Goal: Task Accomplishment & Management: Manage account settings

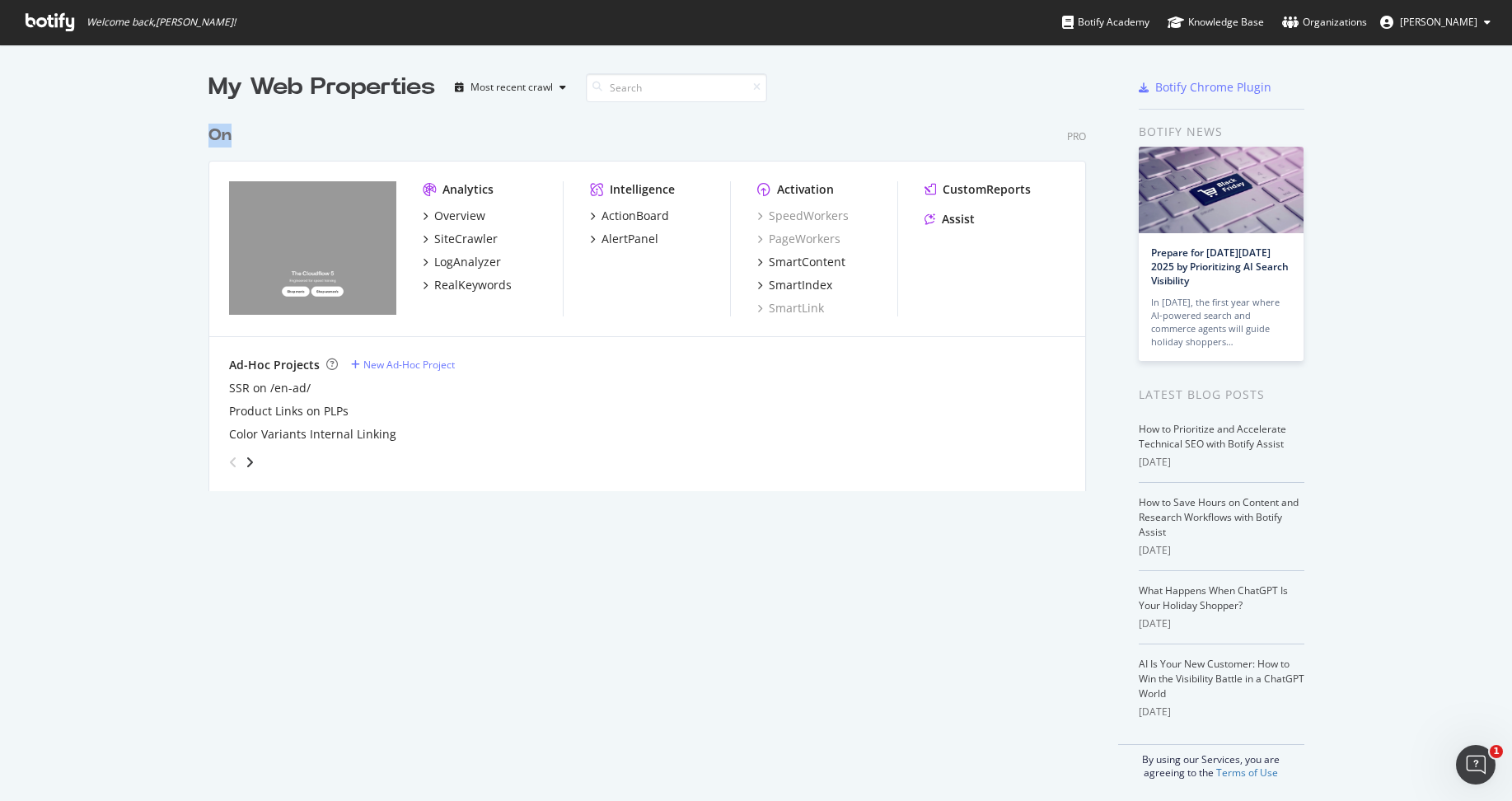
drag, startPoint x: 202, startPoint y: 137, endPoint x: 228, endPoint y: 137, distance: 26.0
click at [228, 137] on div "My Web Properties Most recent crawl On Pro Analytics Overview SiteCrawler LogAn…" at bounding box center [756, 425] width 1512 height 762
click at [236, 137] on div "On" at bounding box center [223, 136] width 30 height 24
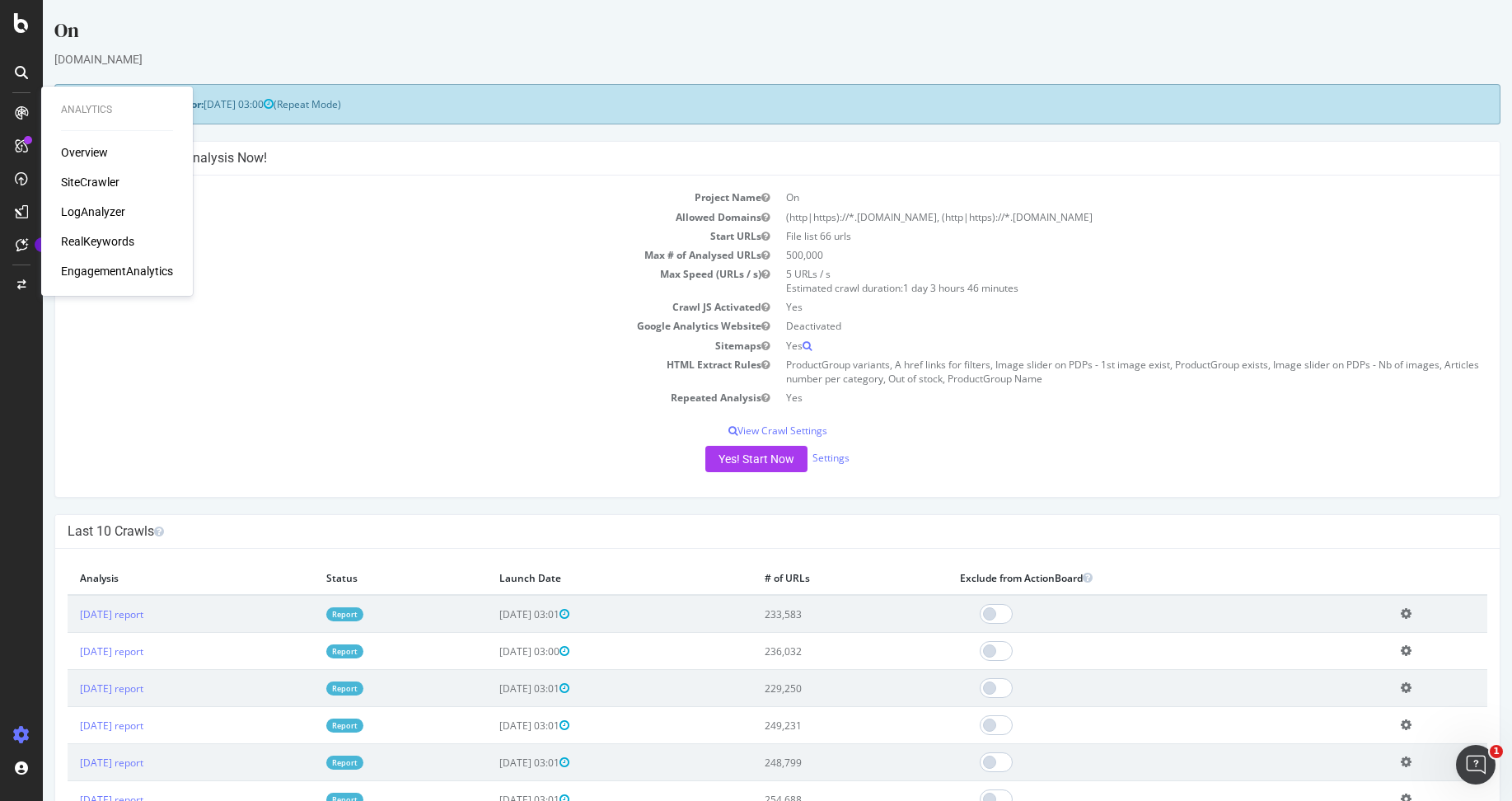
click at [27, 112] on icon at bounding box center [21, 113] width 13 height 13
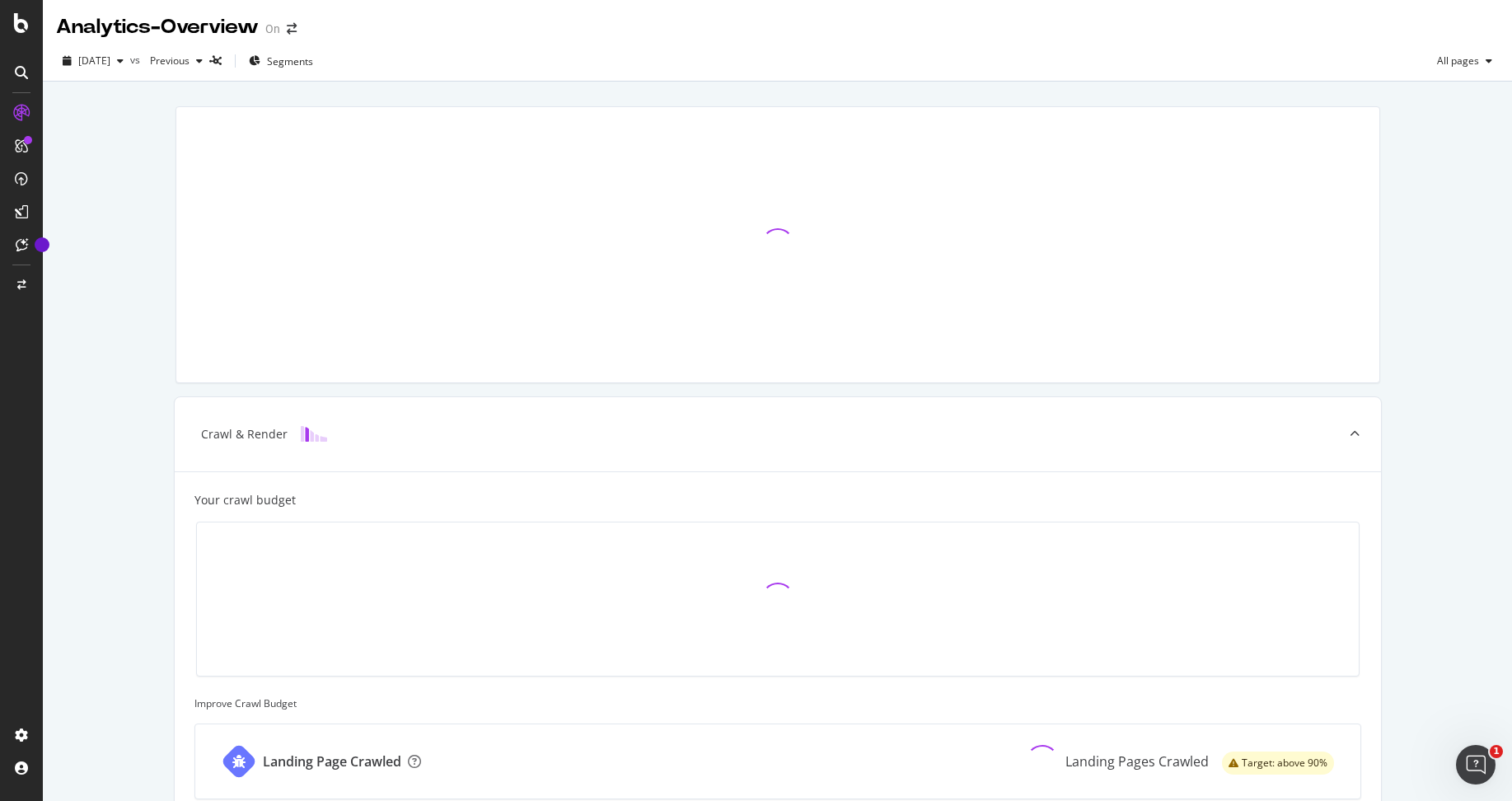
drag, startPoint x: 402, startPoint y: 68, endPoint x: 562, endPoint y: 68, distance: 160.0
click at [558, 68] on div "2025 Sep. 27th vs Previous Segments All pages" at bounding box center [777, 65] width 1469 height 33
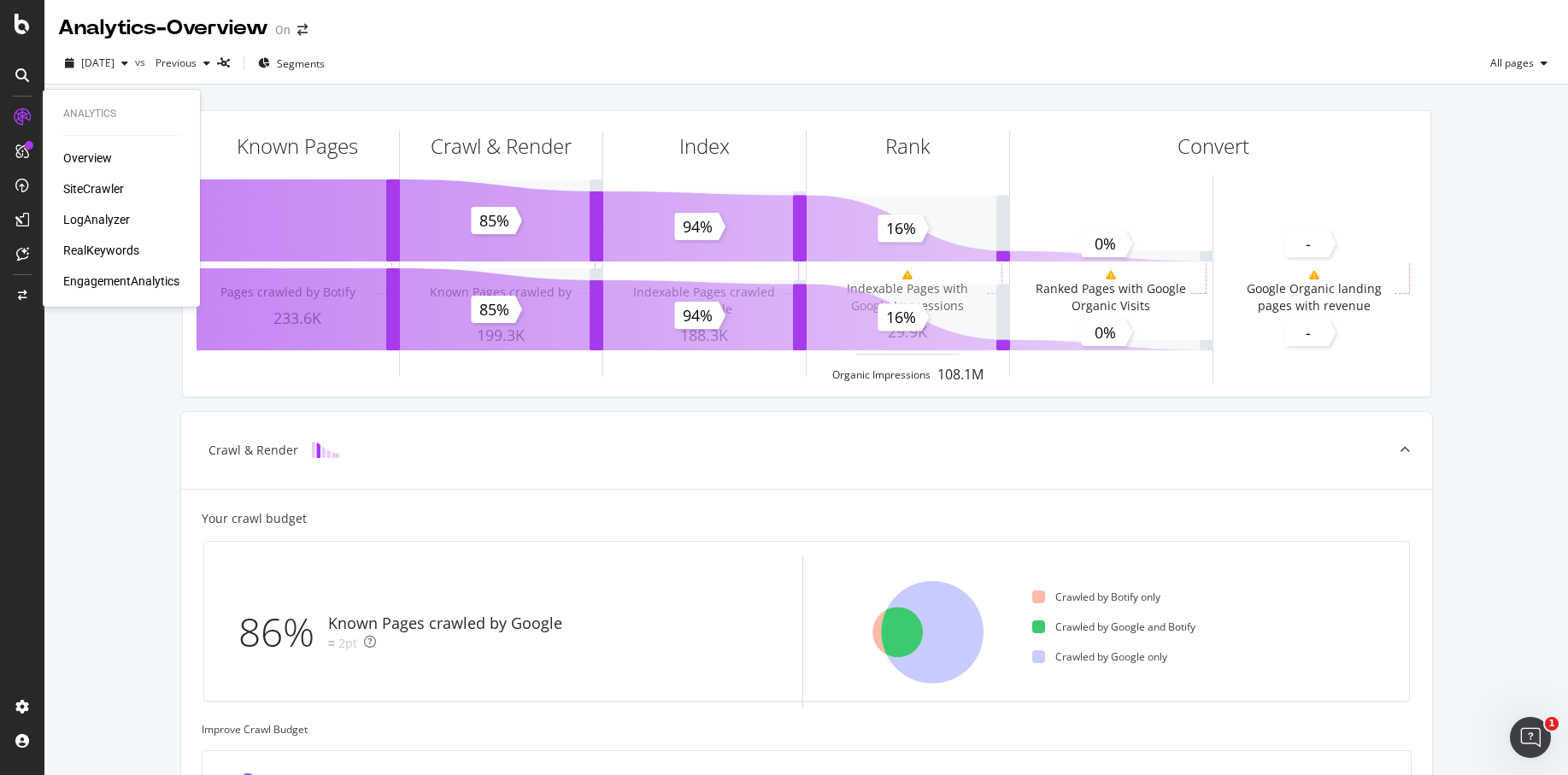
click at [94, 219] on div "LogAnalyzer" at bounding box center [96, 220] width 66 height 17
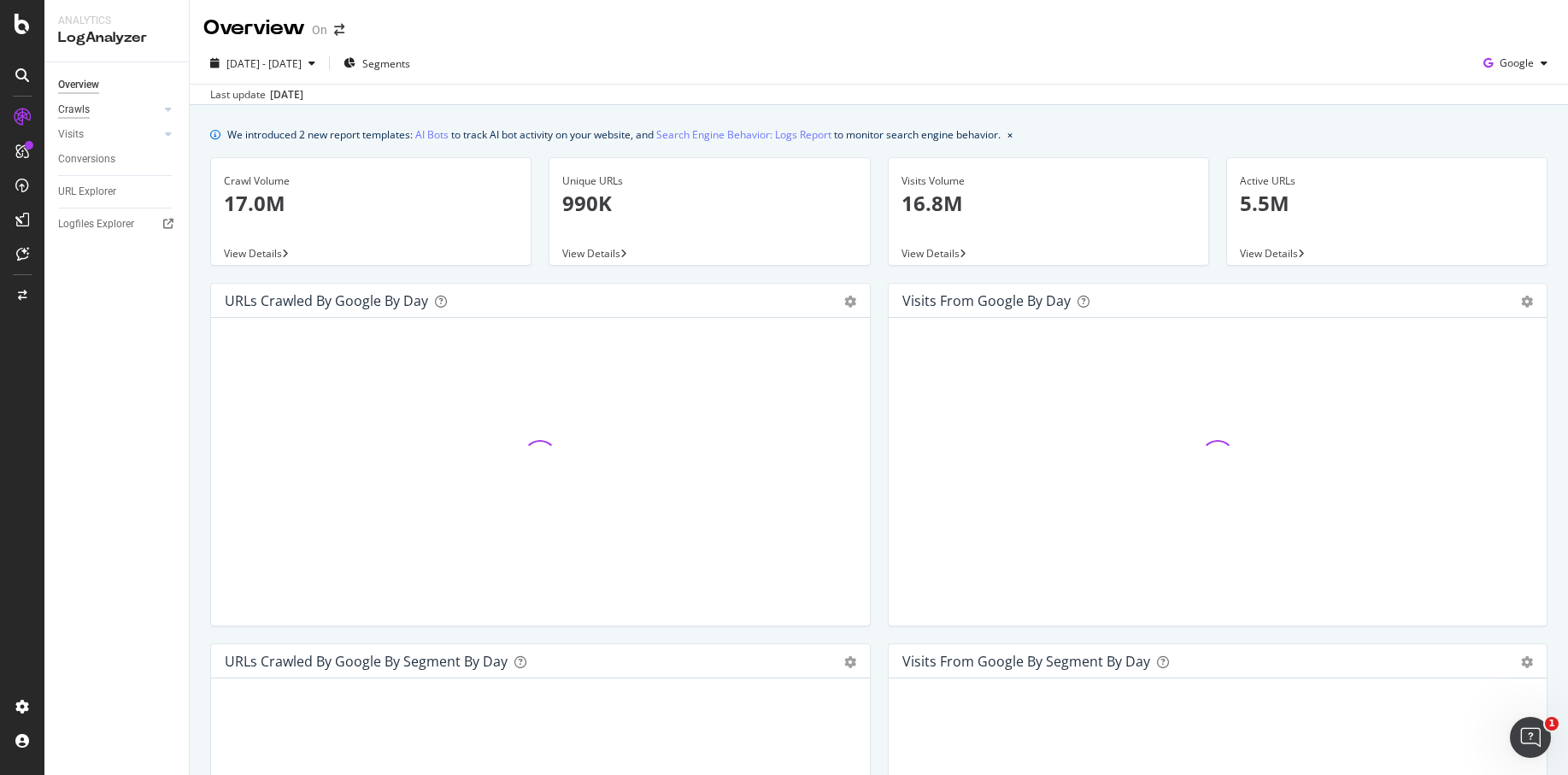
click at [82, 110] on div "Crawls" at bounding box center [74, 109] width 32 height 18
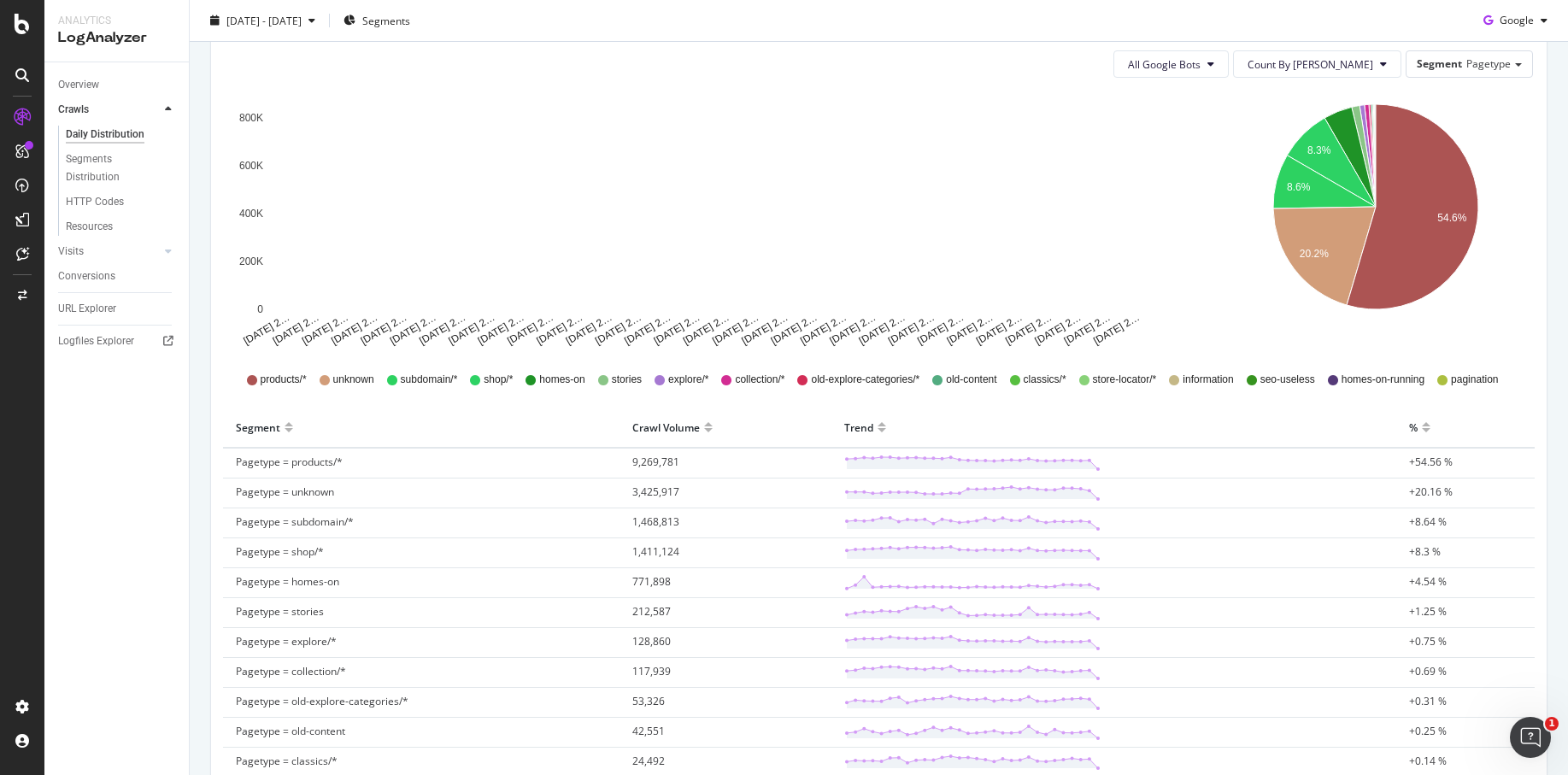
scroll to position [401, 0]
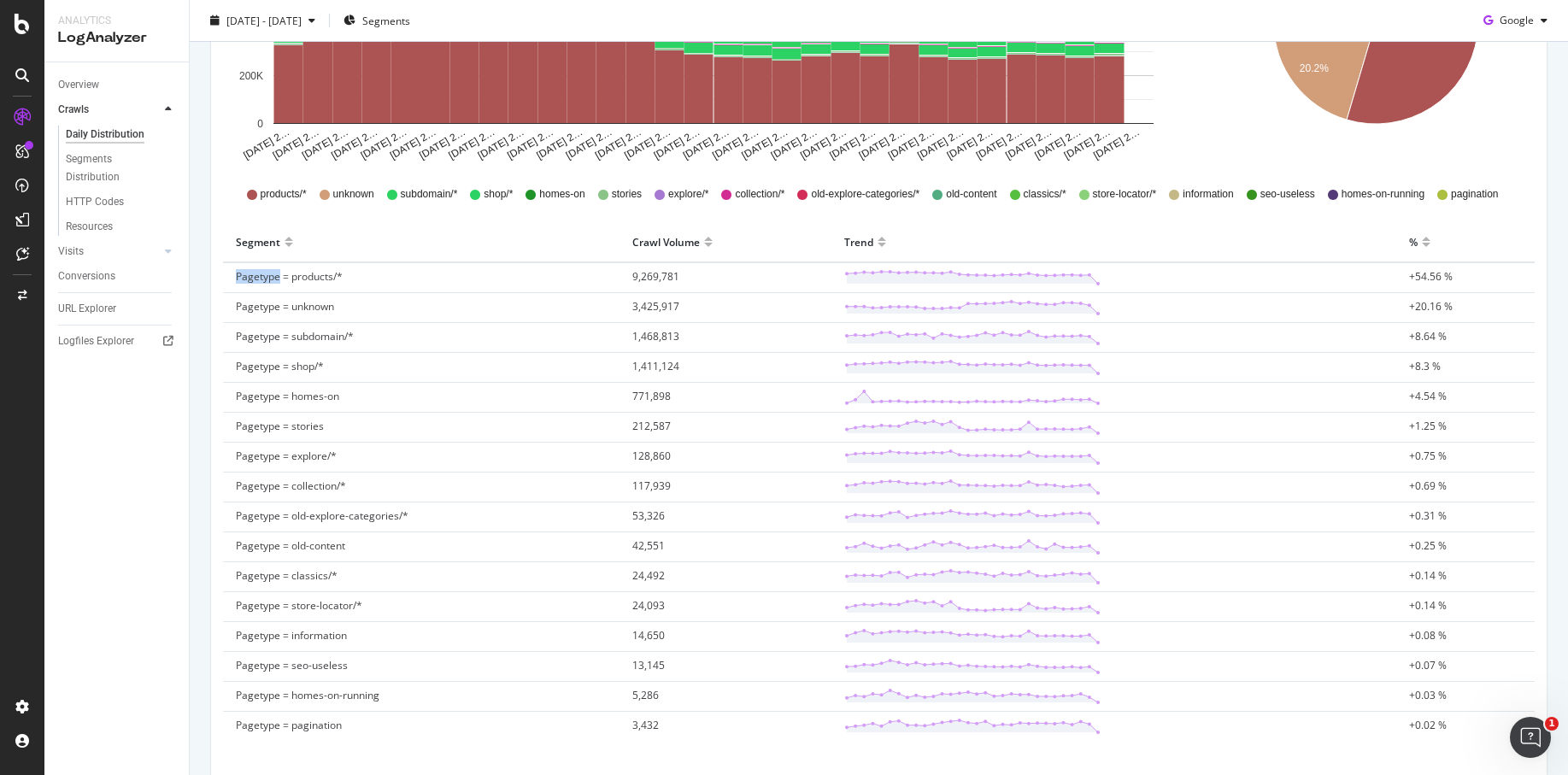
drag, startPoint x: 235, startPoint y: 278, endPoint x: 279, endPoint y: 279, distance: 44.0
click at [279, 279] on span "Pagetype = products/*" at bounding box center [289, 276] width 107 height 14
drag, startPoint x: 279, startPoint y: 279, endPoint x: 212, endPoint y: 280, distance: 67.0
click at [212, 280] on div "All Google Bots Count By Day Segment Pagetype Hold CMD (⌘) while clicking to fi…" at bounding box center [879, 326] width 1336 height 950
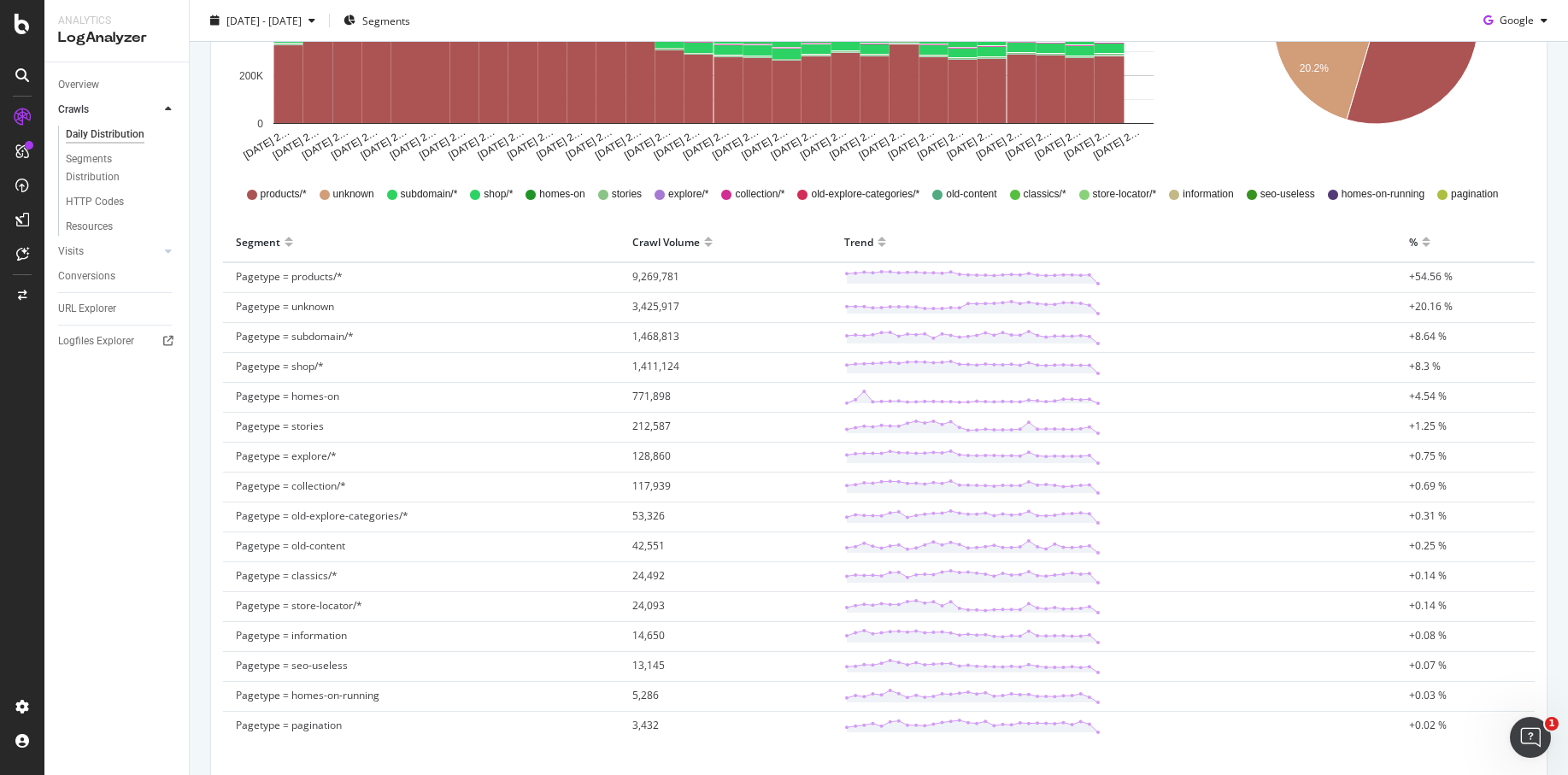
click at [247, 281] on span "Pagetype = products/*" at bounding box center [289, 276] width 107 height 14
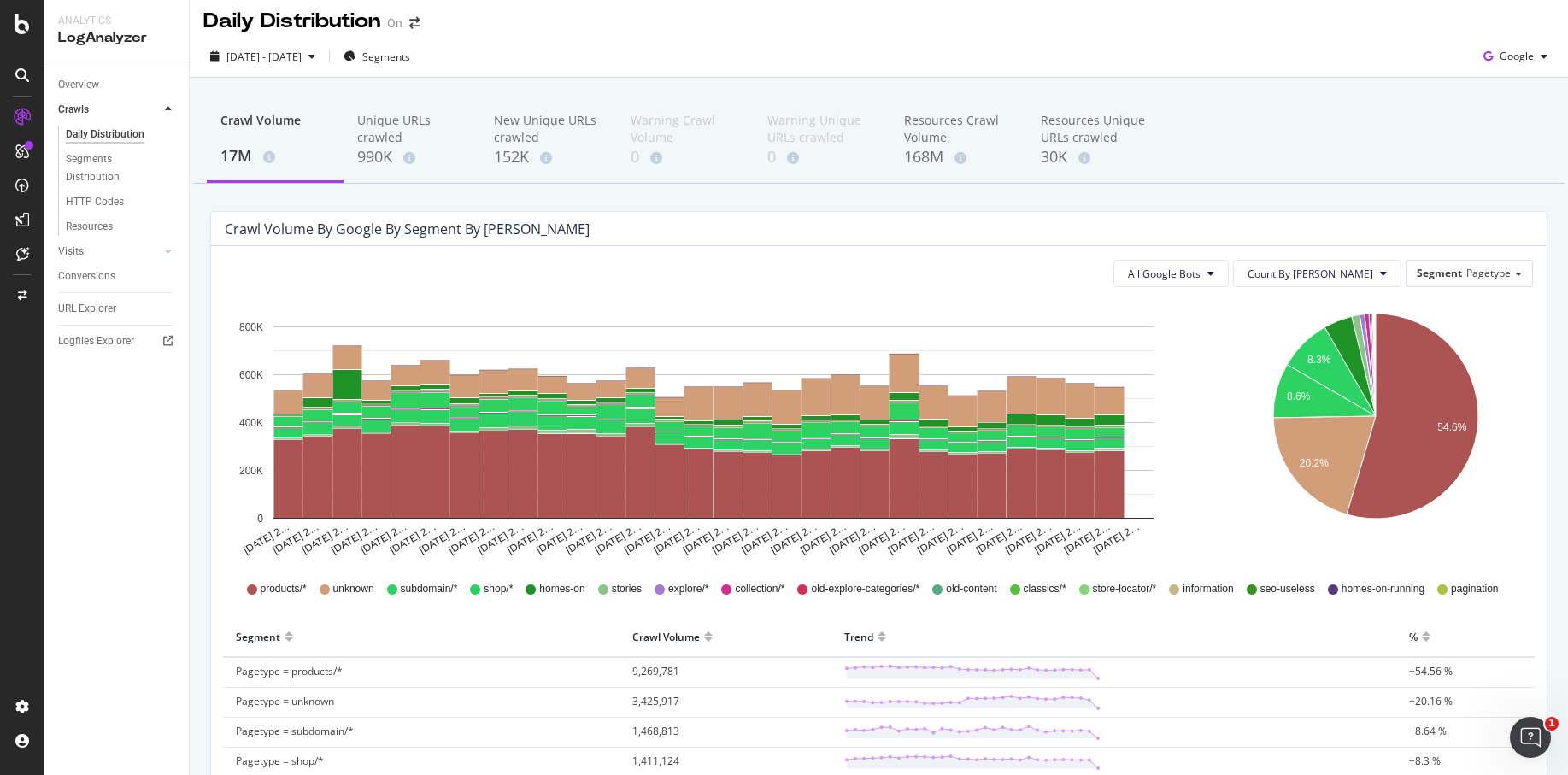
scroll to position [0, 0]
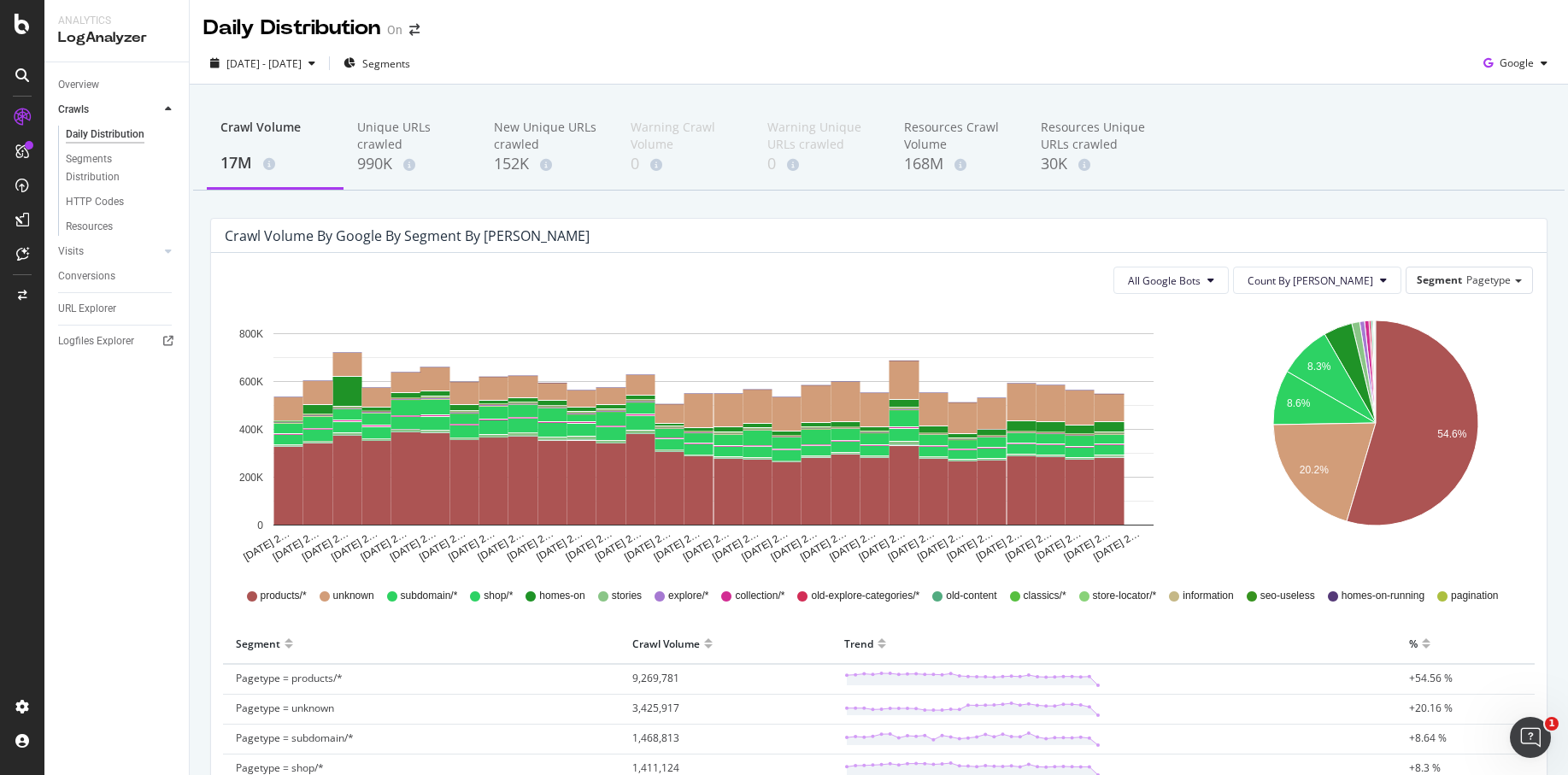
click at [1459, 294] on div "All Google Bots Count By Day Segment Pagetype Hold CMD (⌘) while clicking to fi…" at bounding box center [879, 727] width 1336 height 950
click at [1496, 284] on span "Pagetype" at bounding box center [1489, 279] width 44 height 14
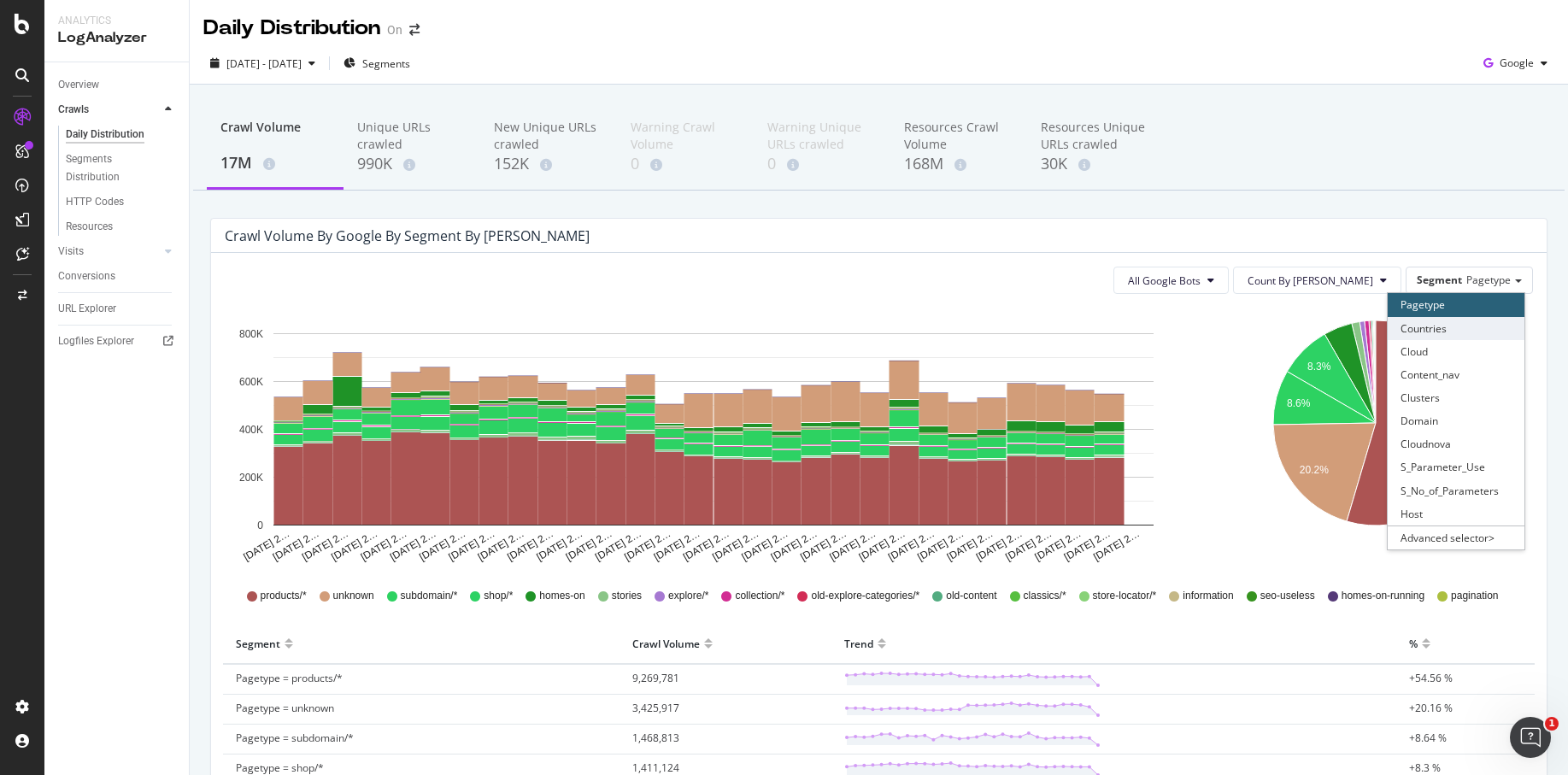
click at [1487, 328] on div "Countries" at bounding box center [1457, 328] width 136 height 23
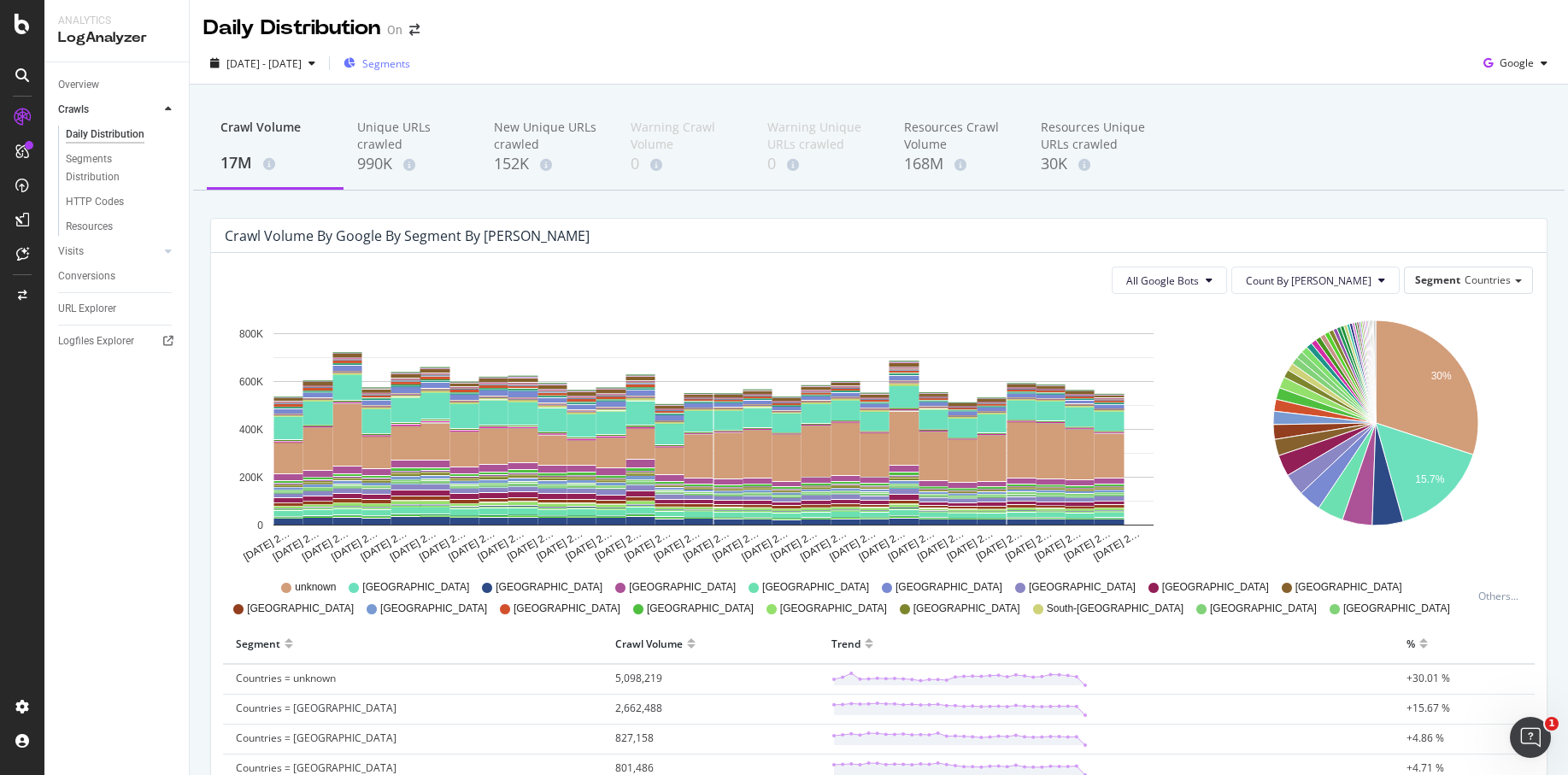
click at [410, 64] on span "Segments" at bounding box center [386, 63] width 48 height 14
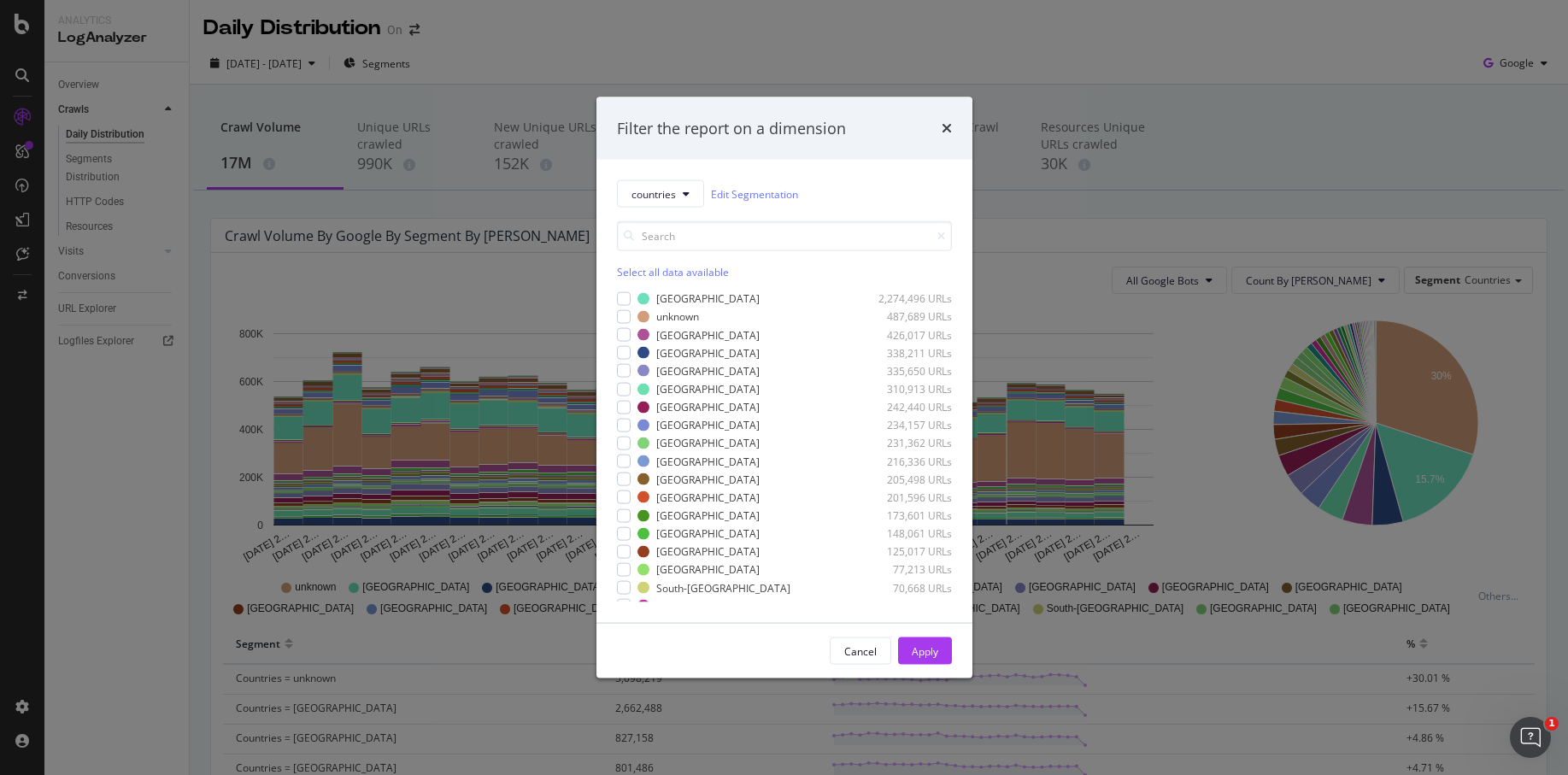
click at [674, 209] on div "Select all data available USA 2,274,496 URLs unknown 487,689 URLs United-Kingdo…" at bounding box center [784, 404] width 335 height 395
click at [674, 194] on span "countries" at bounding box center [654, 193] width 44 height 14
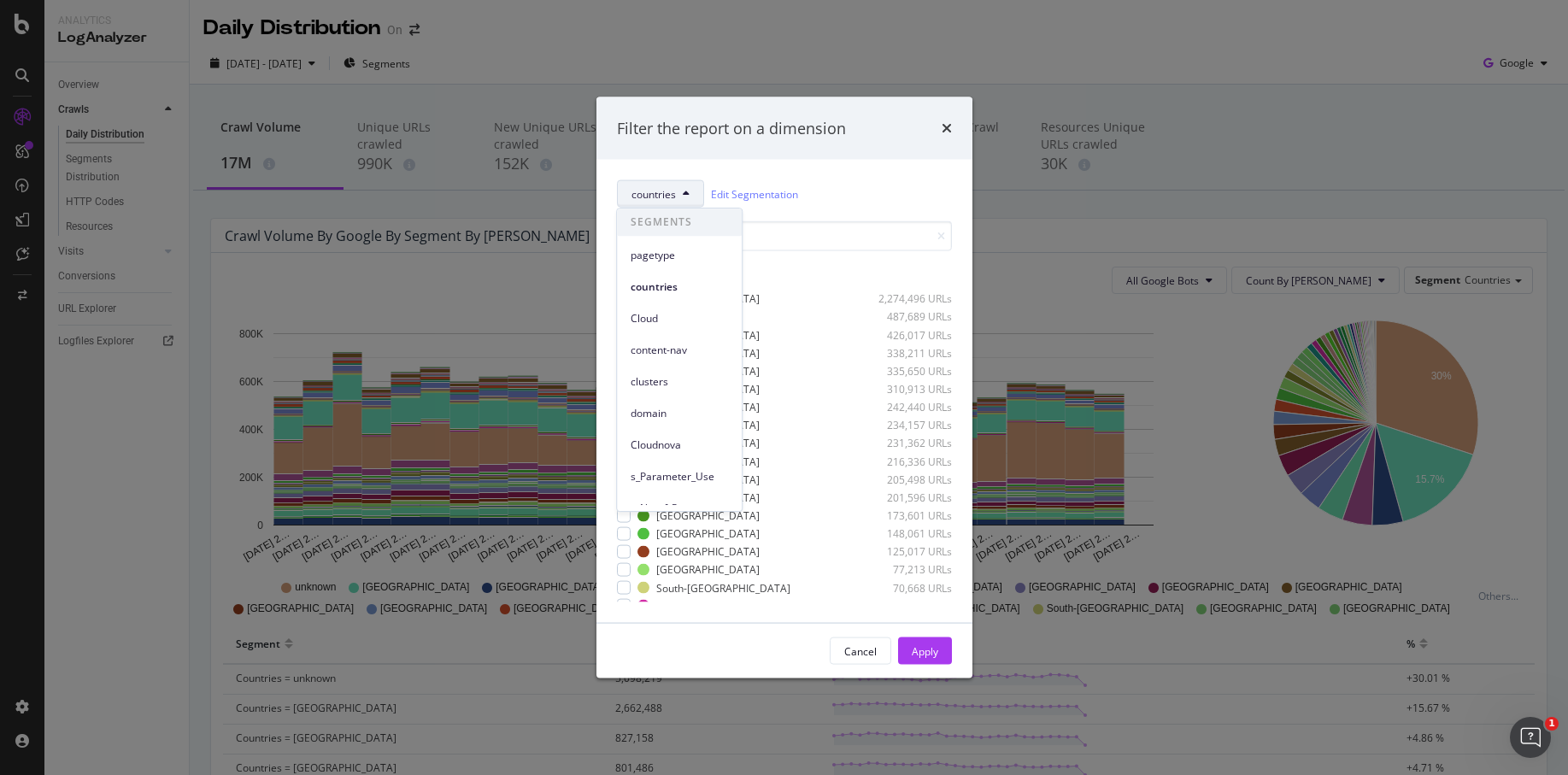
click at [748, 160] on div "countries Edit Segmentation Select all data available USA 2,274,496 URLs unknow…" at bounding box center [784, 391] width 376 height 463
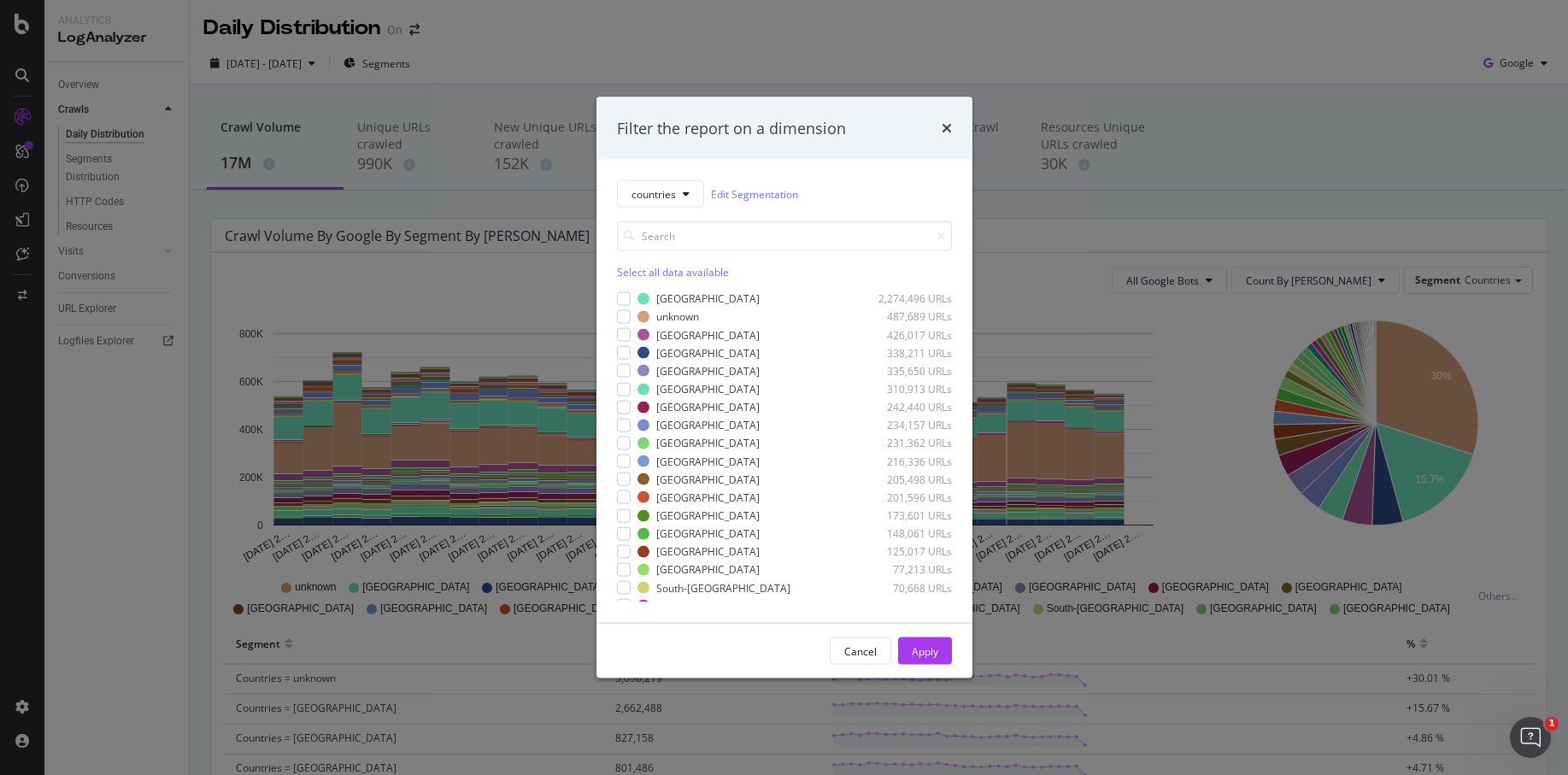
click at [957, 128] on div "Filter the report on a dimension" at bounding box center [784, 129] width 376 height 63
click at [948, 128] on icon "times" at bounding box center [947, 128] width 11 height 13
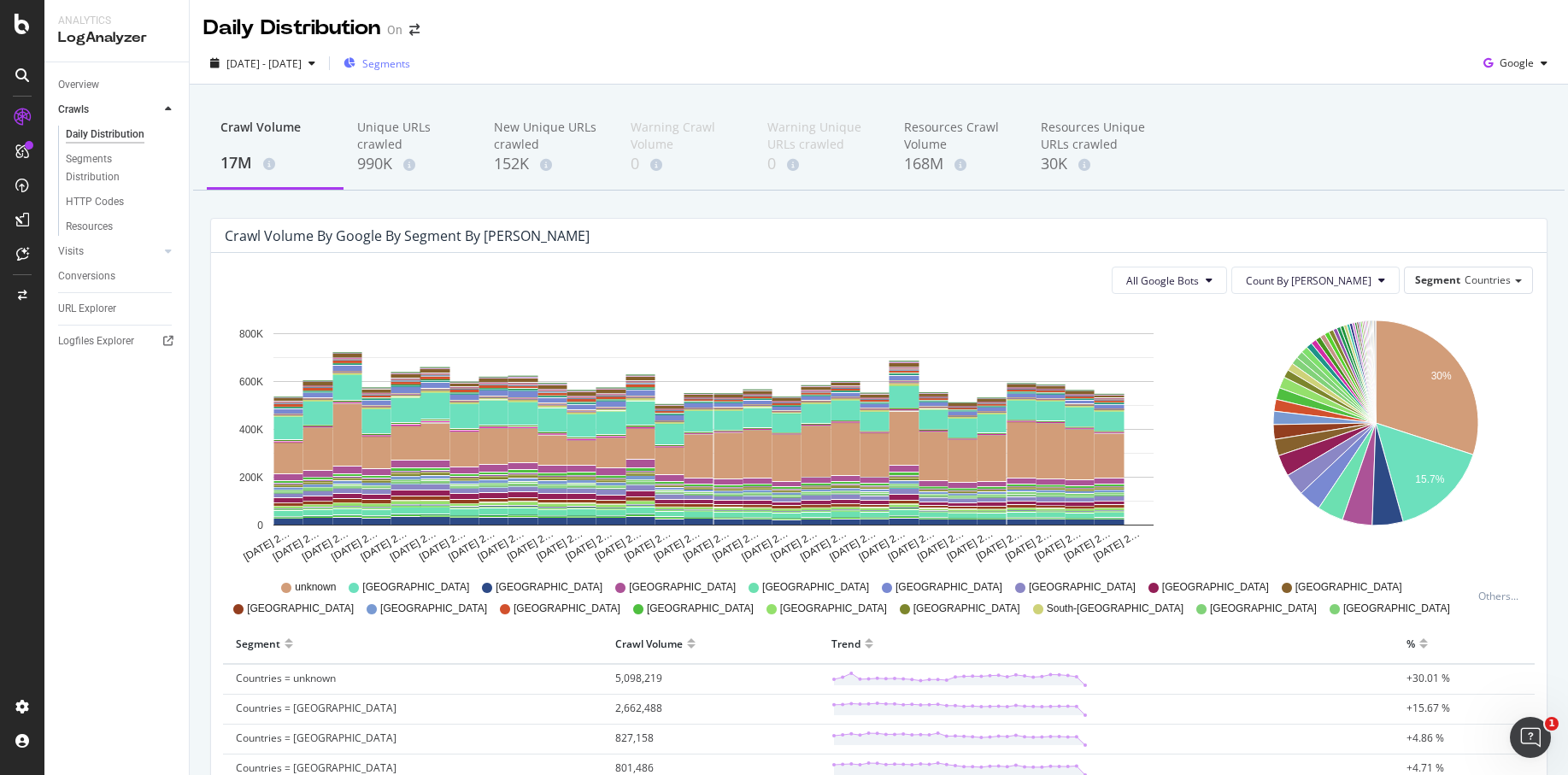
click at [410, 65] on span "Segments" at bounding box center [386, 63] width 48 height 14
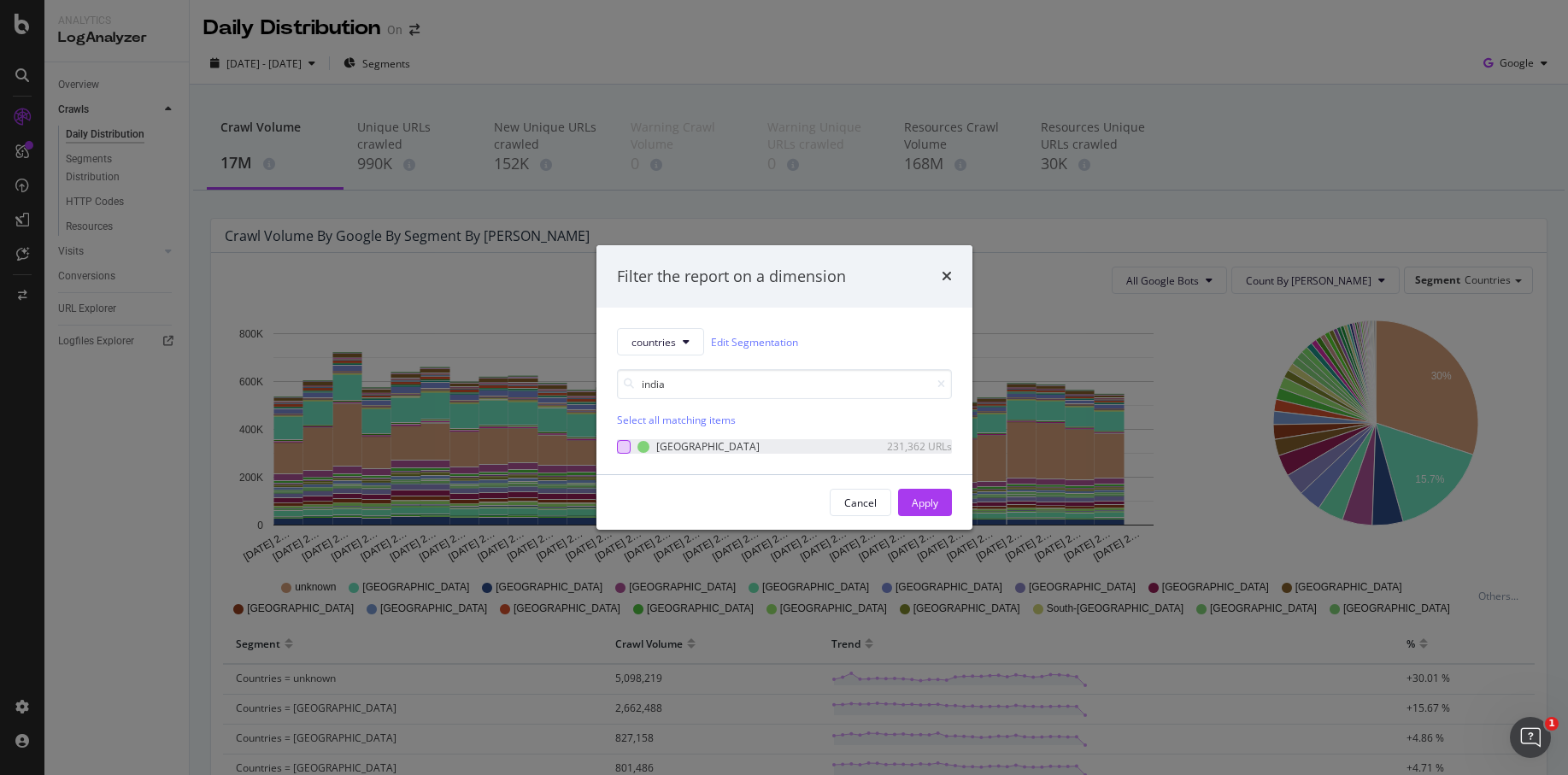
type input "india"
click at [625, 445] on div "modal" at bounding box center [624, 447] width 13 height 13
click at [932, 498] on div "Apply" at bounding box center [926, 502] width 27 height 14
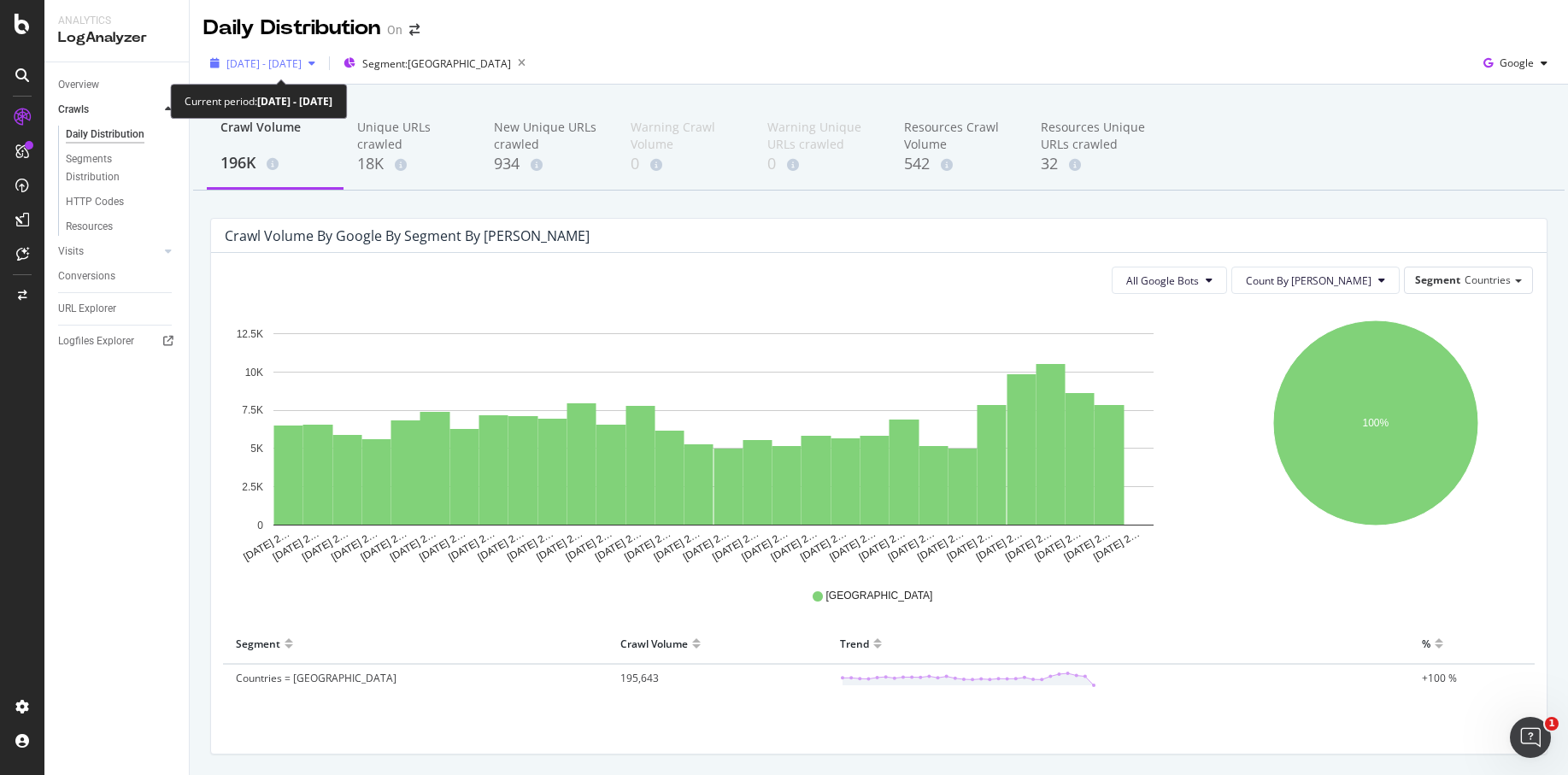
click at [302, 70] on span "2025 Sep. 2nd - Oct. 1st" at bounding box center [264, 63] width 75 height 14
click at [761, 52] on div "2025 Sep. 2nd - Oct. 1st Segment: India Google" at bounding box center [880, 67] width 1379 height 35
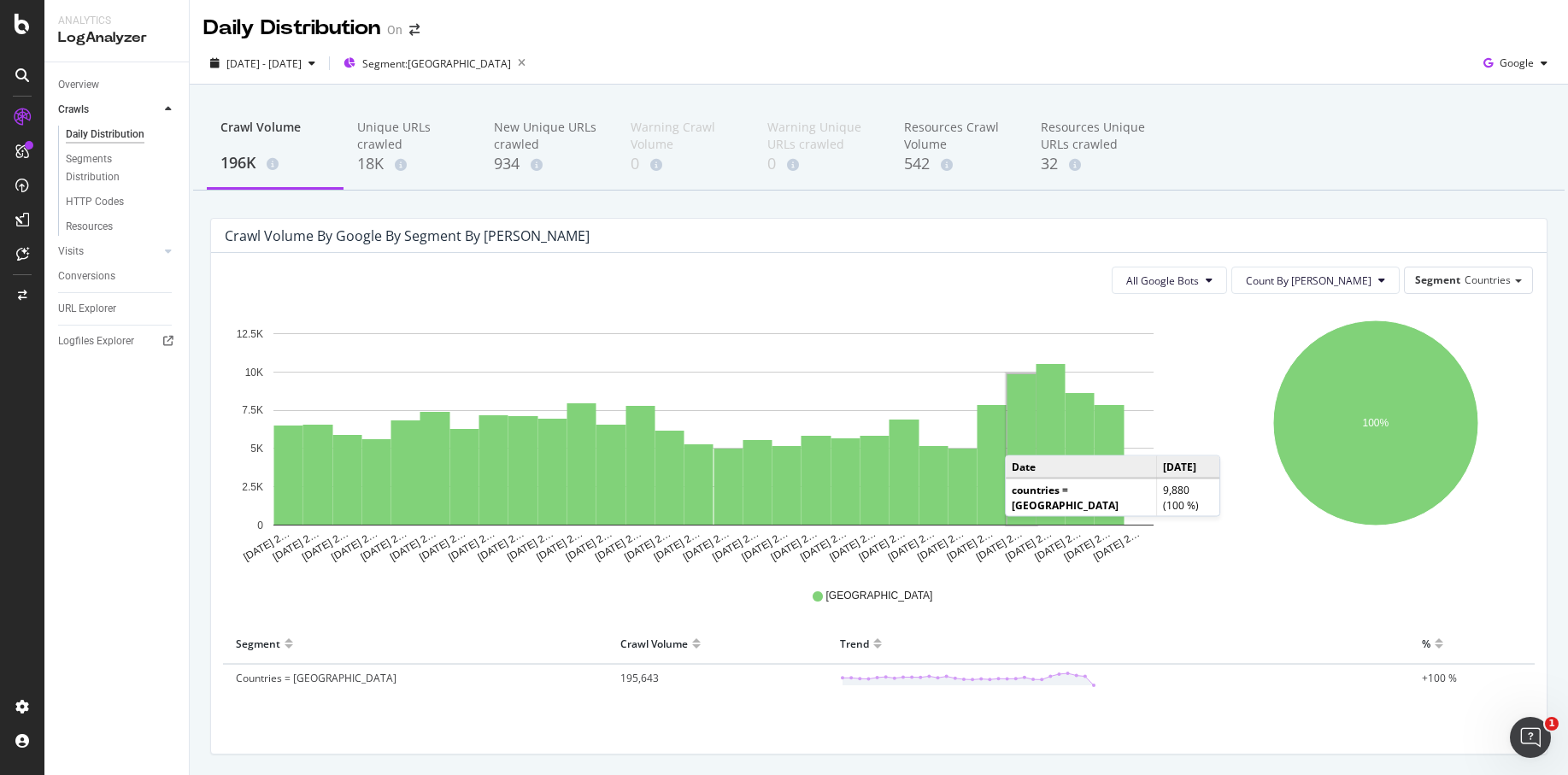
click at [1023, 438] on rect "A chart." at bounding box center [1023, 449] width 29 height 151
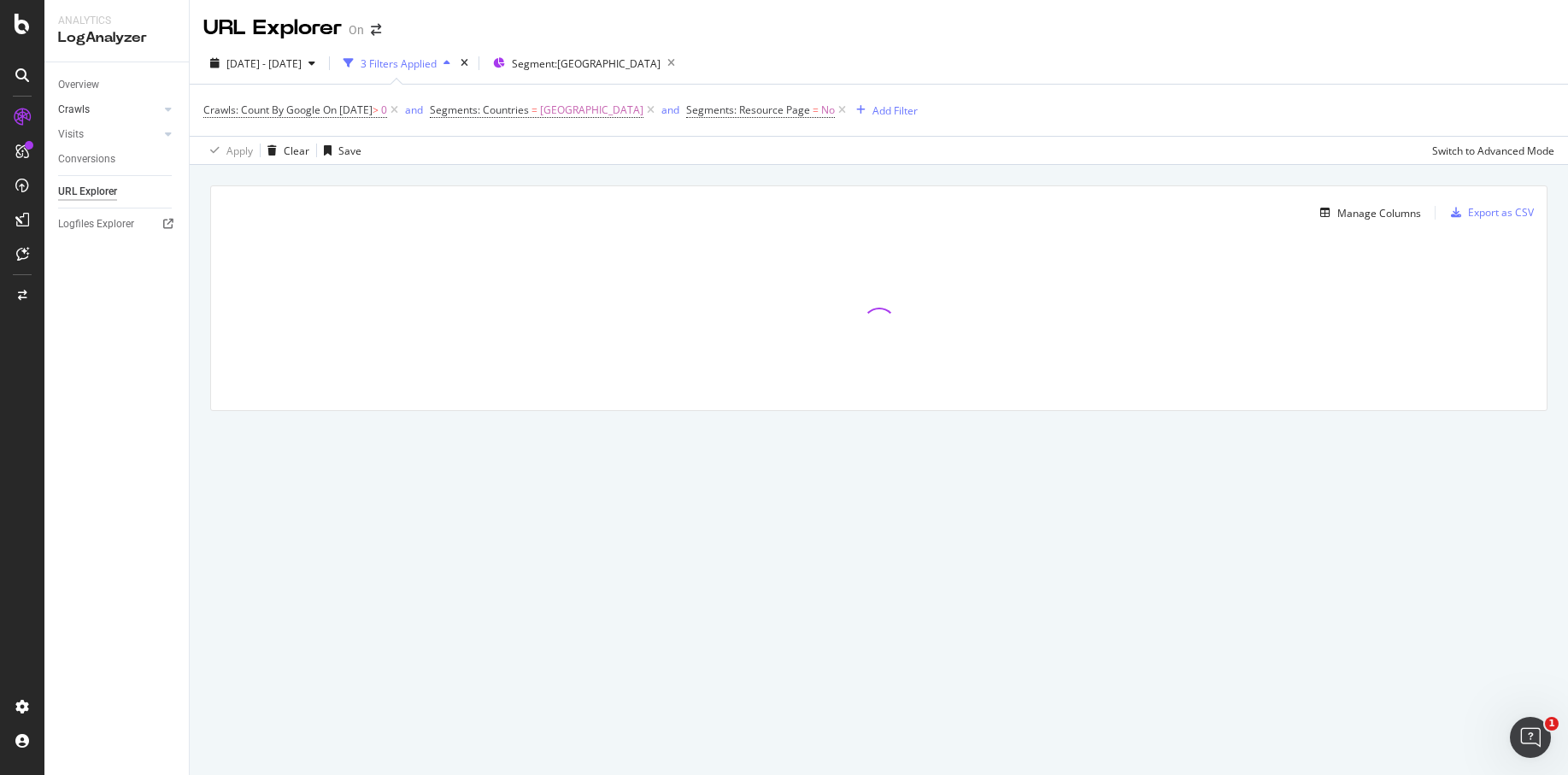
click at [157, 110] on div at bounding box center [152, 109] width 17 height 17
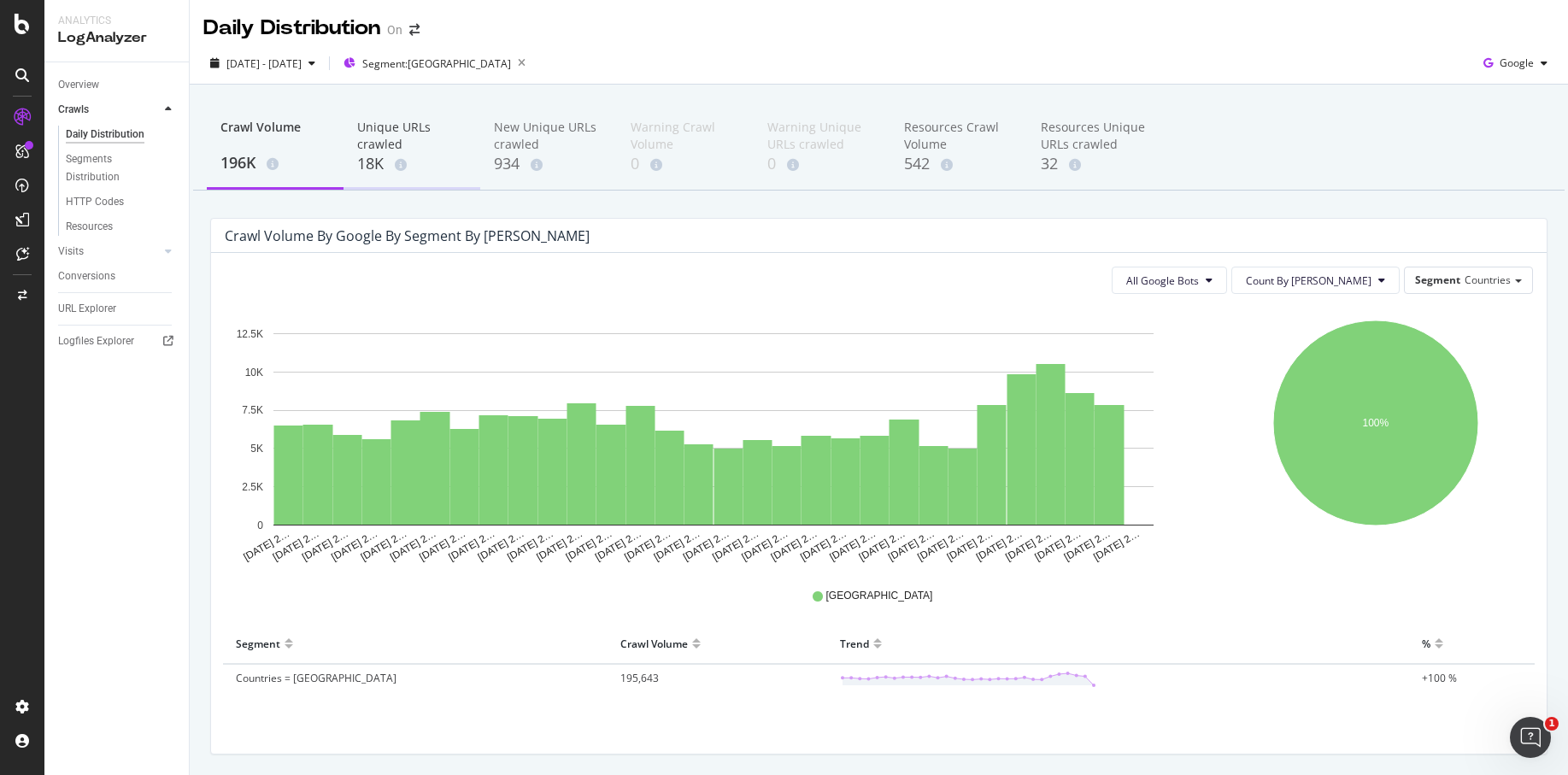
click at [399, 157] on div "18K" at bounding box center [412, 163] width 109 height 22
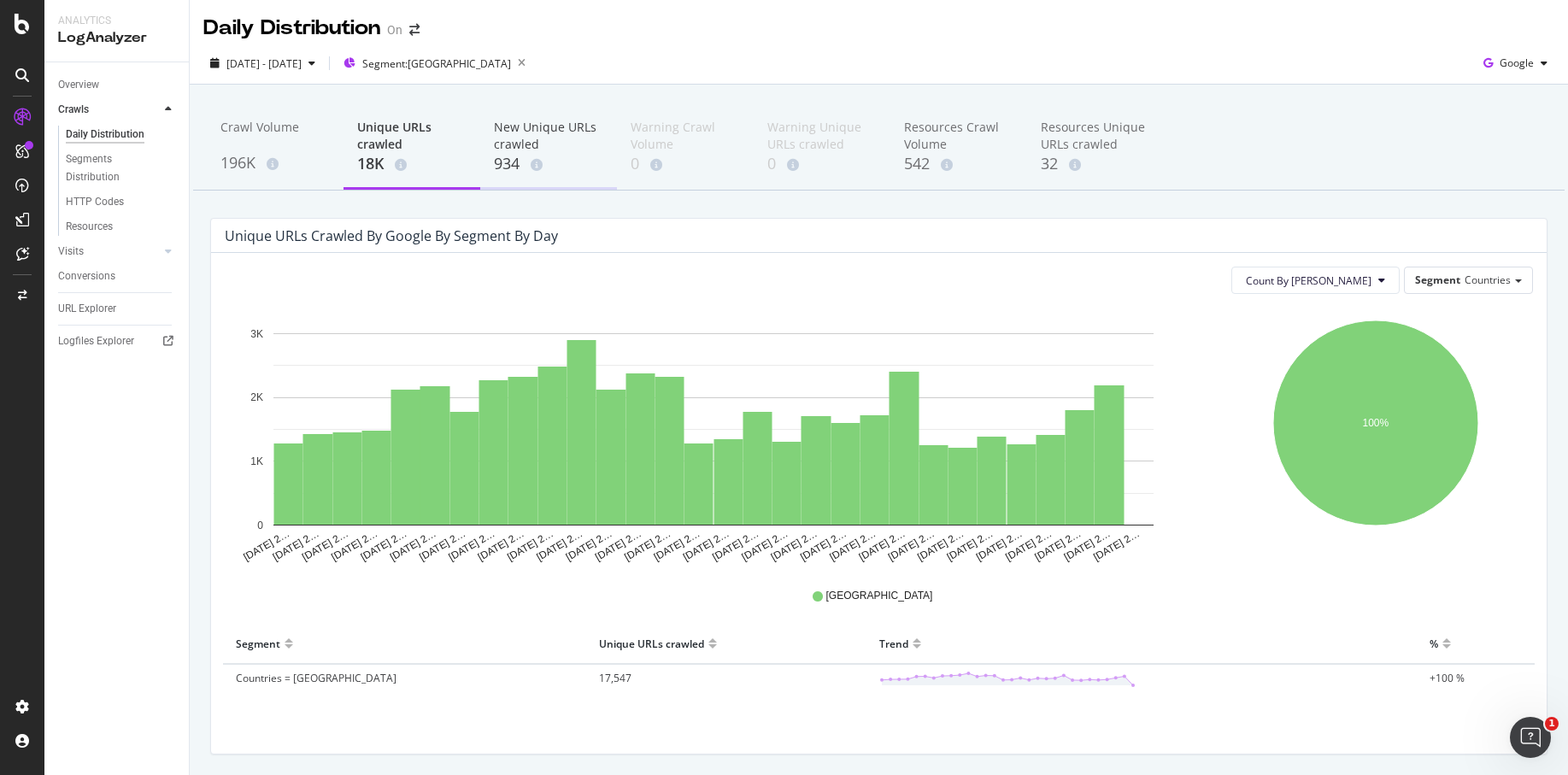
click at [565, 167] on div "934" at bounding box center [549, 163] width 109 height 22
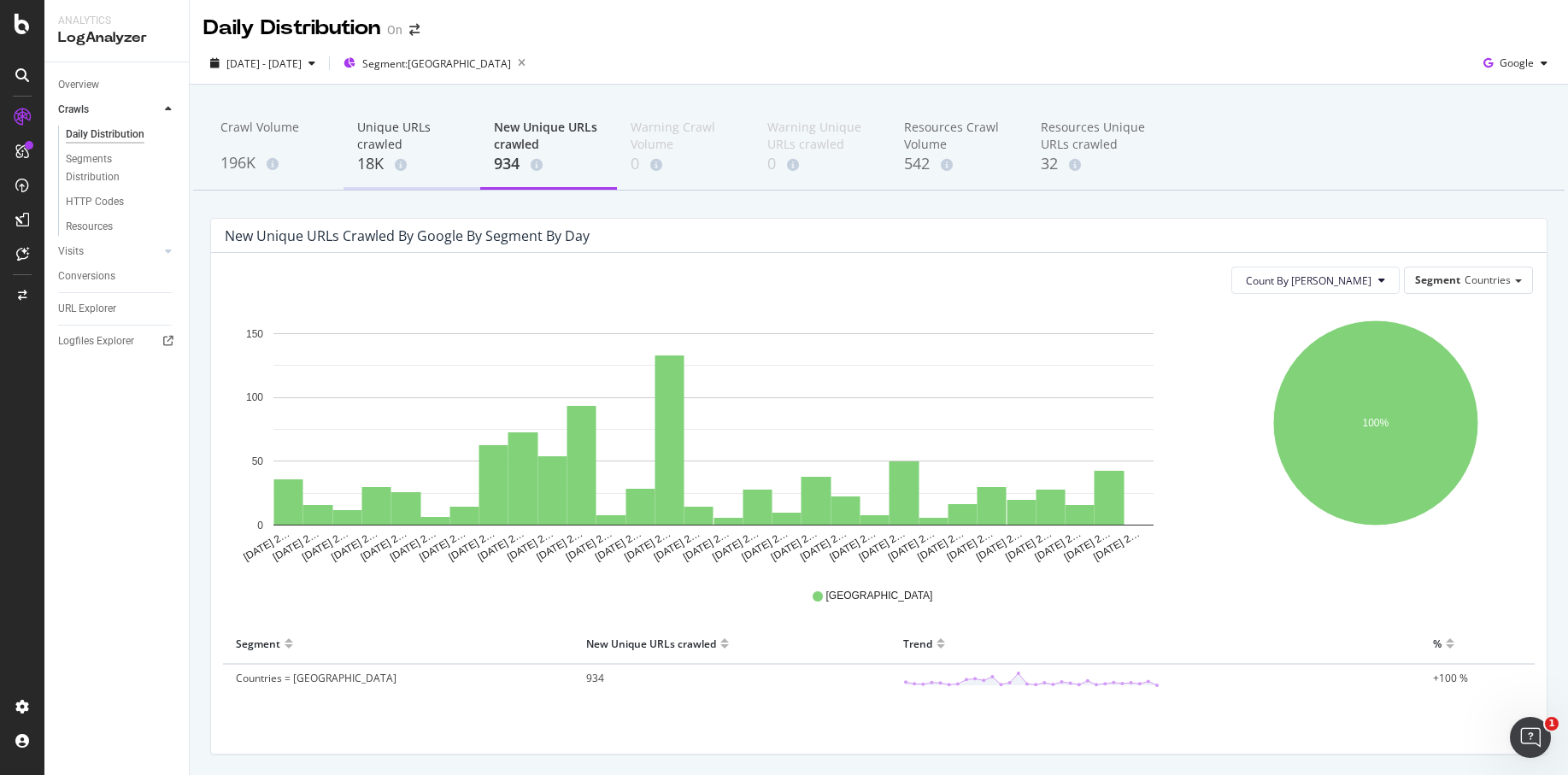
click at [371, 162] on div "18K" at bounding box center [412, 163] width 109 height 22
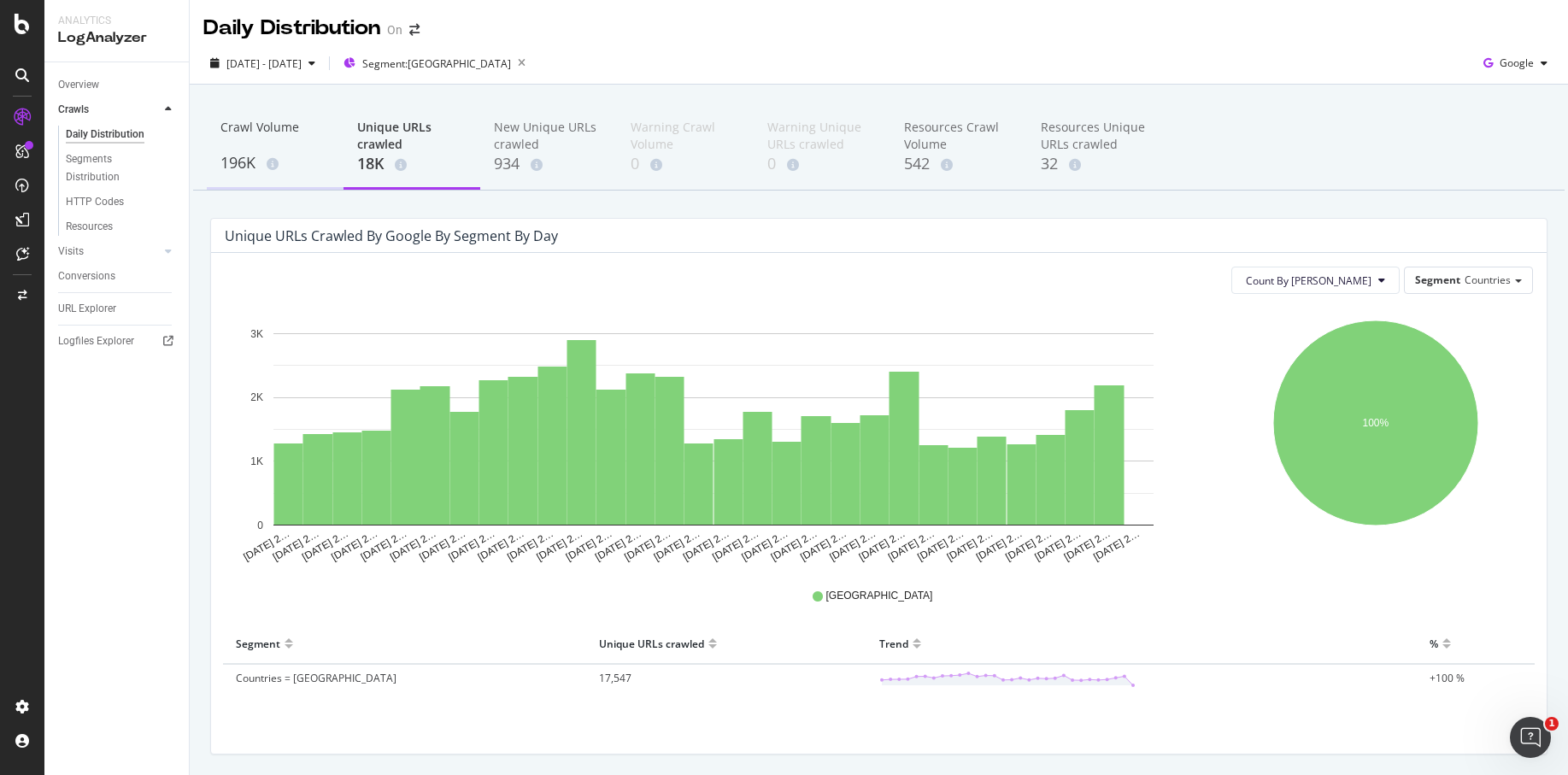
click at [258, 150] on div "Crawl Volume" at bounding box center [276, 135] width 109 height 33
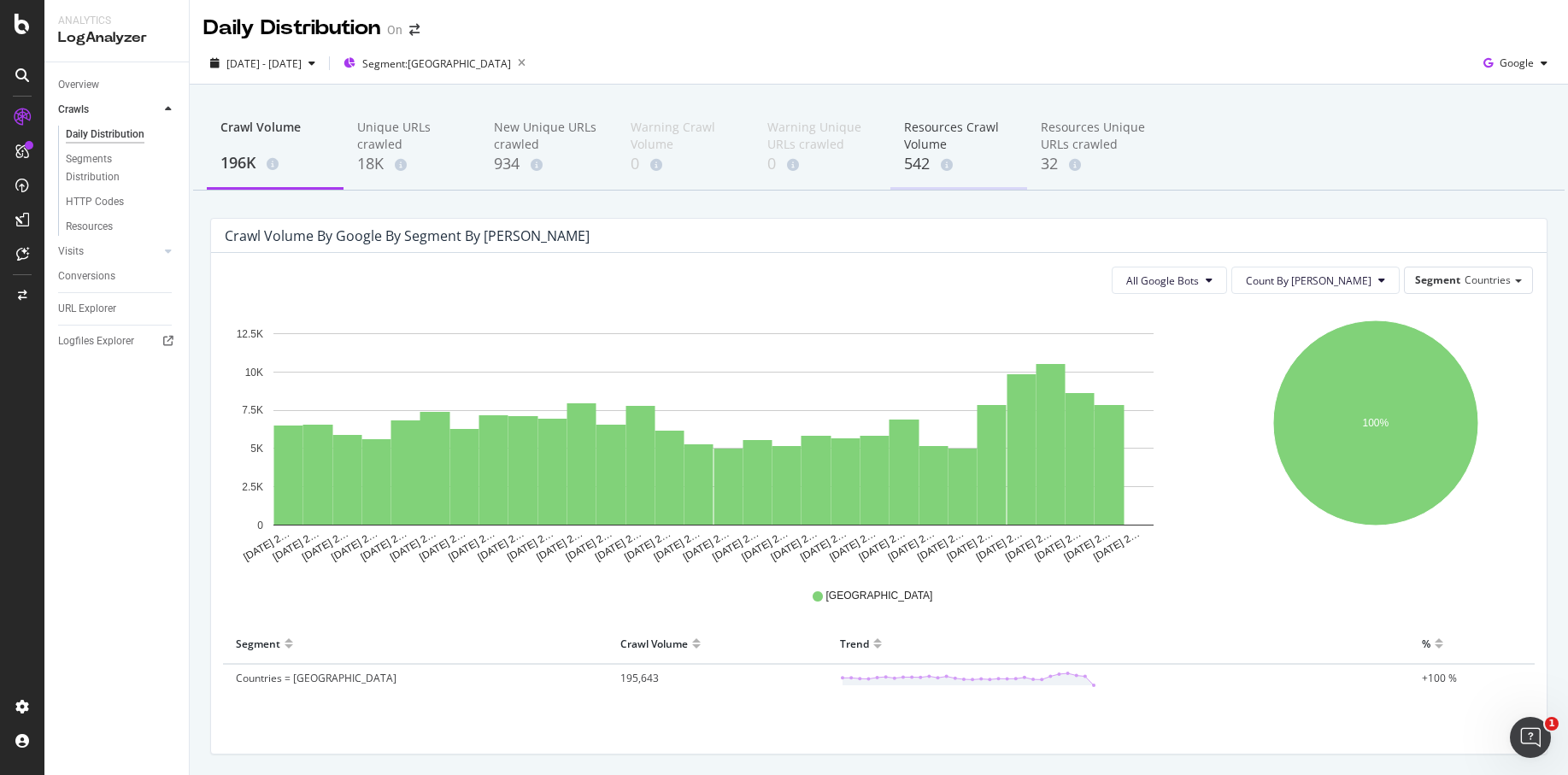
click at [985, 159] on div "542" at bounding box center [959, 163] width 109 height 22
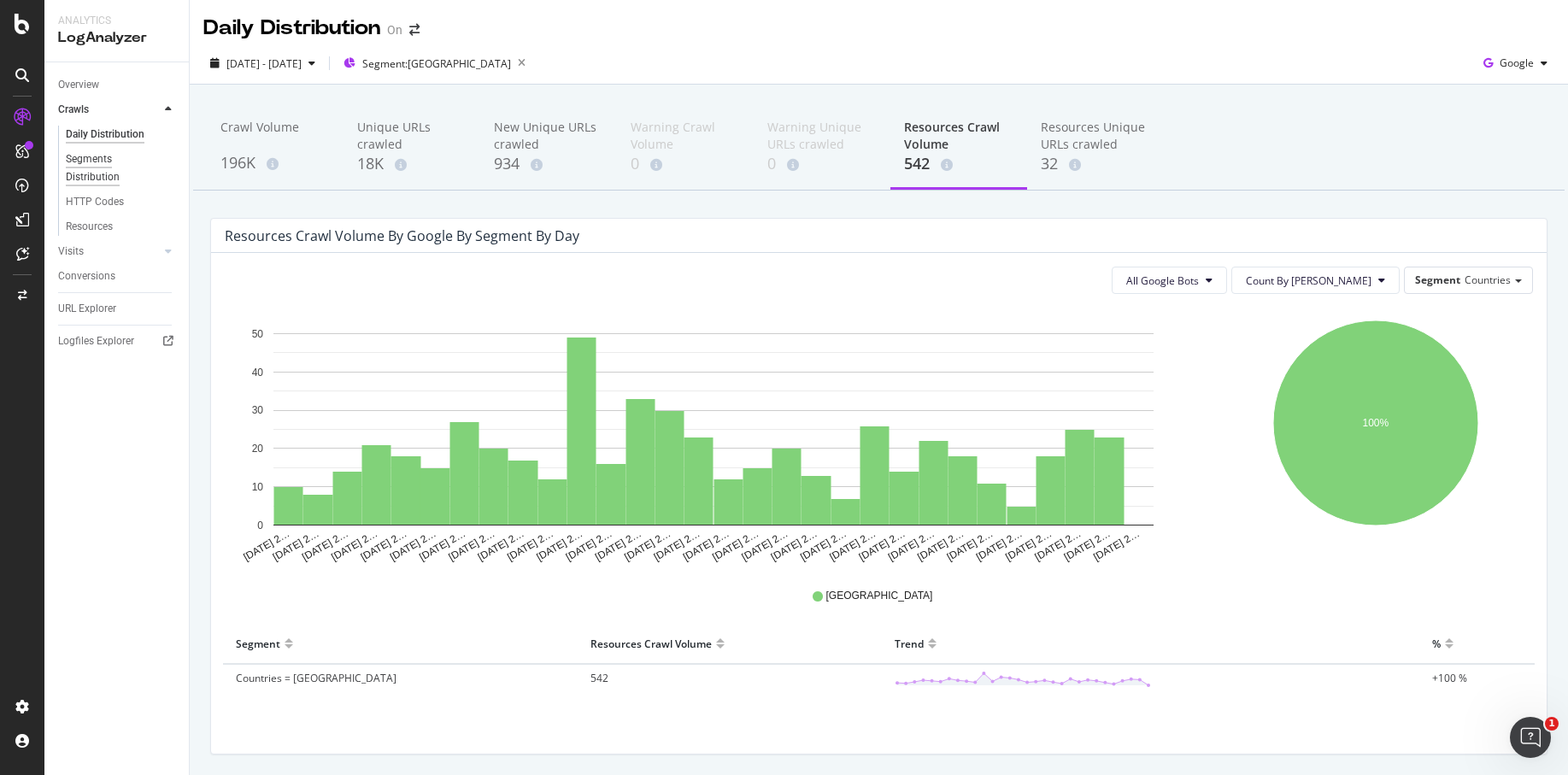
click at [108, 172] on div "Segments Distribution" at bounding box center [113, 168] width 95 height 36
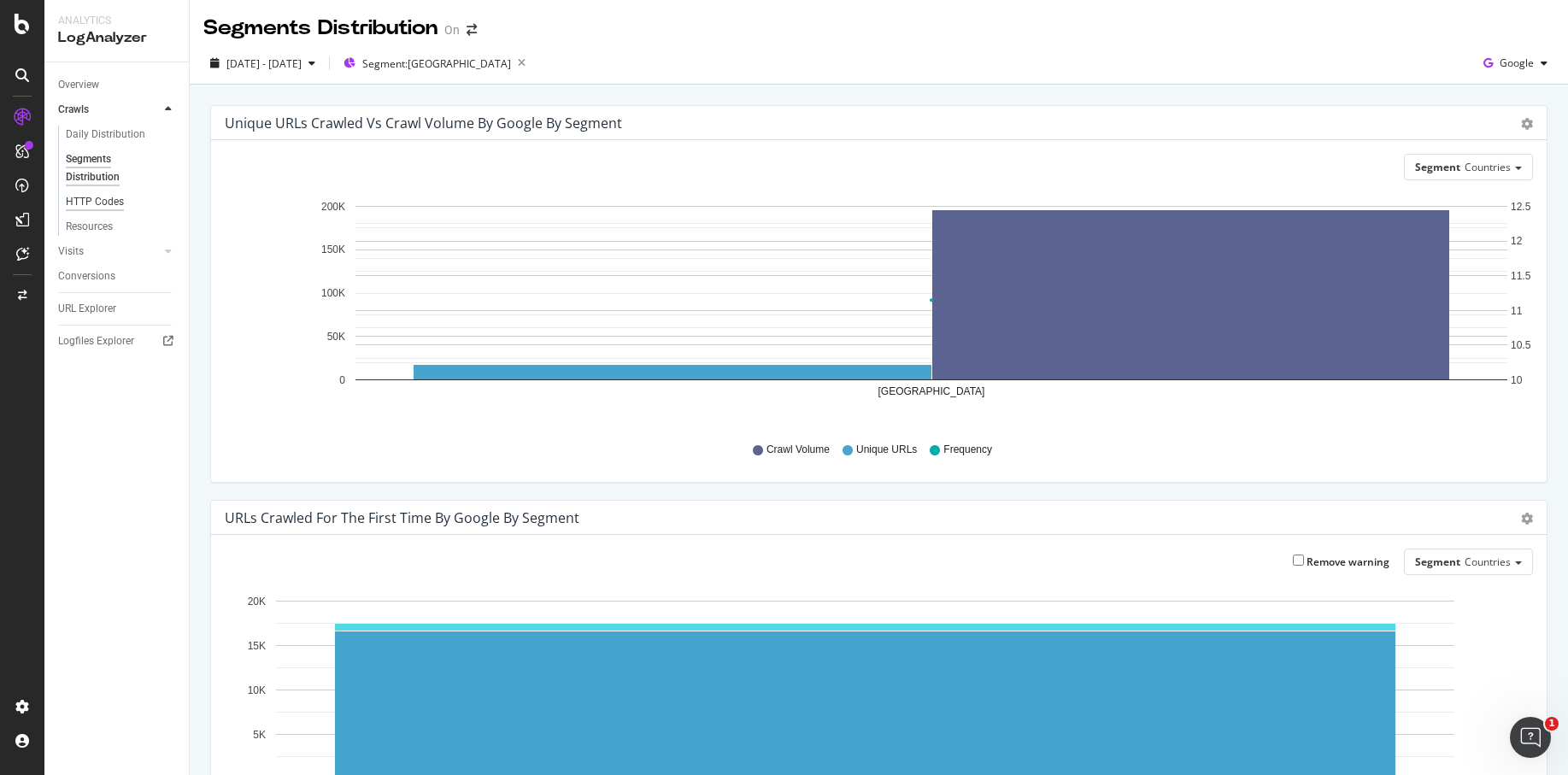
click at [102, 202] on div "HTTP Codes" at bounding box center [95, 202] width 59 height 18
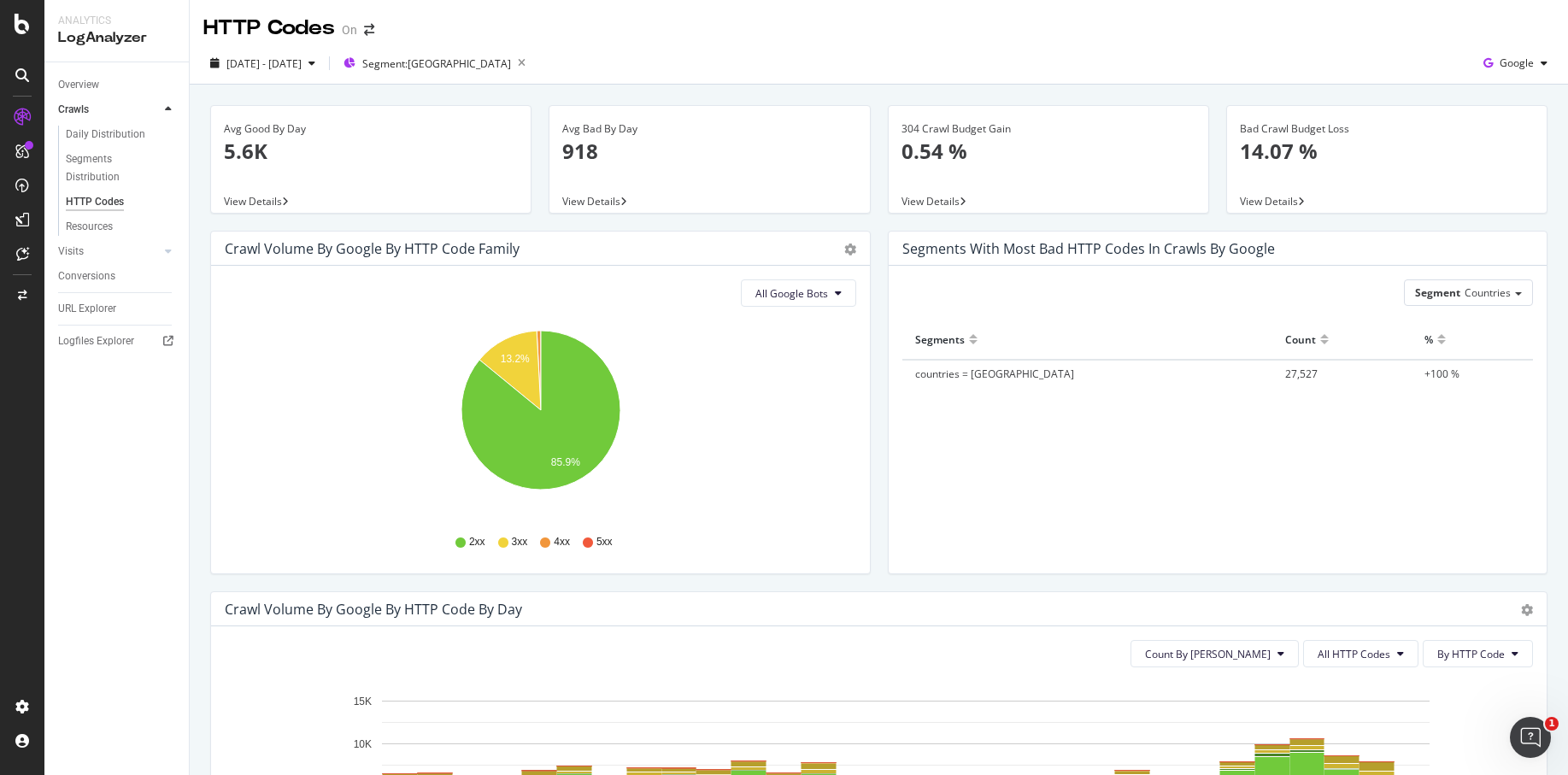
click at [863, 310] on div "All Google Bots Hold CMD (⌘) while clicking to filter the report. 13.2% 85.9% H…" at bounding box center [541, 420] width 659 height 307
click at [112, 133] on div "Daily Distribution" at bounding box center [106, 134] width 80 height 18
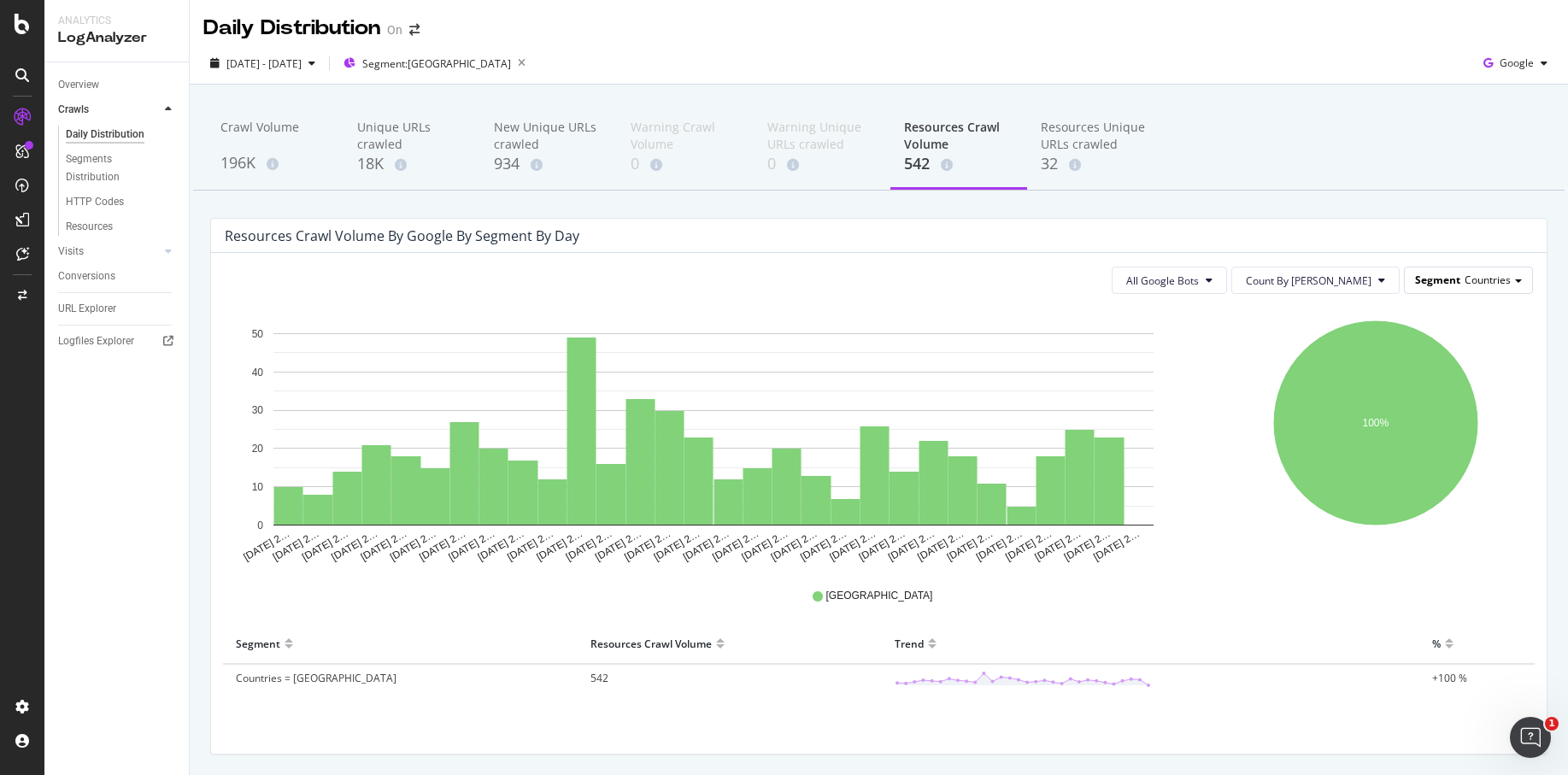
click at [1506, 283] on span "Countries" at bounding box center [1488, 279] width 46 height 14
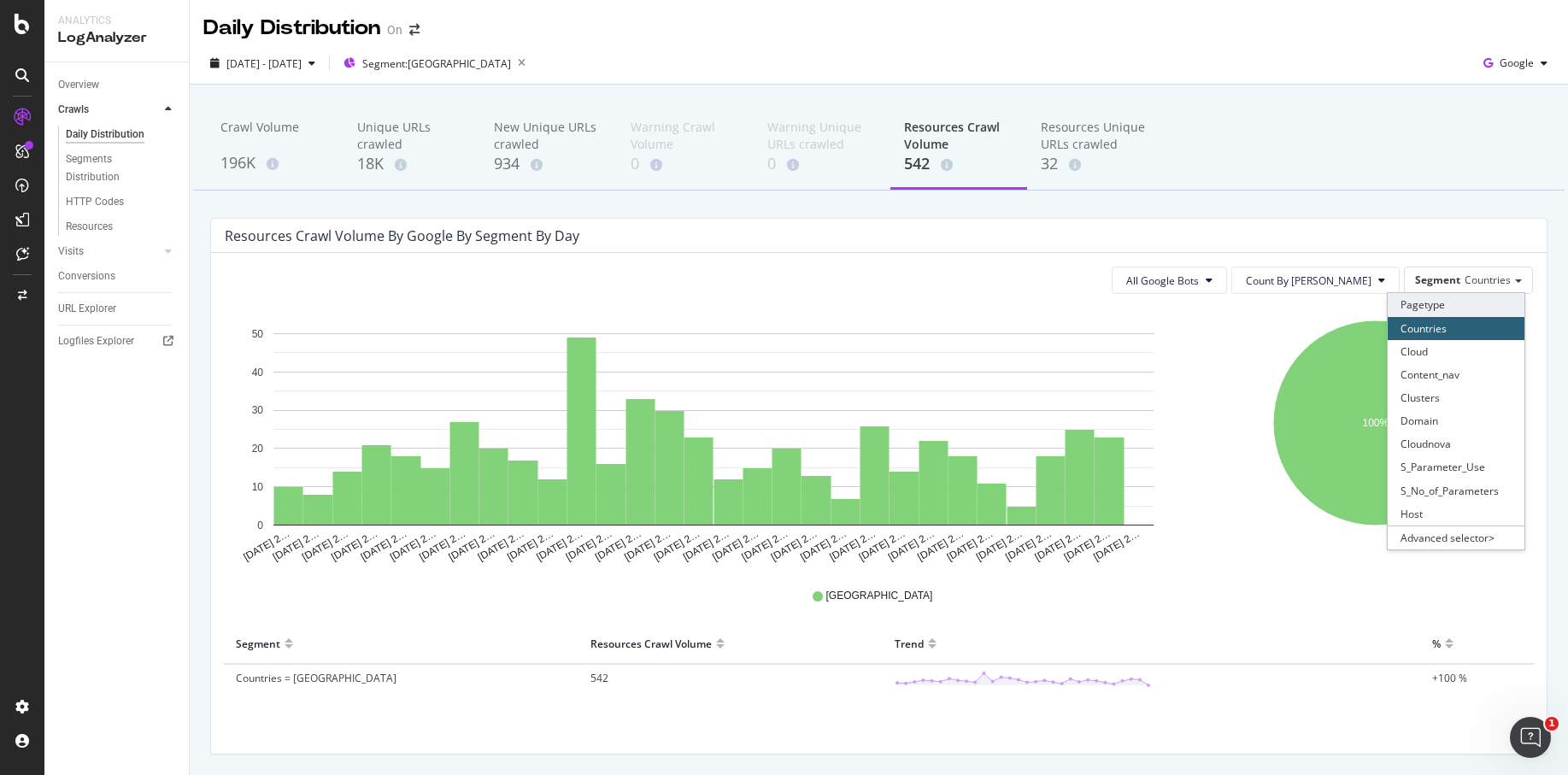
click at [1453, 303] on div "Pagetype" at bounding box center [1457, 304] width 136 height 23
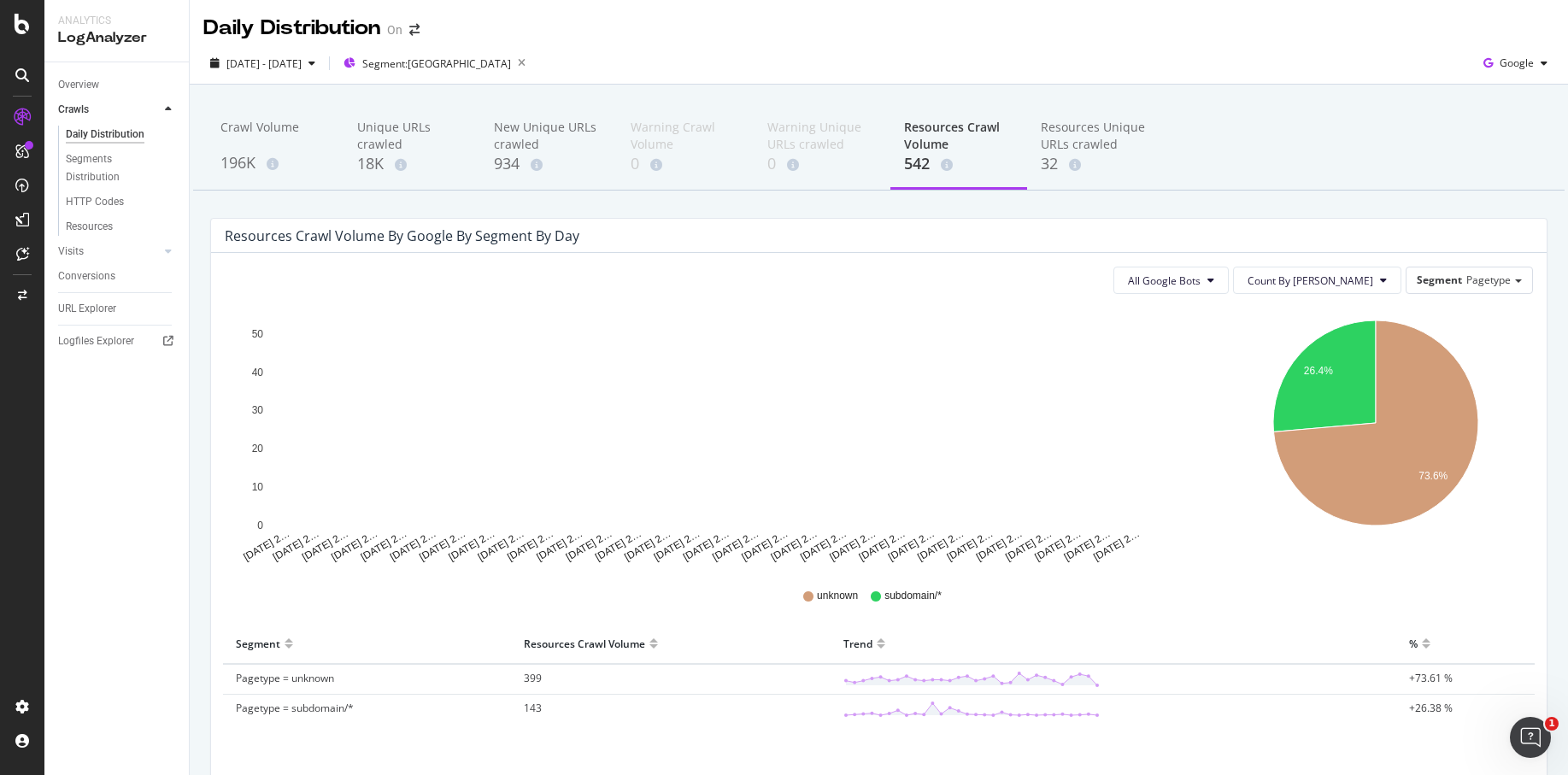
scroll to position [85, 0]
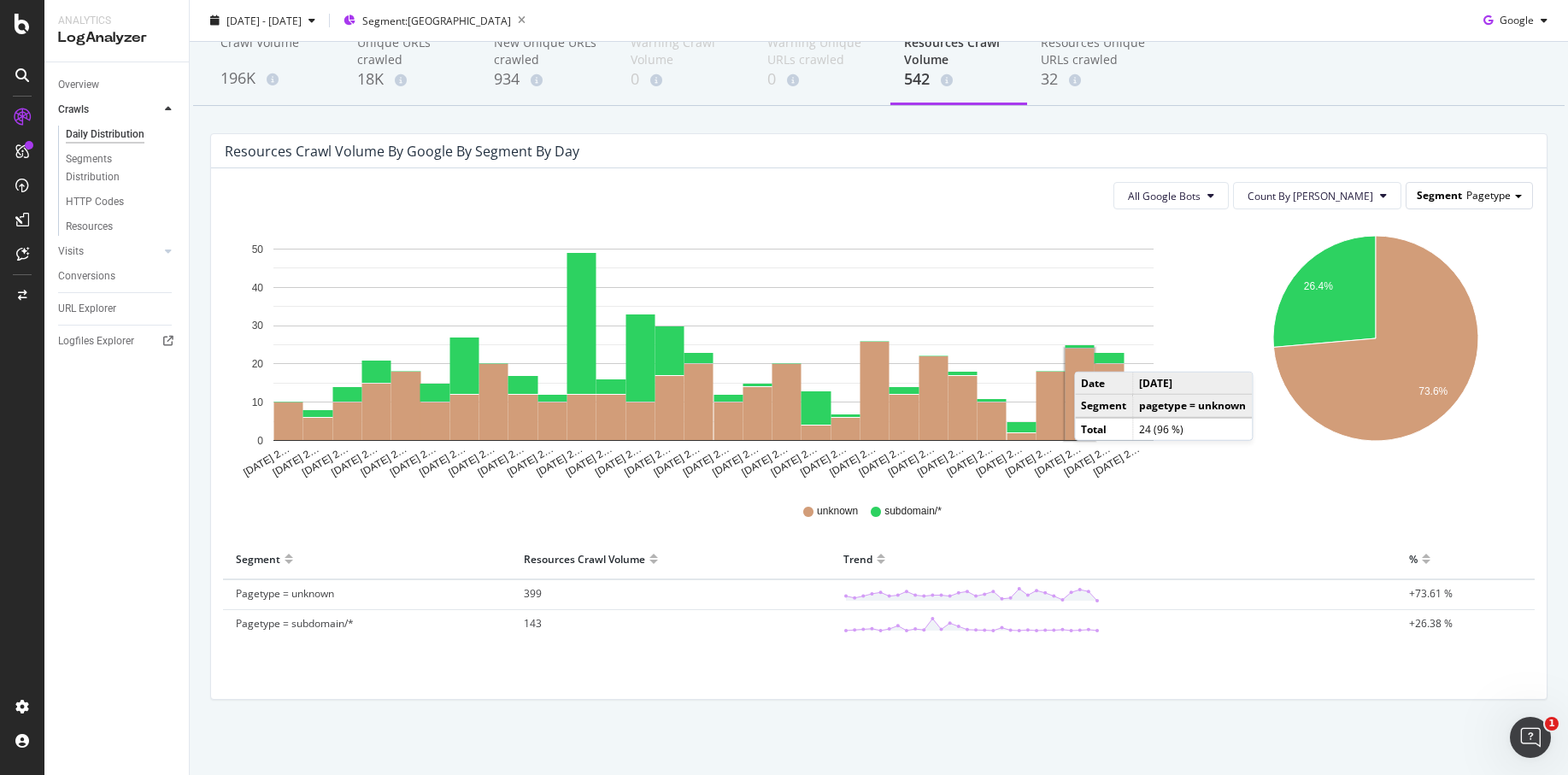
click at [1508, 199] on span "Pagetype" at bounding box center [1489, 195] width 44 height 14
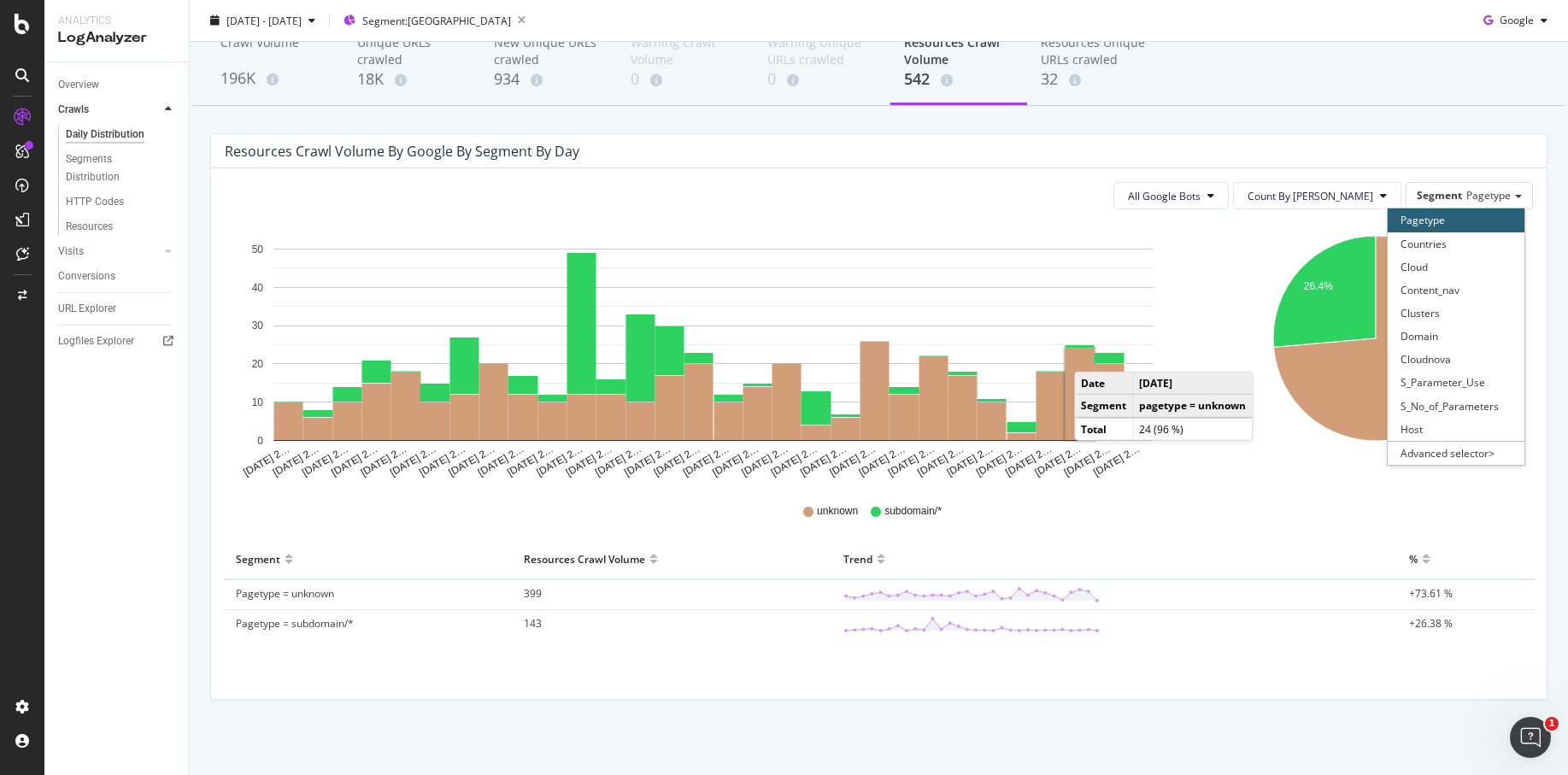
click at [1505, 147] on div "Resources Crawl Volume by google by Segment by Day" at bounding box center [866, 152] width 1283 height 17
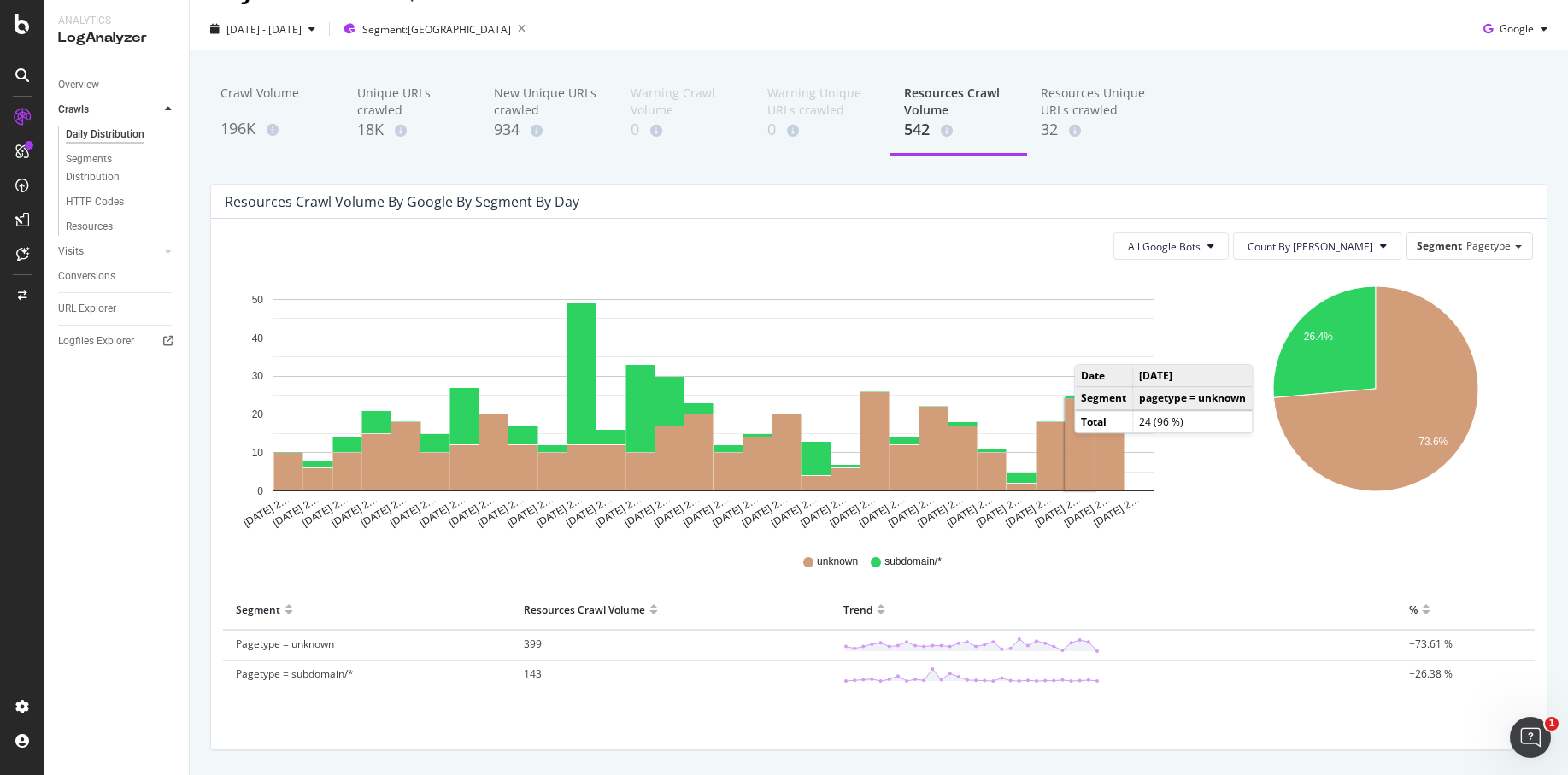
scroll to position [38, 0]
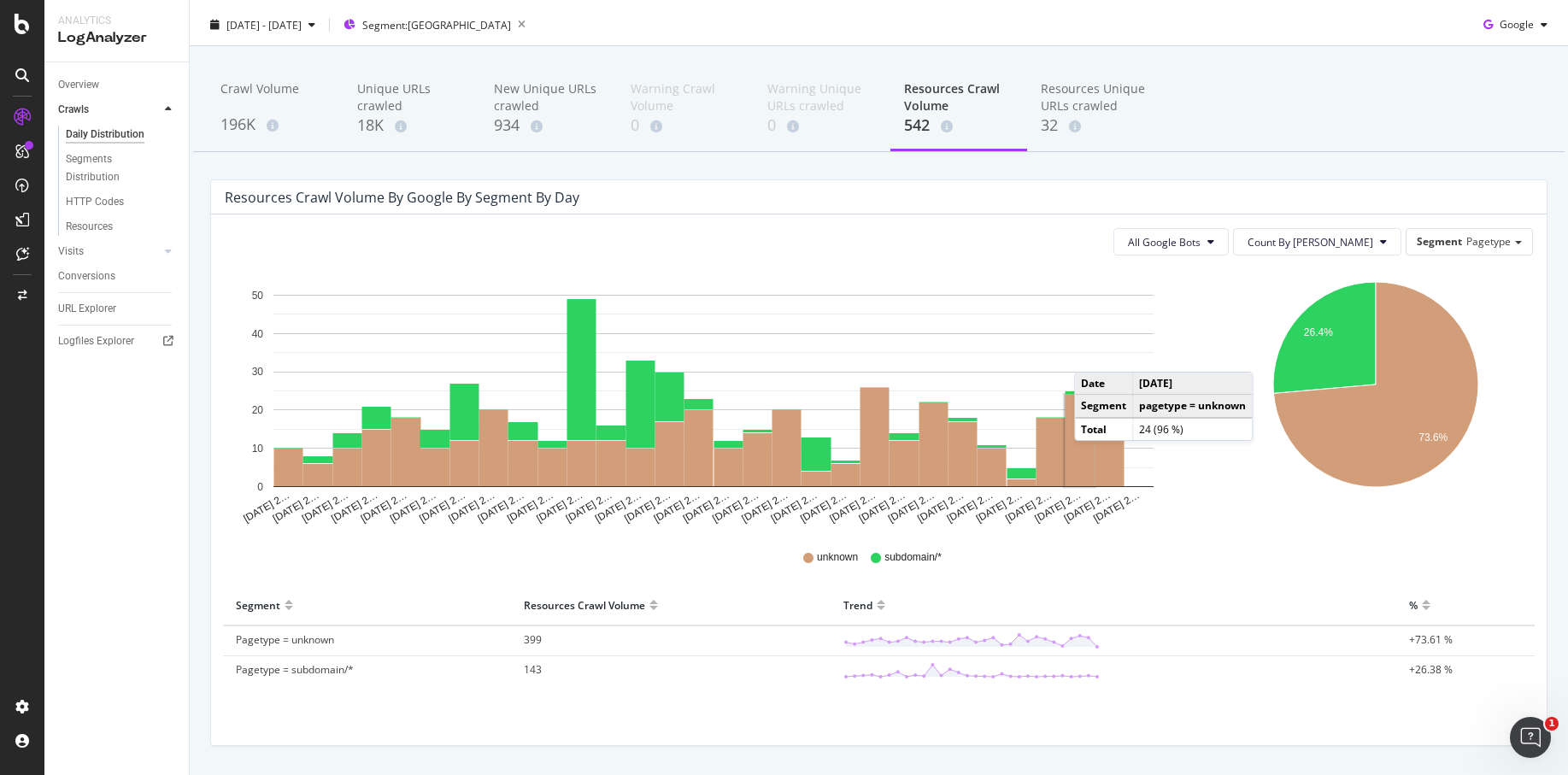
click at [1470, 132] on div "Crawl Volume 196K Unique URLs crawled 18K New Unique URLs crawled 934 Warning C…" at bounding box center [879, 109] width 1372 height 85
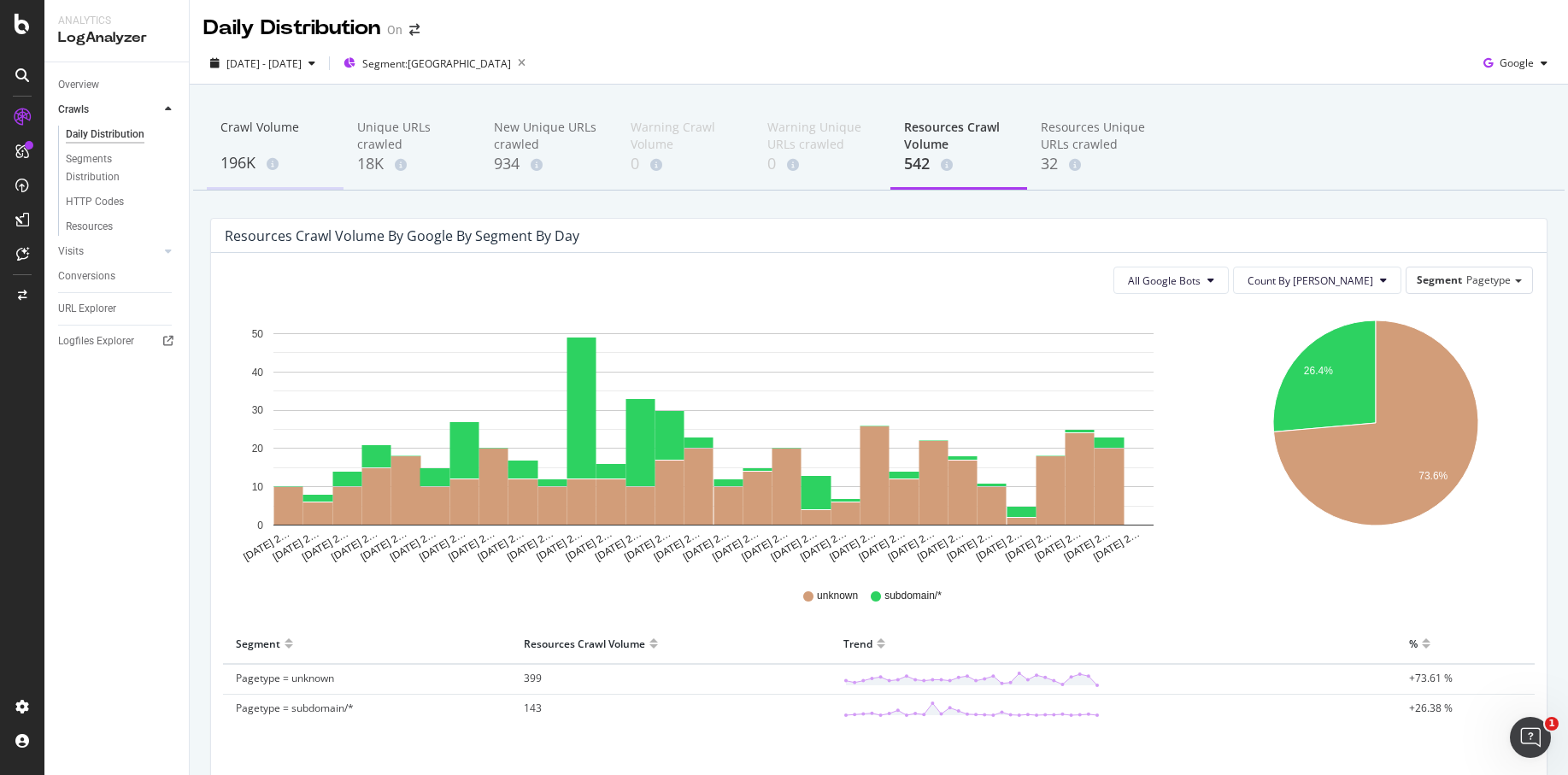
click at [248, 167] on div "196K" at bounding box center [276, 162] width 109 height 22
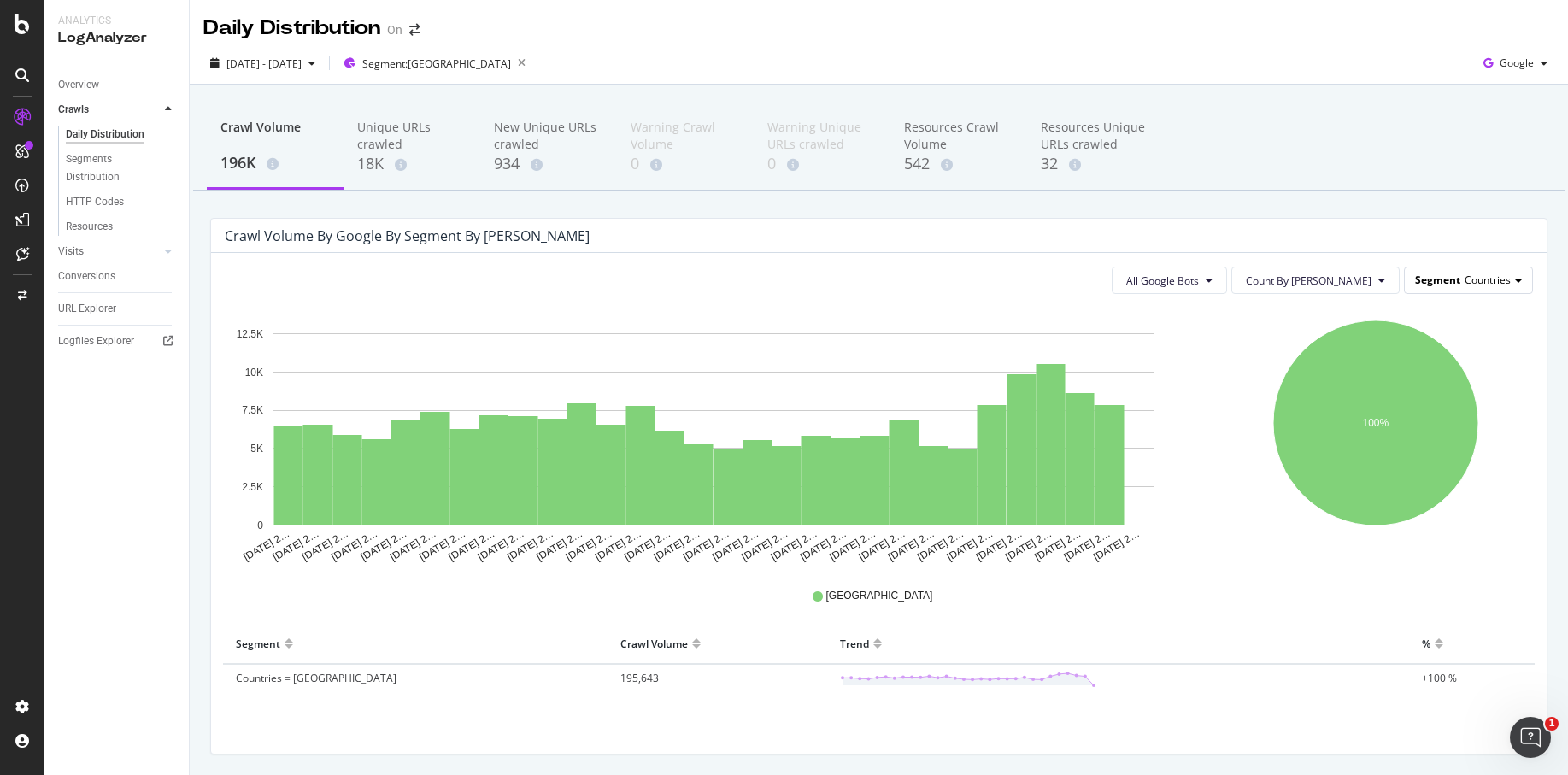
click at [1518, 277] on div "Segment Countries" at bounding box center [1468, 280] width 128 height 25
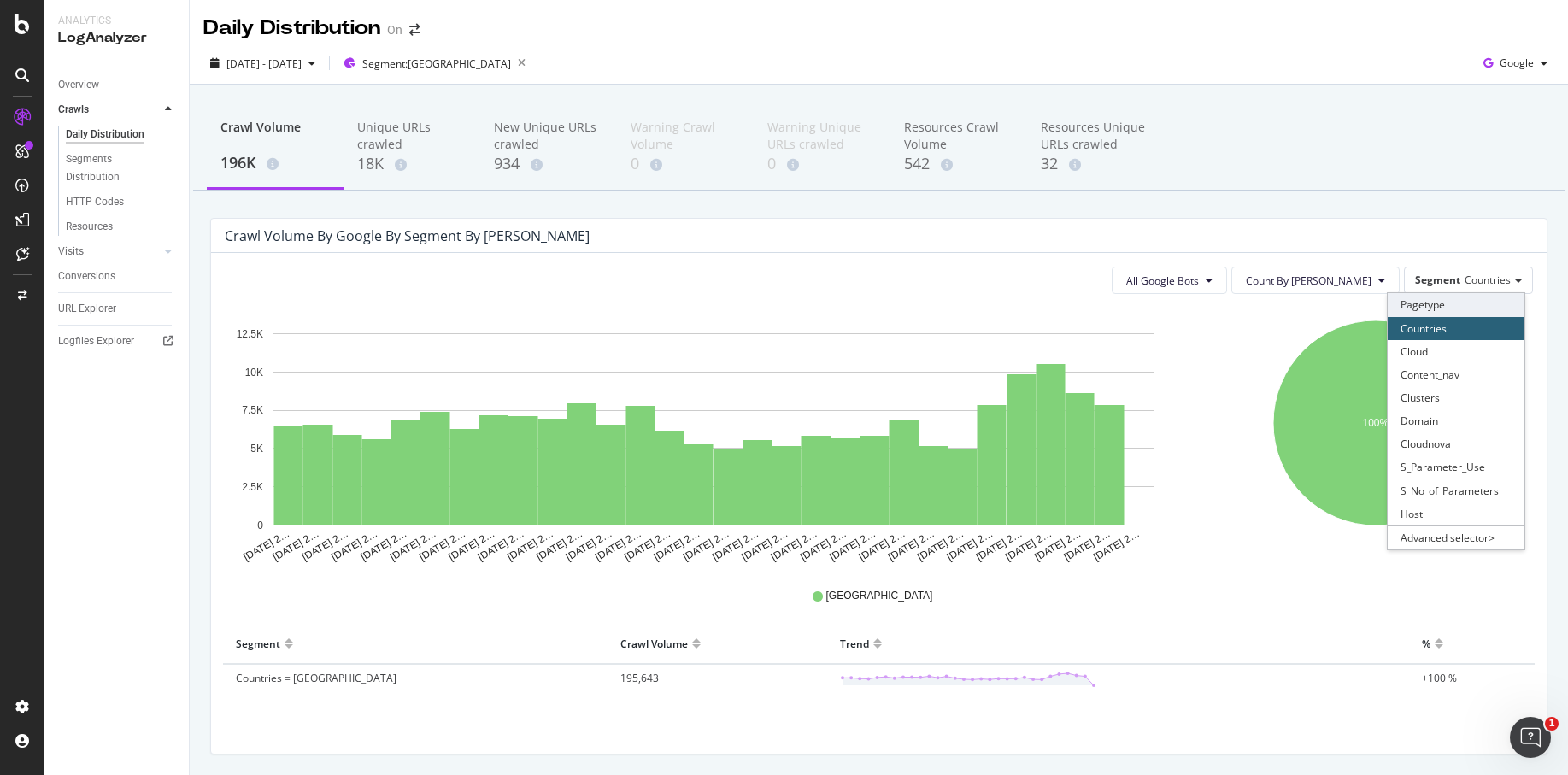
click at [1463, 307] on div "Pagetype" at bounding box center [1457, 304] width 136 height 23
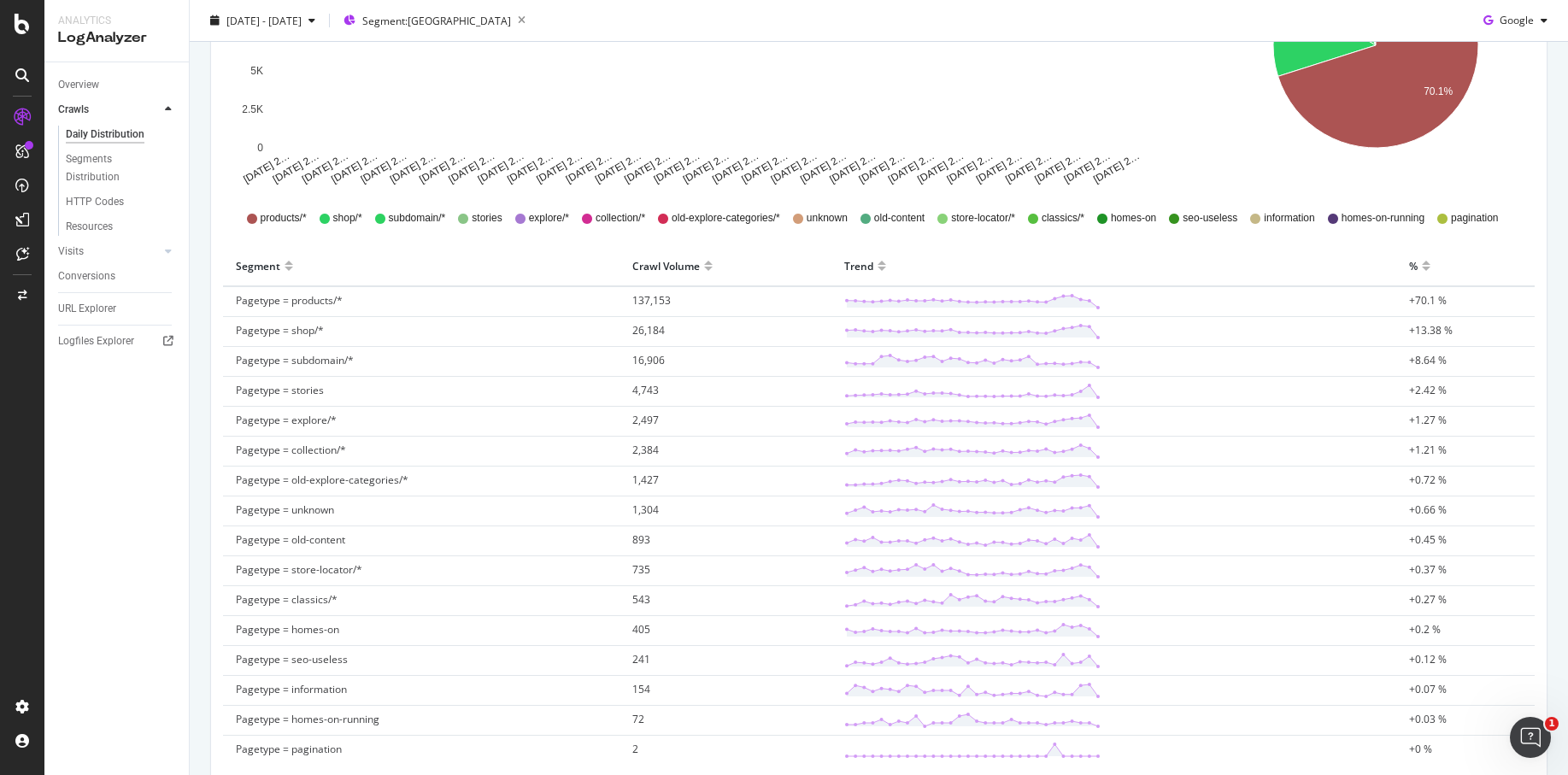
scroll to position [390, 0]
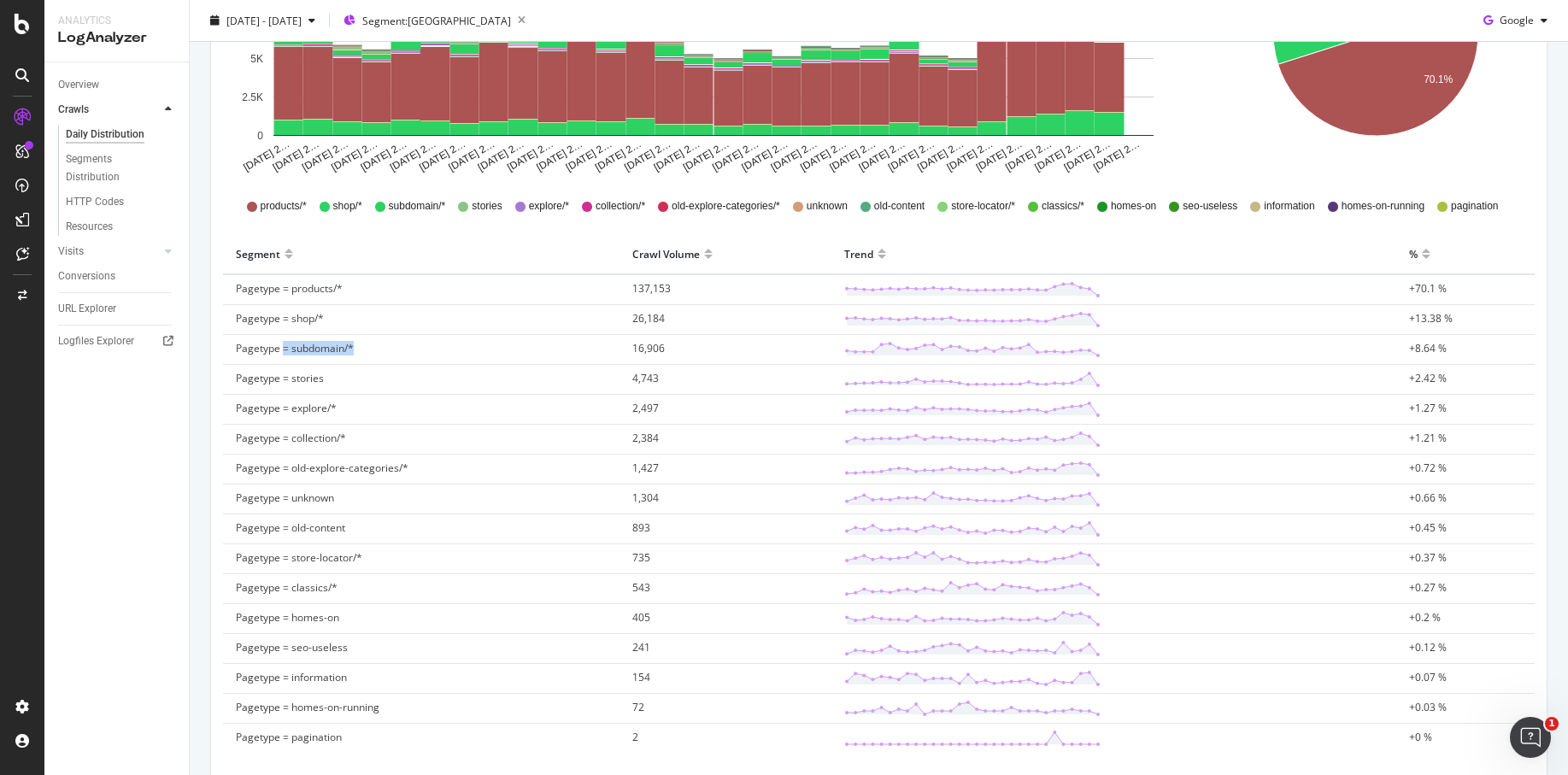
drag, startPoint x: 355, startPoint y: 350, endPoint x: 279, endPoint y: 350, distance: 76.0
click at [279, 350] on td "Pagetype = subdomain/*" at bounding box center [421, 350] width 397 height 30
click at [279, 350] on span "Pagetype = subdomain/*" at bounding box center [295, 348] width 118 height 14
drag, startPoint x: 279, startPoint y: 350, endPoint x: 345, endPoint y: 353, distance: 66.1
click at [345, 353] on span "Pagetype = subdomain/*" at bounding box center [295, 348] width 118 height 14
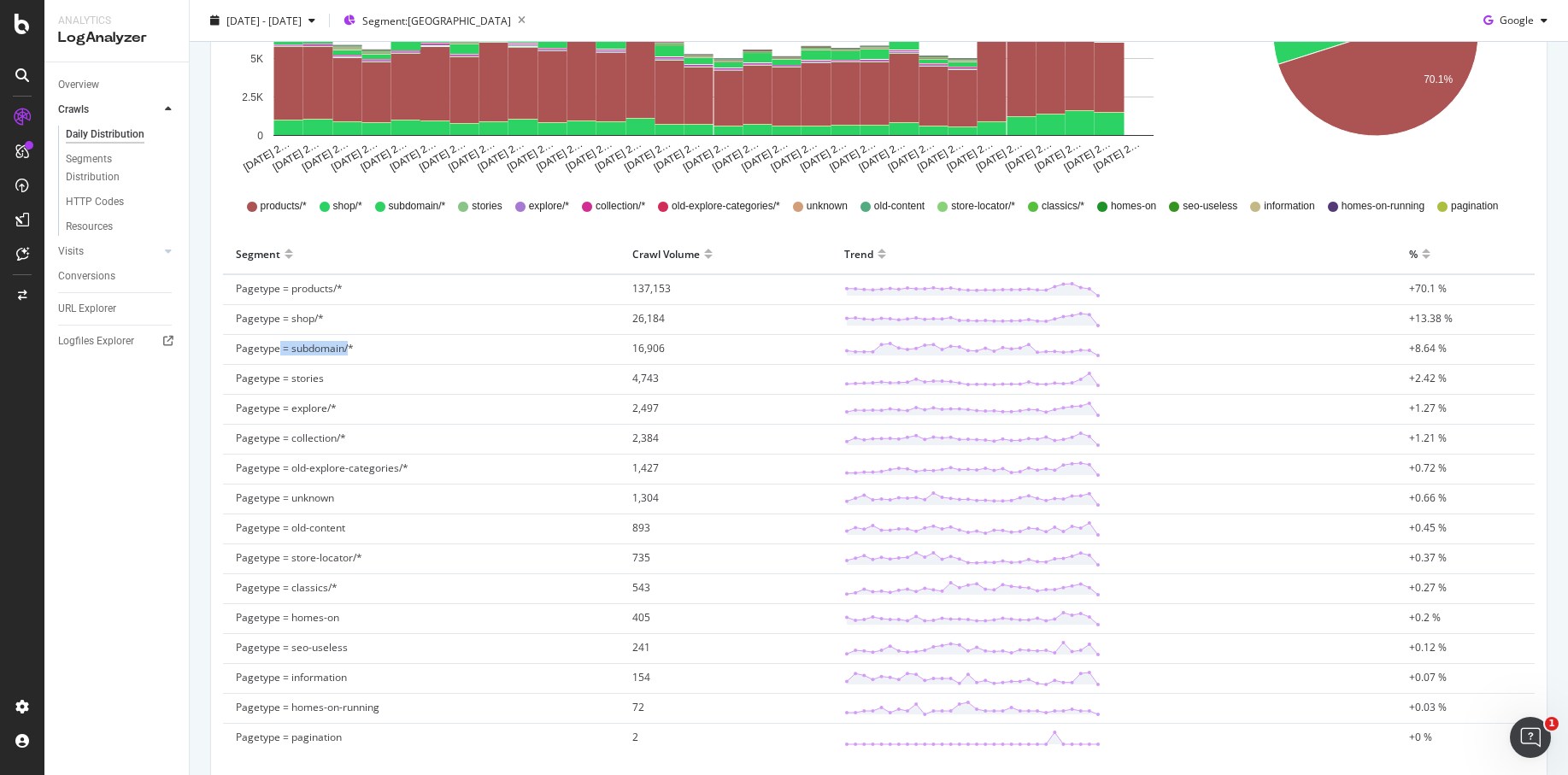
click at [345, 353] on span "Pagetype = subdomain/*" at bounding box center [295, 348] width 118 height 14
drag, startPoint x: 345, startPoint y: 353, endPoint x: 307, endPoint y: 351, distance: 38.1
click at [307, 351] on span "Pagetype = subdomain/*" at bounding box center [295, 348] width 118 height 14
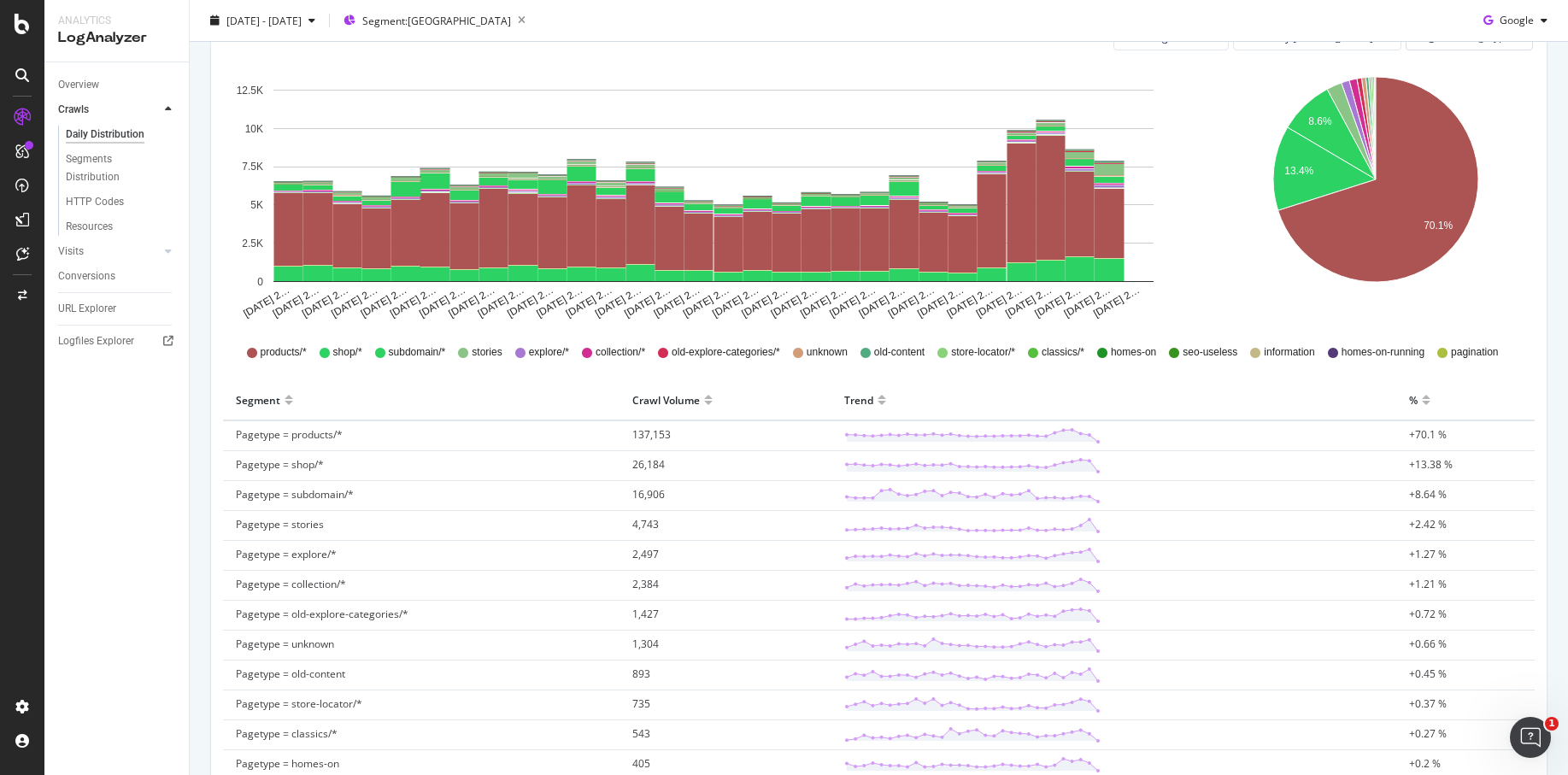
scroll to position [318, 0]
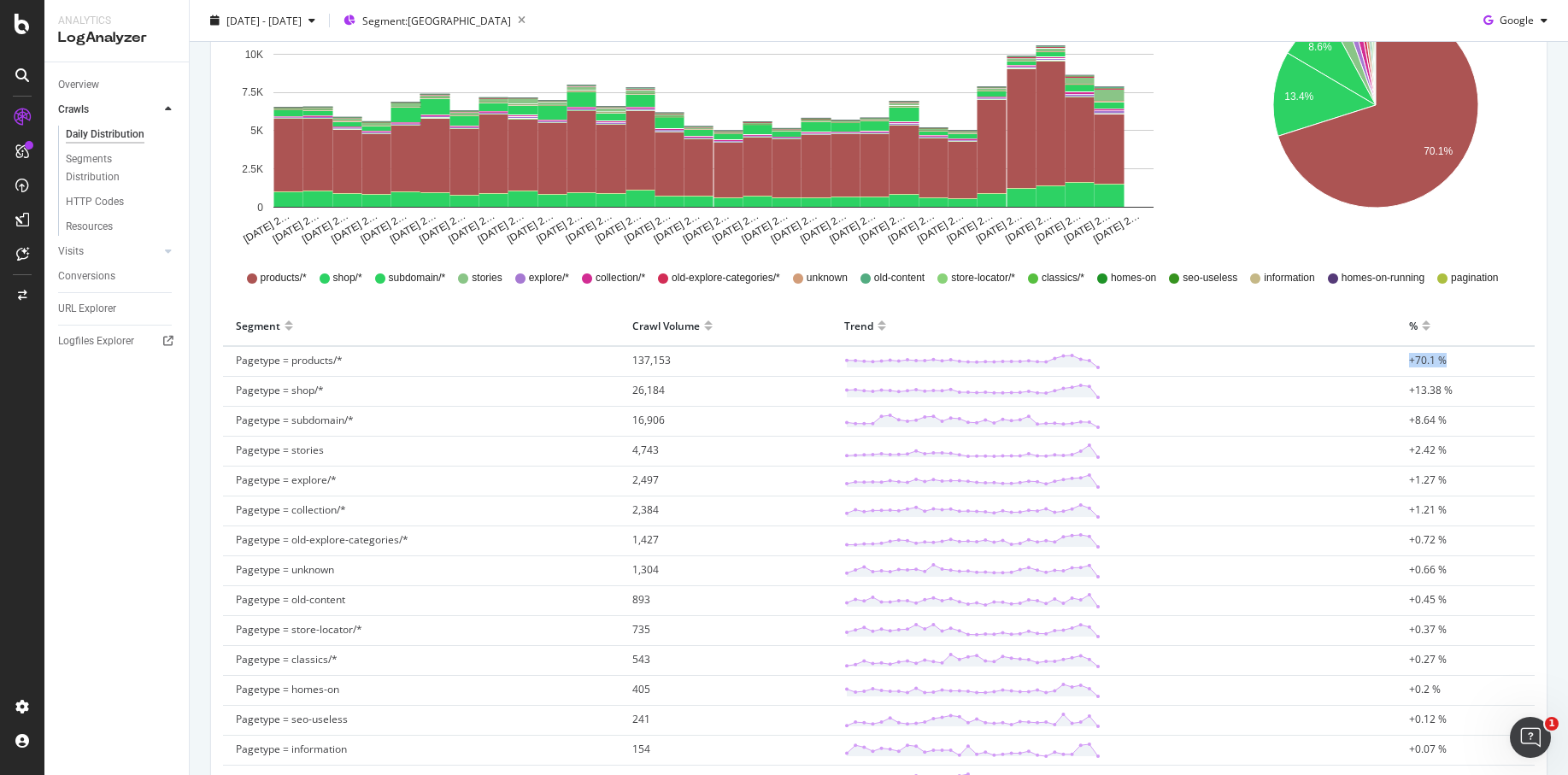
drag, startPoint x: 1402, startPoint y: 358, endPoint x: 1455, endPoint y: 359, distance: 53.0
click at [1452, 358] on td "+70.1 %" at bounding box center [1466, 362] width 138 height 31
click at [1460, 360] on td "+70.1 %" at bounding box center [1466, 362] width 138 height 31
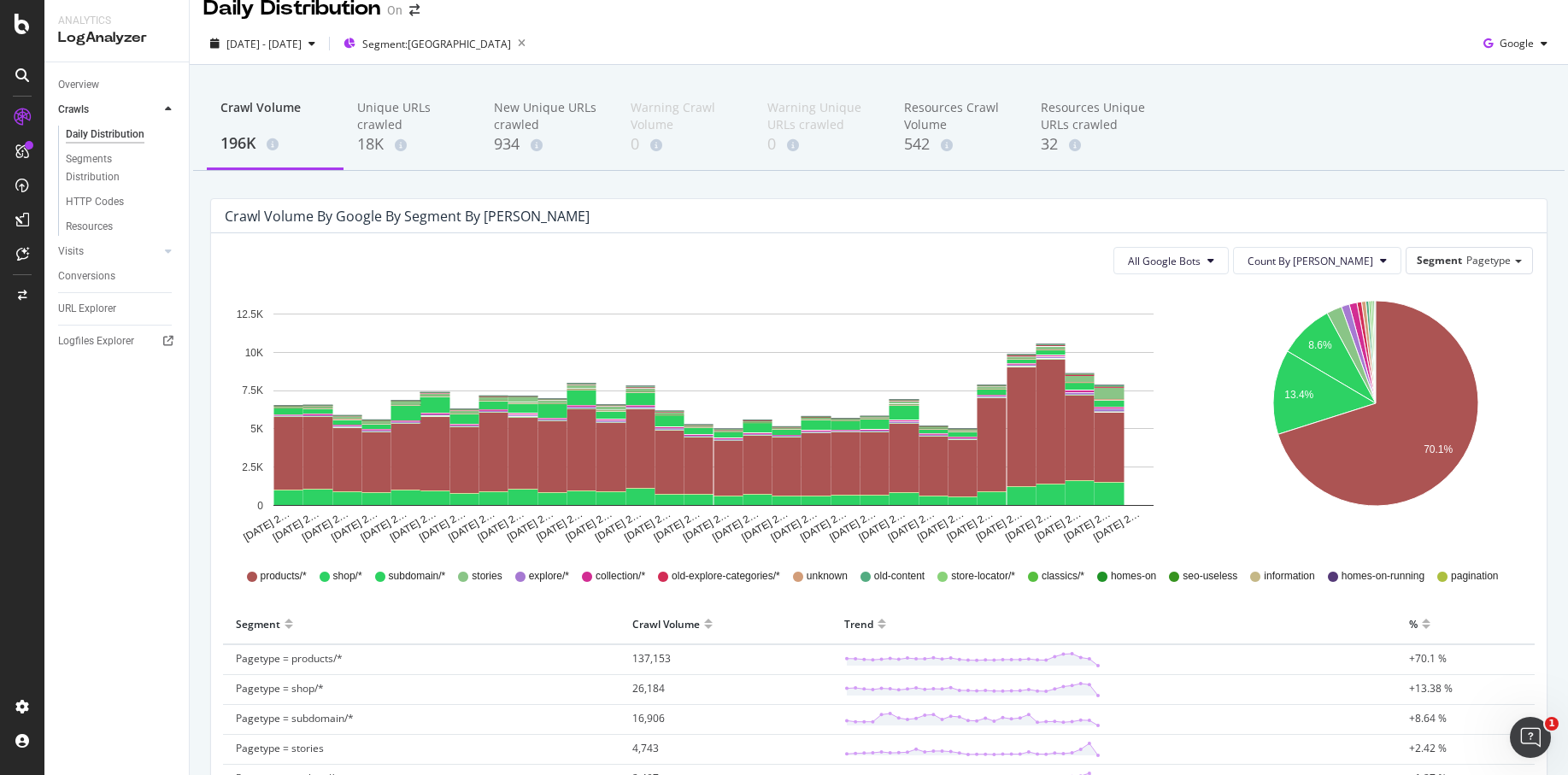
scroll to position [19, 0]
click at [291, 43] on span "2025 Sep. 2nd - Oct. 1st" at bounding box center [264, 43] width 75 height 14
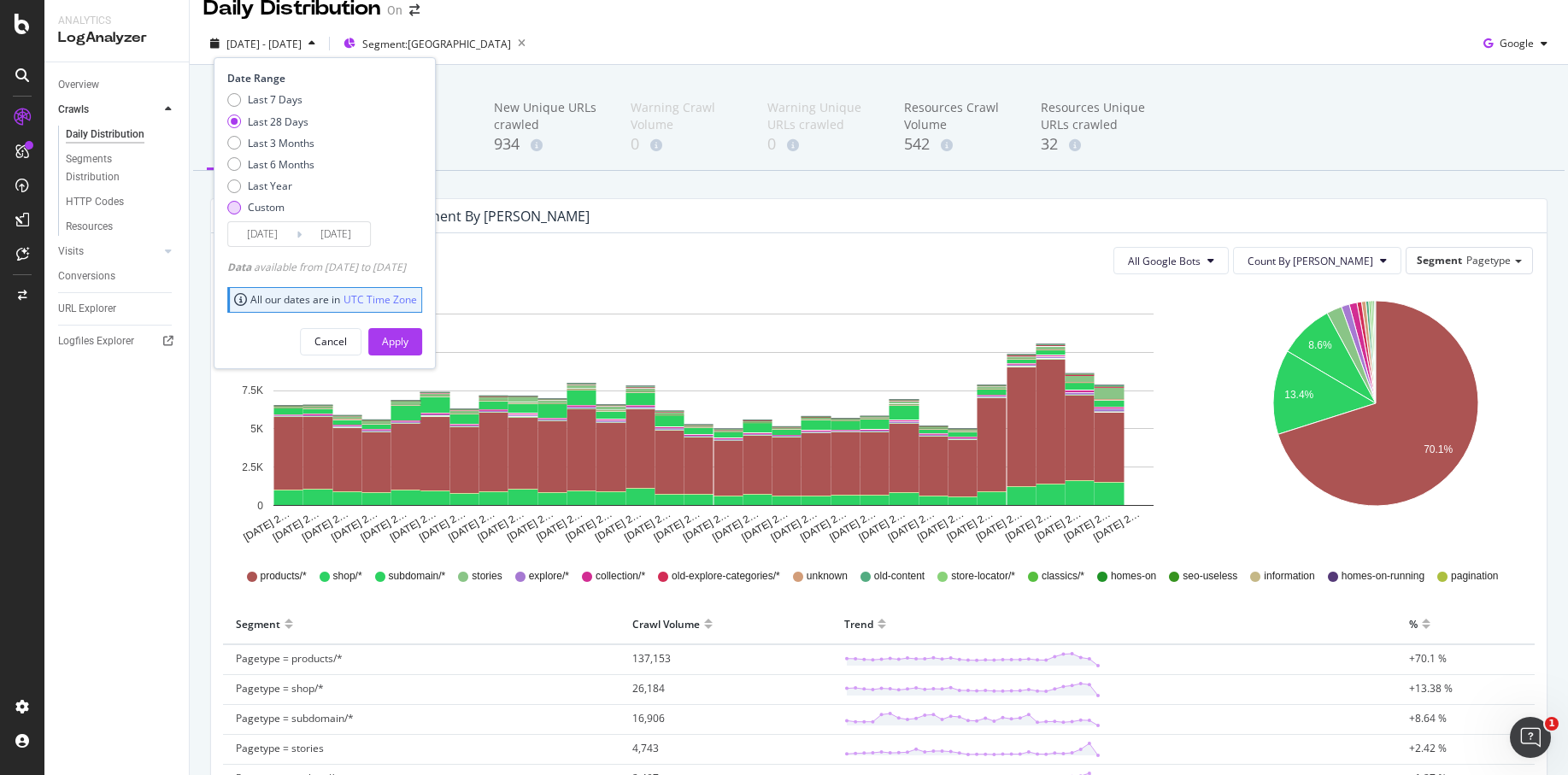
click at [264, 203] on div "Custom" at bounding box center [266, 206] width 36 height 14
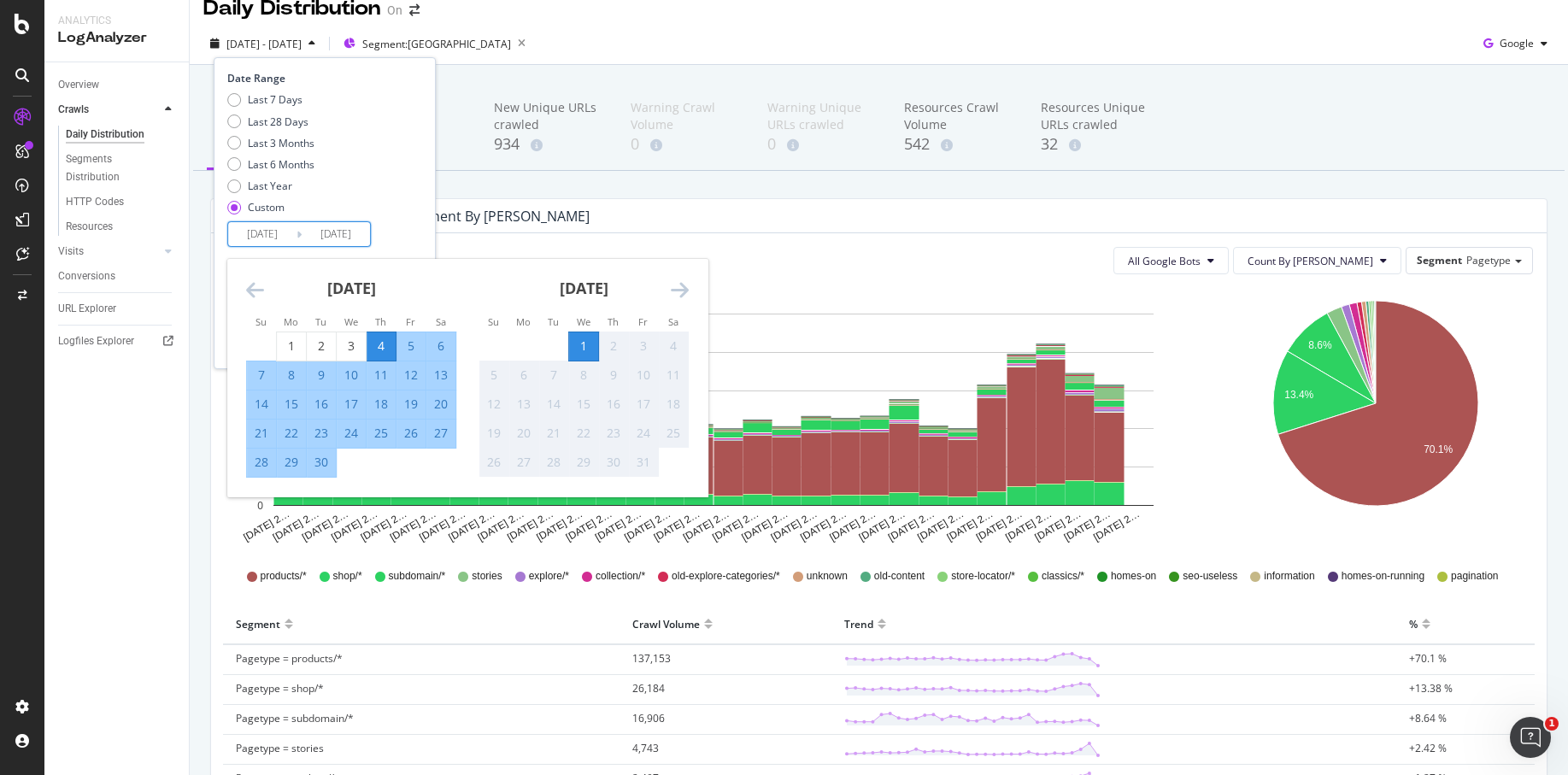
click at [287, 235] on input "2025/09/04" at bounding box center [262, 233] width 68 height 24
type input "2025/09/26"
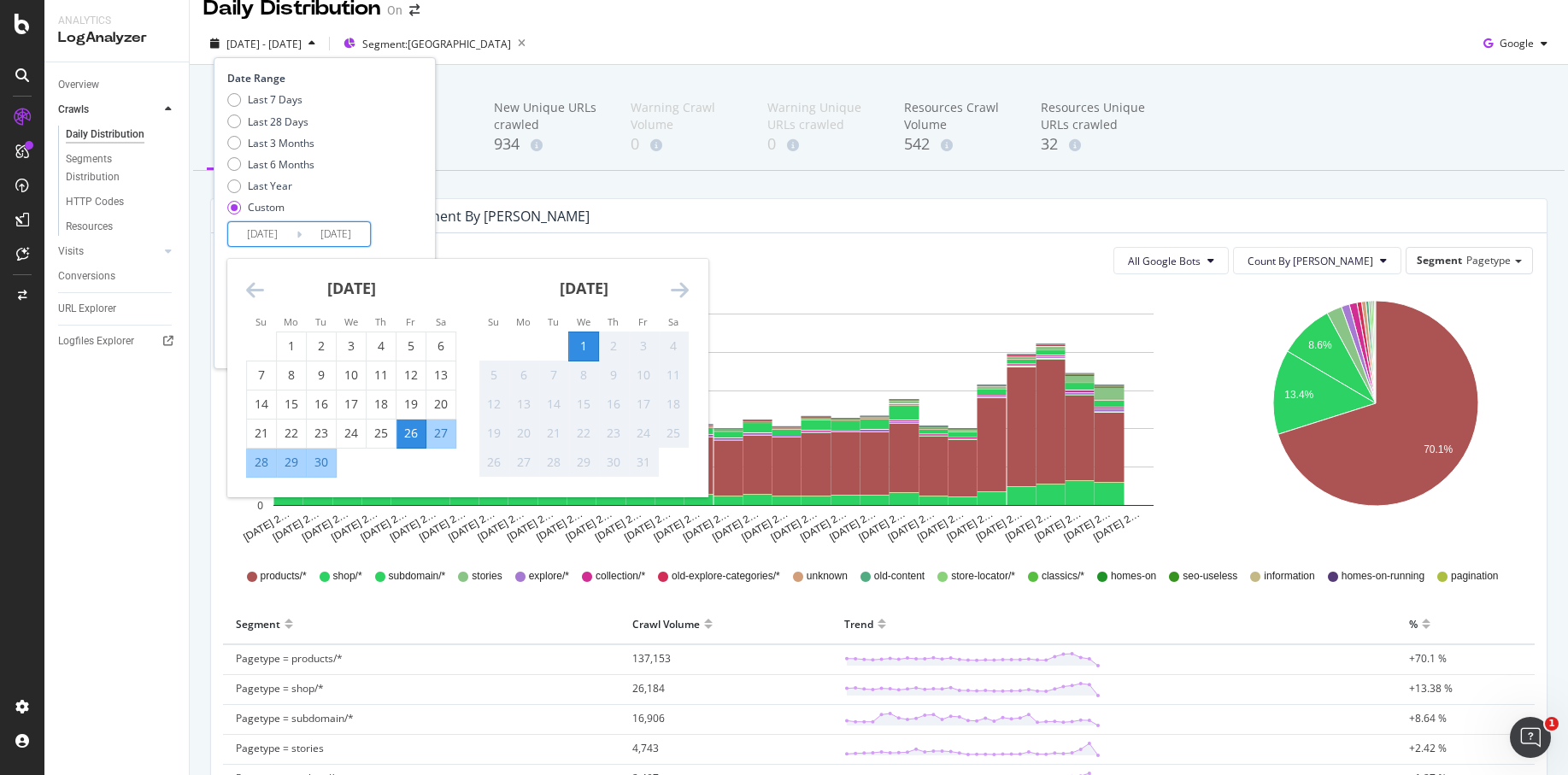
click at [418, 231] on div "Date Range Last 7 Days Last 28 Days Last 3 Months Last 6 Months Last Year Custo…" at bounding box center [323, 158] width 191 height 176
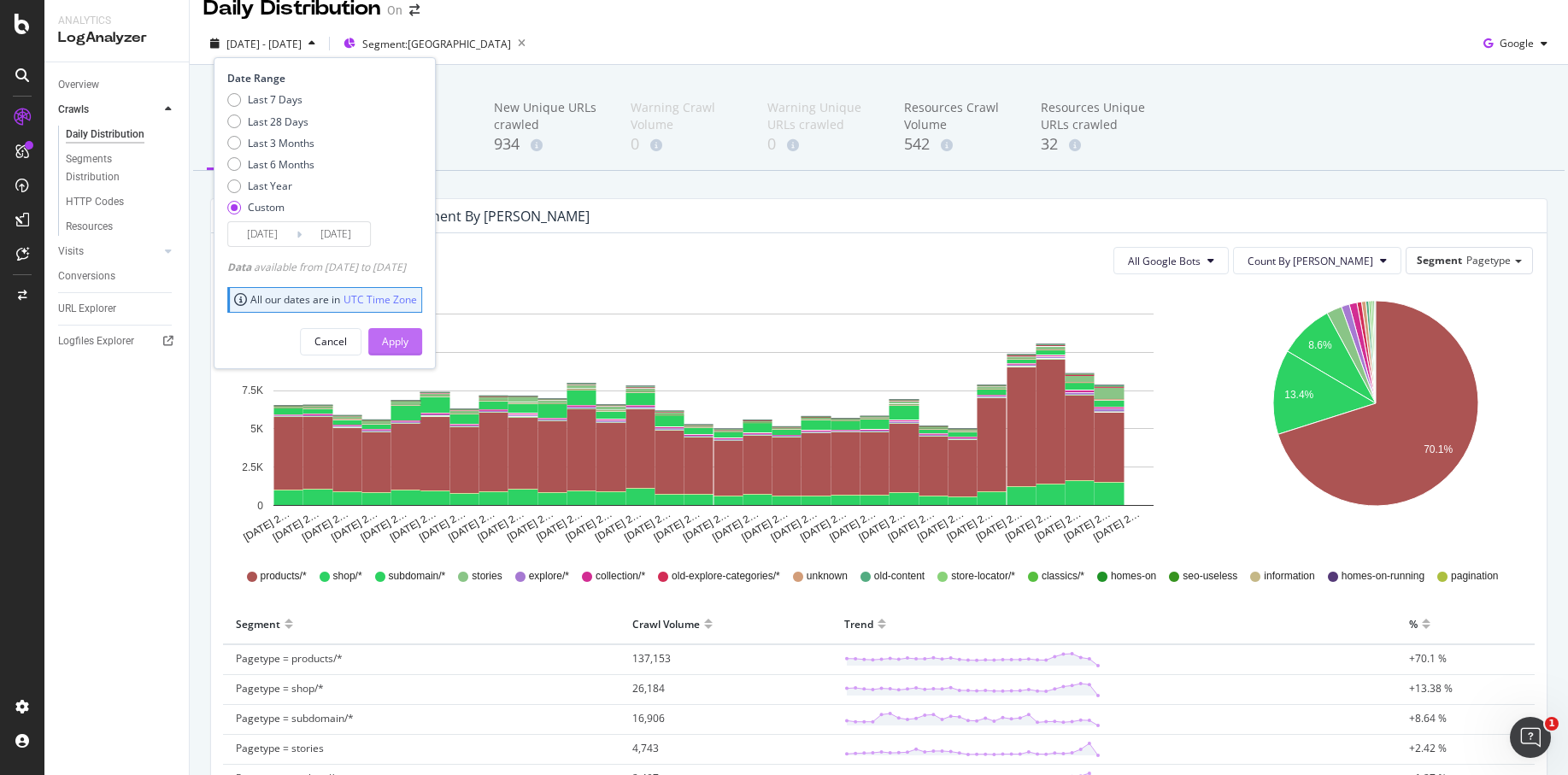
click at [408, 339] on div "Apply" at bounding box center [396, 341] width 27 height 14
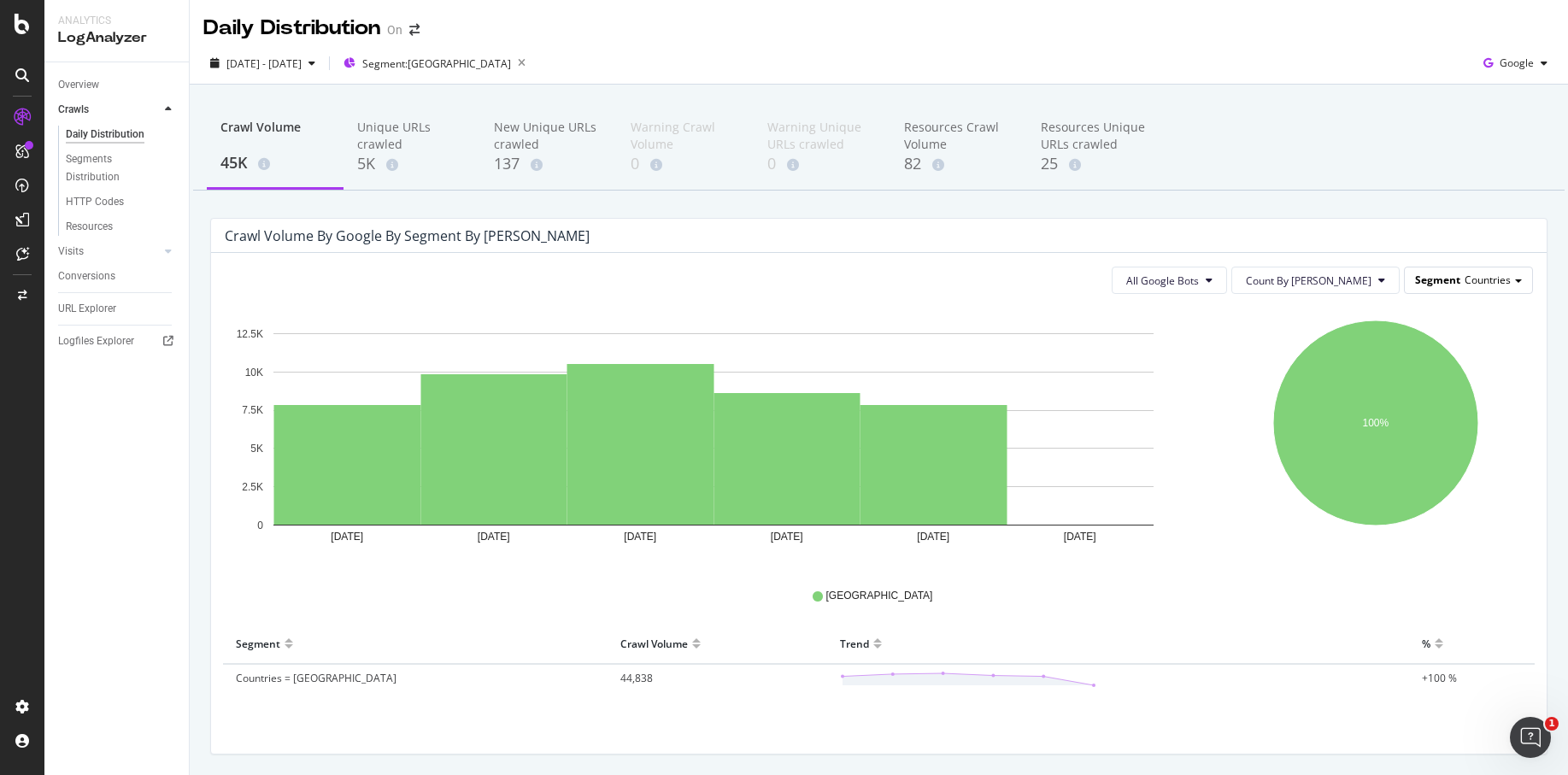
click at [1474, 280] on span "Countries" at bounding box center [1488, 279] width 46 height 14
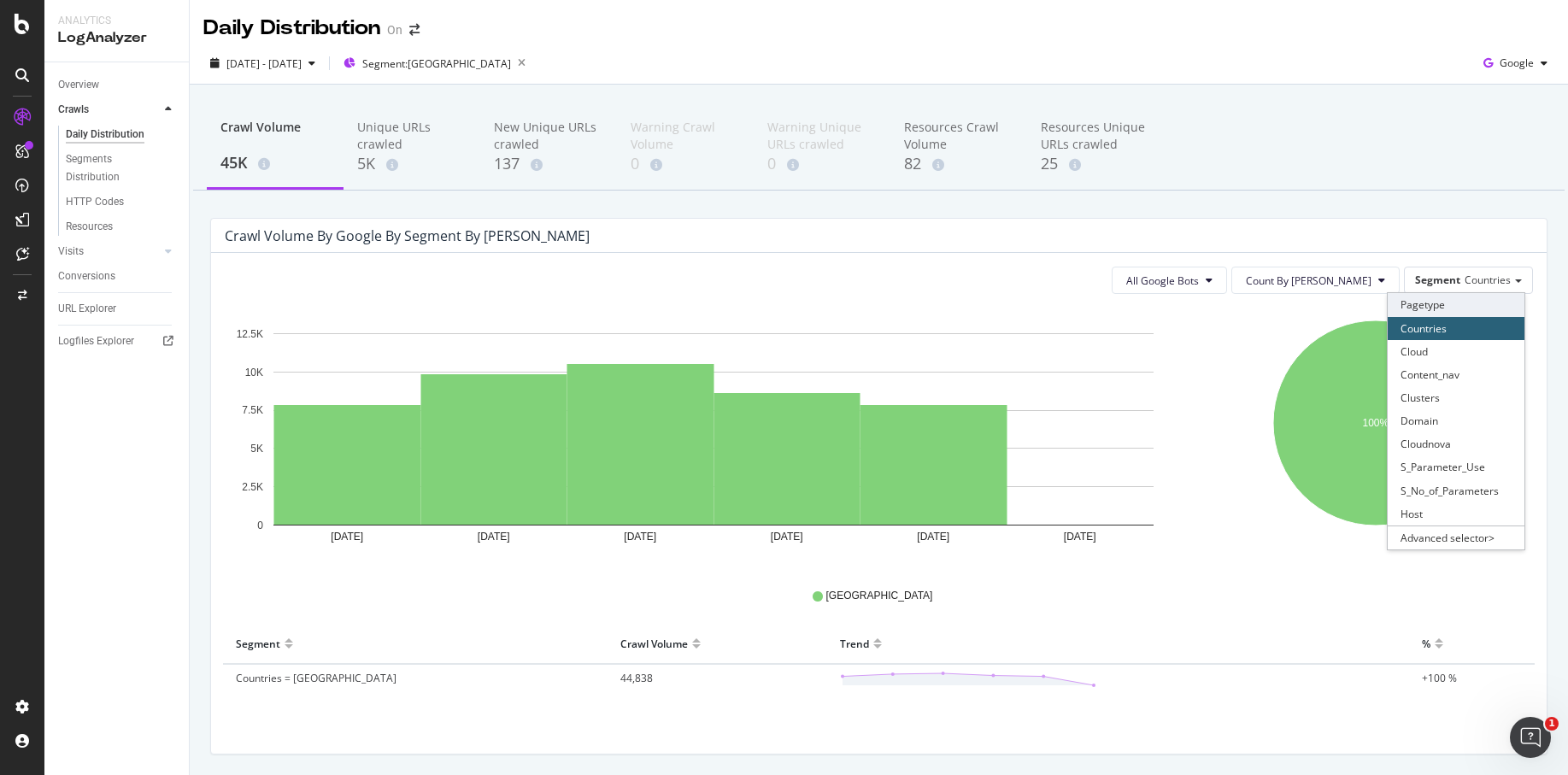
click at [1441, 308] on div "Pagetype" at bounding box center [1457, 304] width 136 height 23
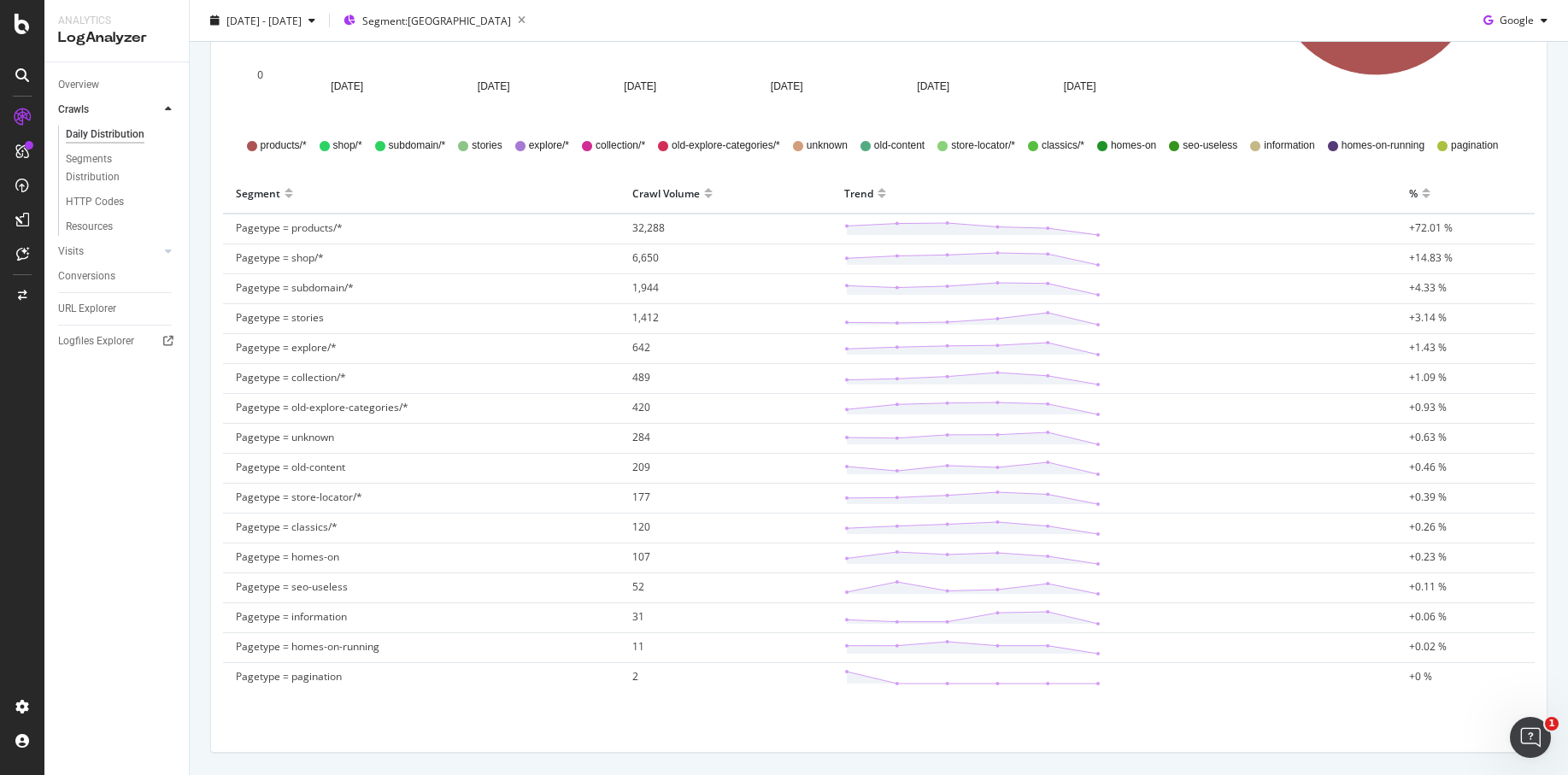
scroll to position [449, 0]
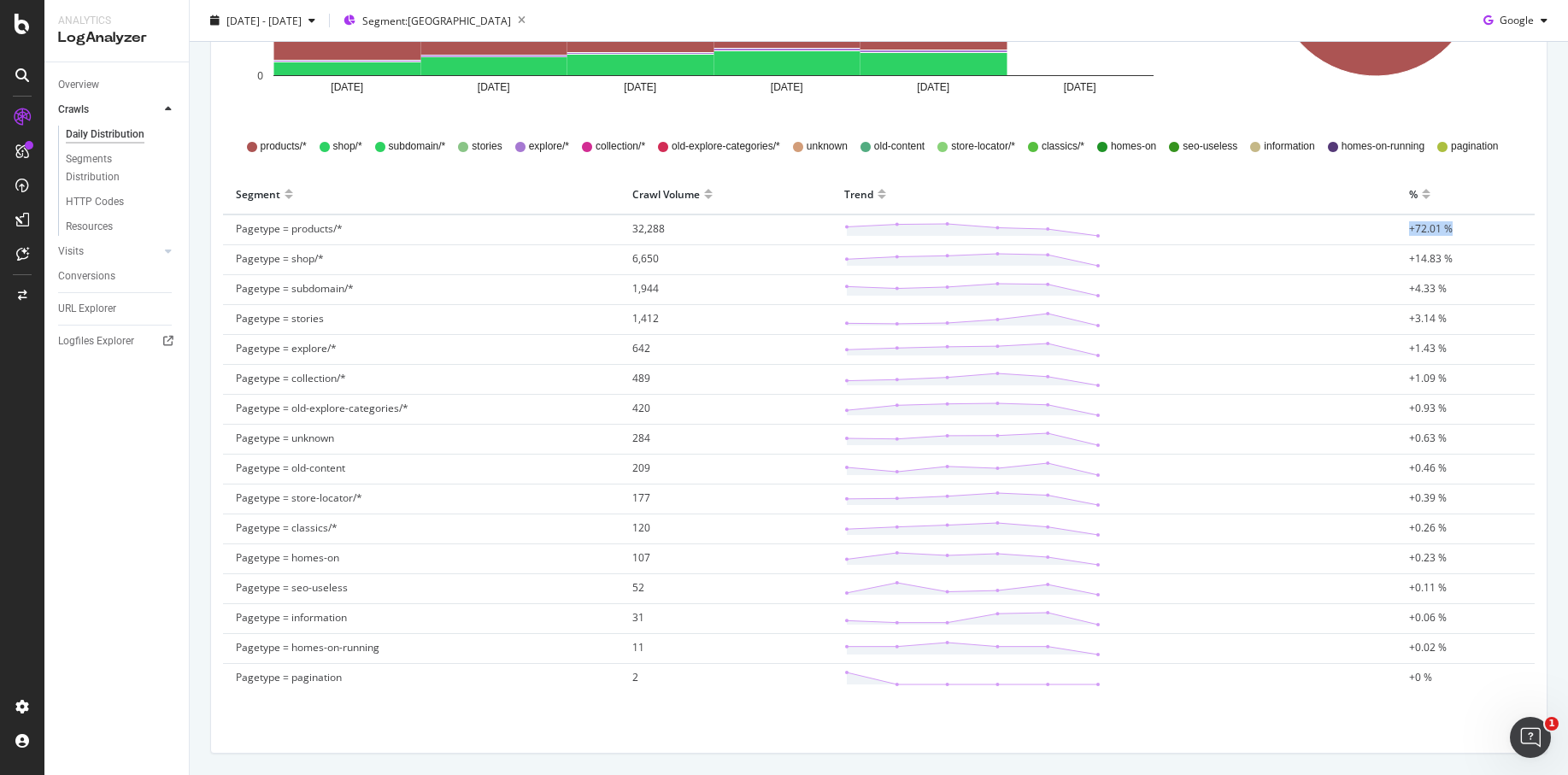
drag, startPoint x: 1410, startPoint y: 229, endPoint x: 1459, endPoint y: 230, distance: 49.0
click at [1459, 230] on td "+72.01 %" at bounding box center [1466, 230] width 138 height 31
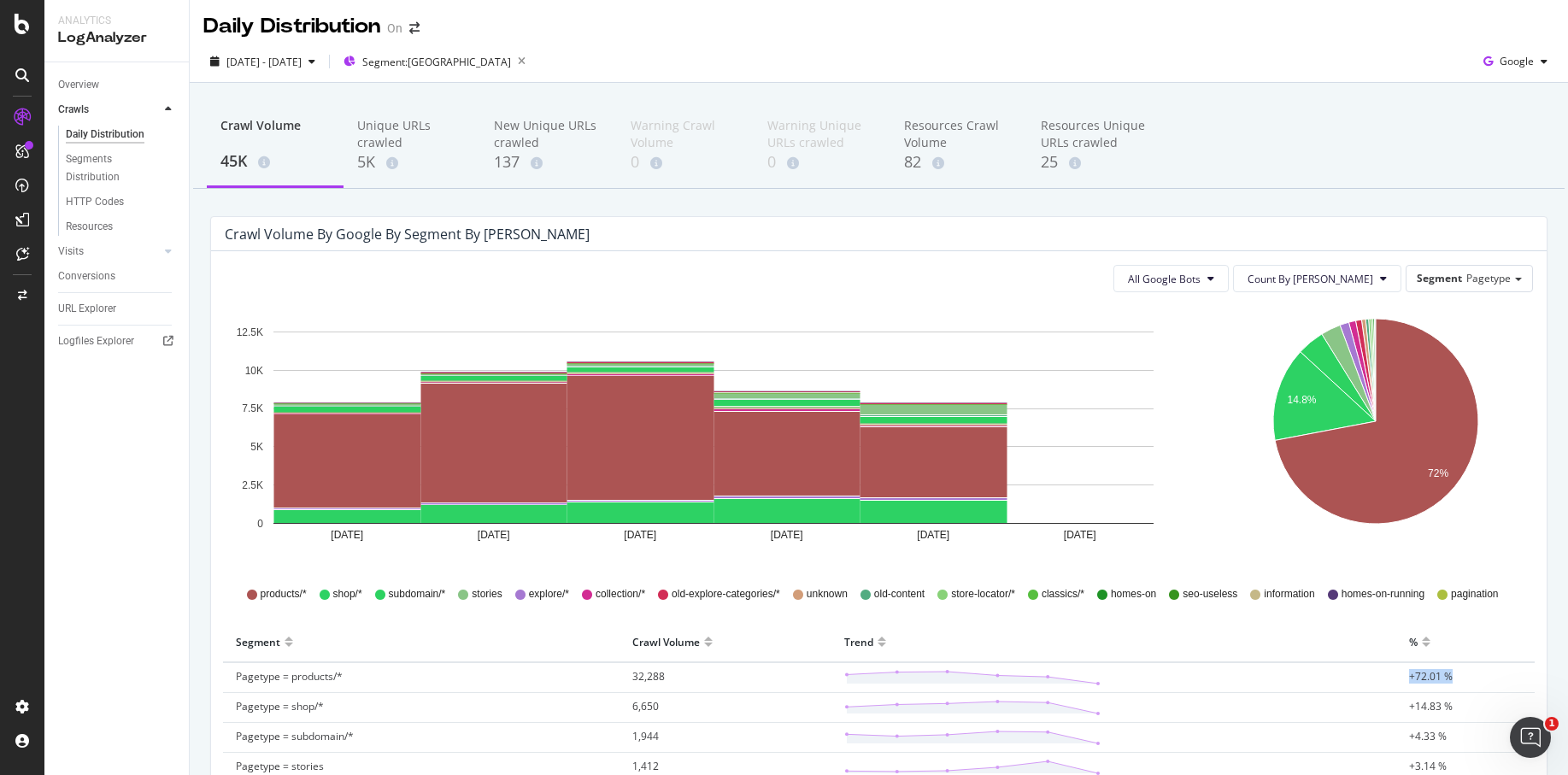
scroll to position [0, 0]
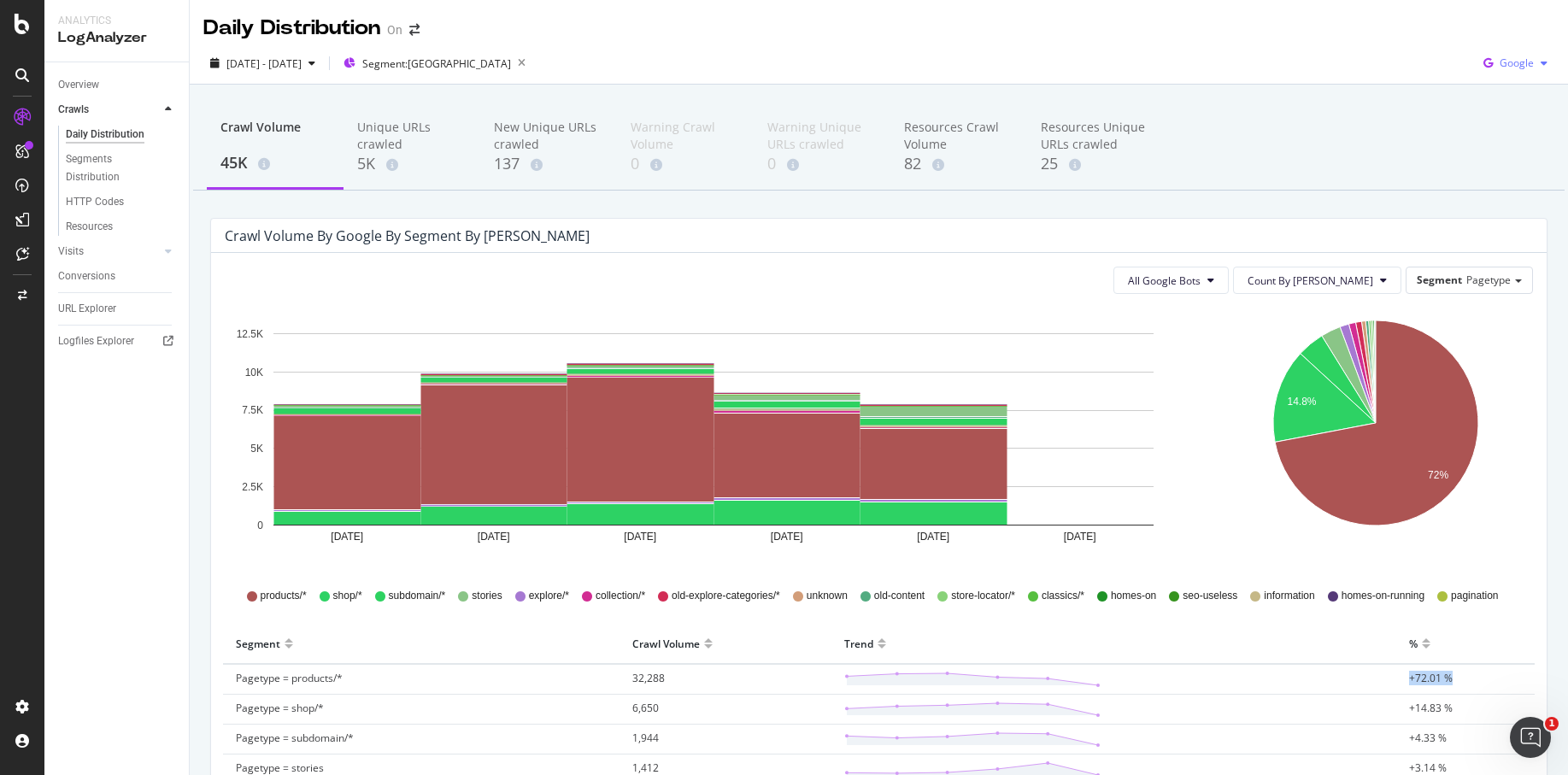
click at [1517, 62] on span "Google" at bounding box center [1517, 62] width 35 height 14
click at [1494, 131] on span "Bing" at bounding box center [1518, 129] width 63 height 15
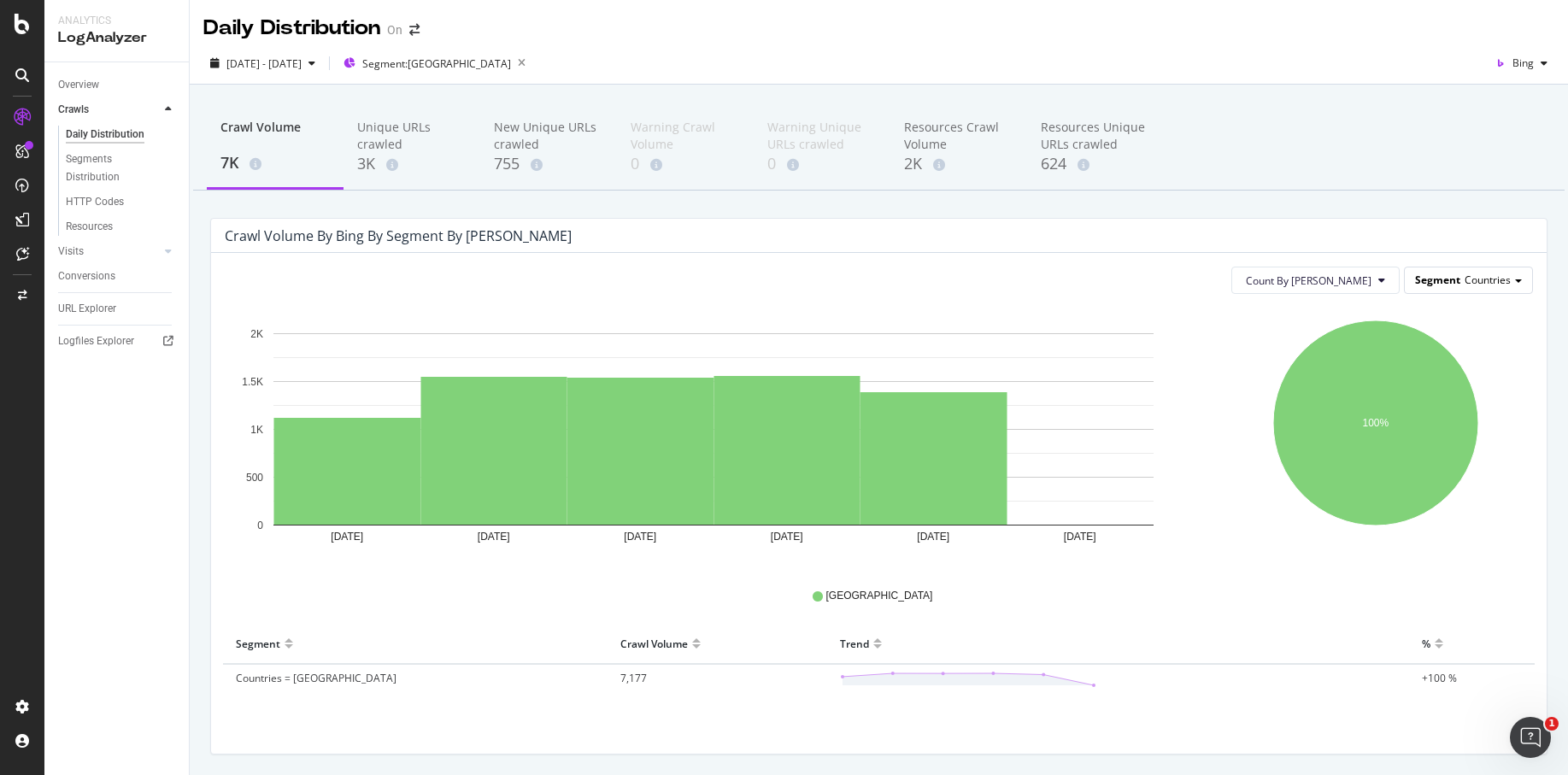
click at [1479, 286] on div "Segment Countries" at bounding box center [1468, 280] width 128 height 25
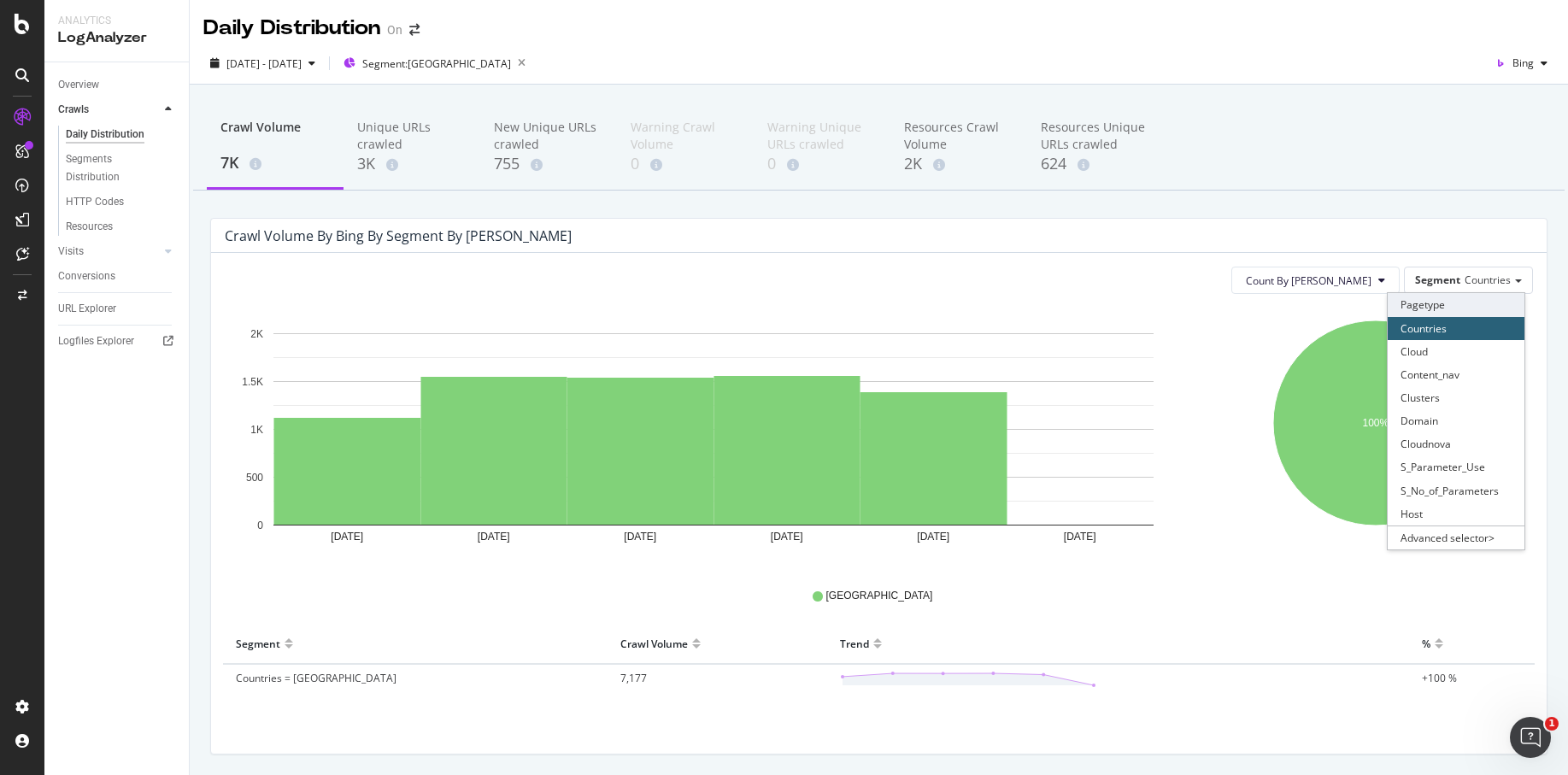
click at [1460, 308] on div "Pagetype" at bounding box center [1457, 304] width 136 height 23
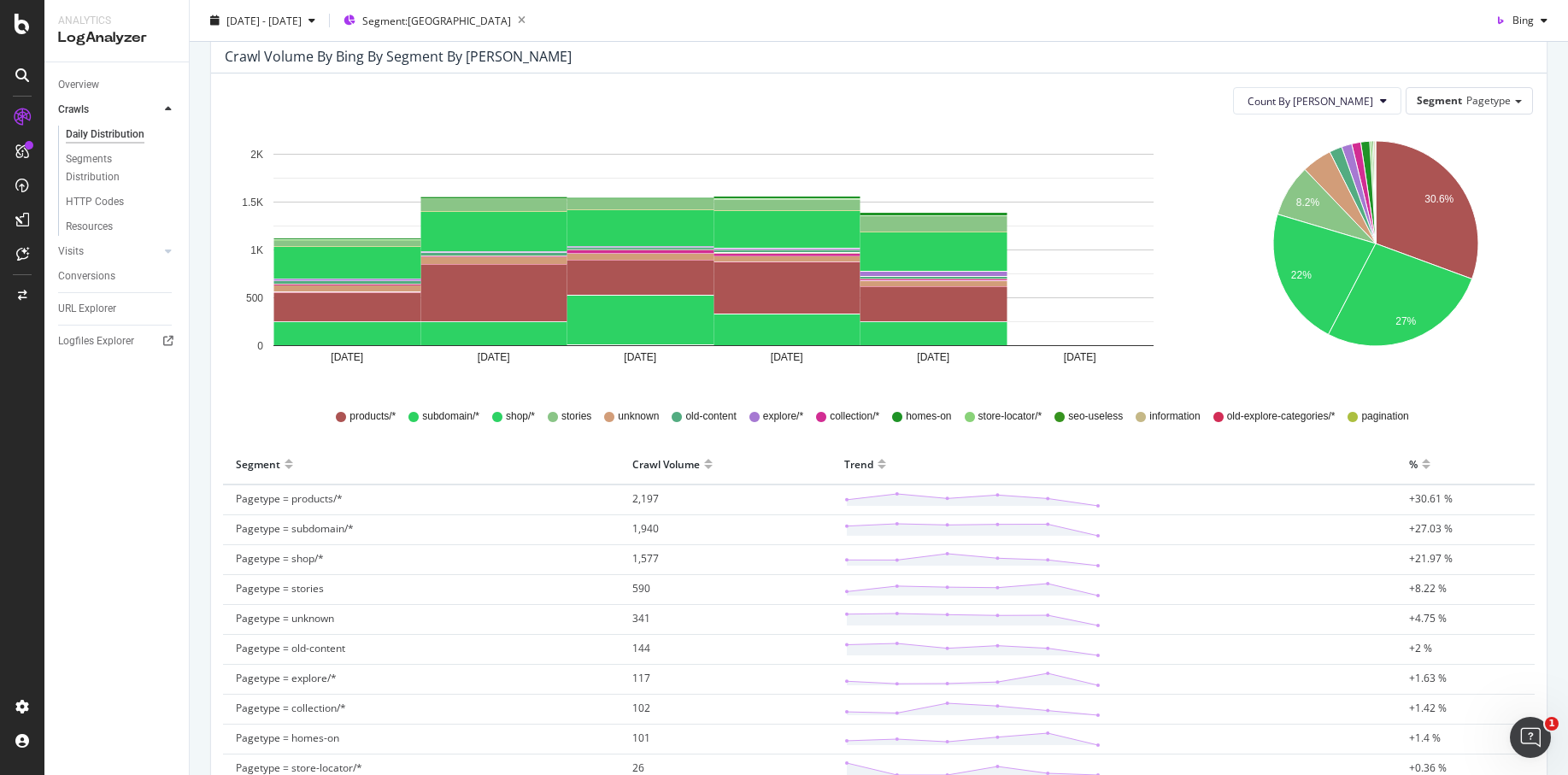
scroll to position [177, 0]
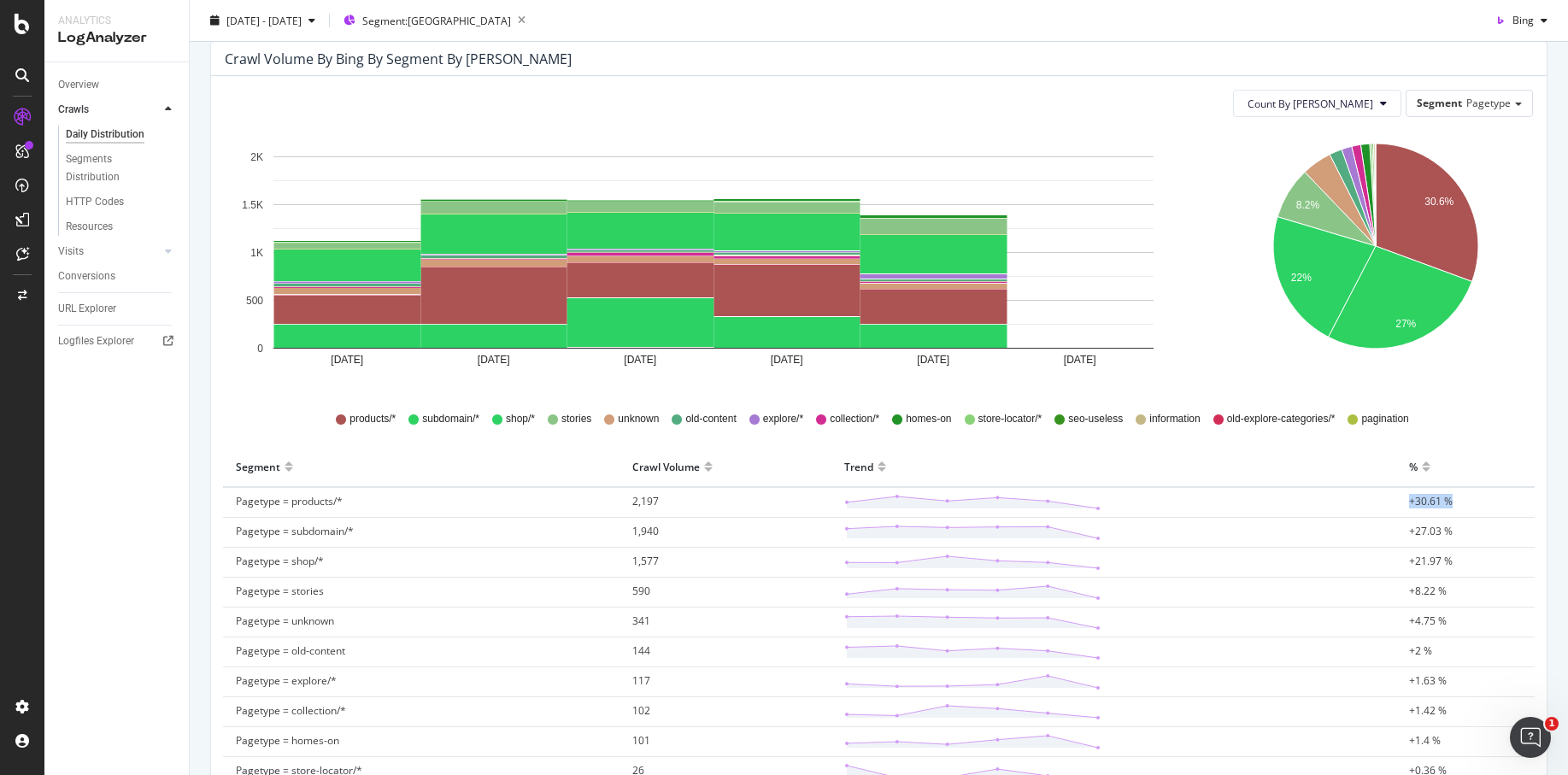
drag, startPoint x: 1406, startPoint y: 501, endPoint x: 1478, endPoint y: 501, distance: 72.0
click at [1479, 501] on td "+30.61 %" at bounding box center [1466, 502] width 138 height 31
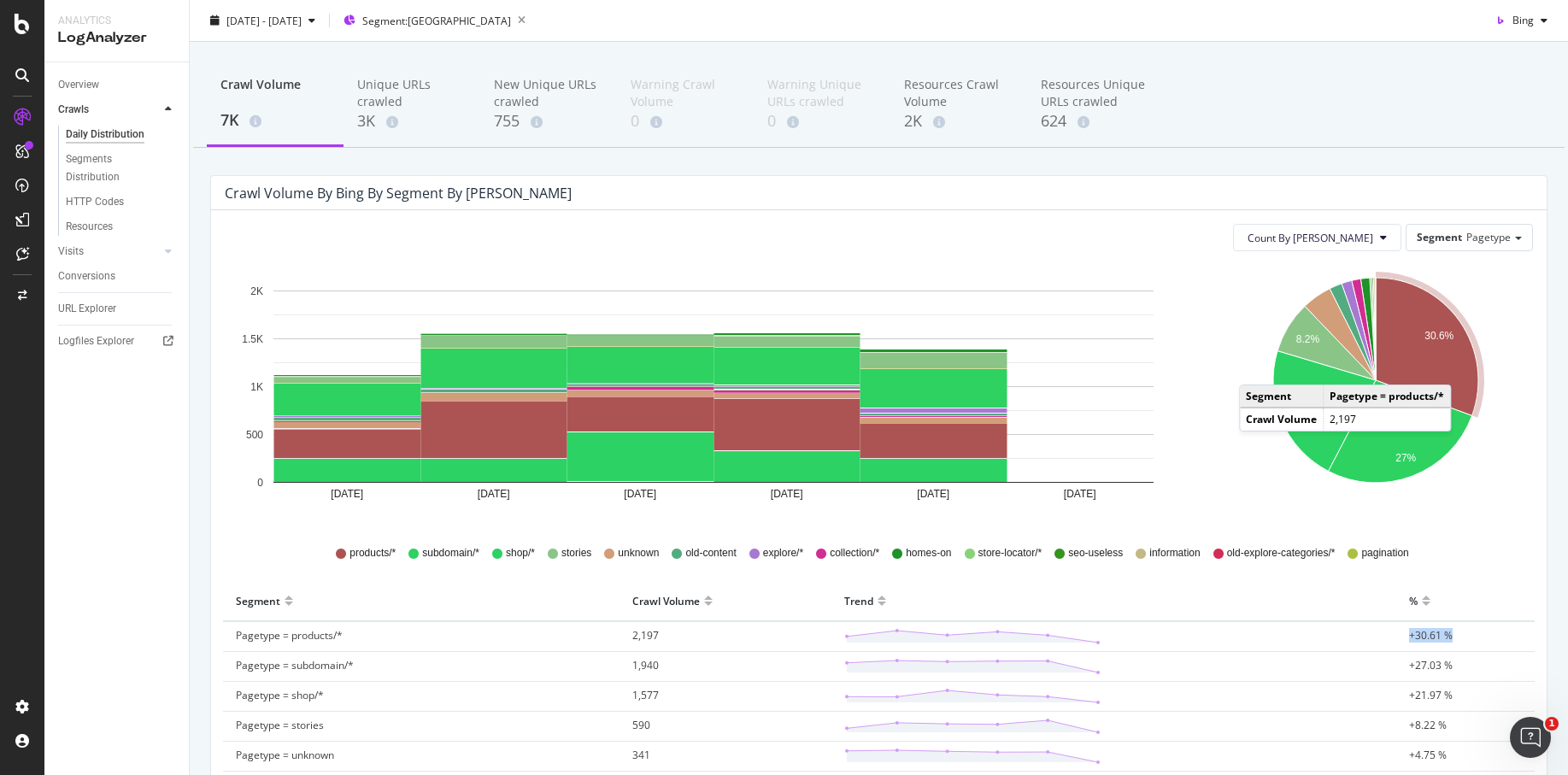
scroll to position [39, 0]
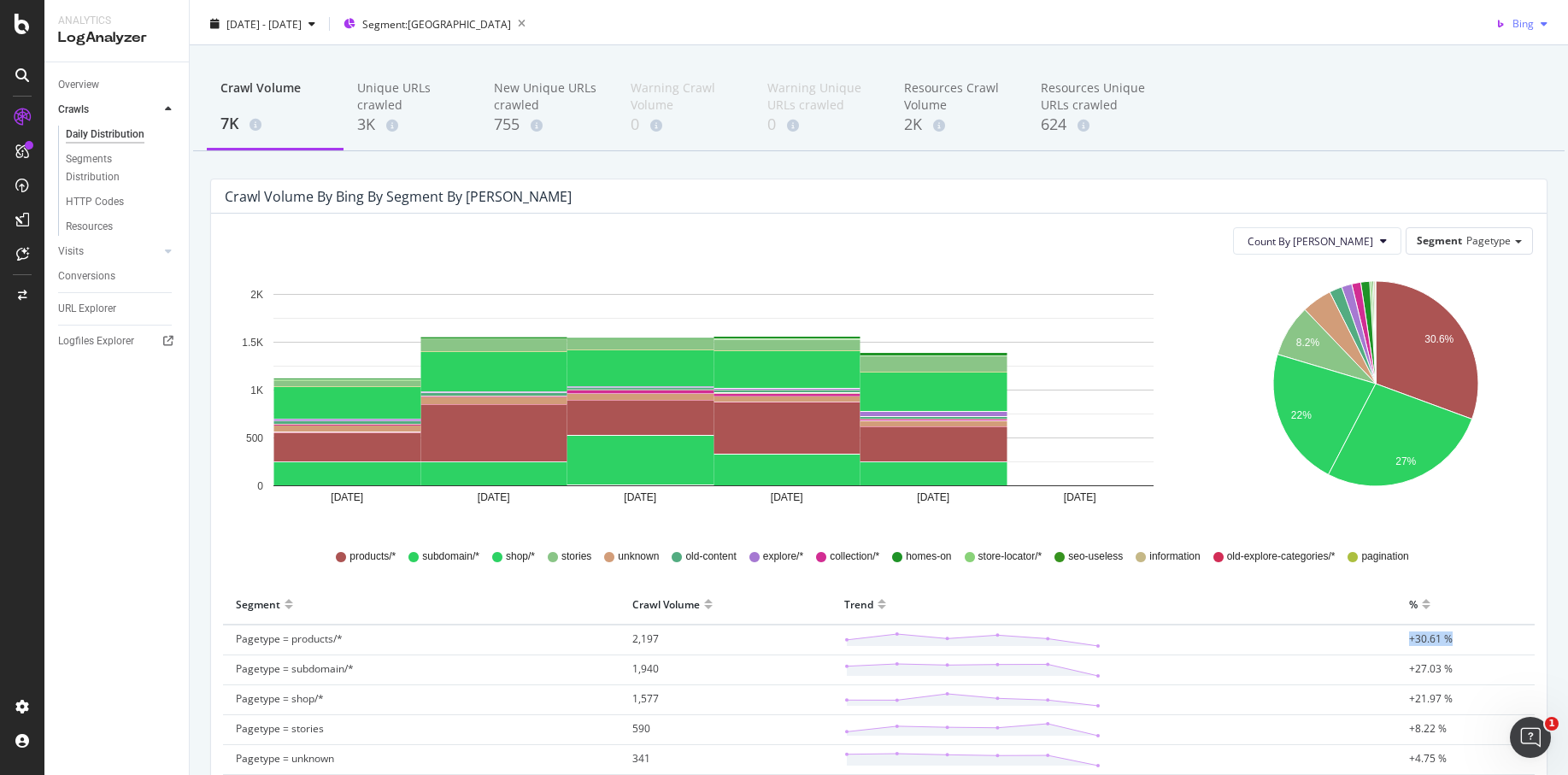
click at [1537, 23] on div "button" at bounding box center [1544, 24] width 20 height 11
click at [1526, 61] on span "Google" at bounding box center [1518, 58] width 63 height 15
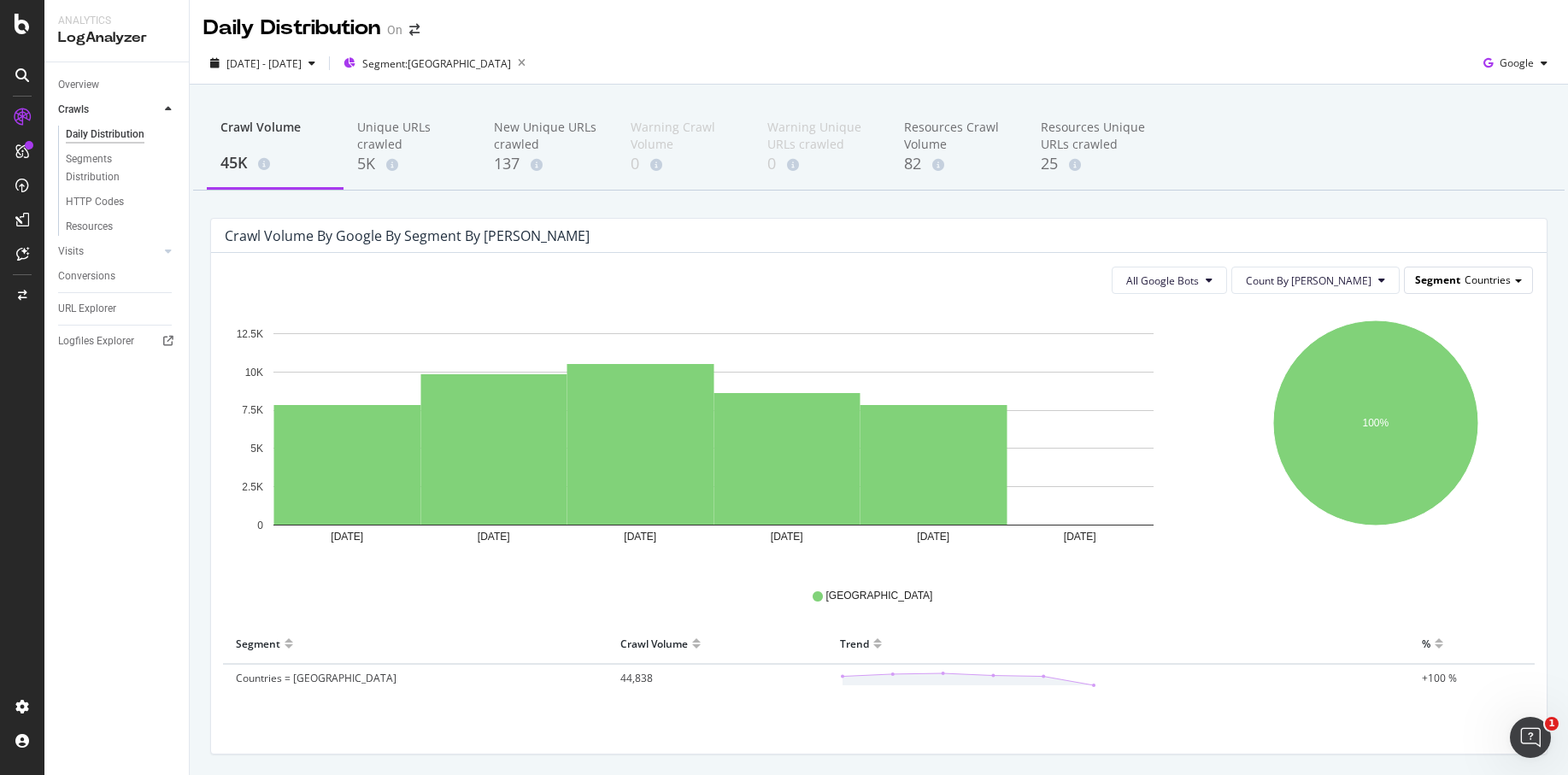
click at [1467, 284] on span "Countries" at bounding box center [1488, 279] width 46 height 14
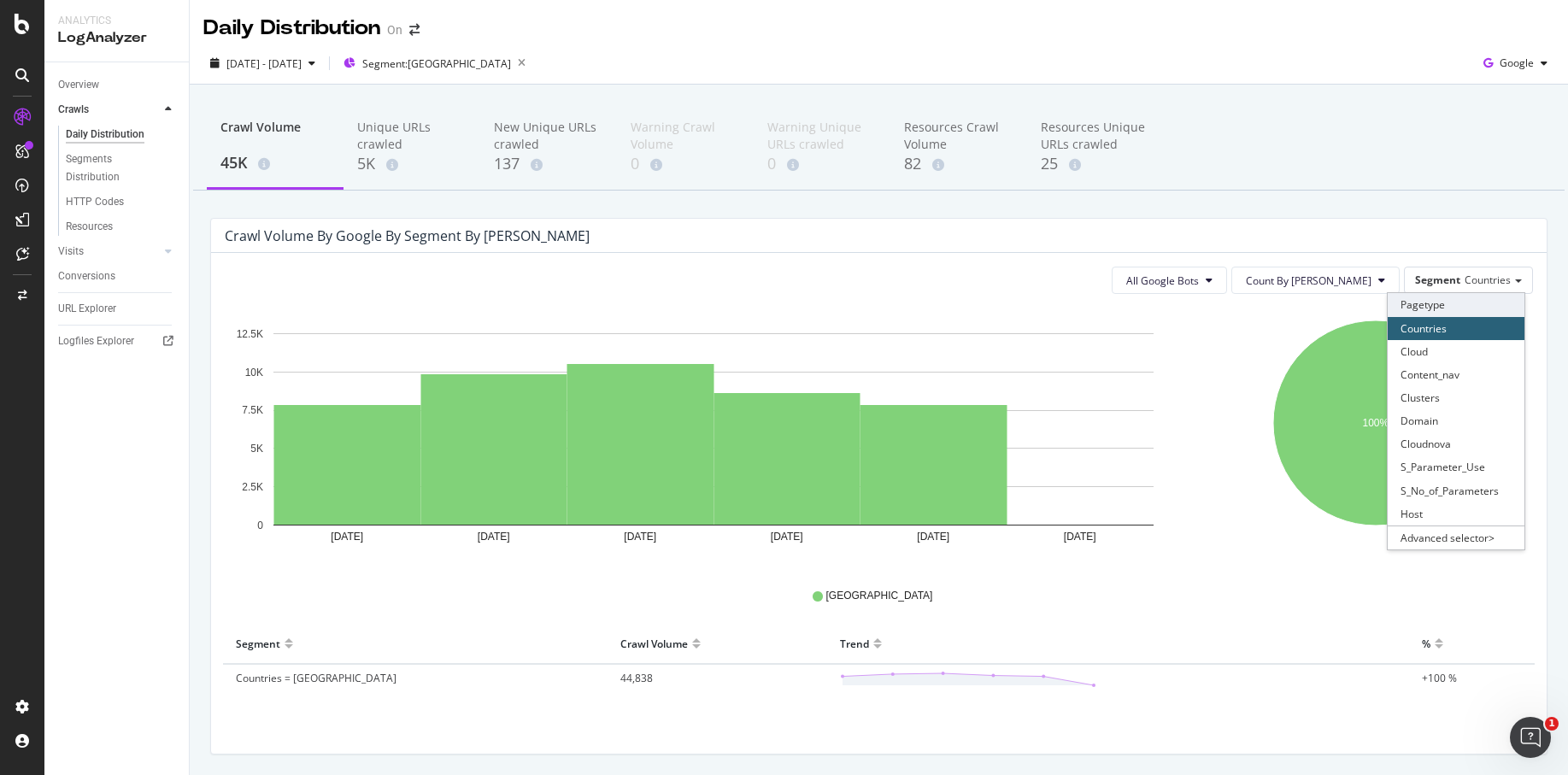
click at [1463, 307] on div "Pagetype" at bounding box center [1457, 304] width 136 height 23
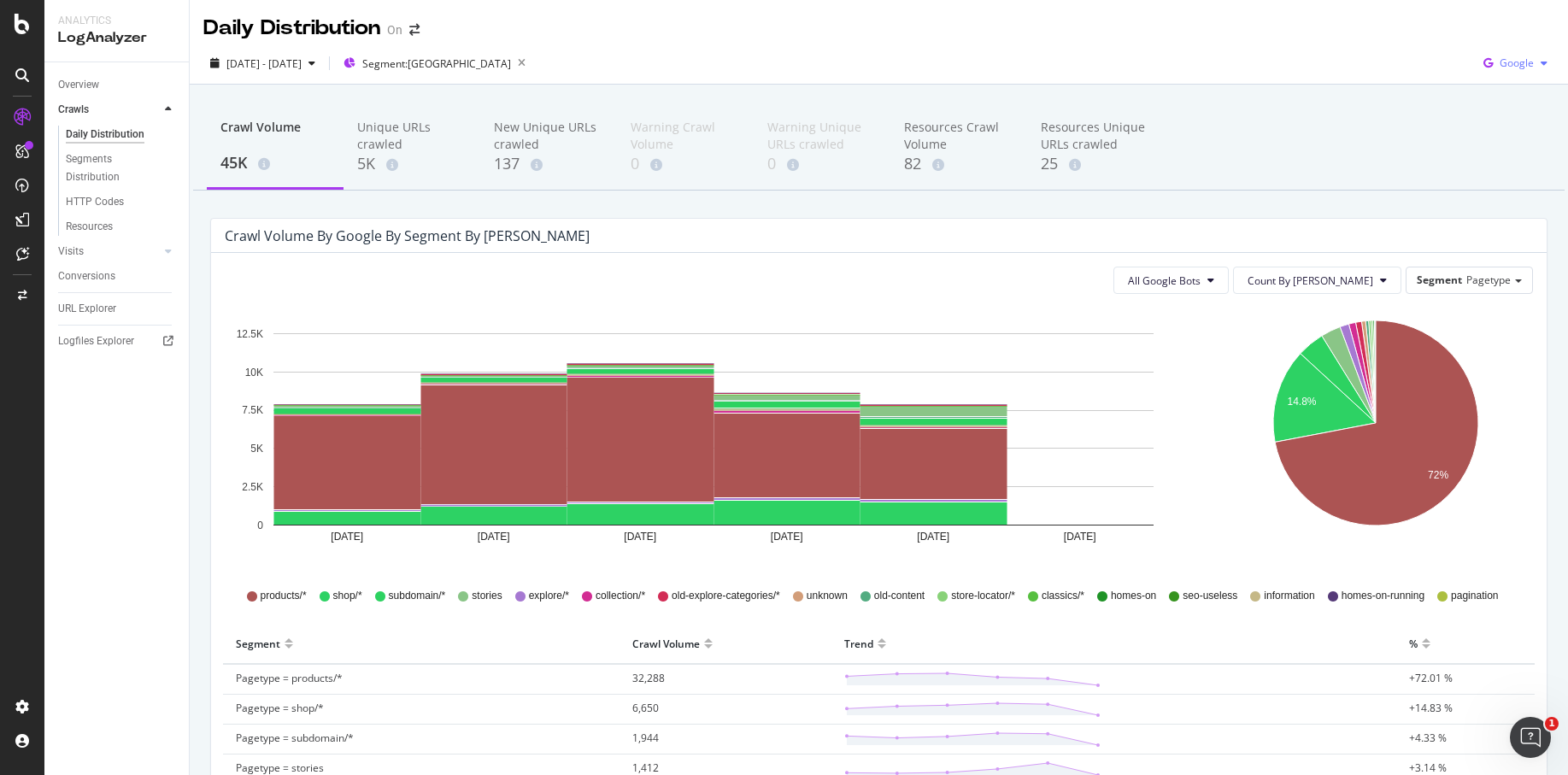
click at [1524, 65] on span "Google" at bounding box center [1517, 62] width 35 height 14
click at [1502, 162] on span "OpenAI" at bounding box center [1518, 160] width 63 height 15
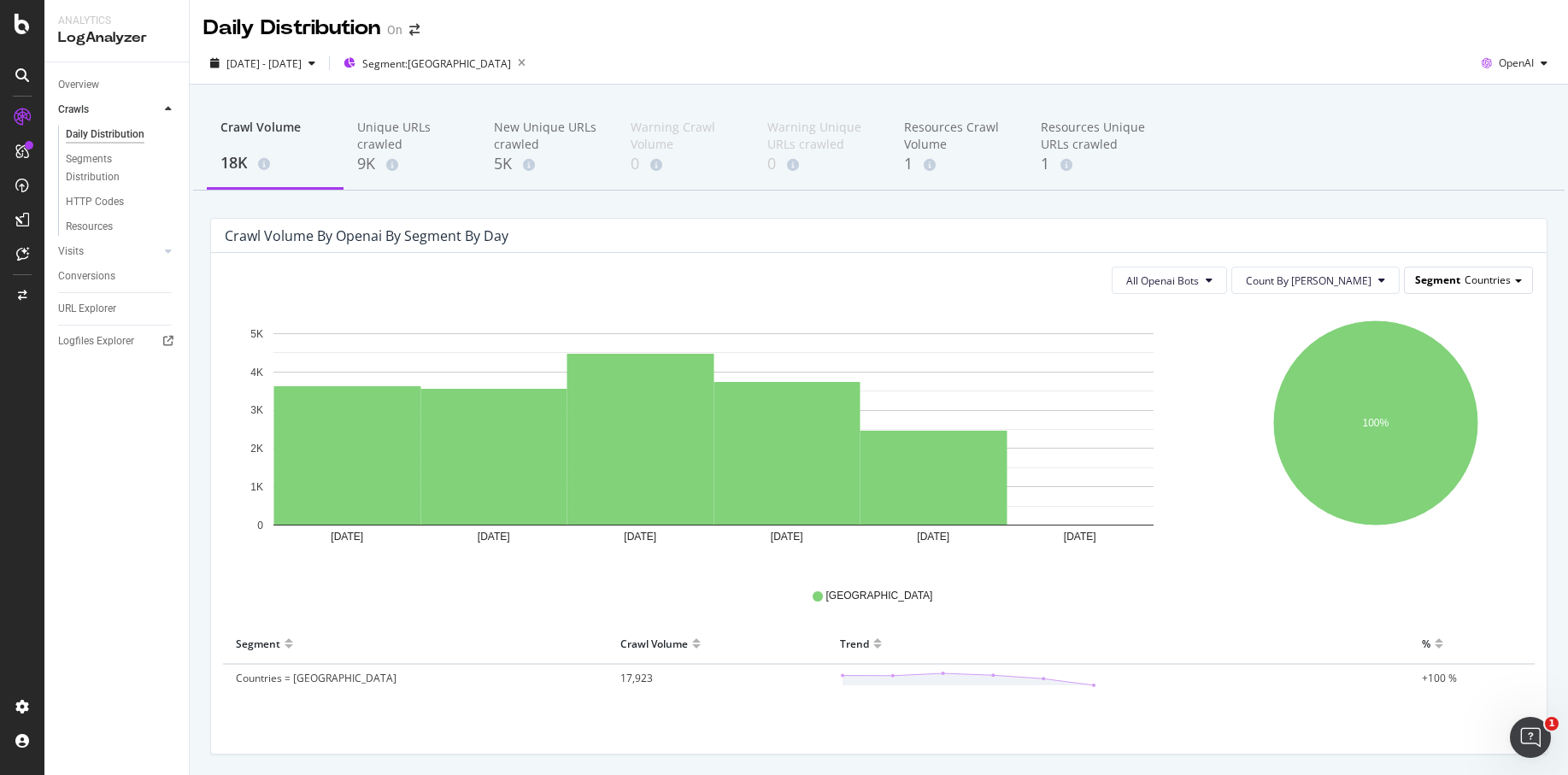
click at [1459, 279] on span "Segment" at bounding box center [1437, 279] width 45 height 14
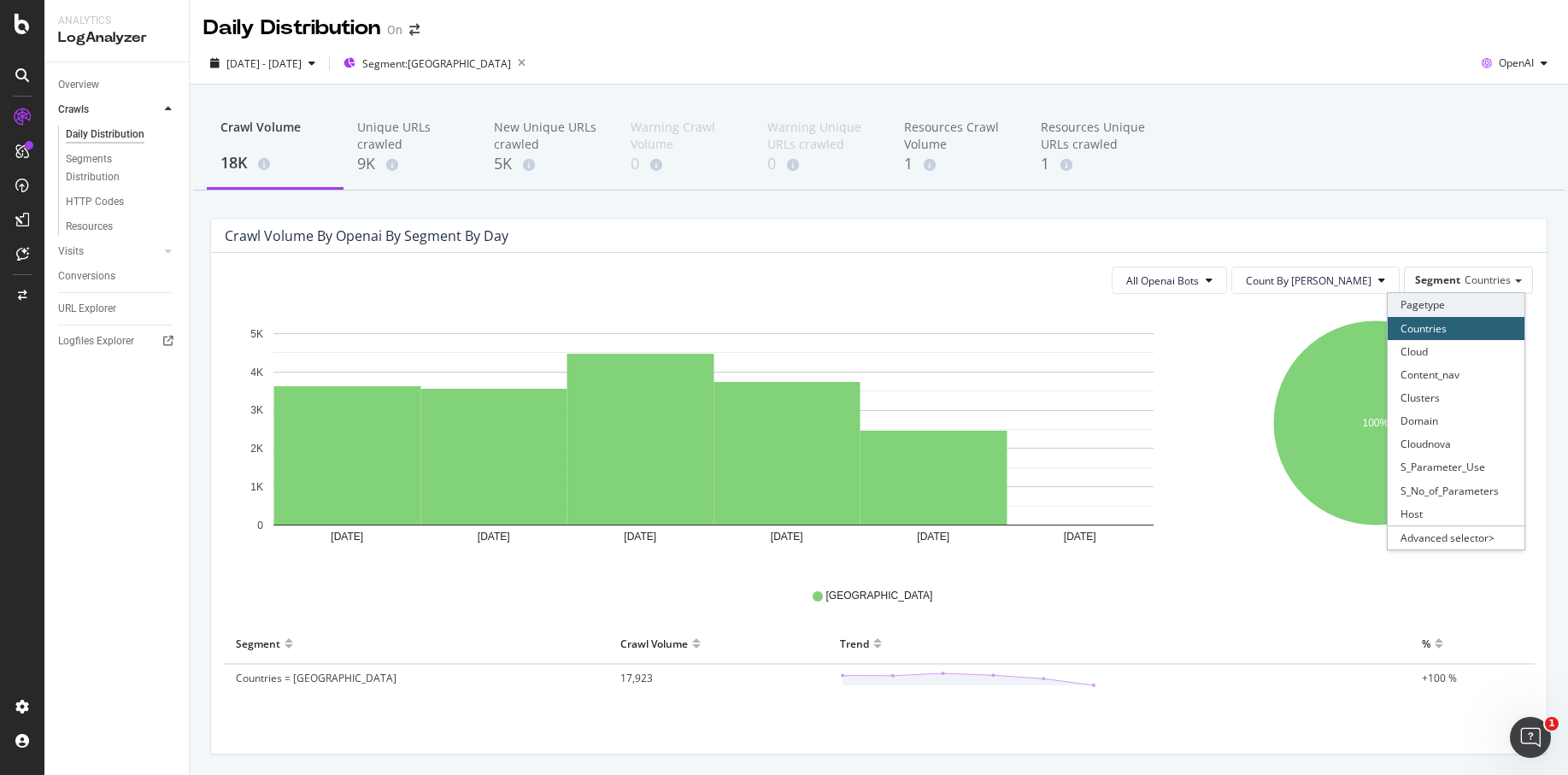
click at [1452, 304] on div "Pagetype" at bounding box center [1457, 304] width 136 height 23
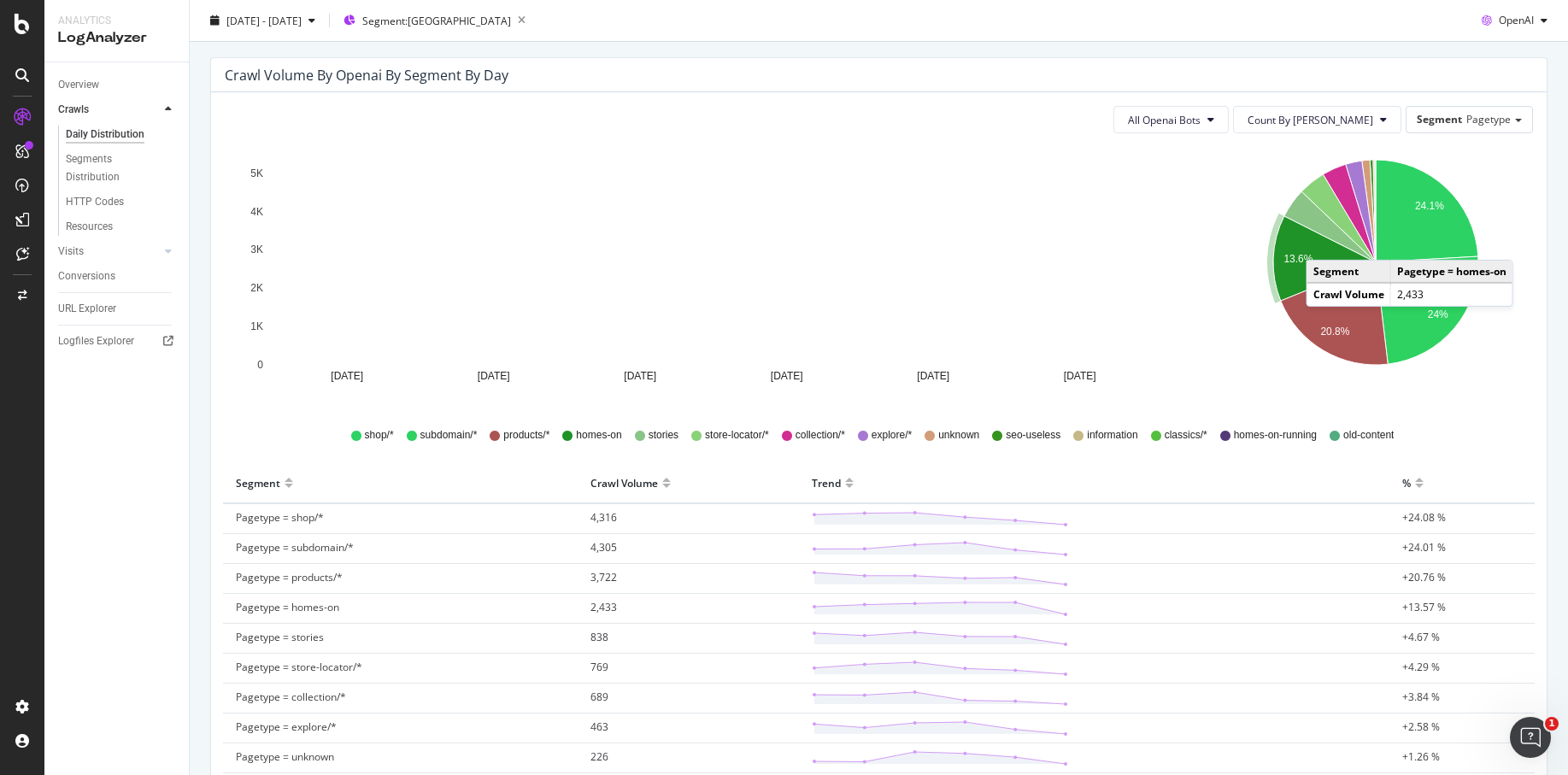
scroll to position [158, 0]
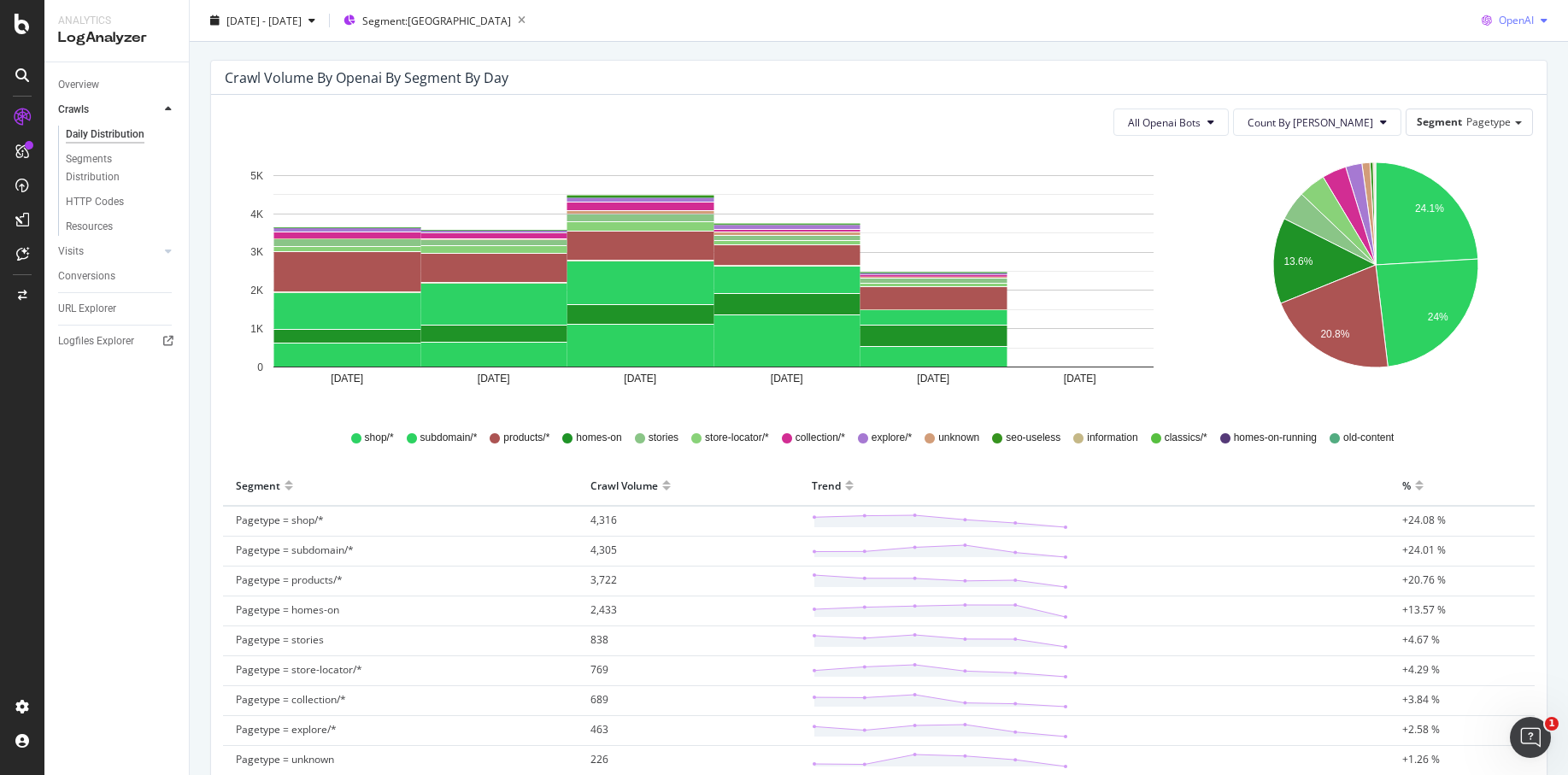
click at [1537, 32] on div "OpenAI" at bounding box center [1514, 20] width 80 height 26
click at [1518, 155] on span "Other AI Bots" at bounding box center [1518, 150] width 63 height 15
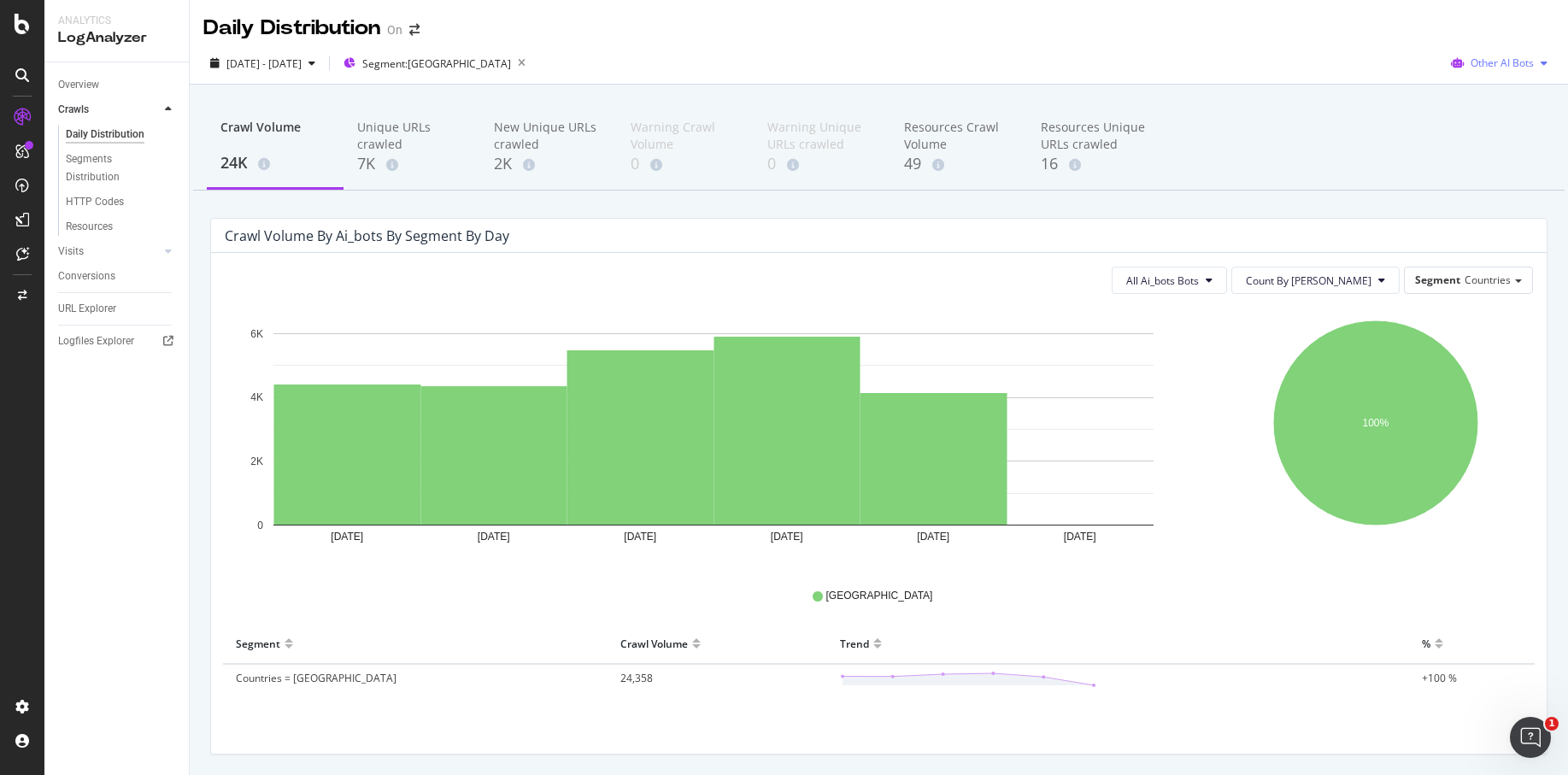
click at [1525, 61] on span "Other AI Bots" at bounding box center [1503, 62] width 63 height 14
click at [1358, 133] on div "Crawl Volume 24K Unique URLs crawled 7K New Unique URLs crawled 2K Warning Craw…" at bounding box center [879, 147] width 1372 height 85
click at [1492, 284] on span "Countries" at bounding box center [1488, 279] width 46 height 14
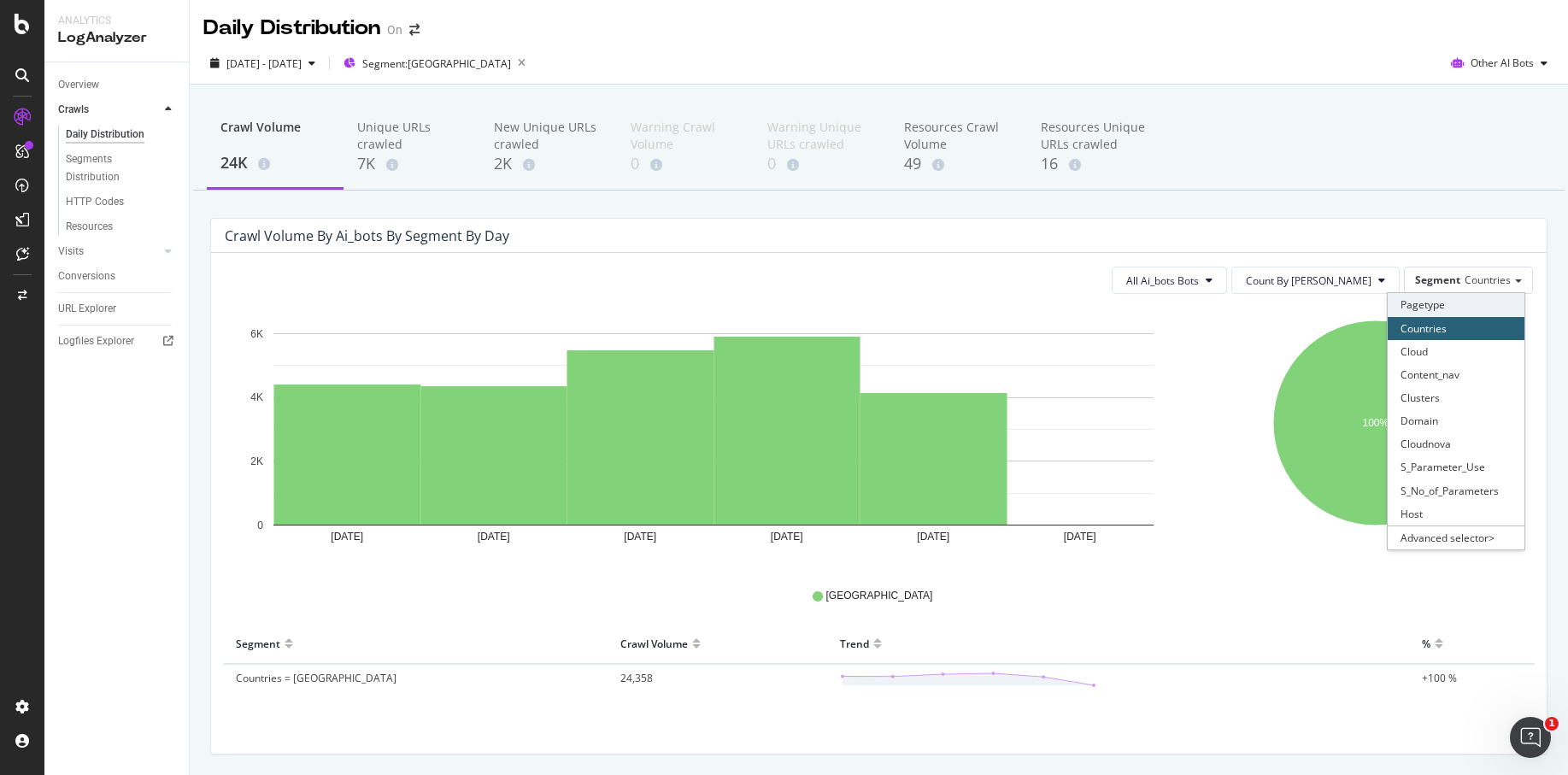
click at [1486, 309] on div "Pagetype" at bounding box center [1457, 304] width 136 height 23
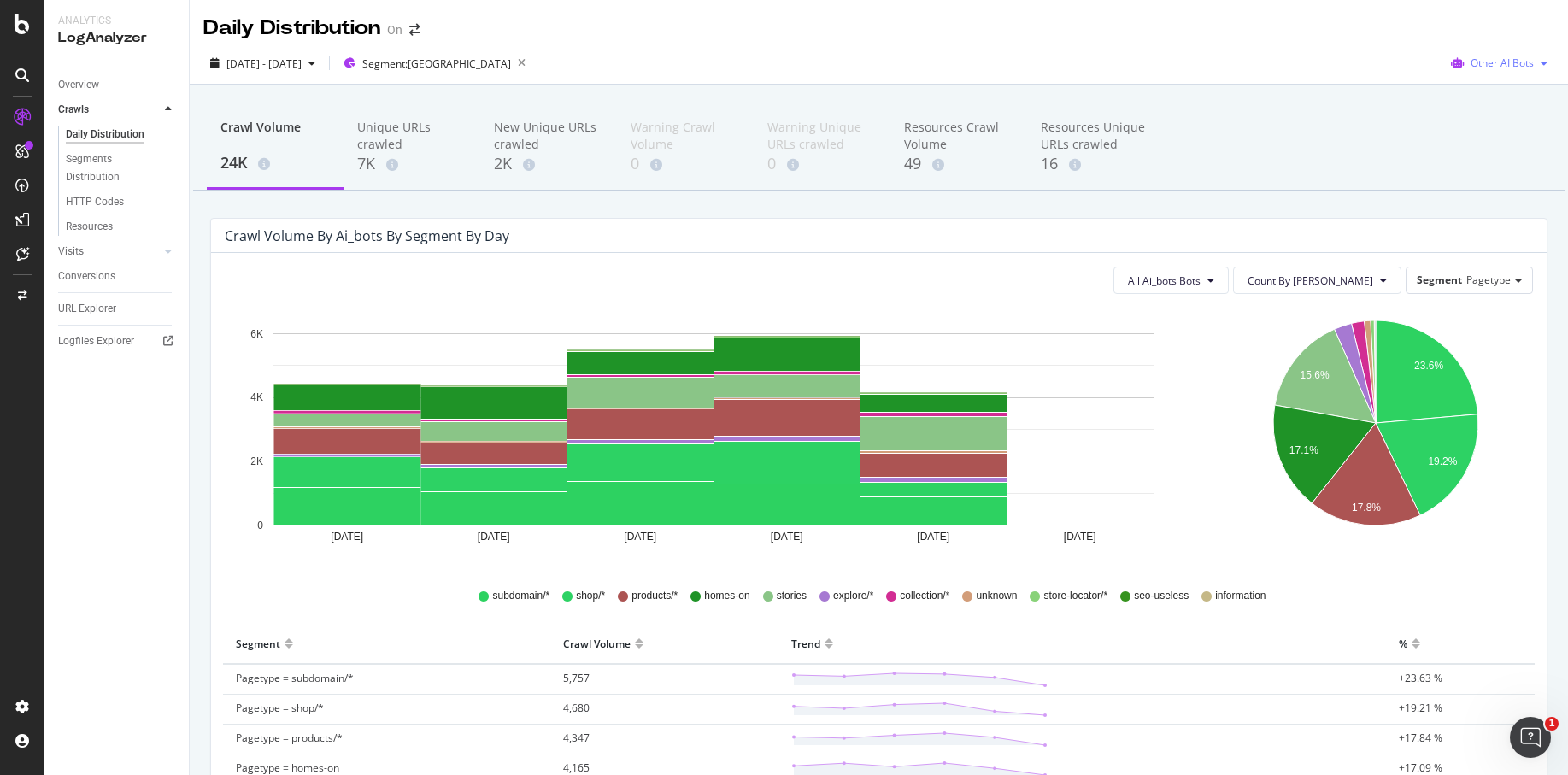
click at [1514, 59] on span "Other AI Bots" at bounding box center [1503, 62] width 63 height 14
click at [1515, 105] on div "Google" at bounding box center [1500, 97] width 121 height 25
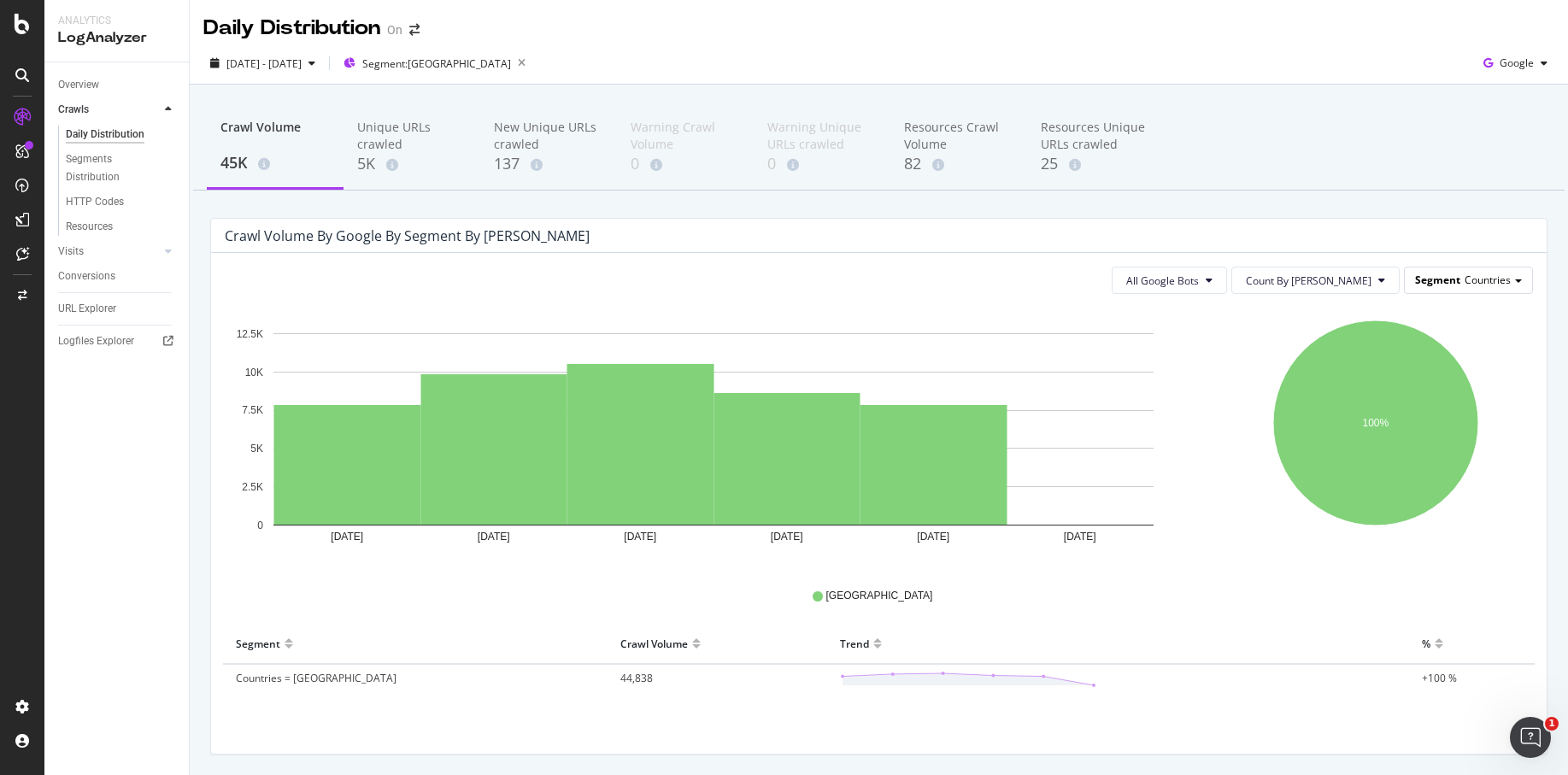
click at [1508, 273] on span "Countries" at bounding box center [1488, 279] width 46 height 14
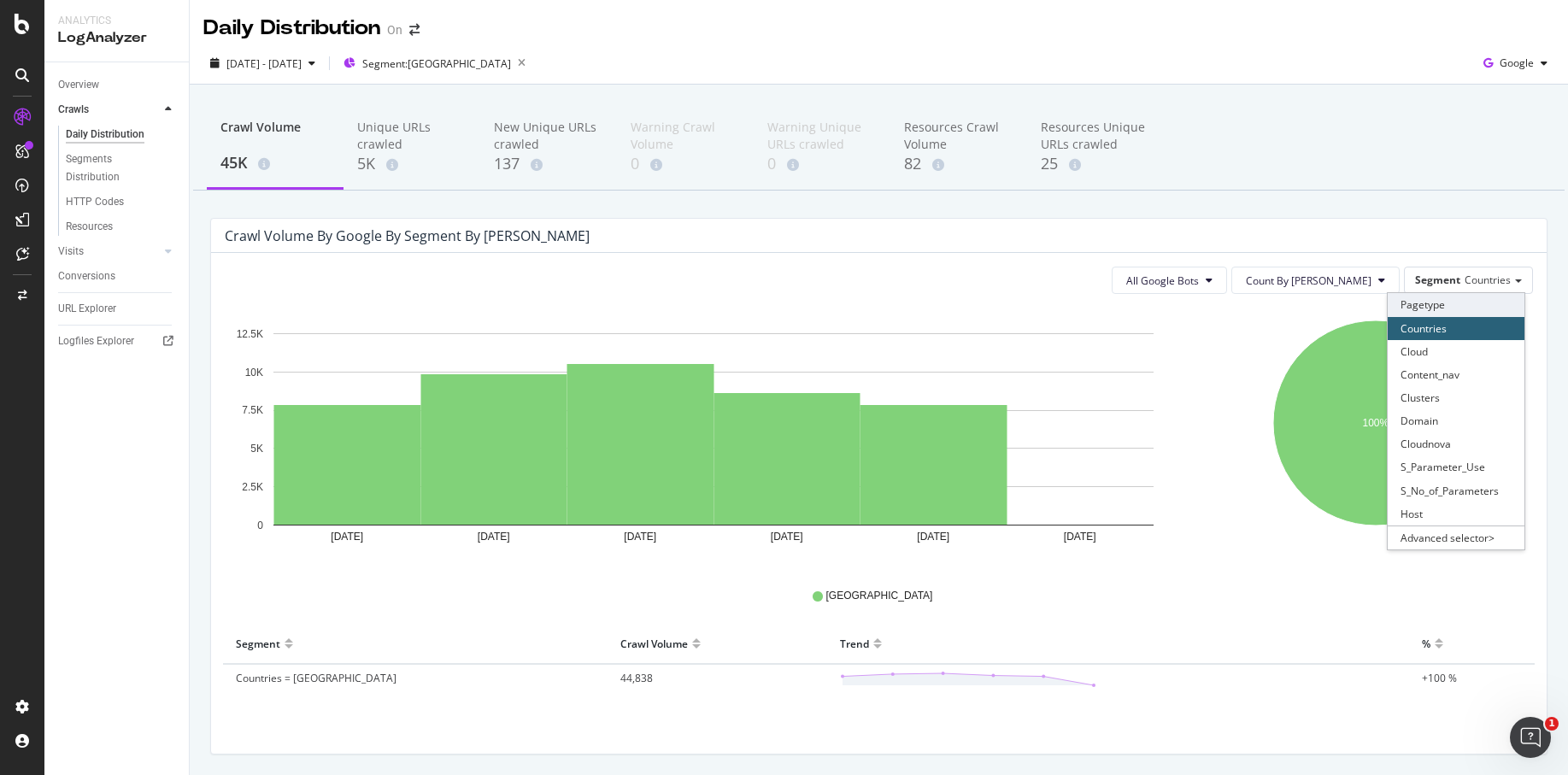
click at [1493, 309] on div "Pagetype" at bounding box center [1457, 304] width 136 height 23
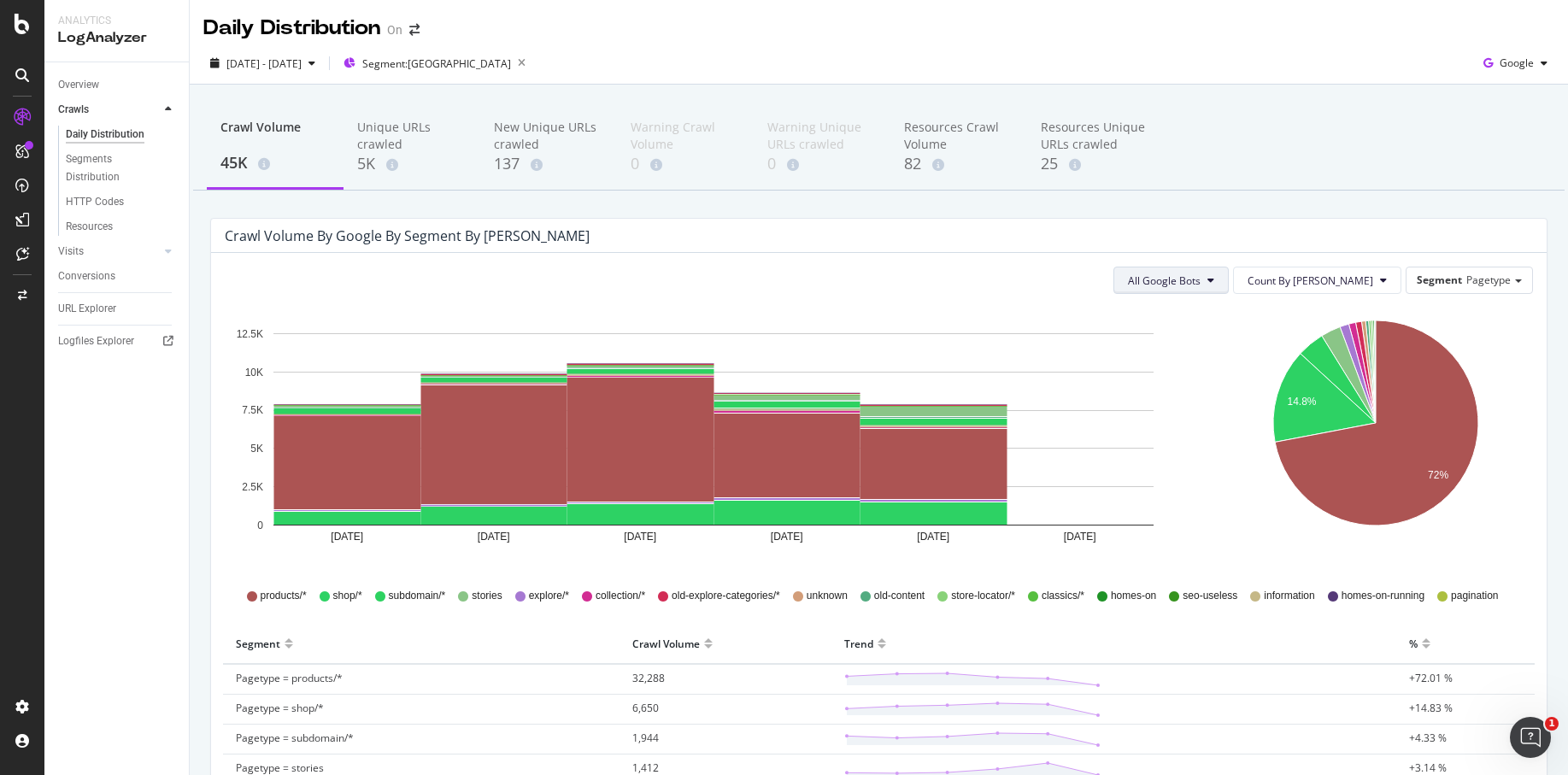
click at [1229, 271] on button "All Google Bots" at bounding box center [1171, 280] width 115 height 27
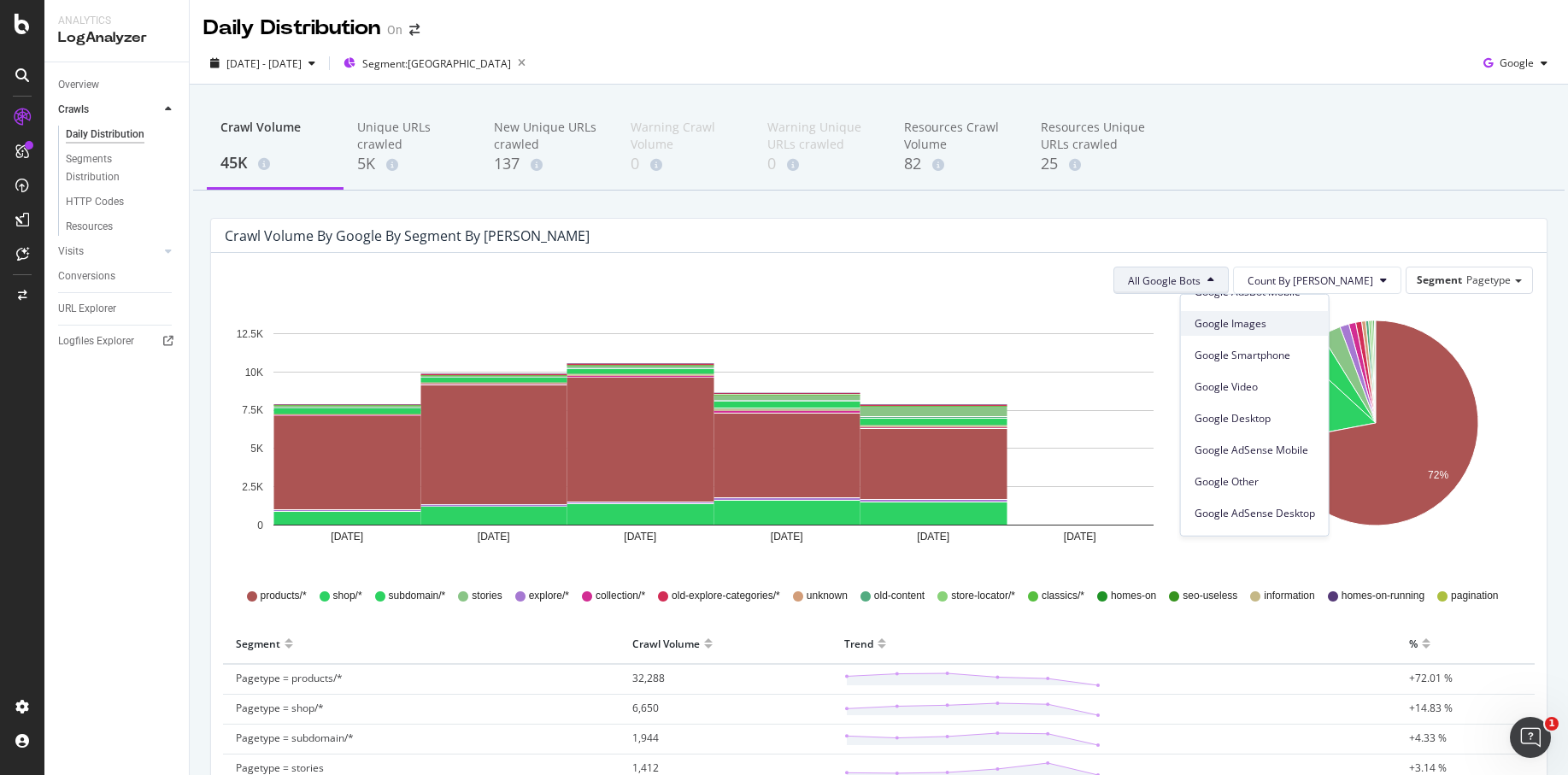
scroll to position [87, 0]
click at [1266, 414] on span "Google Desktop" at bounding box center [1255, 416] width 121 height 15
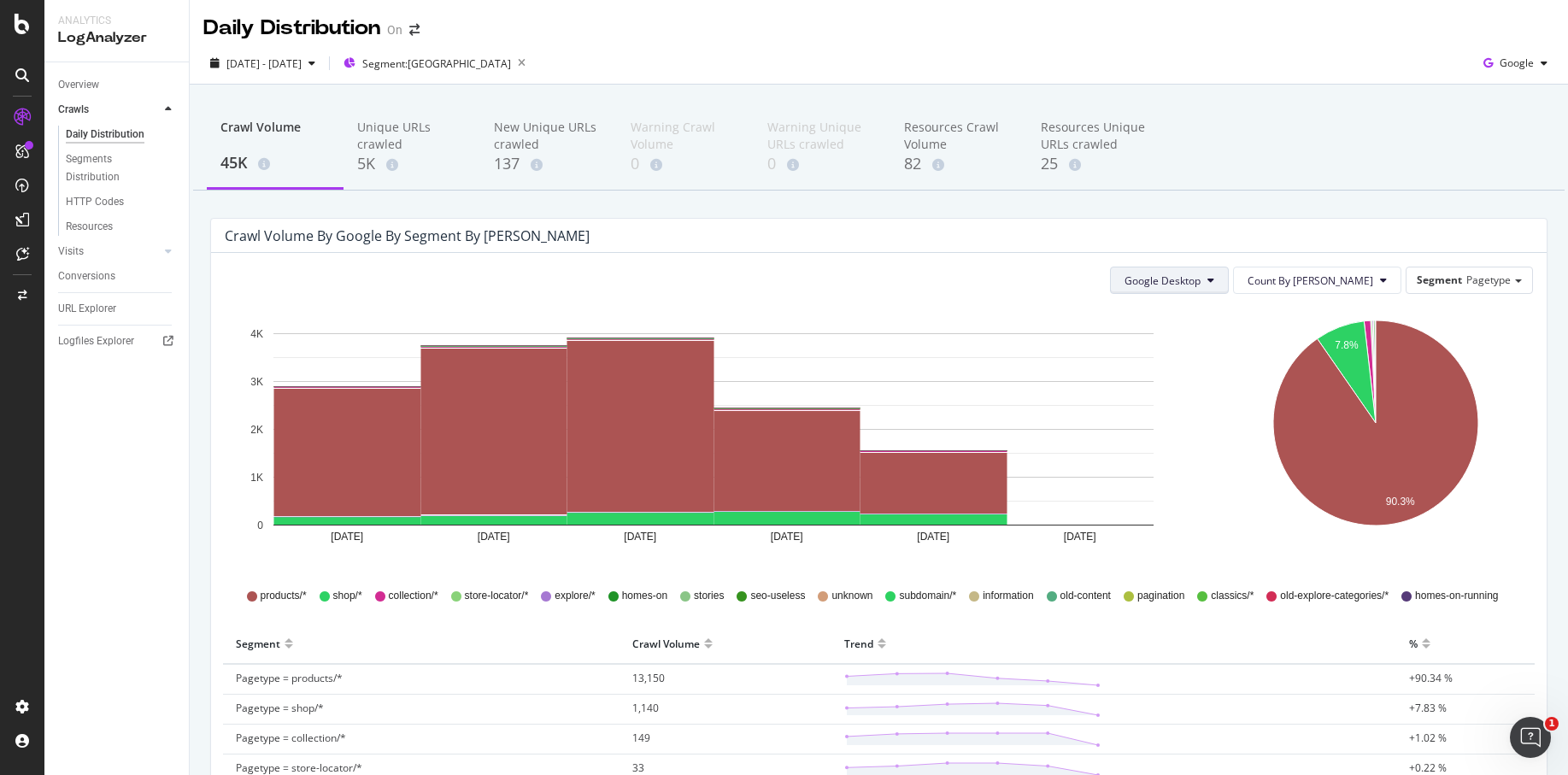
click at [1215, 281] on icon at bounding box center [1211, 280] width 7 height 11
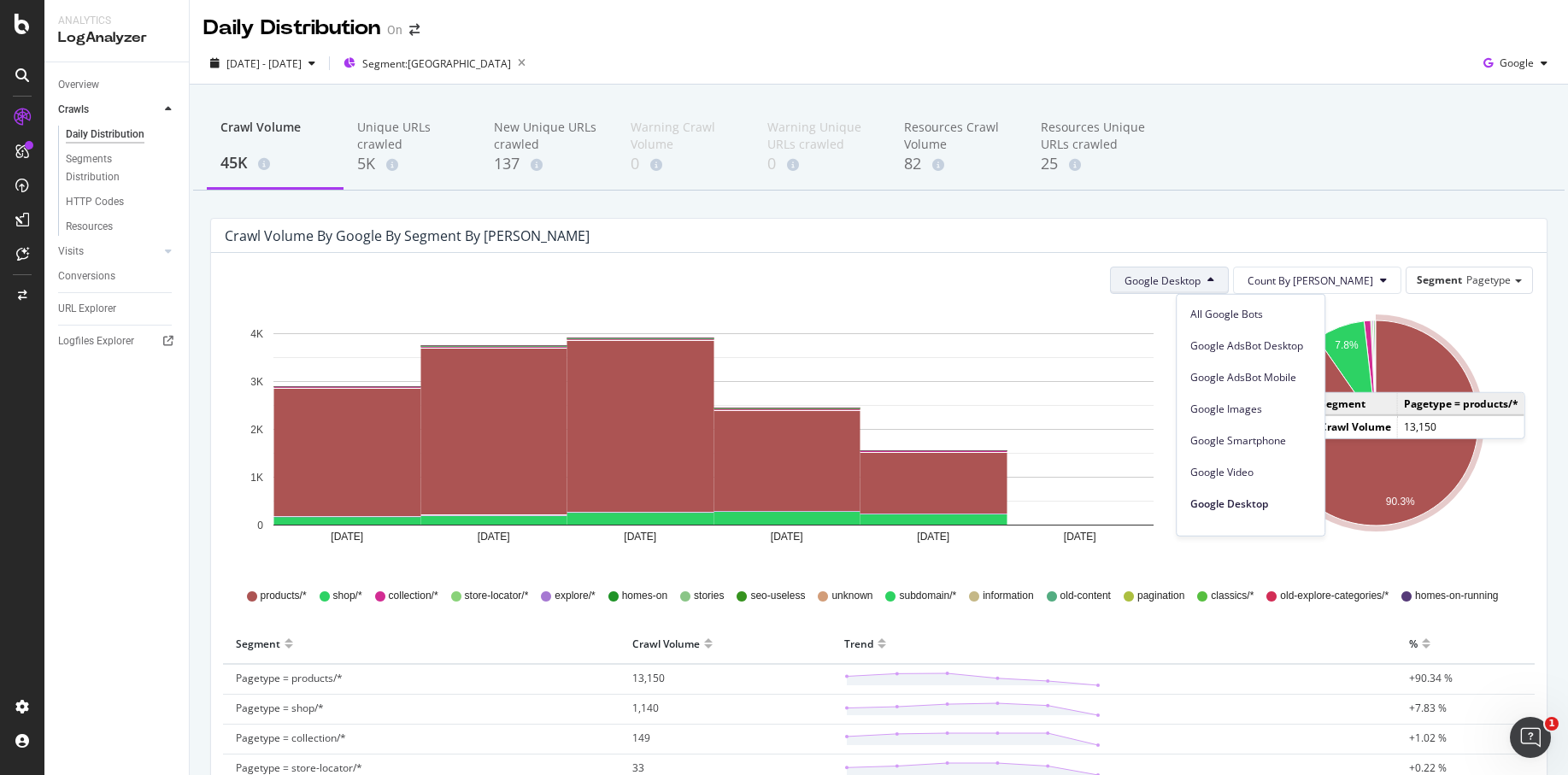
drag, startPoint x: 1273, startPoint y: 313, endPoint x: 1362, endPoint y: 367, distance: 104.1
click at [1352, 368] on body "Analytics LogAnalyzer Overview Crawls Daily Distribution Segments Distribution …" at bounding box center [784, 387] width 1568 height 775
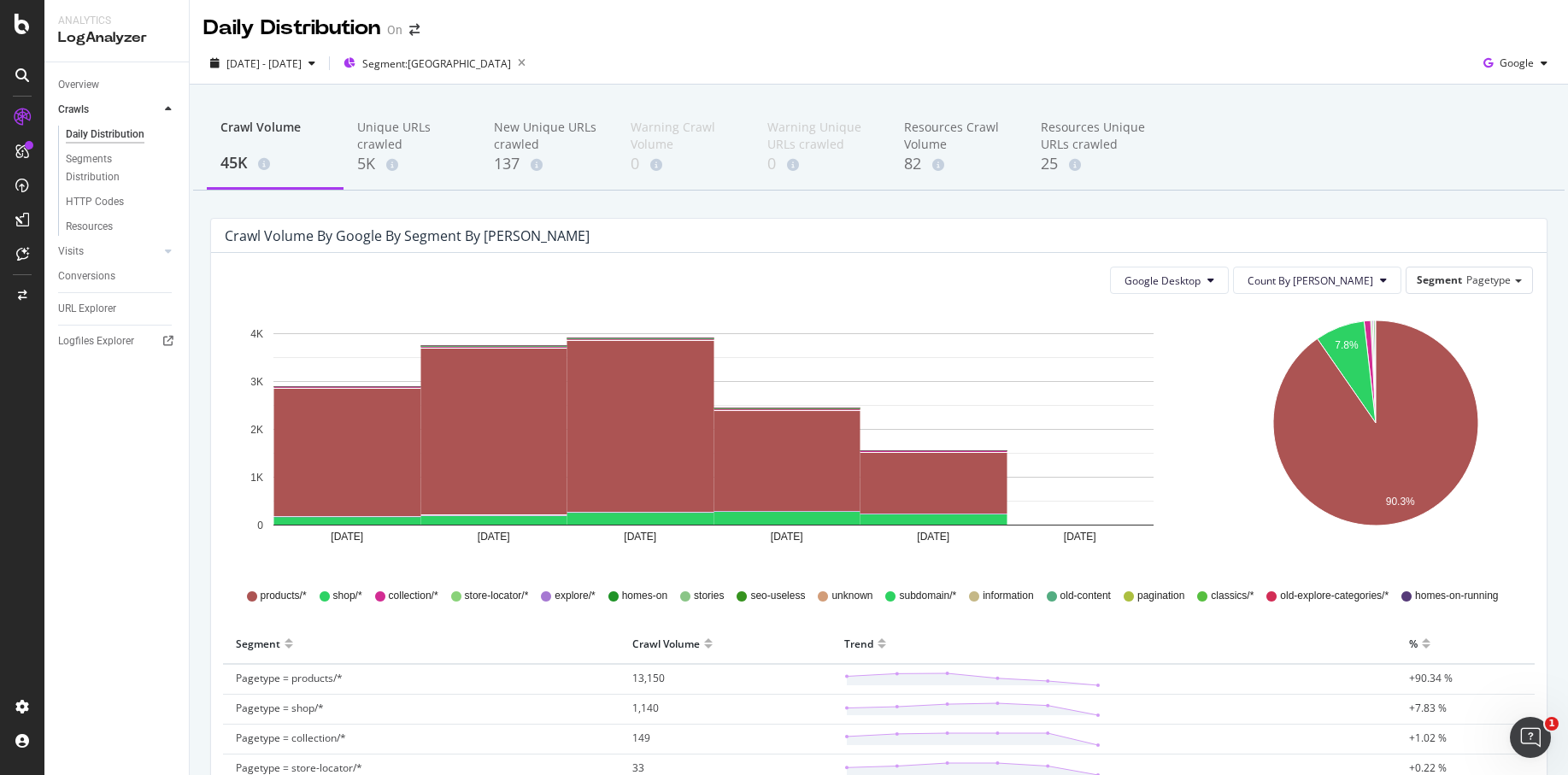
click at [1499, 337] on icon "7.8% 90.3%" at bounding box center [1376, 435] width 315 height 256
click at [1215, 276] on icon at bounding box center [1211, 280] width 7 height 11
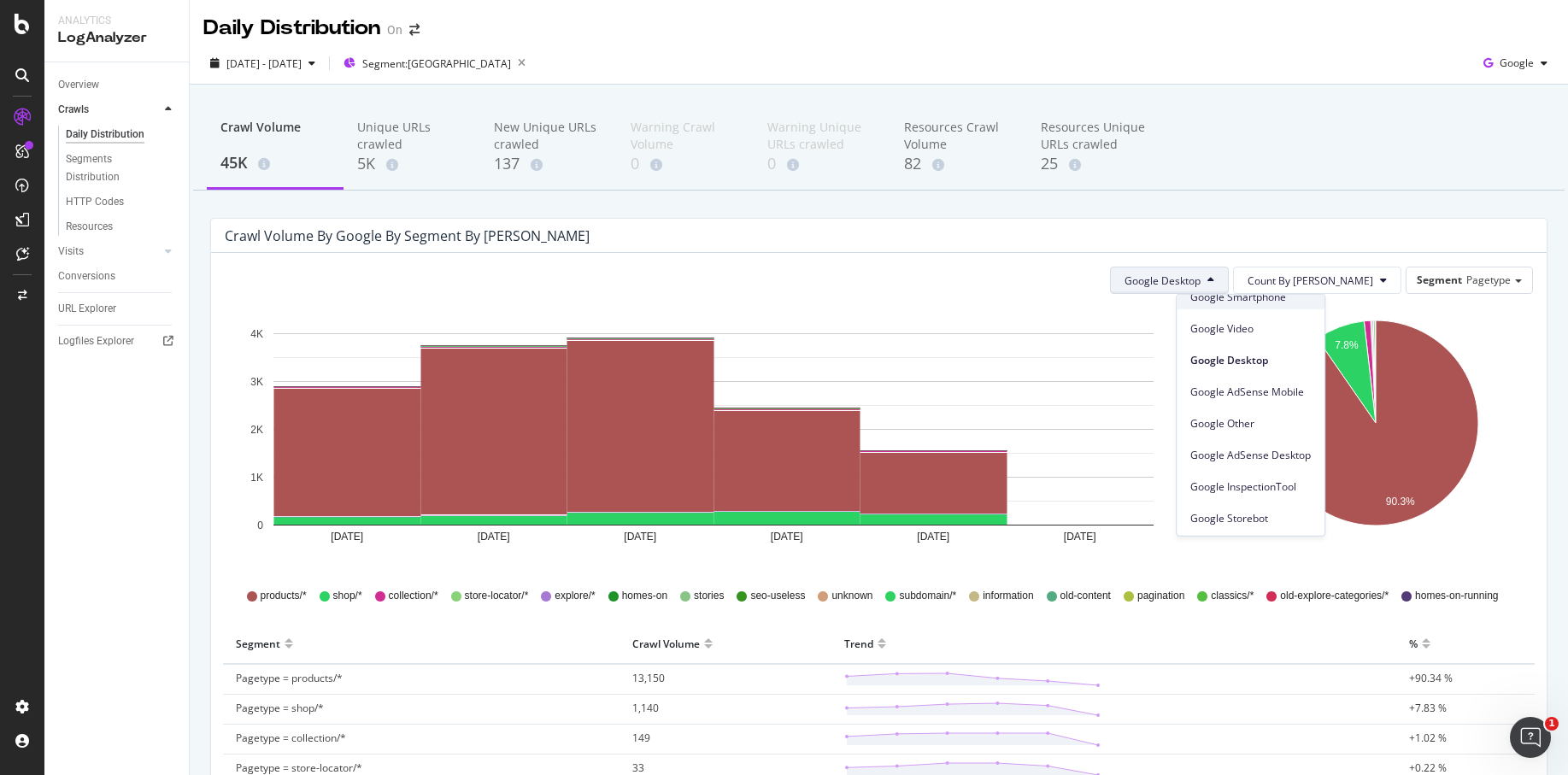
scroll to position [0, 0]
click at [1245, 318] on span "All Google Bots" at bounding box center [1251, 314] width 121 height 15
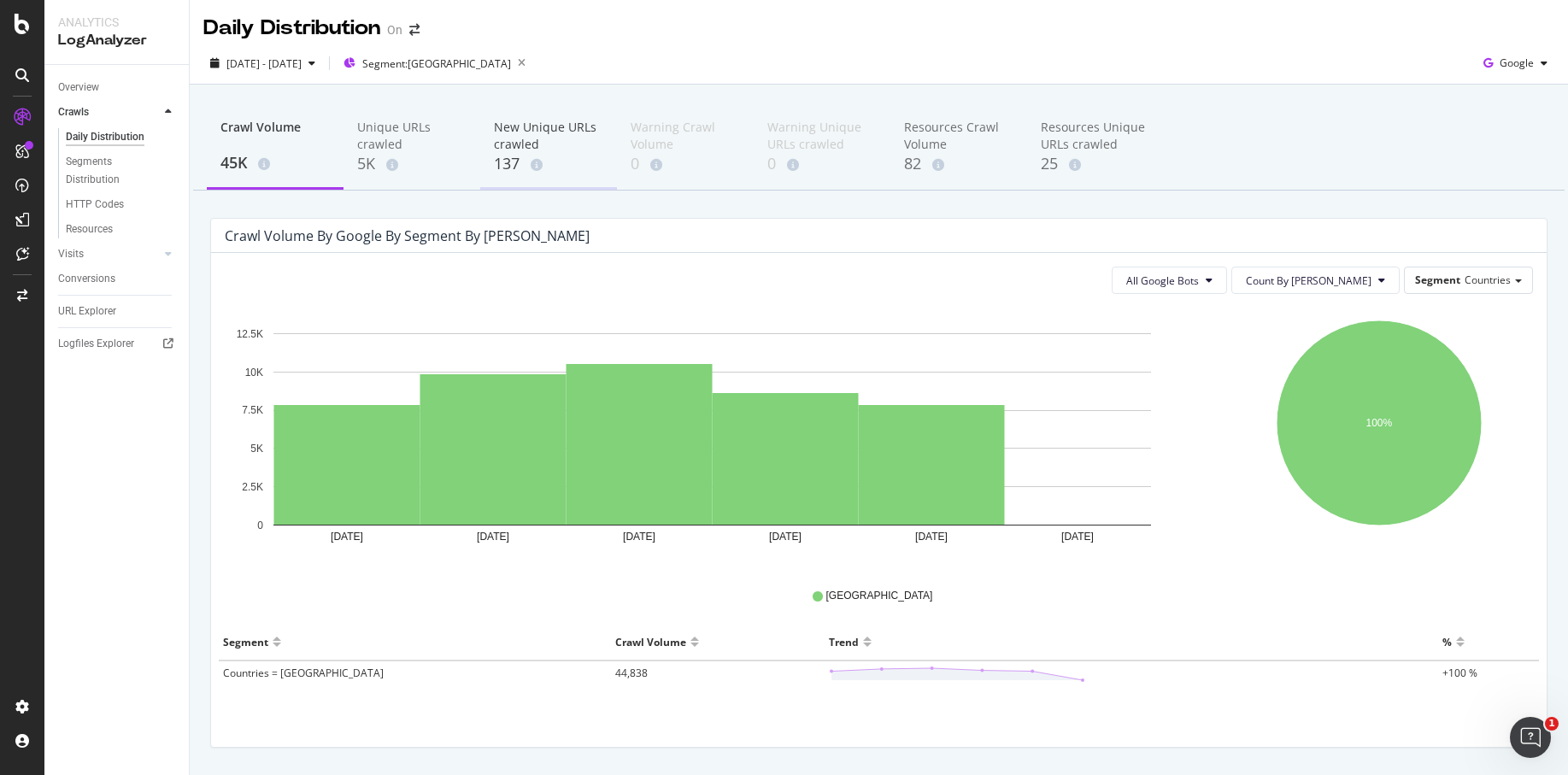
click at [532, 128] on div "New Unique URLs crawled" at bounding box center [549, 136] width 109 height 35
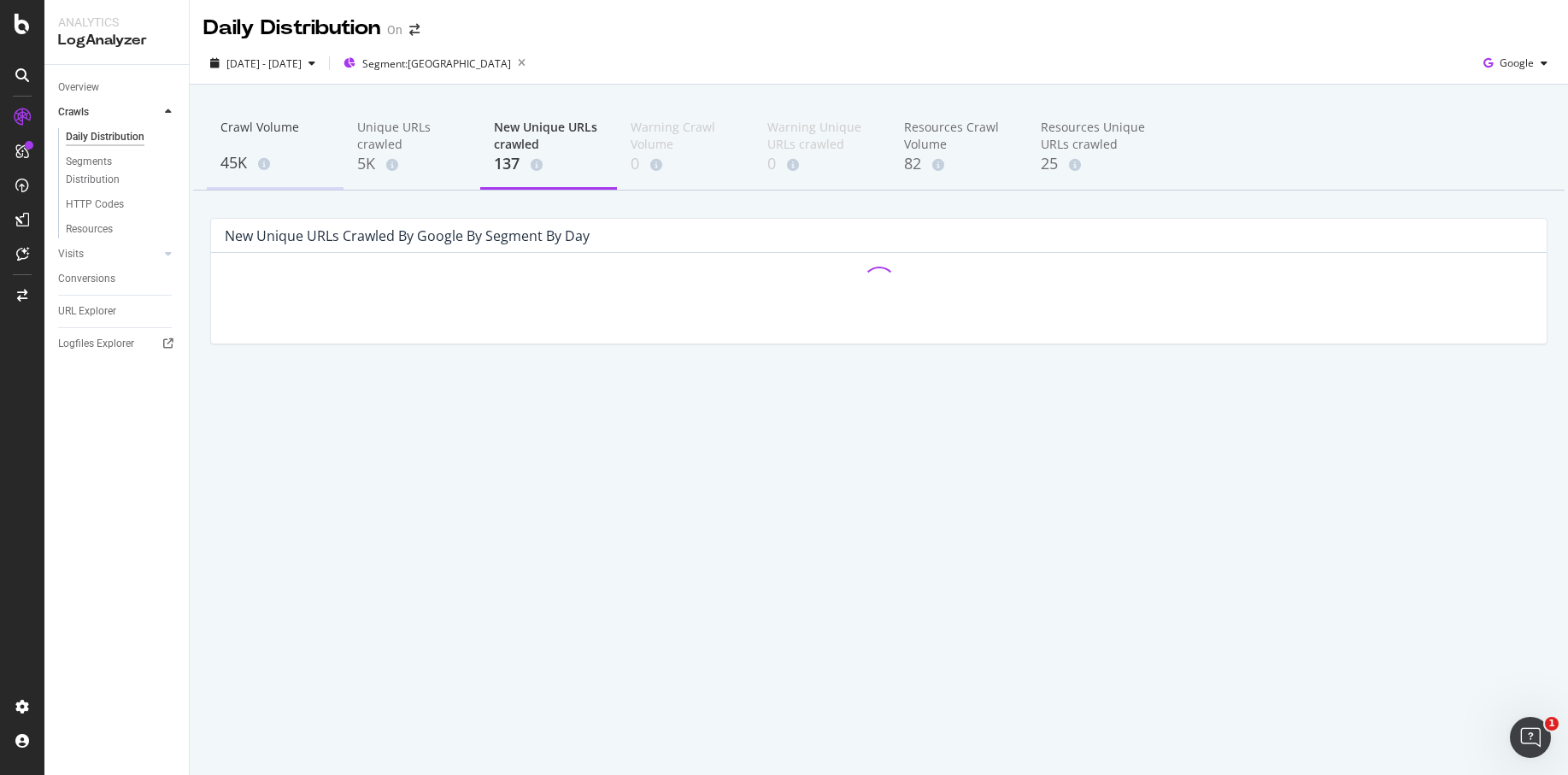
click at [269, 147] on div "Crawl Volume" at bounding box center [276, 135] width 109 height 33
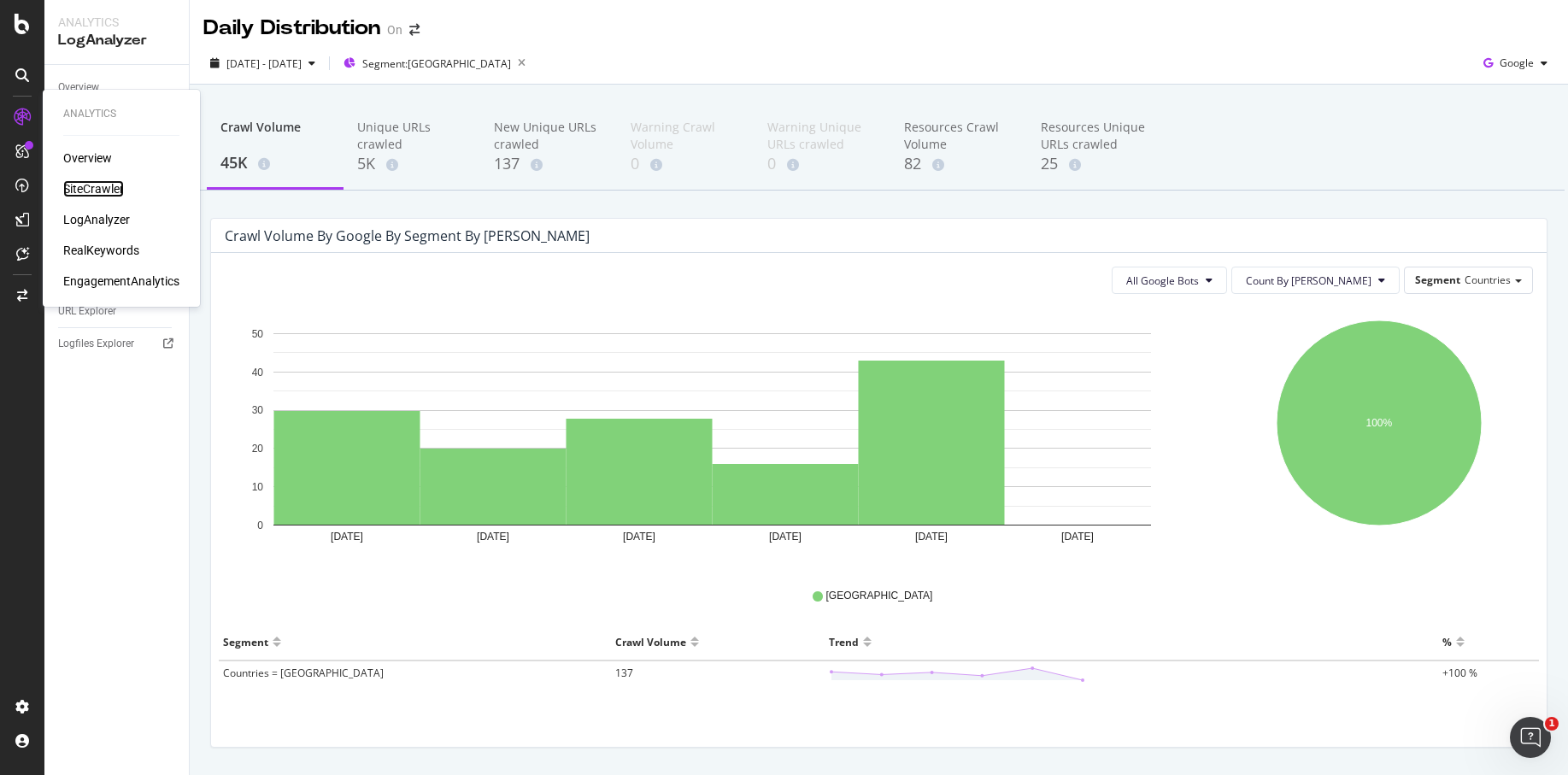
click at [109, 188] on div "SiteCrawler" at bounding box center [93, 189] width 60 height 17
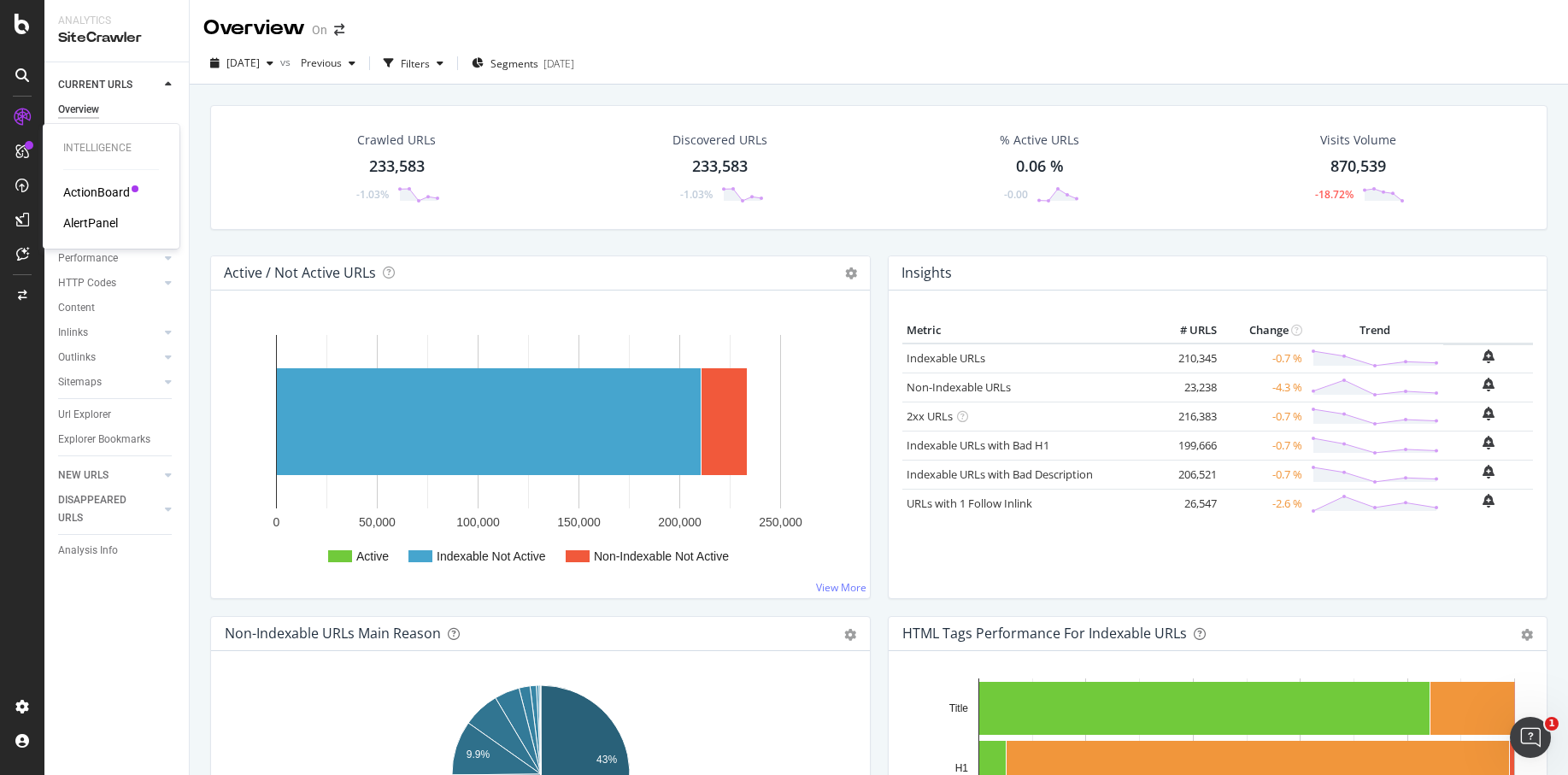
click at [81, 226] on div "AlertPanel" at bounding box center [90, 223] width 55 height 17
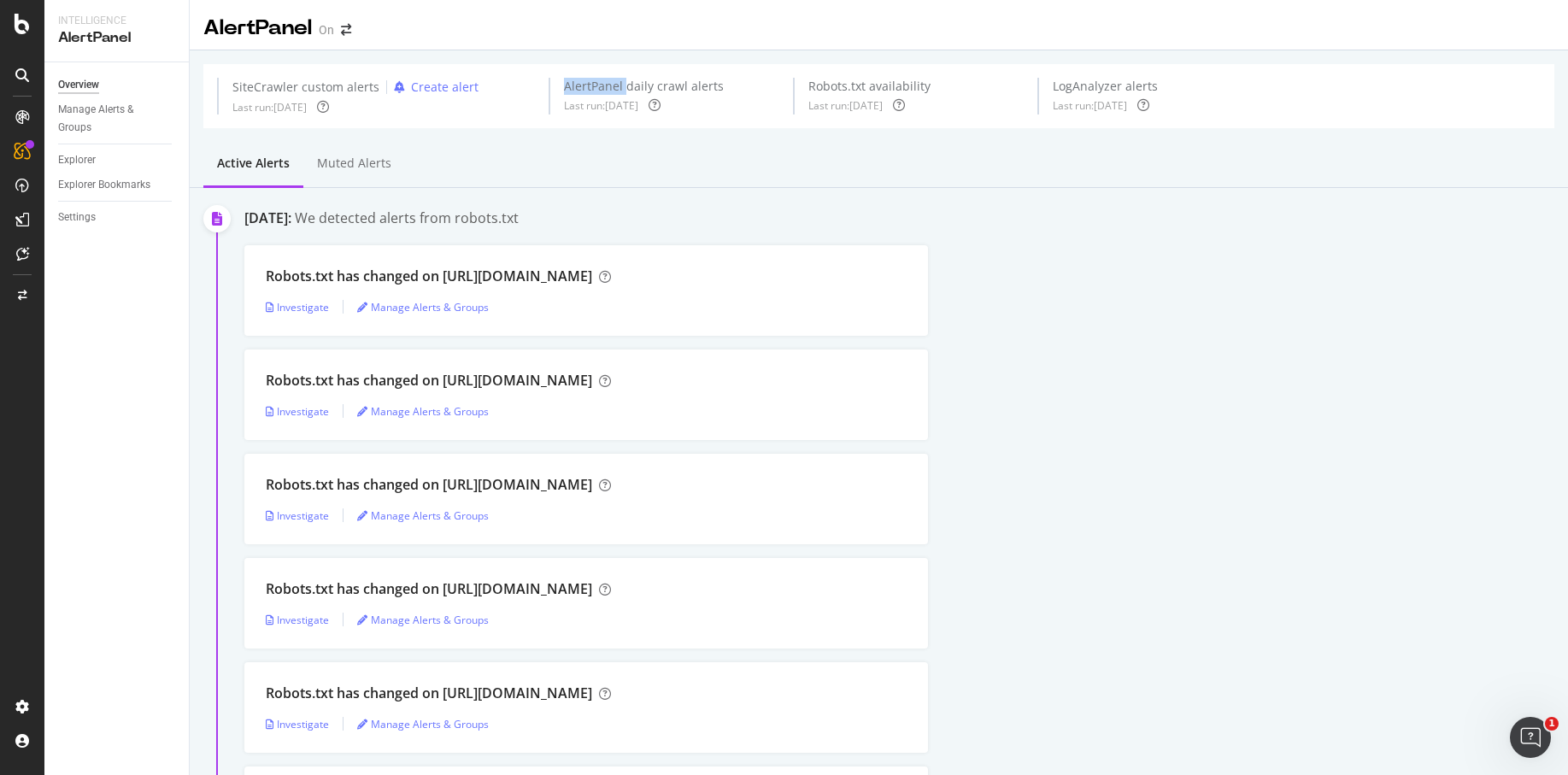
drag, startPoint x: 570, startPoint y: 72, endPoint x: 638, endPoint y: 89, distance: 70.1
click at [627, 89] on div "SiteCrawler custom alerts Create alert Last run: 2025 Sep. 27th AlertPanel dail…" at bounding box center [879, 96] width 1351 height 64
click at [638, 89] on div "AlertPanel daily crawl alerts" at bounding box center [644, 86] width 159 height 17
click at [102, 110] on div "Manage Alerts & Groups" at bounding box center [109, 118] width 103 height 36
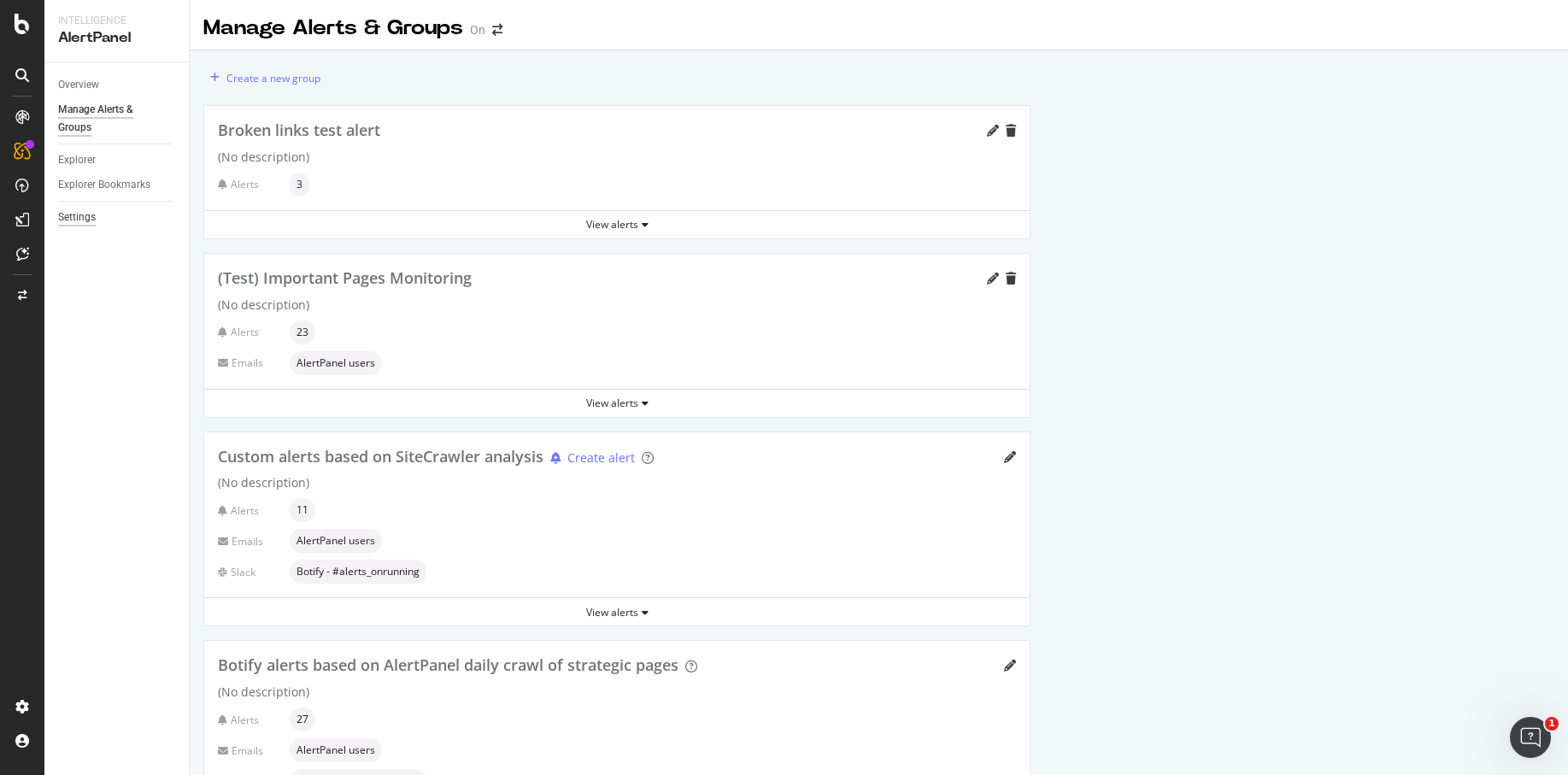
click at [81, 219] on div "Settings" at bounding box center [77, 217] width 37 height 18
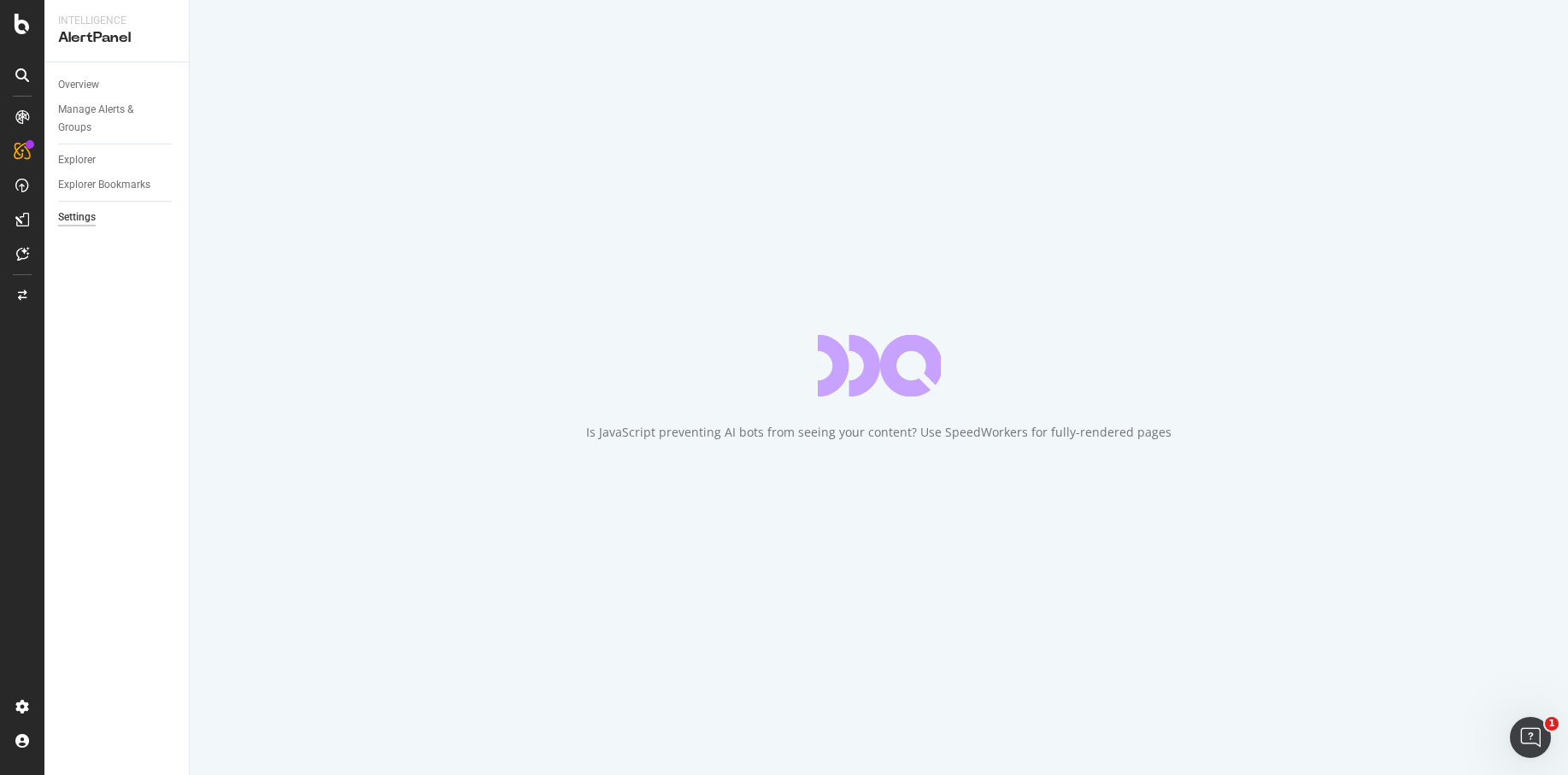
select select "02"
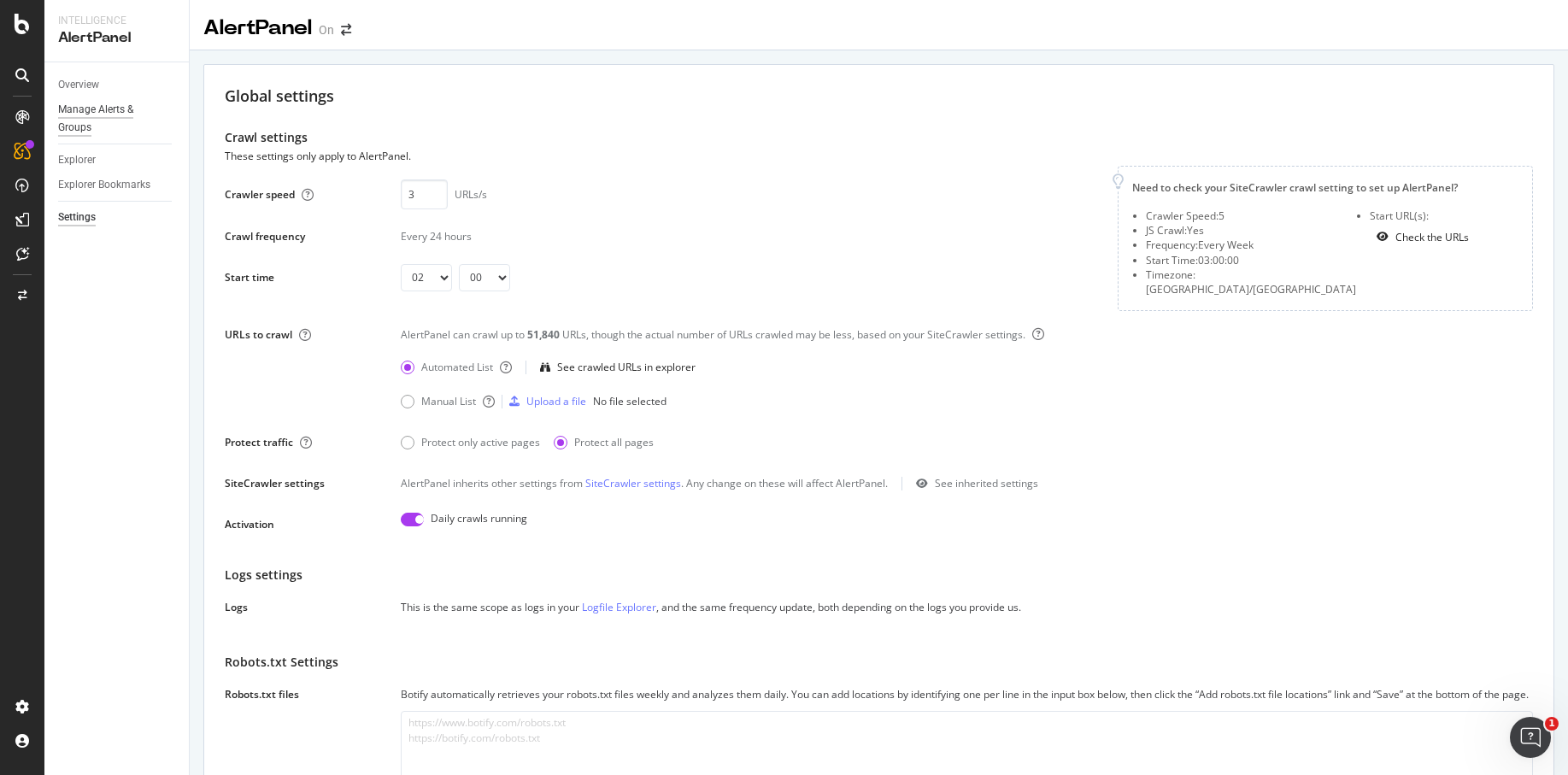
click at [128, 112] on div "Manage Alerts & Groups" at bounding box center [109, 118] width 103 height 36
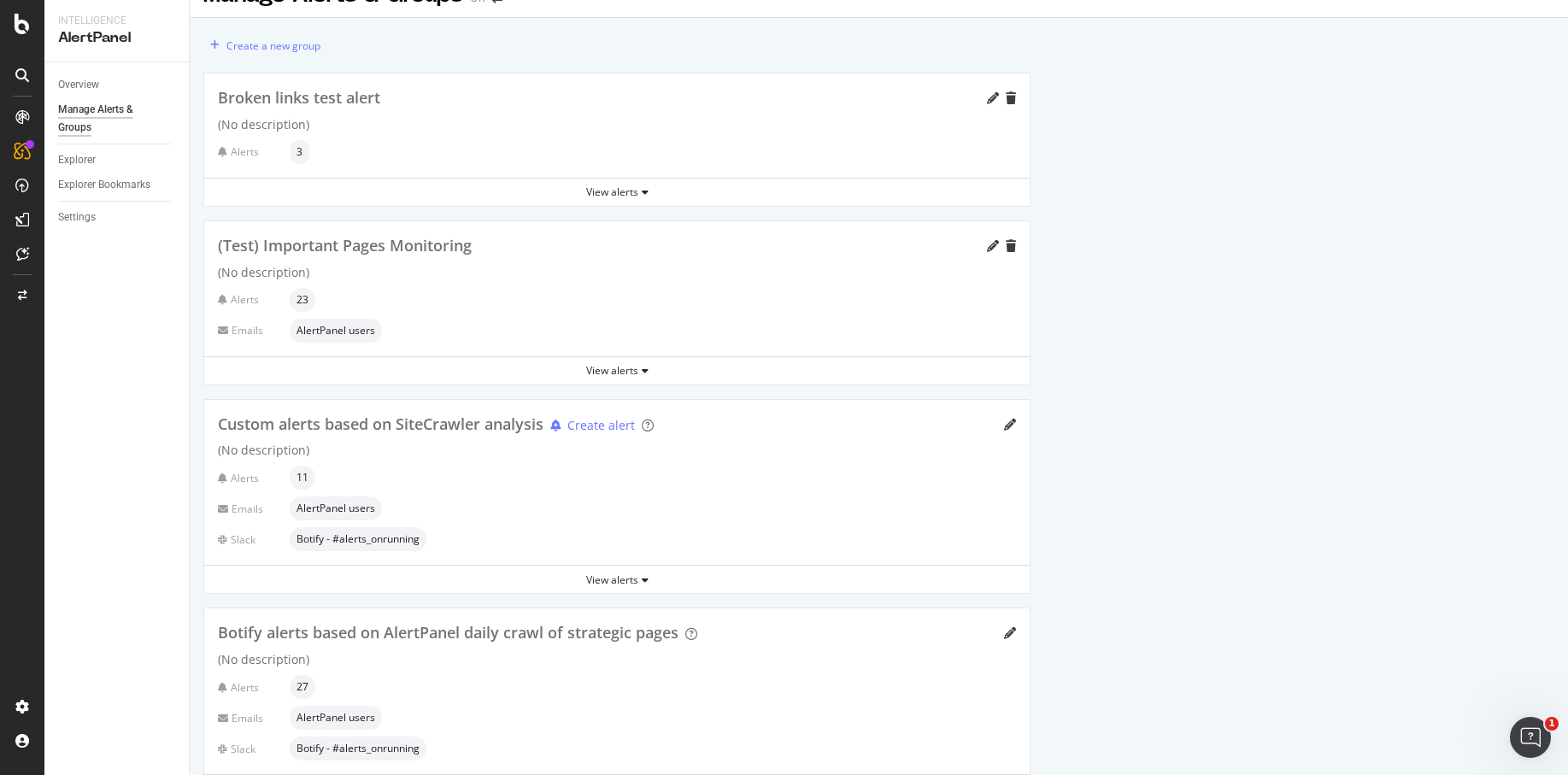
scroll to position [32, 0]
click at [620, 583] on div "View alerts" at bounding box center [617, 580] width 826 height 14
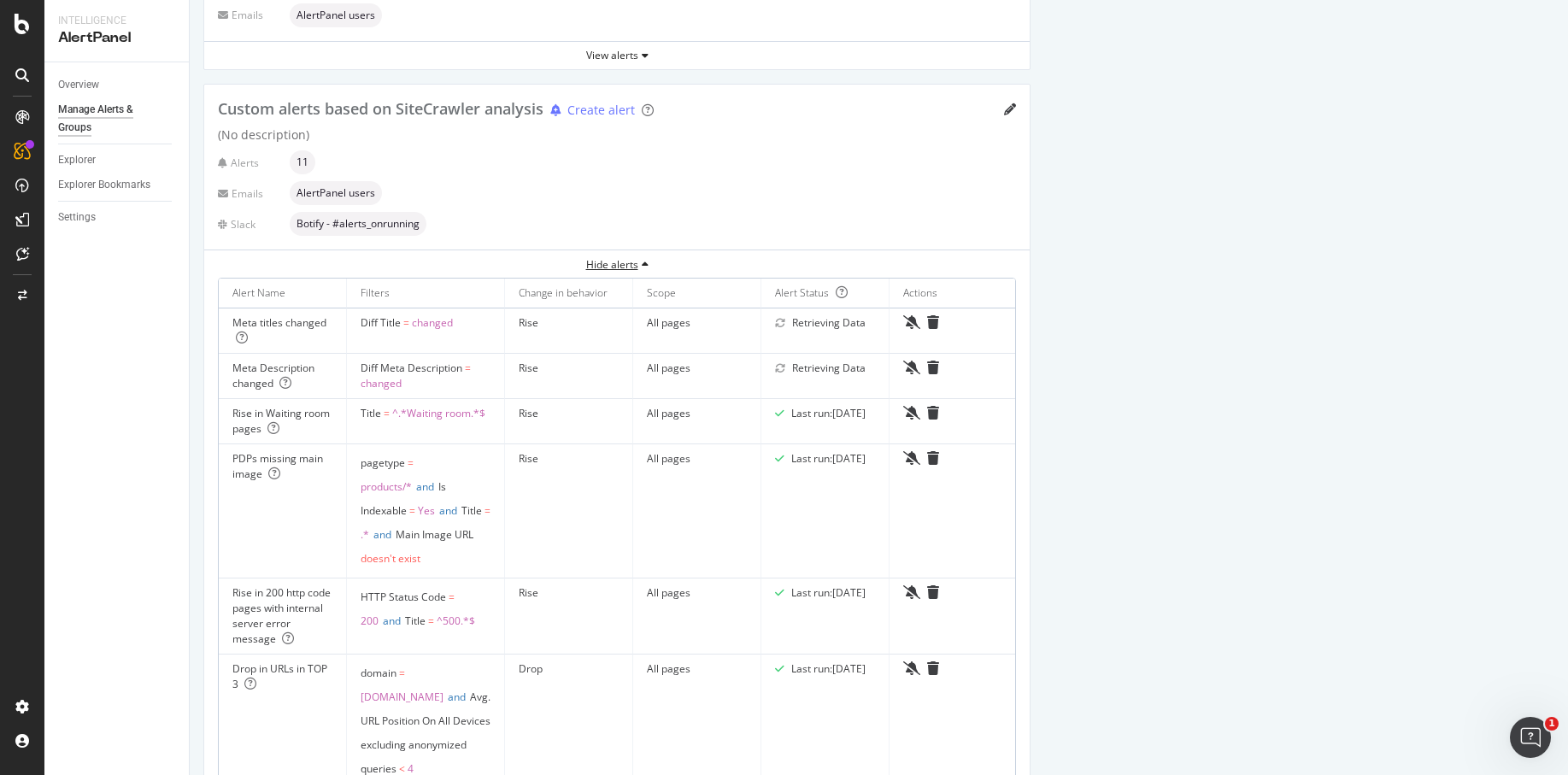
scroll to position [330, 0]
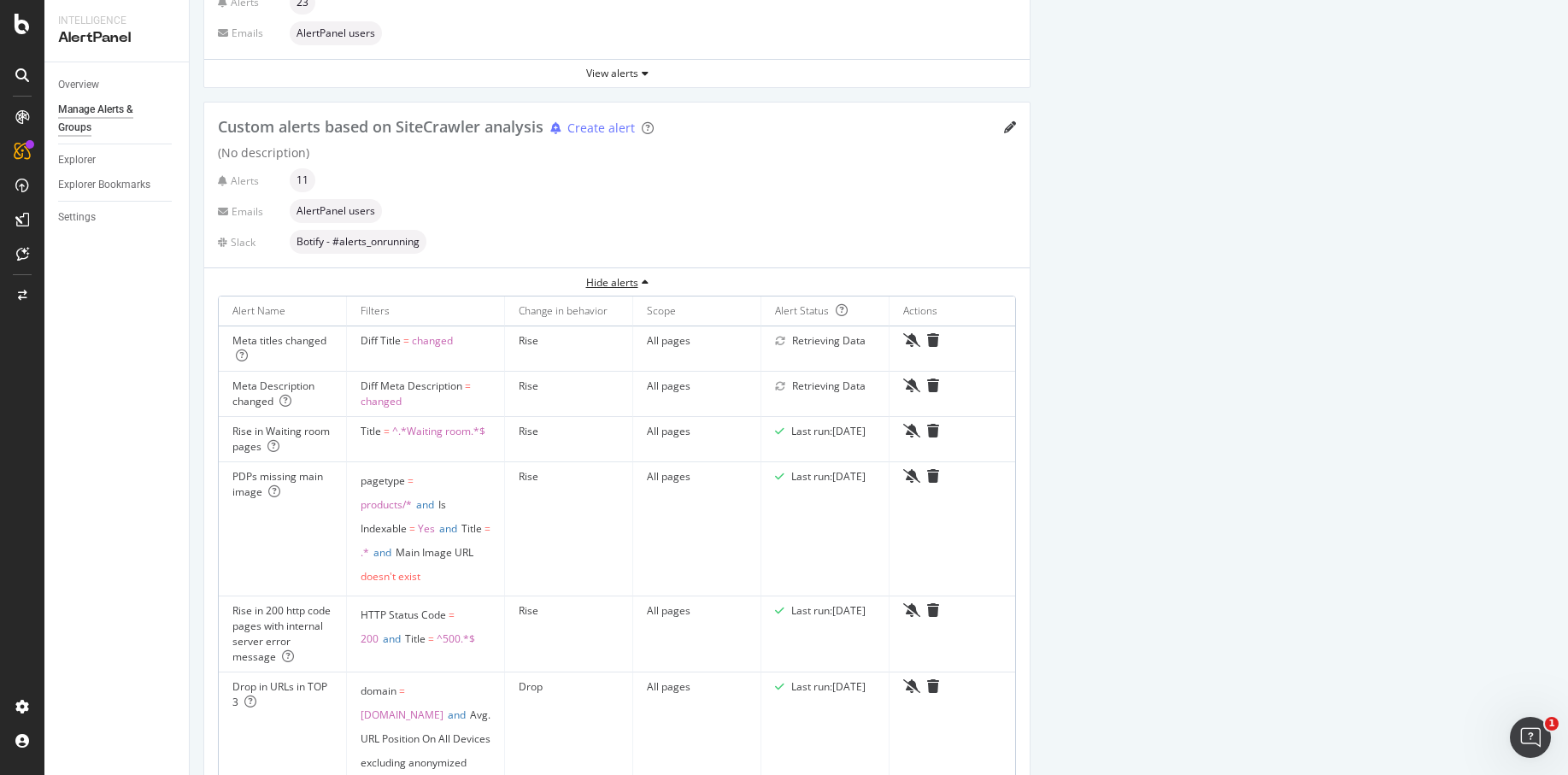
click at [628, 279] on div "Hide alerts" at bounding box center [617, 282] width 826 height 14
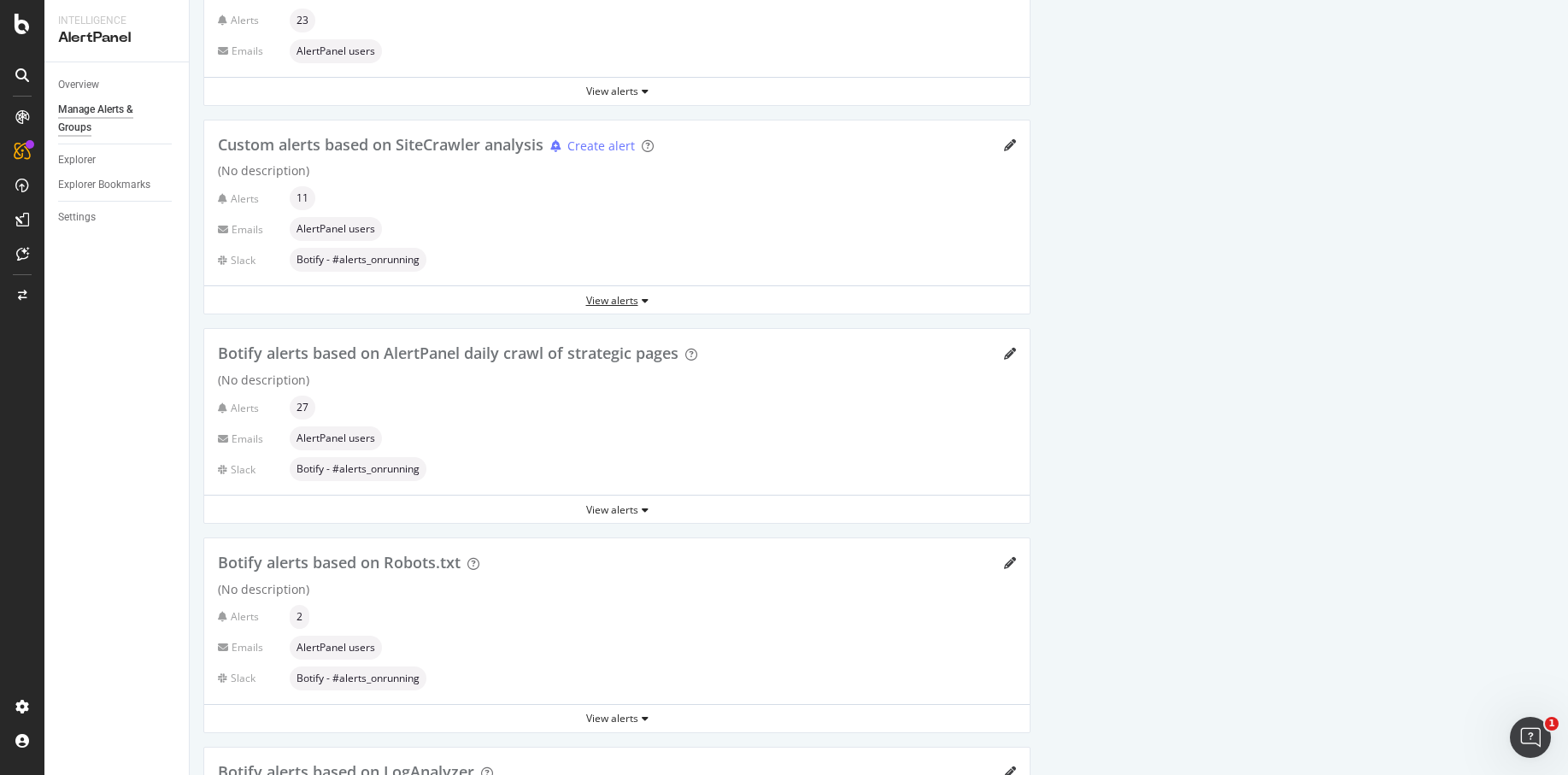
scroll to position [310, 0]
click at [626, 297] on div "View alerts" at bounding box center [617, 302] width 826 height 14
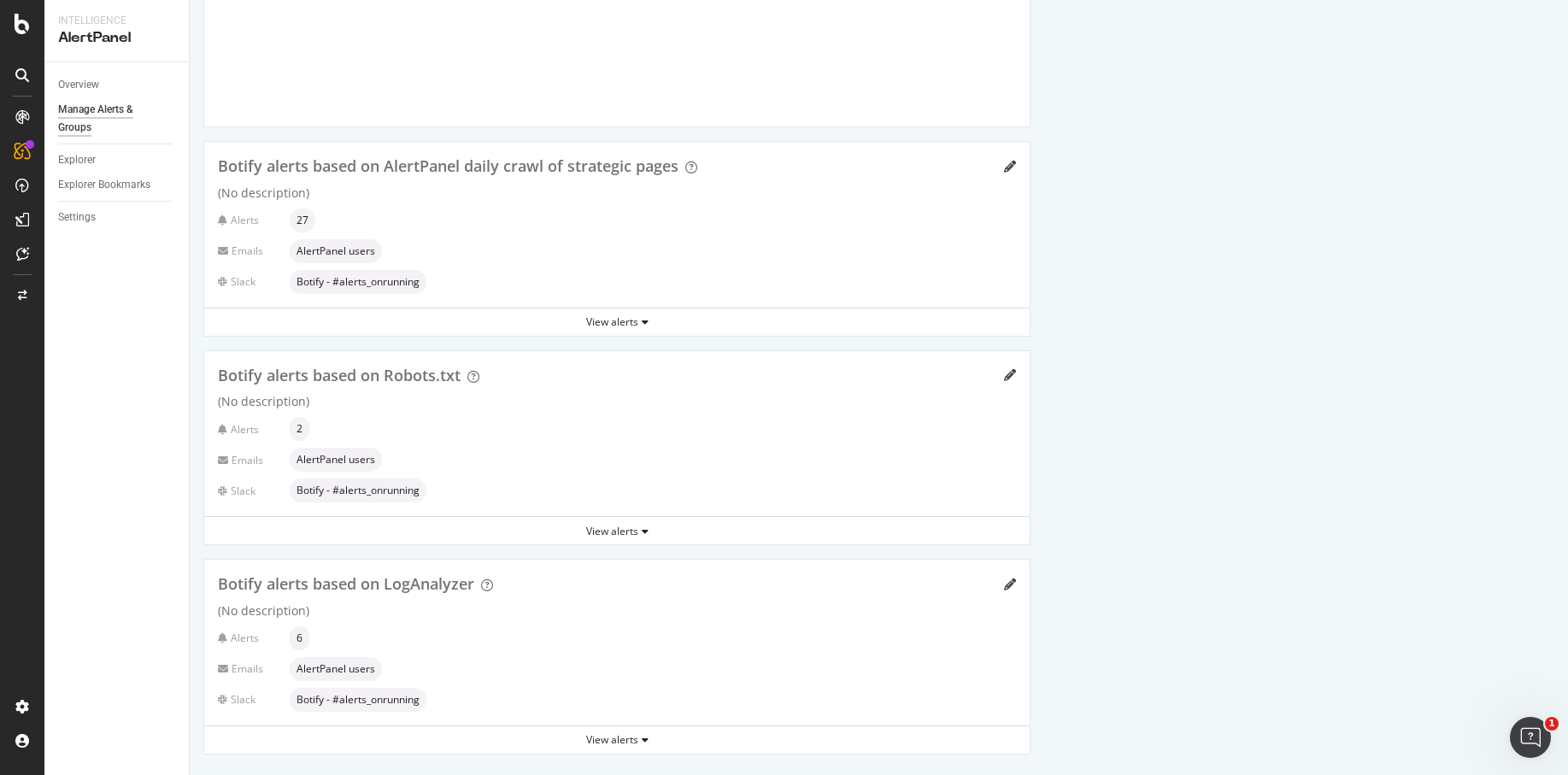
scroll to position [2637, 0]
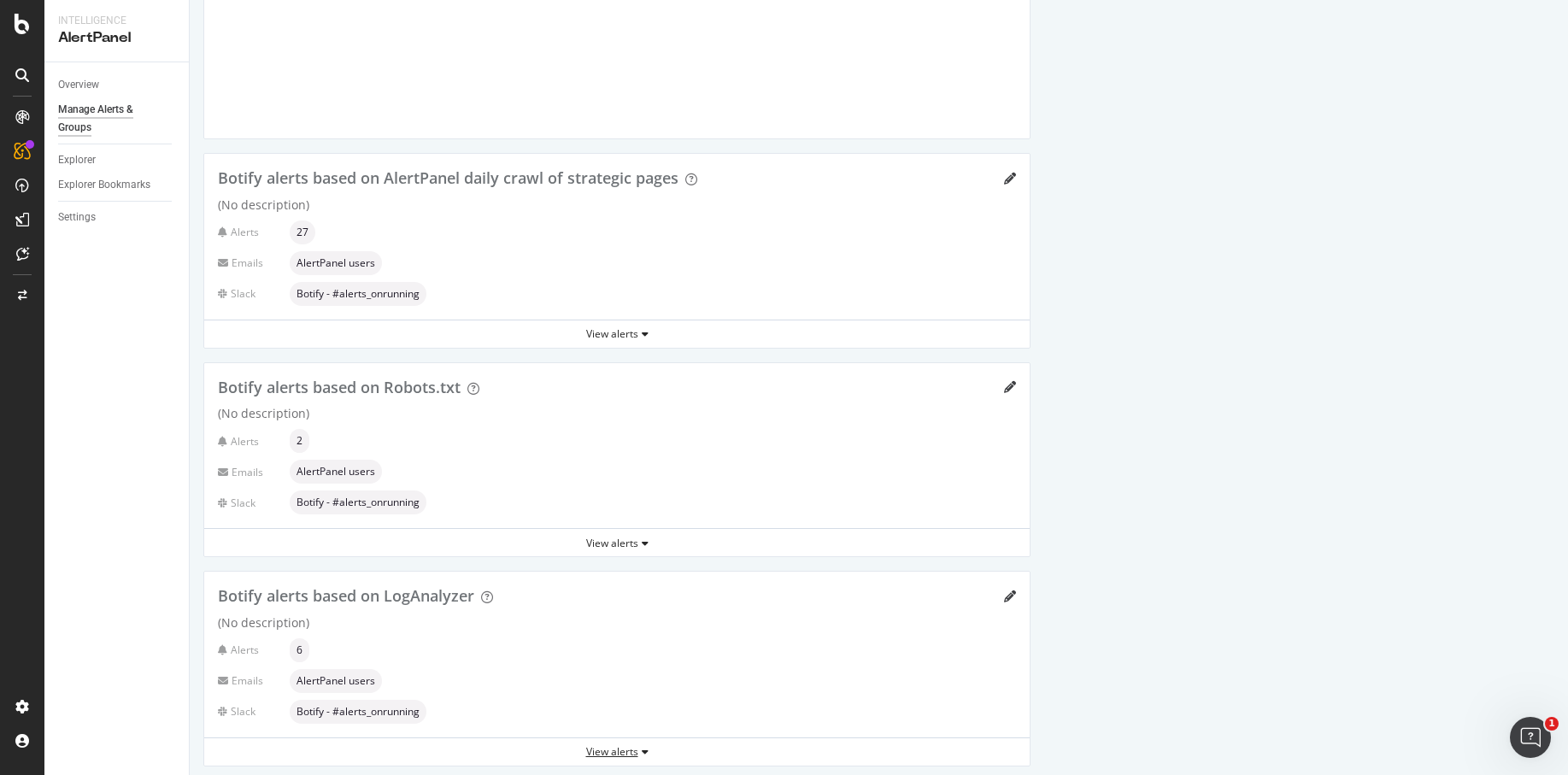
click at [621, 746] on div "View alerts" at bounding box center [617, 751] width 826 height 14
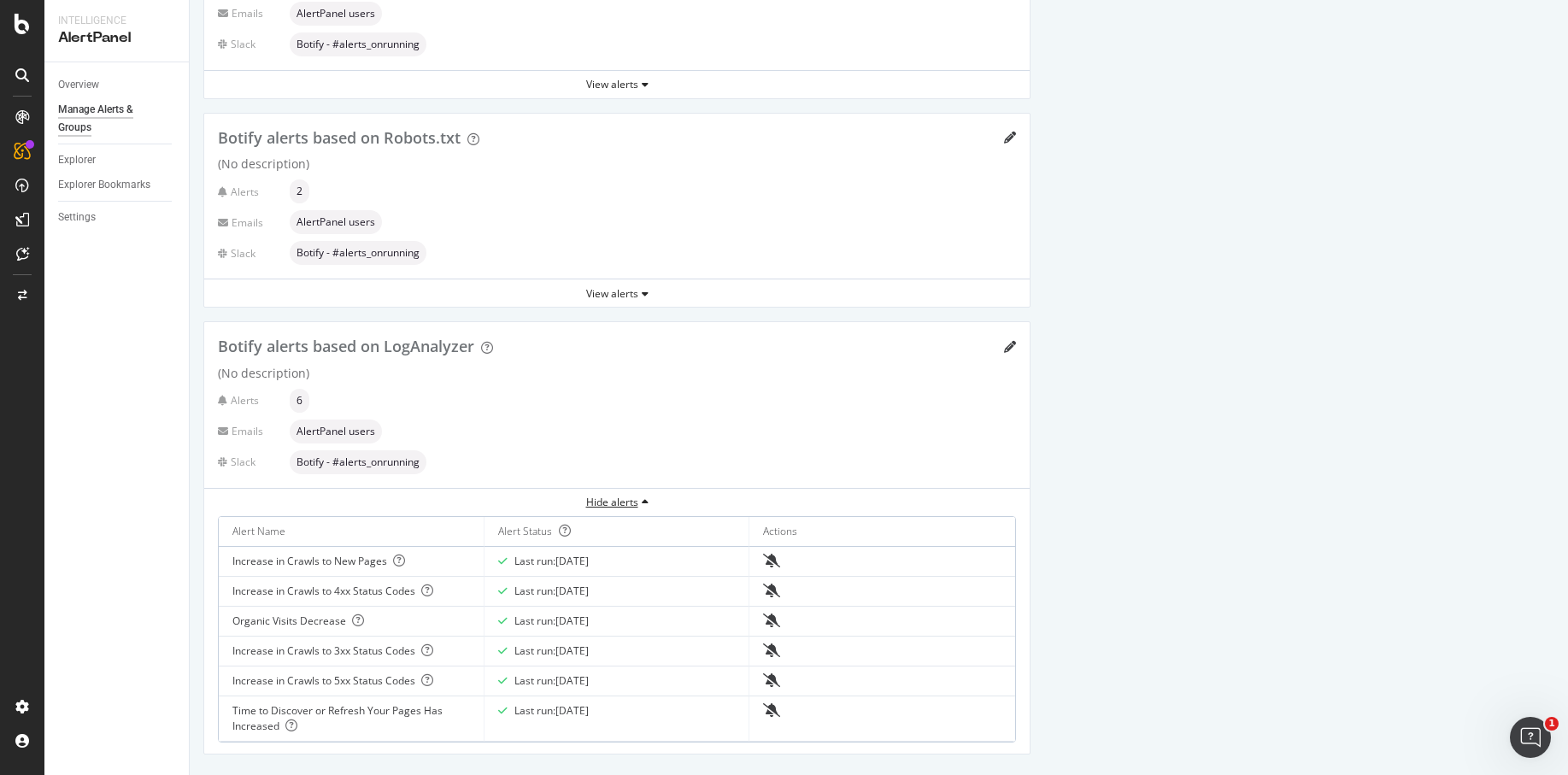
scroll to position [2870, 0]
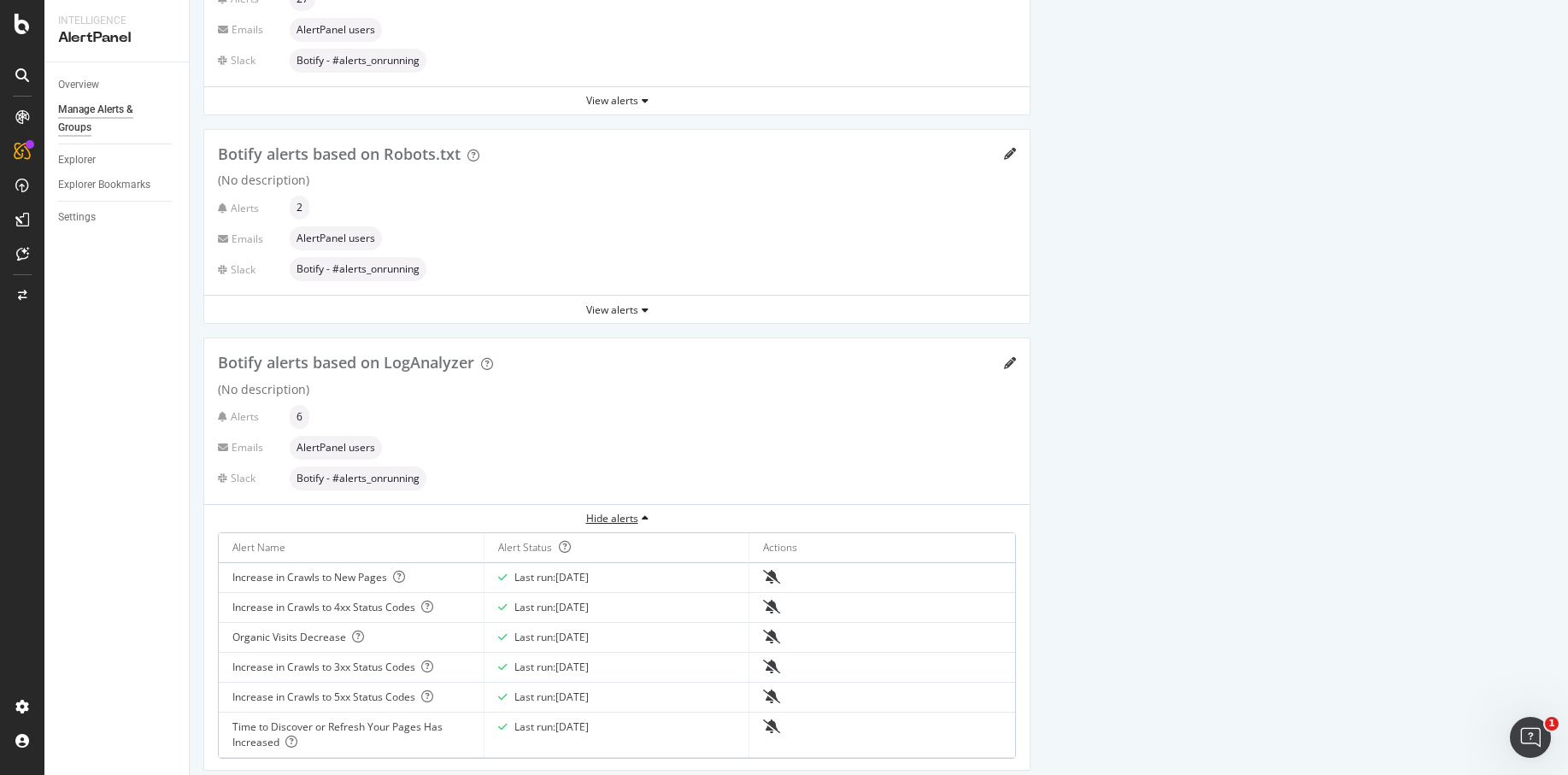
click at [634, 512] on div "Hide alerts" at bounding box center [617, 518] width 826 height 14
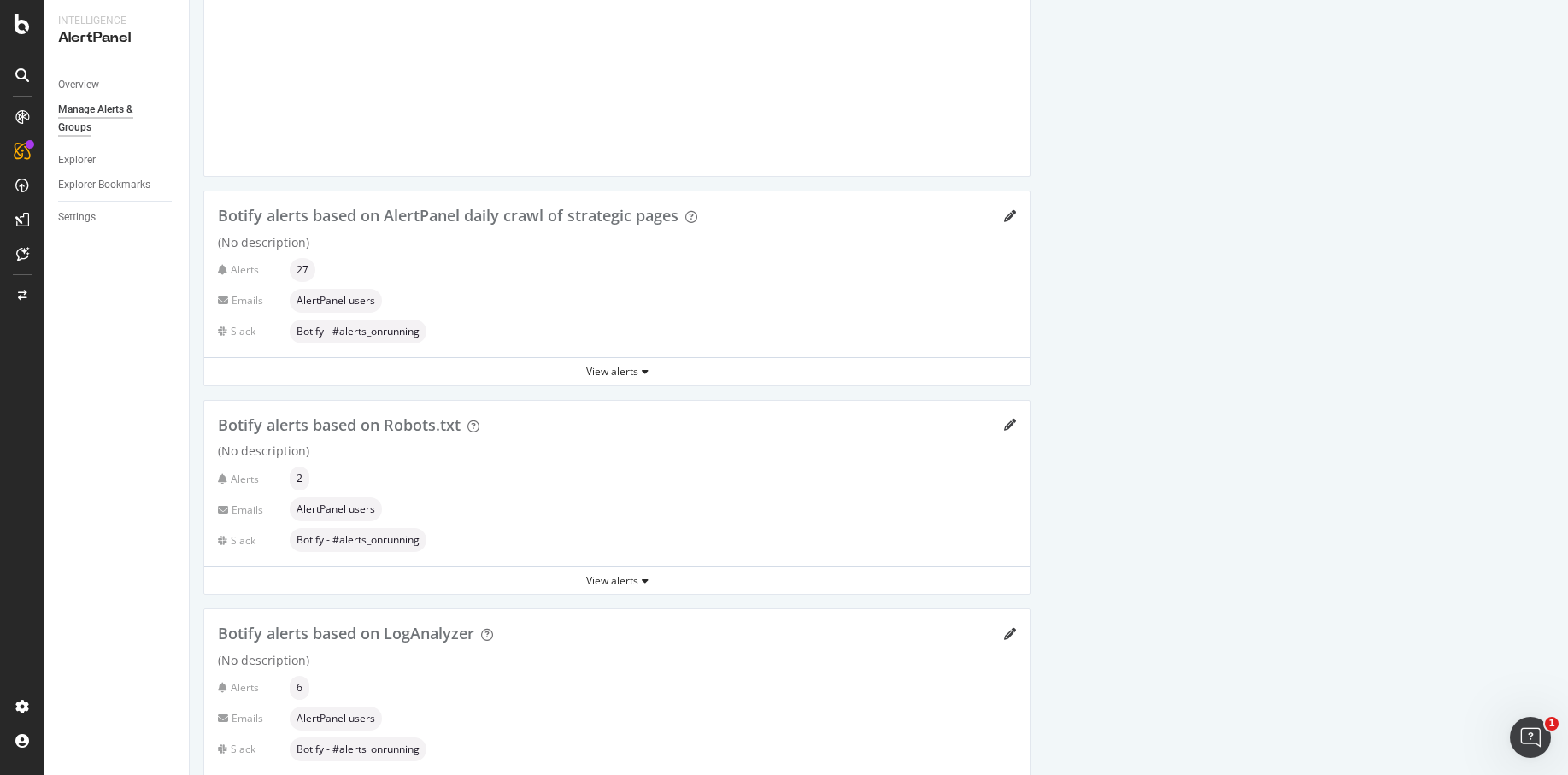
scroll to position [2599, 0]
click at [626, 584] on div "View alerts" at bounding box center [617, 581] width 826 height 26
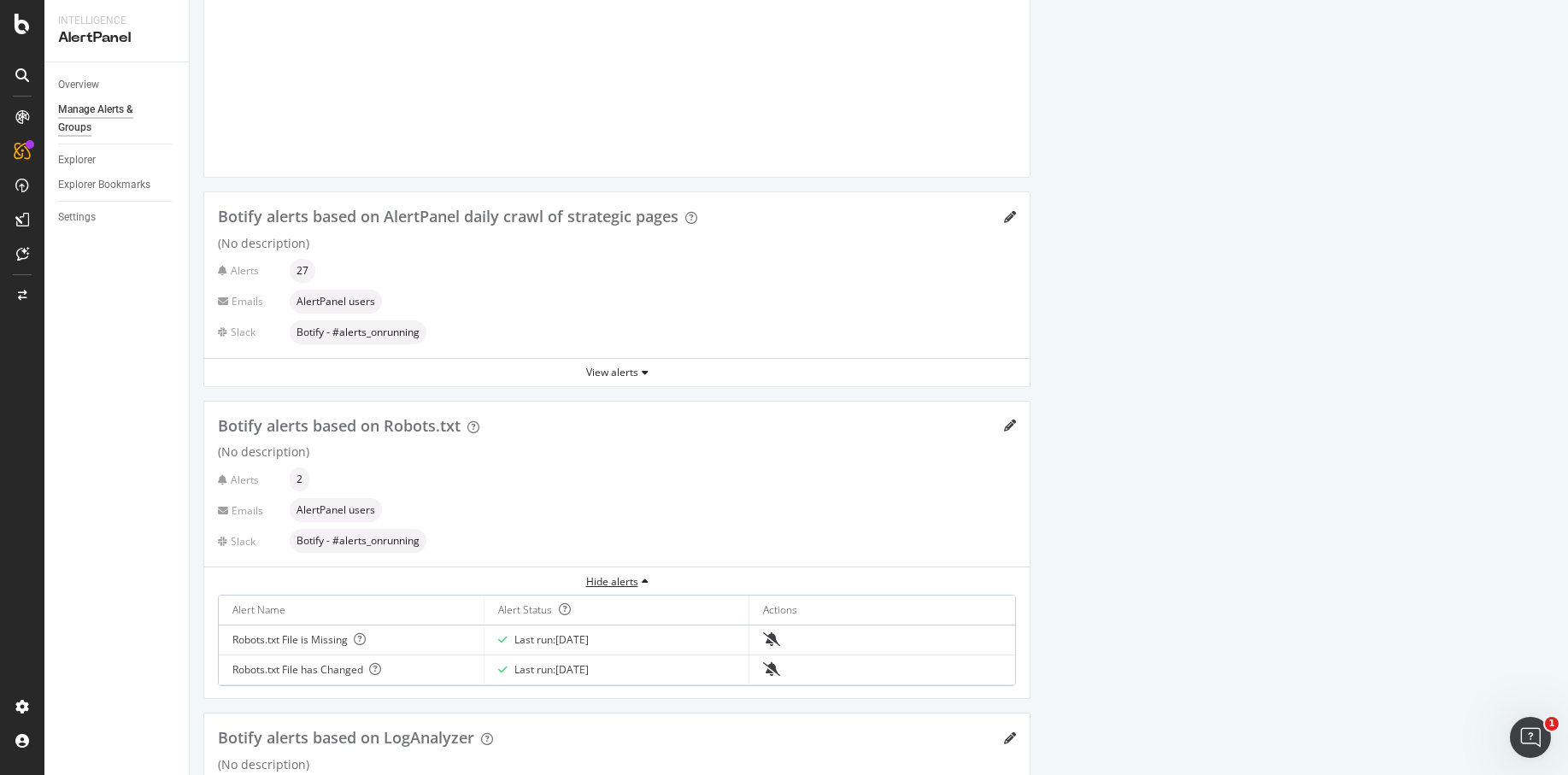
click at [629, 575] on div "Hide alerts" at bounding box center [617, 581] width 826 height 14
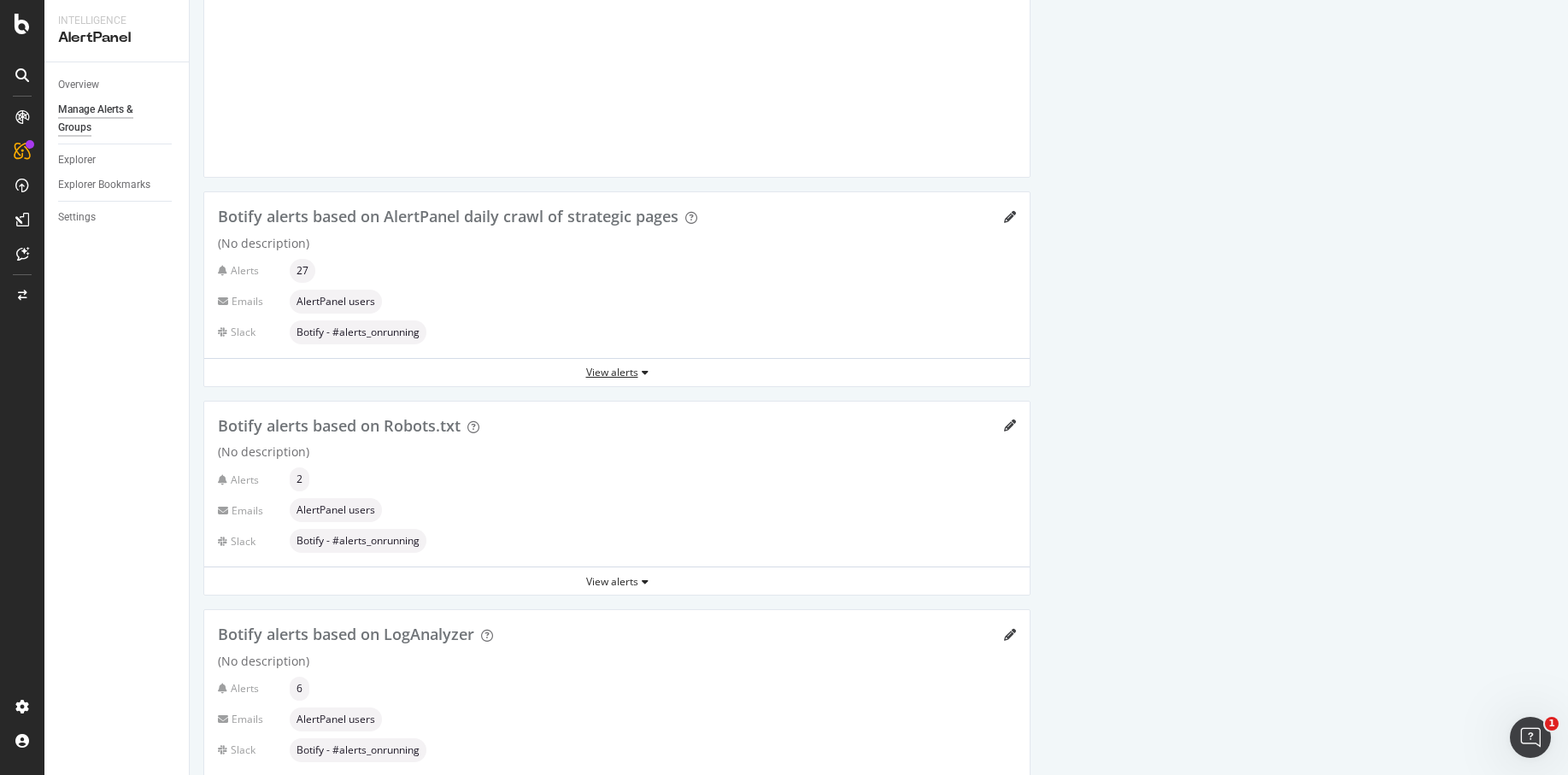
click at [633, 371] on div "View alerts" at bounding box center [617, 372] width 826 height 14
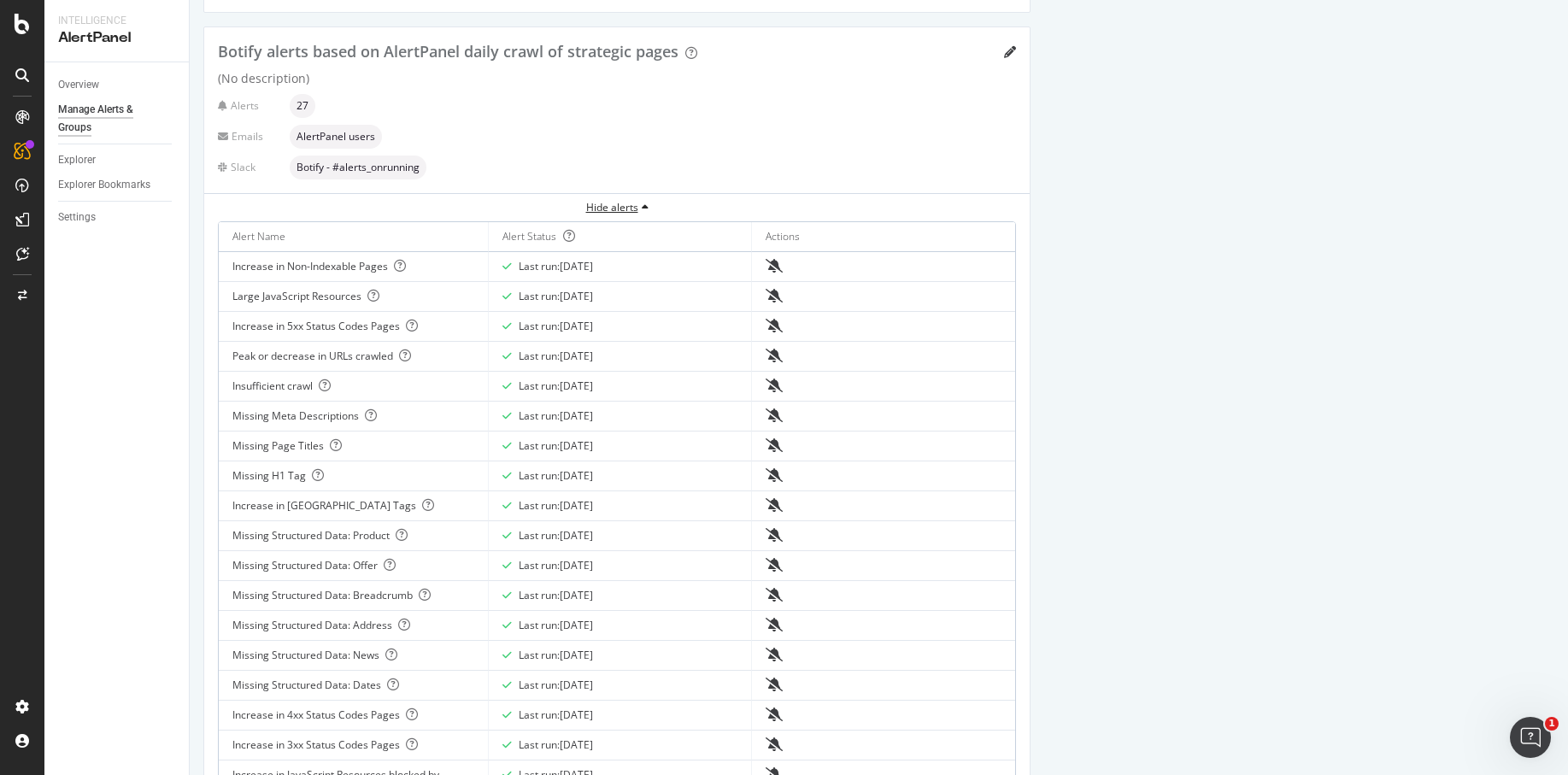
scroll to position [2640, 0]
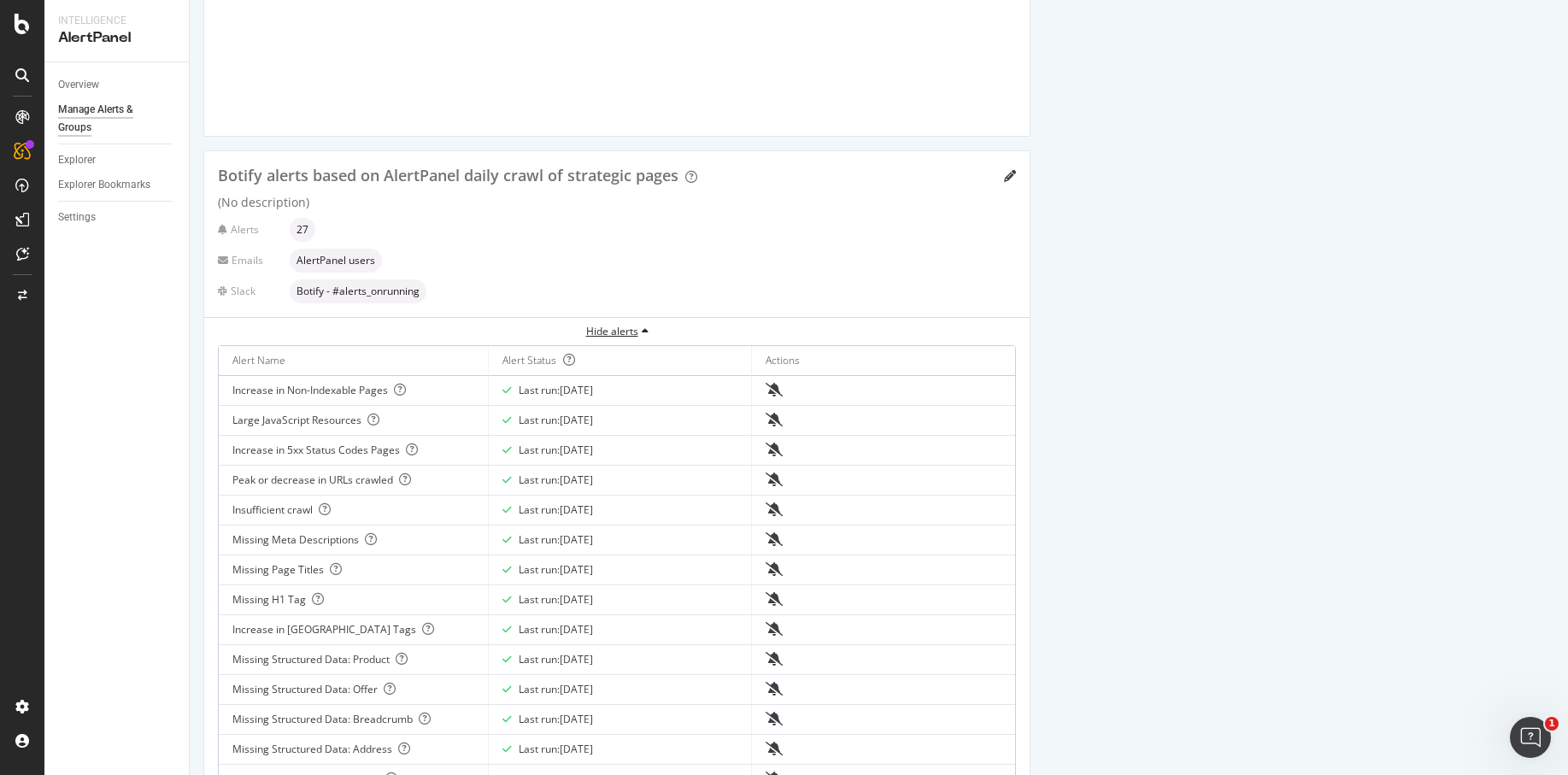
click at [620, 331] on div "Hide alerts" at bounding box center [617, 330] width 826 height 14
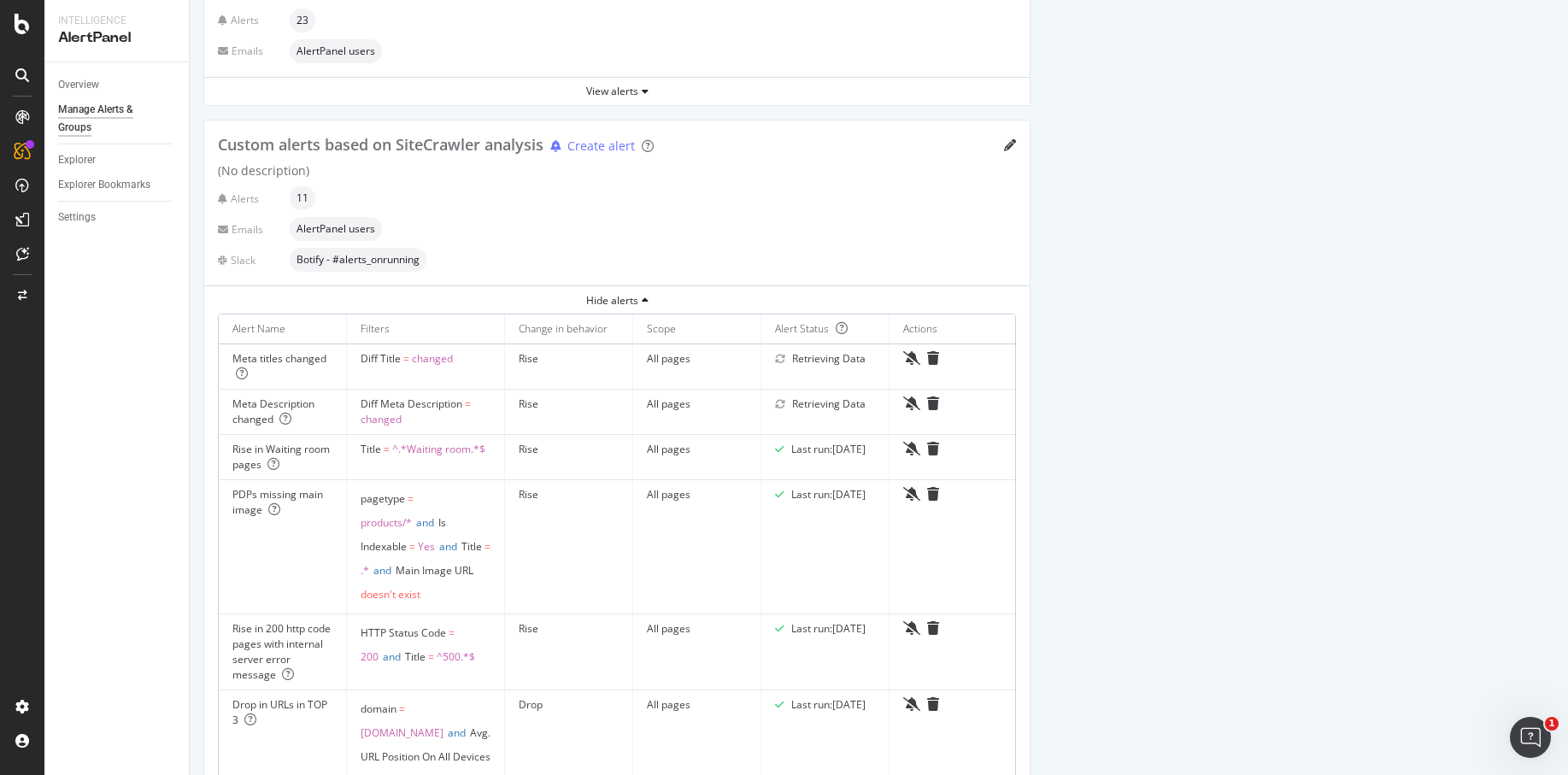
scroll to position [270, 0]
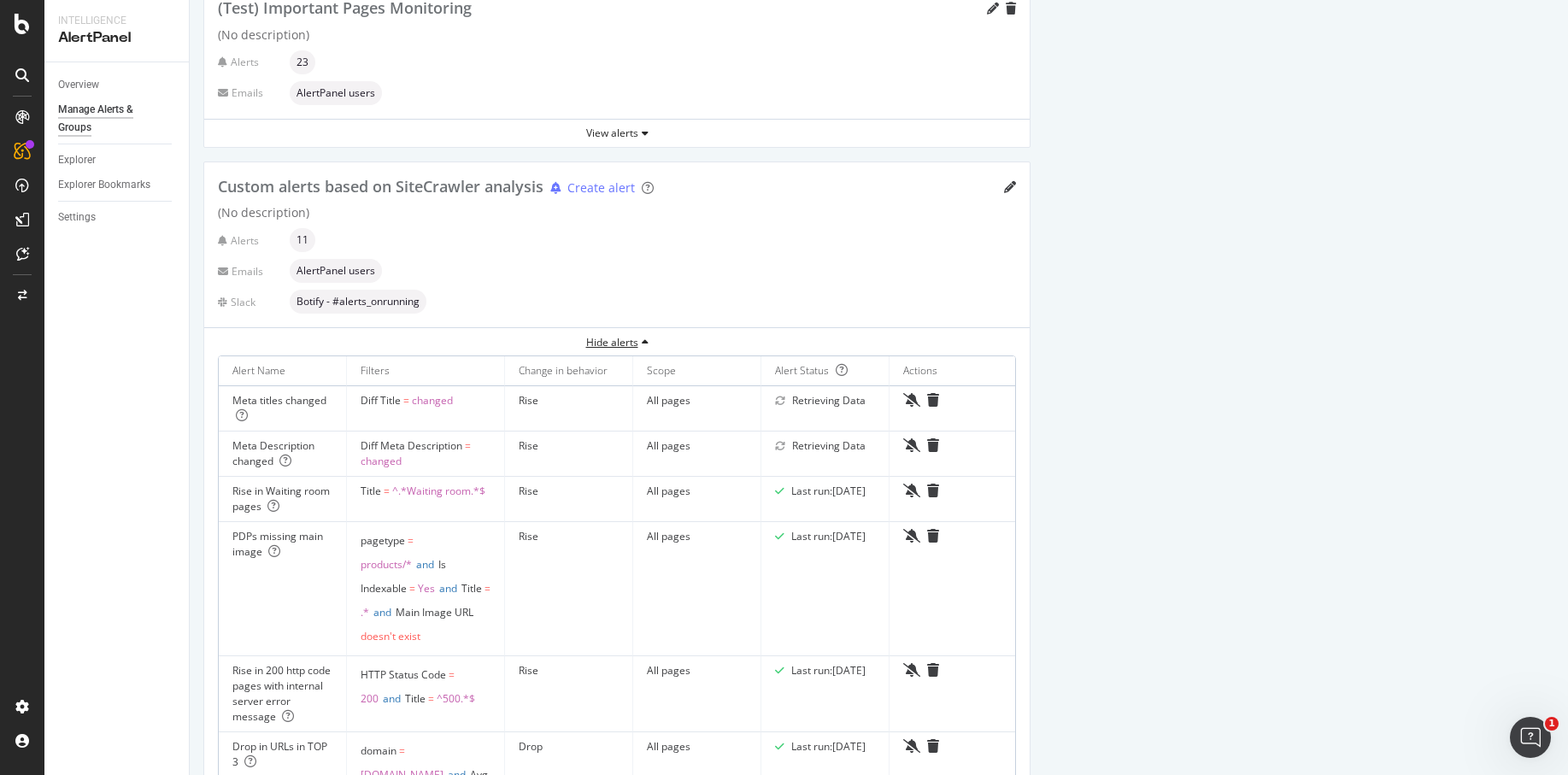
click at [623, 340] on div "Hide alerts" at bounding box center [617, 342] width 826 height 14
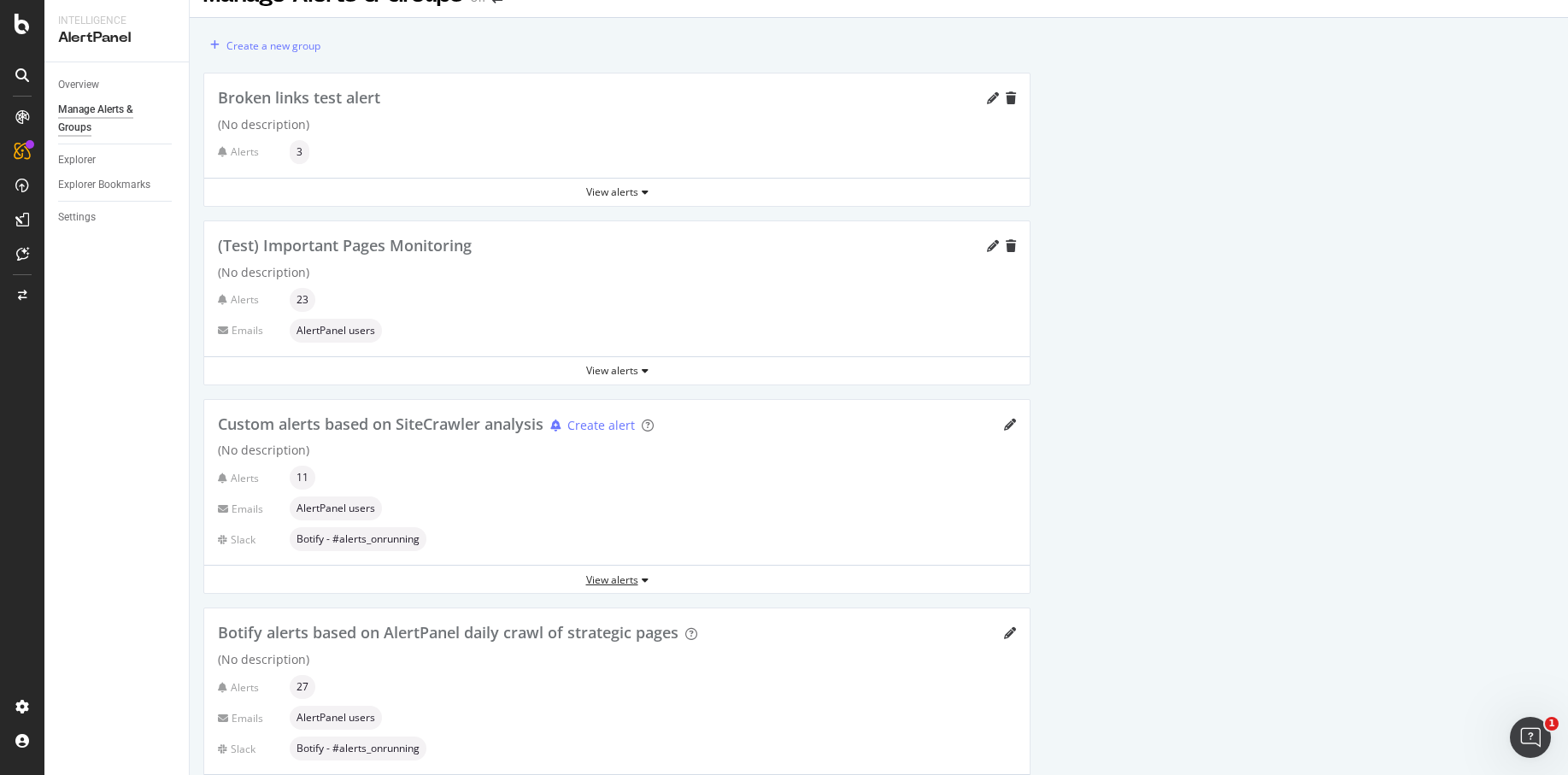
scroll to position [12, 0]
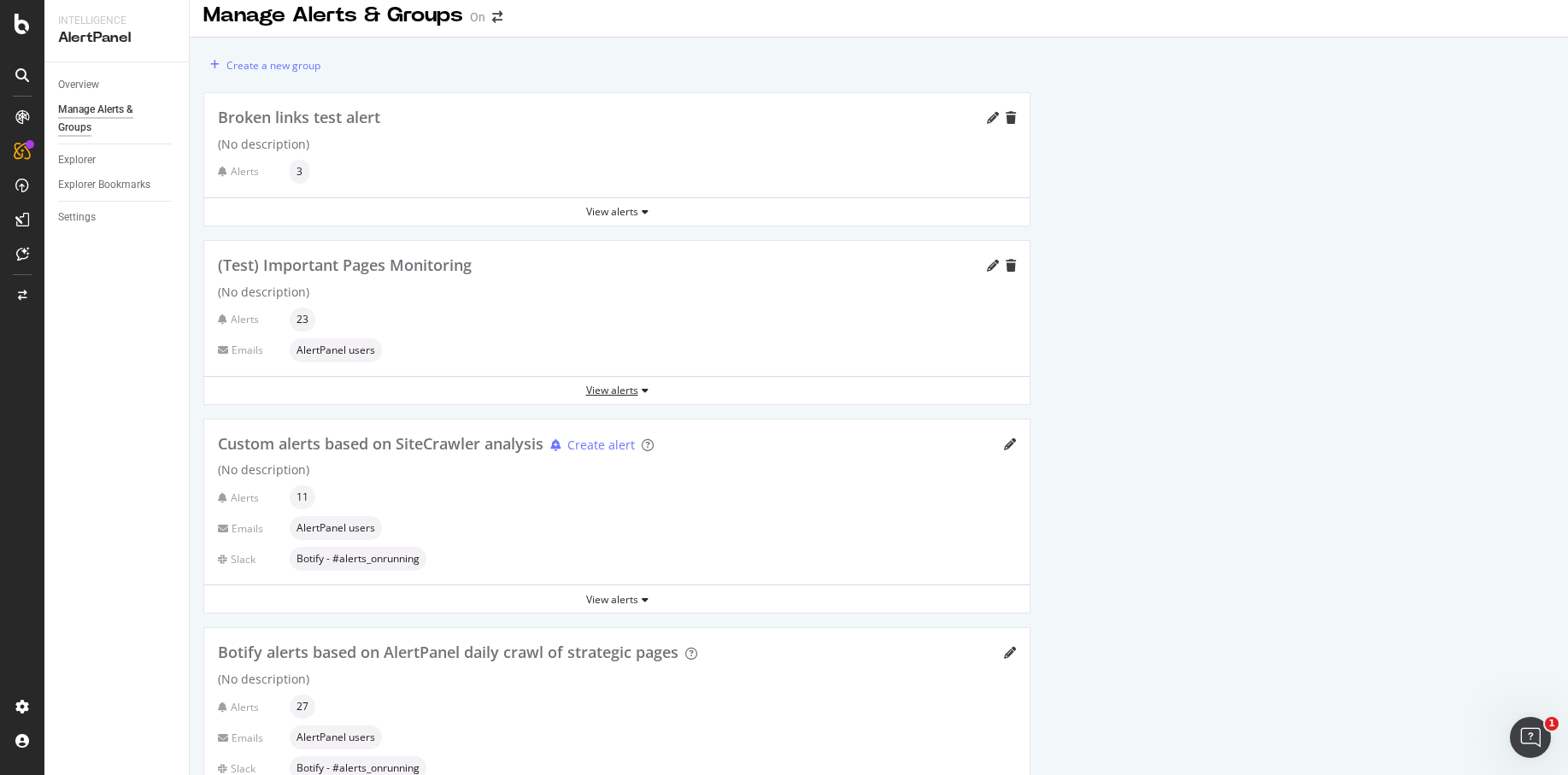
click at [634, 385] on div "View alerts" at bounding box center [617, 390] width 826 height 14
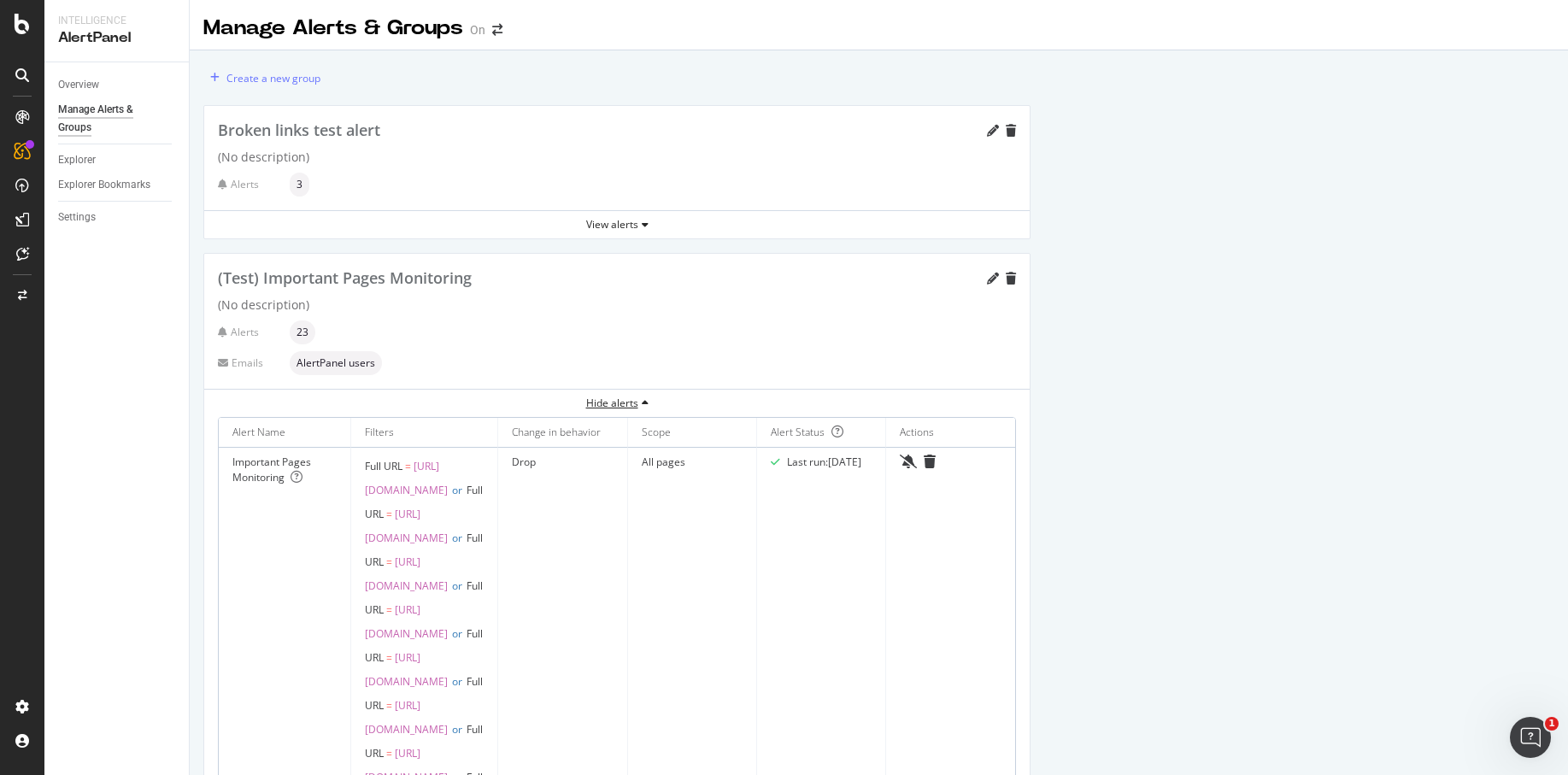
scroll to position [78, 0]
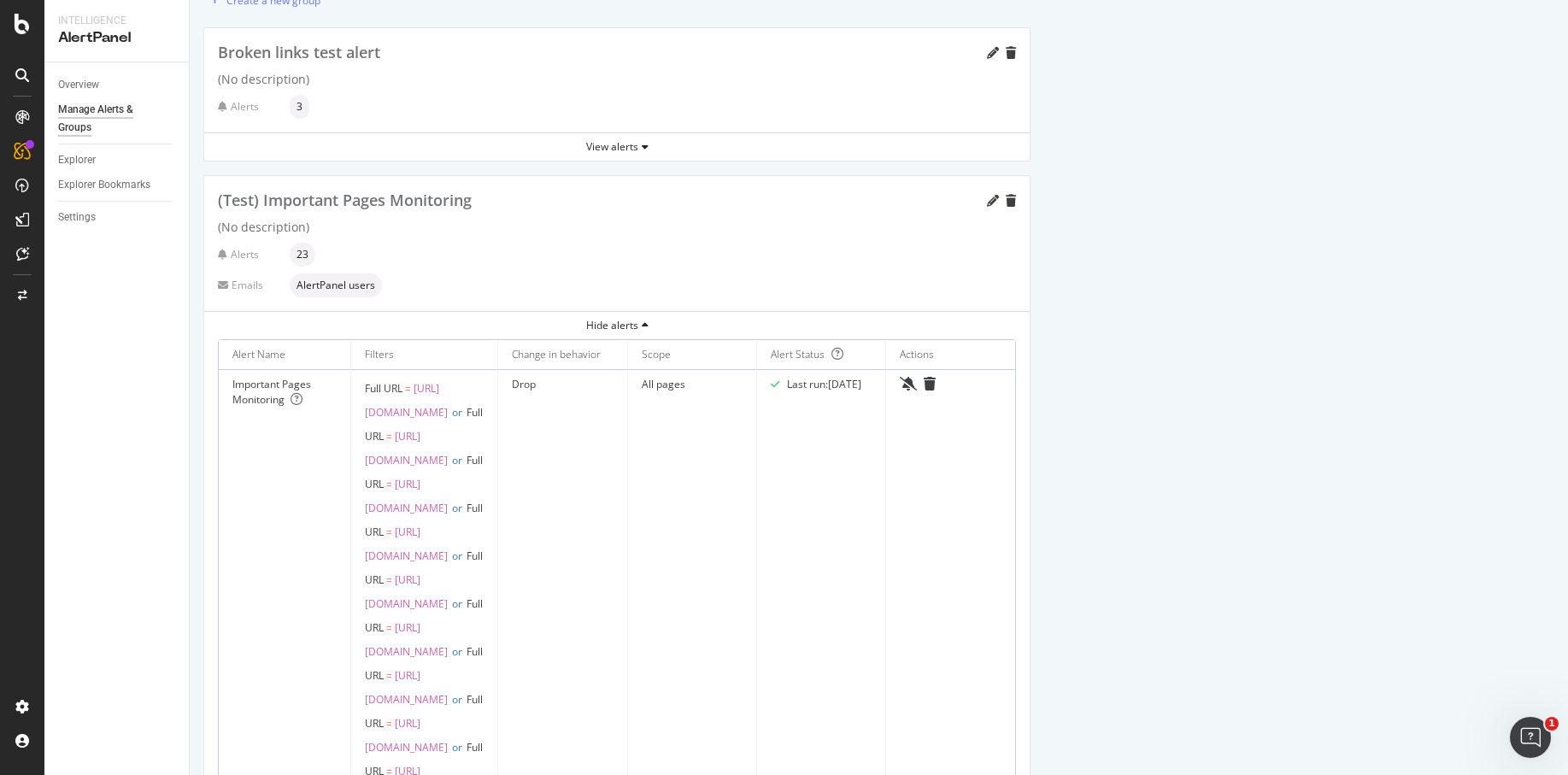
click at [408, 396] on td "Full URL = https://www.on-running.com/en-us/ or Full URL = https://www.on-runni…" at bounding box center [424, 593] width 147 height 446
drag, startPoint x: 408, startPoint y: 393, endPoint x: 444, endPoint y: 492, distance: 105.3
click at [444, 490] on td "Full URL = https://www.on-running.com/en-us/ or Full URL = https://www.on-runni…" at bounding box center [424, 593] width 147 height 446
click at [439, 451] on span "https://www.on-running.com/en-us/collection/cloud" at bounding box center [406, 448] width 83 height 38
drag, startPoint x: 449, startPoint y: 484, endPoint x: 418, endPoint y: 389, distance: 99.9
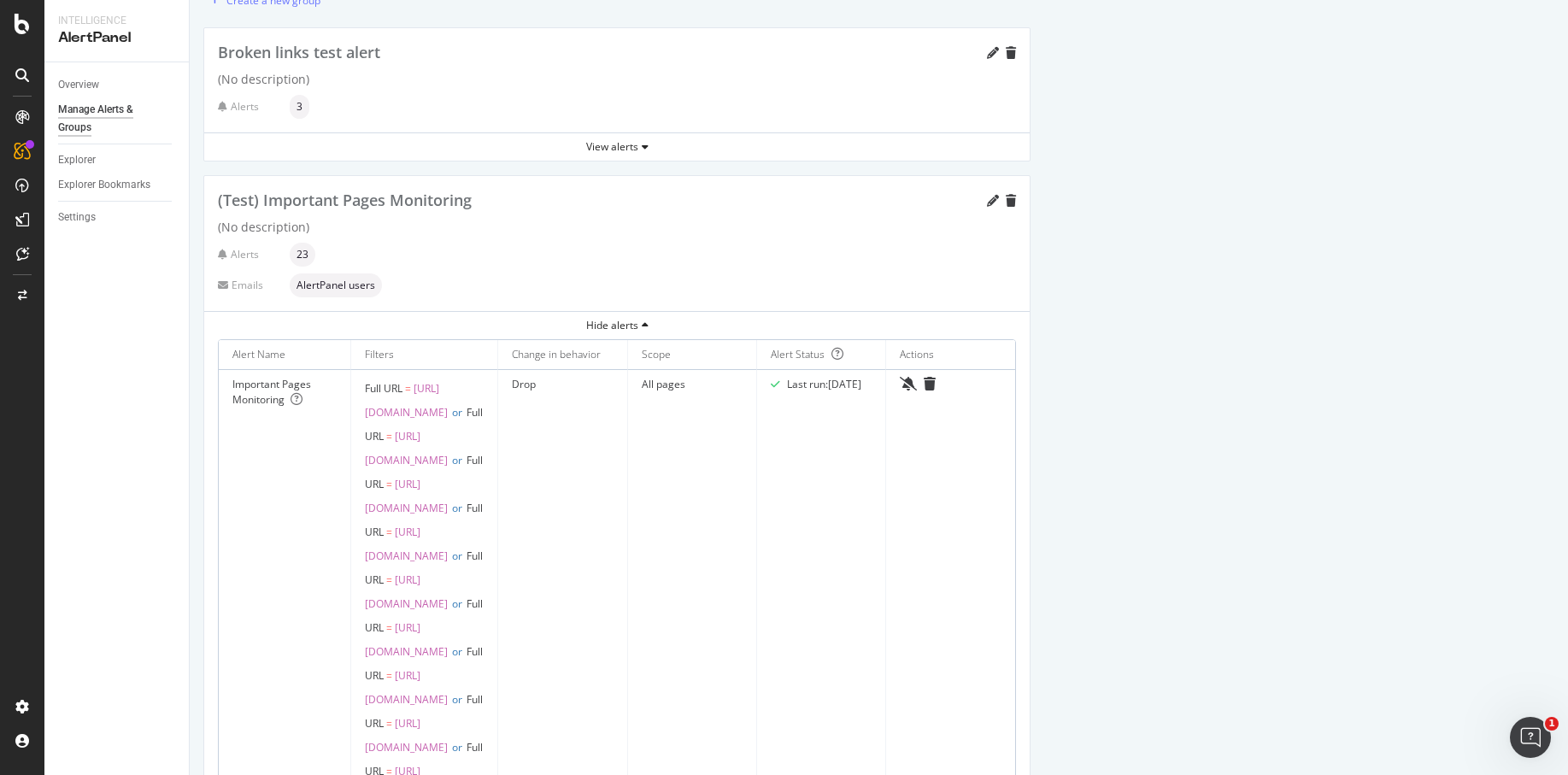
click at [418, 389] on span "Full URL = https://www.on-running.com/en-us/ or Full URL = https://www.on-runni…" at bounding box center [423, 592] width 118 height 422
click at [418, 389] on span "https://www.on-running.com/en-us/" at bounding box center [406, 400] width 83 height 38
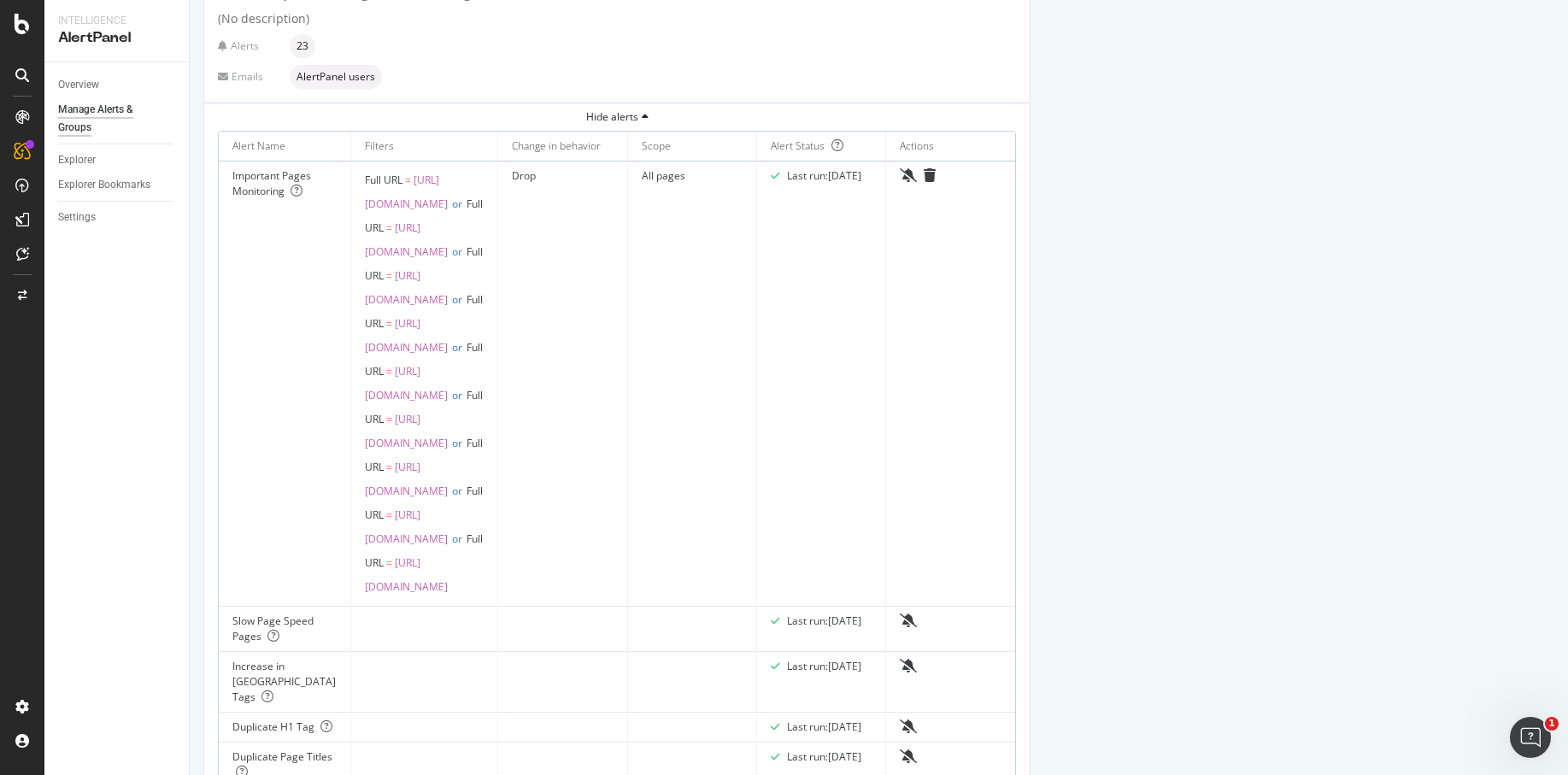
scroll to position [284, 0]
drag, startPoint x: 385, startPoint y: 518, endPoint x: 419, endPoint y: 541, distance: 41.0
click at [420, 453] on span "Full URL = https://www.on-running.com/en-us/products/cloud-5-59/mens" at bounding box center [423, 422] width 118 height 62
click at [419, 453] on span "https://www.on-running.com/en-us/products/cloud-5-59/mens" at bounding box center [406, 434] width 83 height 38
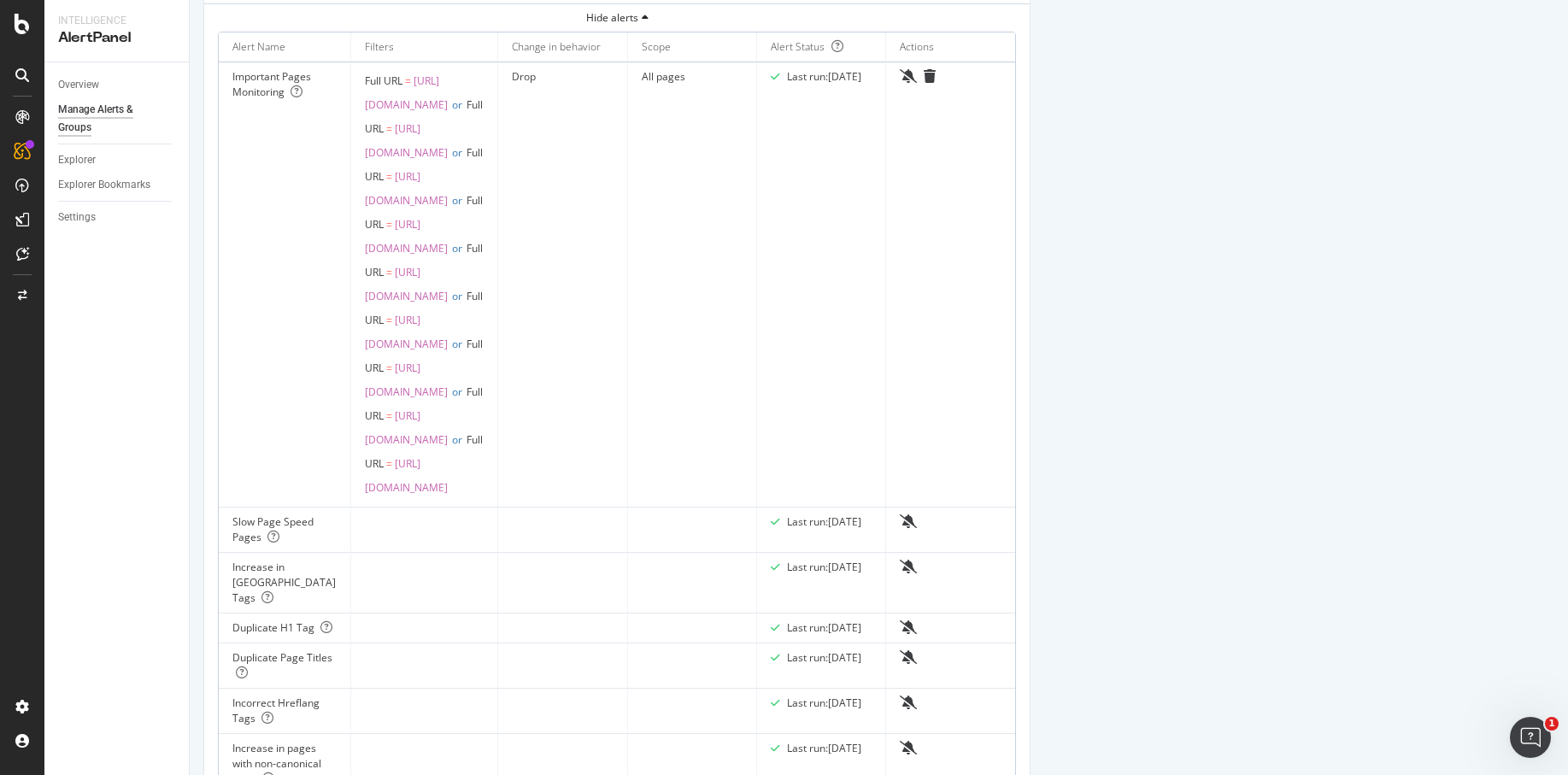
scroll to position [115, 0]
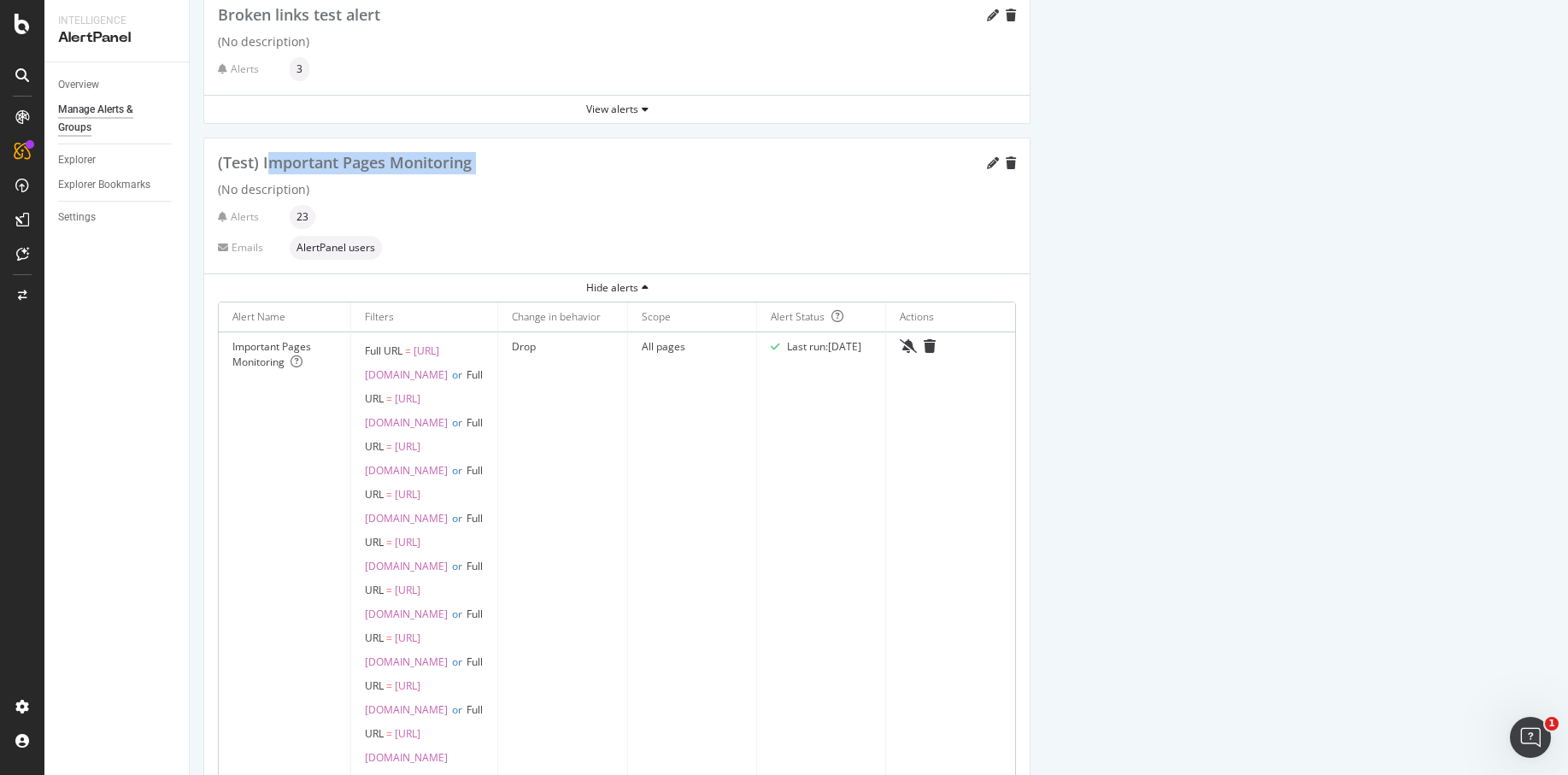
drag, startPoint x: 267, startPoint y: 162, endPoint x: 470, endPoint y: 172, distance: 203.2
click at [470, 172] on div "(Test) Important Pages Monitoring" at bounding box center [345, 162] width 253 height 22
click at [470, 171] on span "(Test) Important Pages Monitoring" at bounding box center [345, 161] width 253 height 20
drag, startPoint x: 470, startPoint y: 171, endPoint x: 259, endPoint y: 155, distance: 211.6
click at [259, 155] on span "(Test) Important Pages Monitoring" at bounding box center [345, 161] width 253 height 20
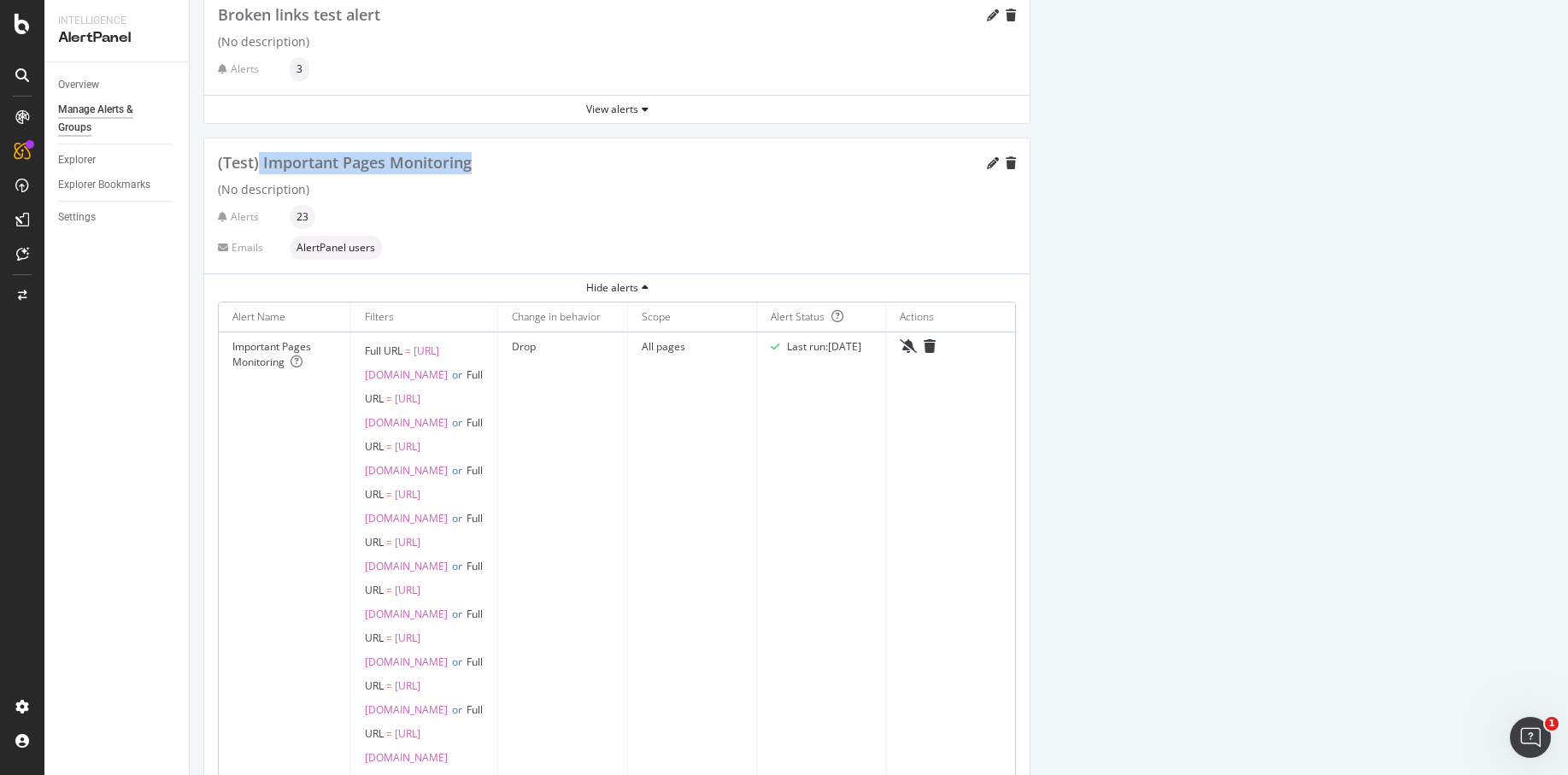
click at [259, 155] on span "(Test) Important Pages Monitoring" at bounding box center [345, 161] width 253 height 20
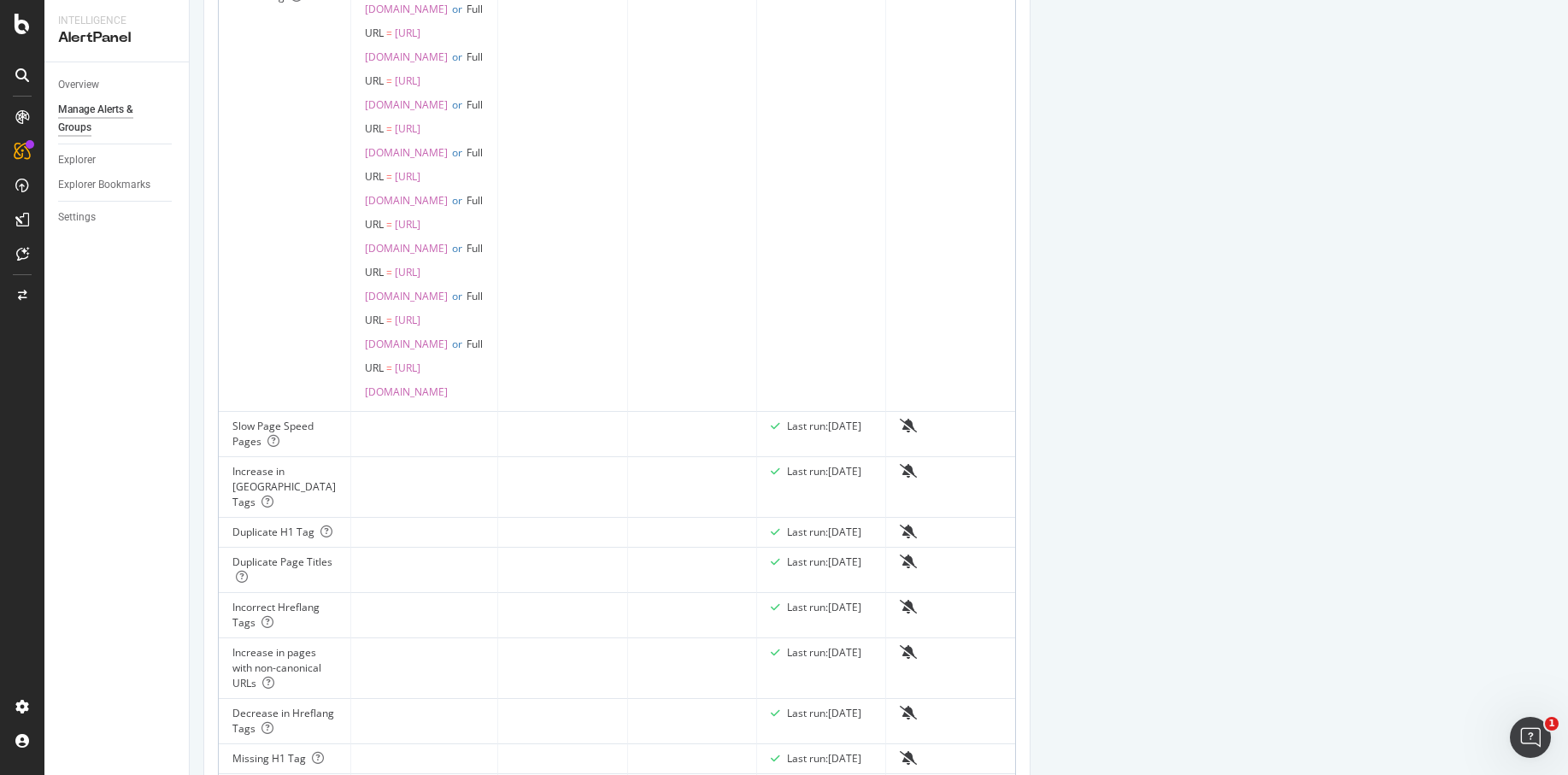
scroll to position [0, 0]
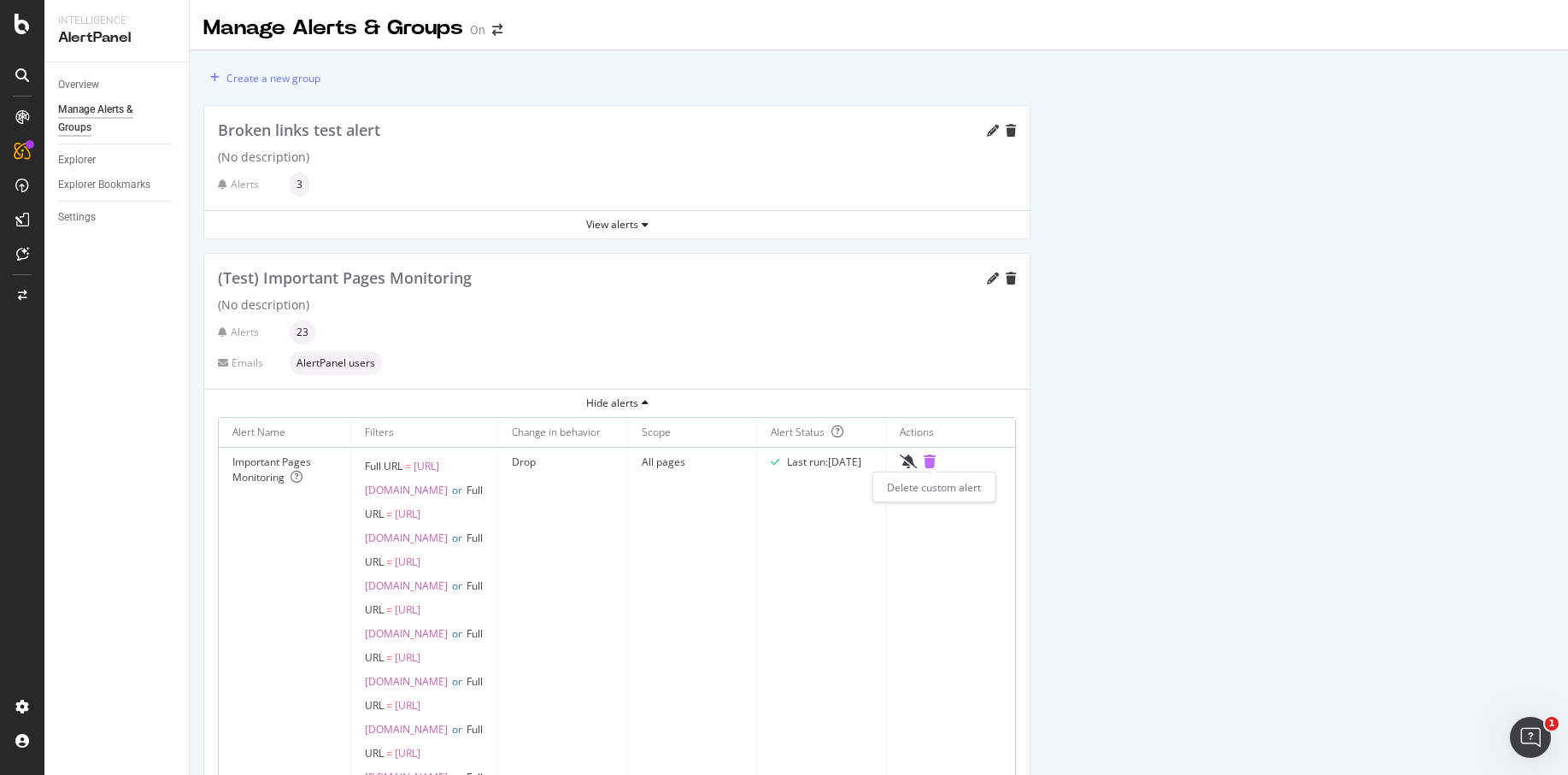
click at [936, 462] on icon "trash" at bounding box center [929, 462] width 12 height 13
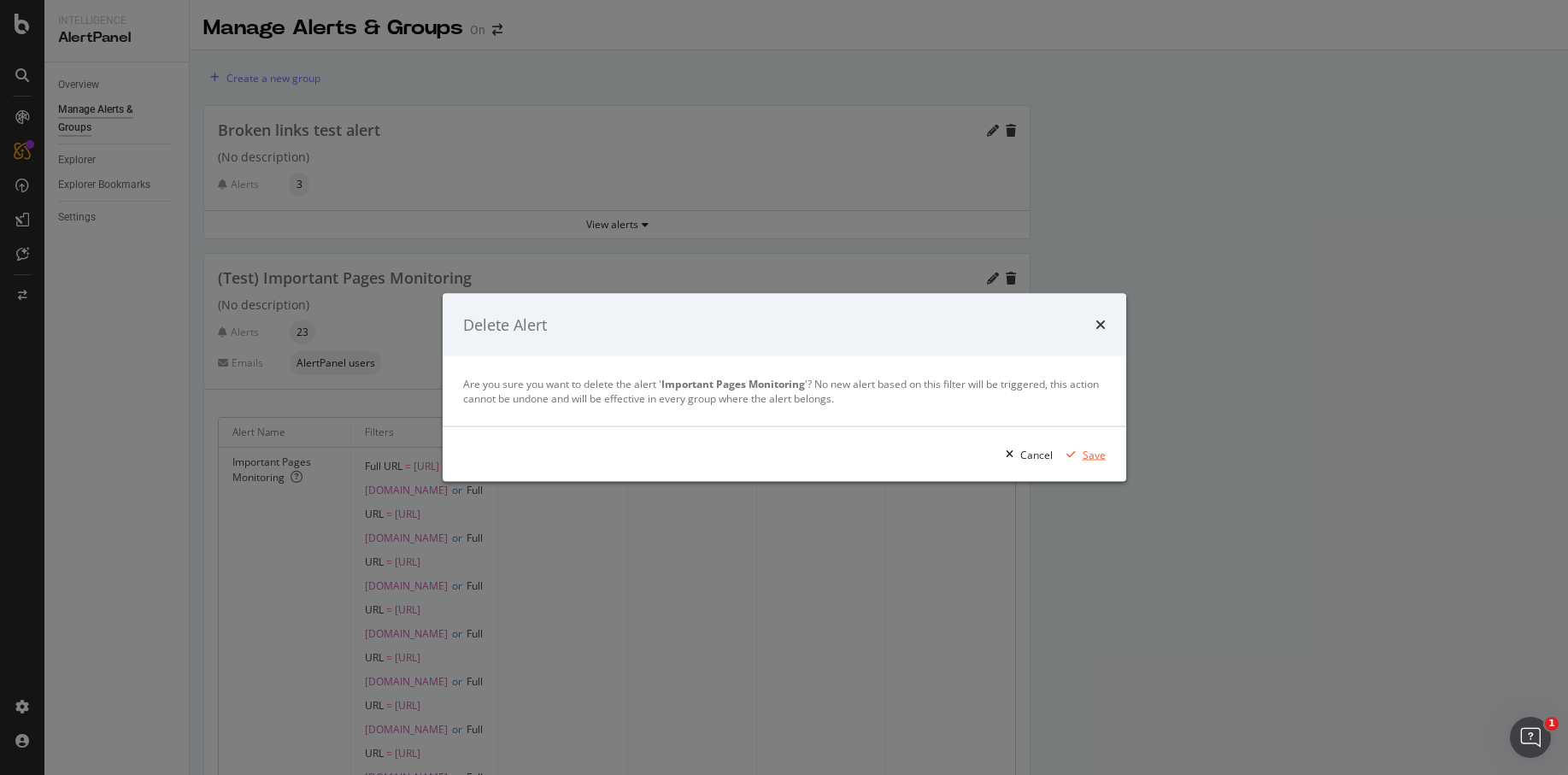
click at [1093, 459] on div "Save" at bounding box center [1095, 454] width 23 height 14
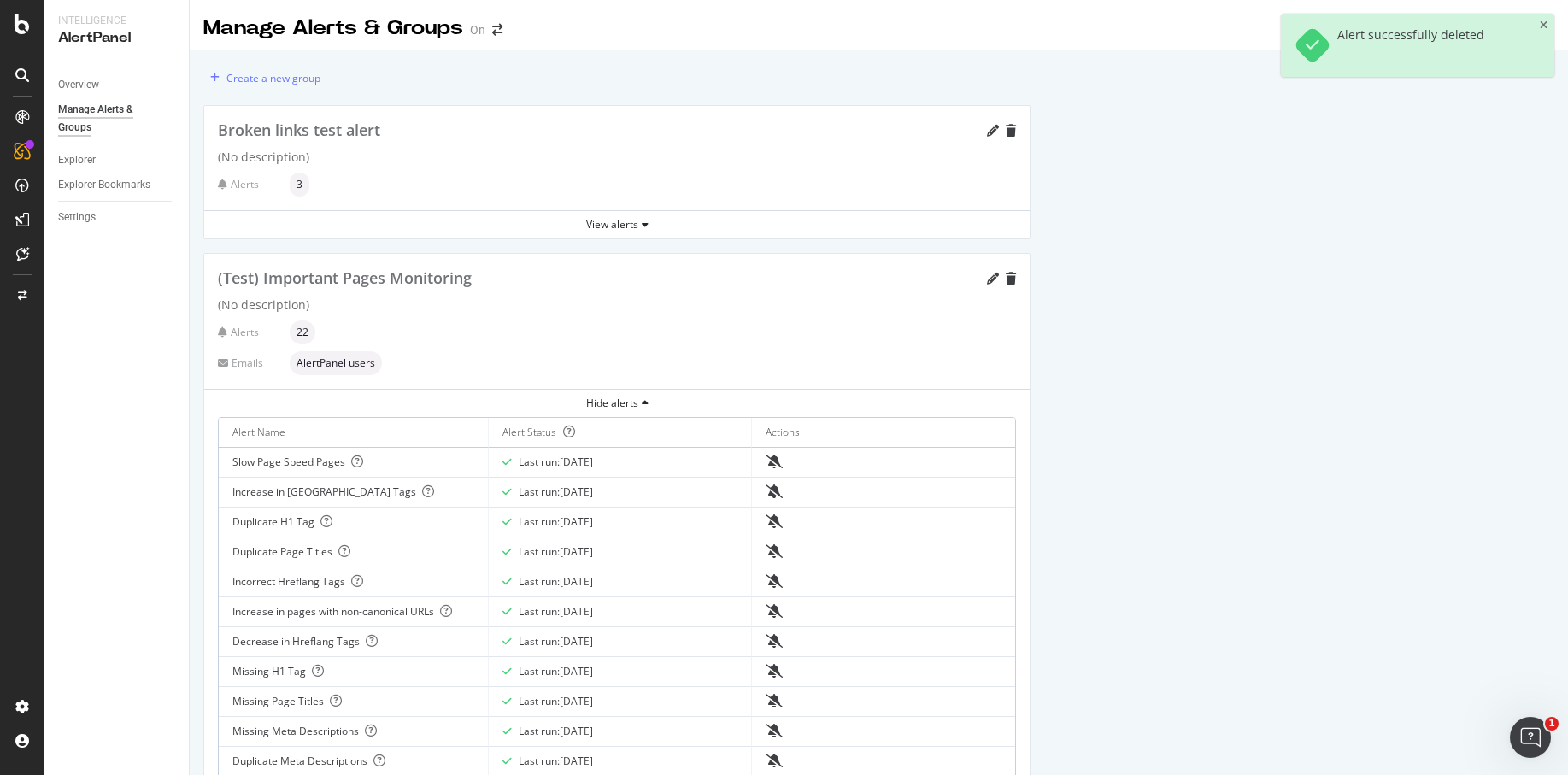
drag, startPoint x: 528, startPoint y: 461, endPoint x: 642, endPoint y: 461, distance: 114.0
click at [637, 461] on div "Last run: 2025 Oct. 2nd" at bounding box center [619, 463] width 235 height 15
click at [642, 461] on div "Last run: 2025 Oct. 2nd" at bounding box center [619, 463] width 235 height 15
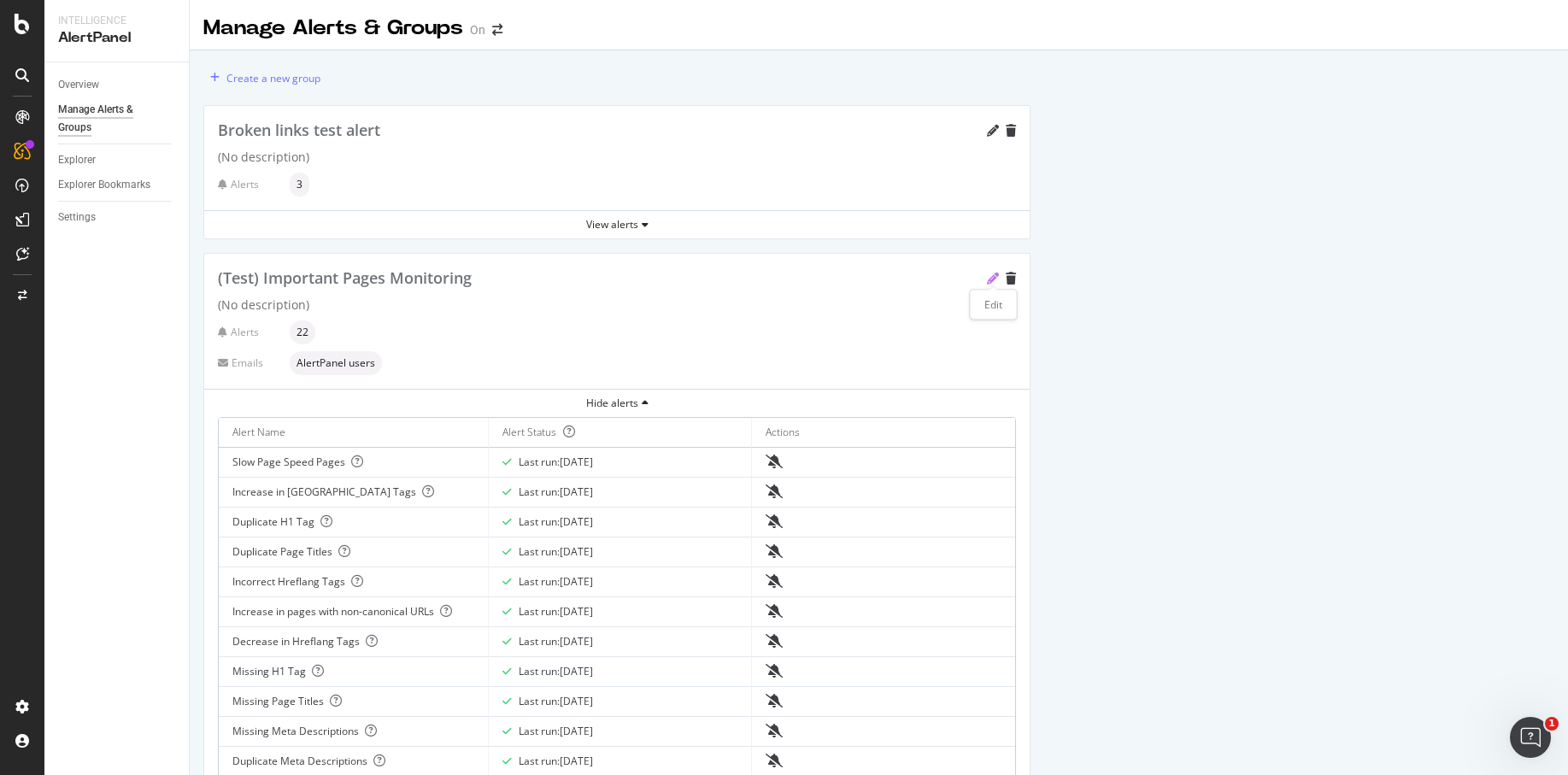
click at [987, 279] on icon "pencil" at bounding box center [993, 279] width 12 height 12
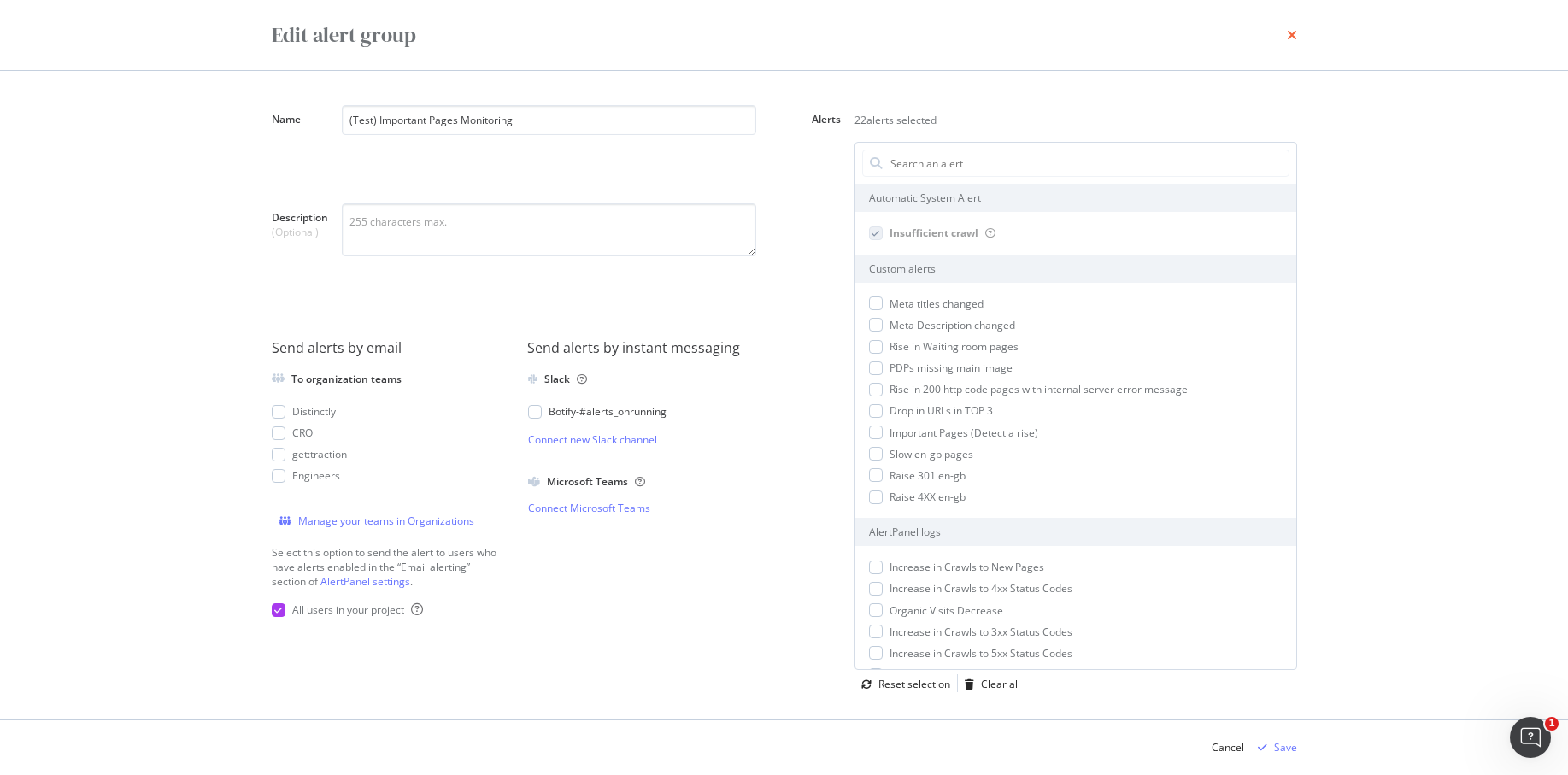
click at [1291, 37] on icon "times" at bounding box center [1292, 35] width 11 height 13
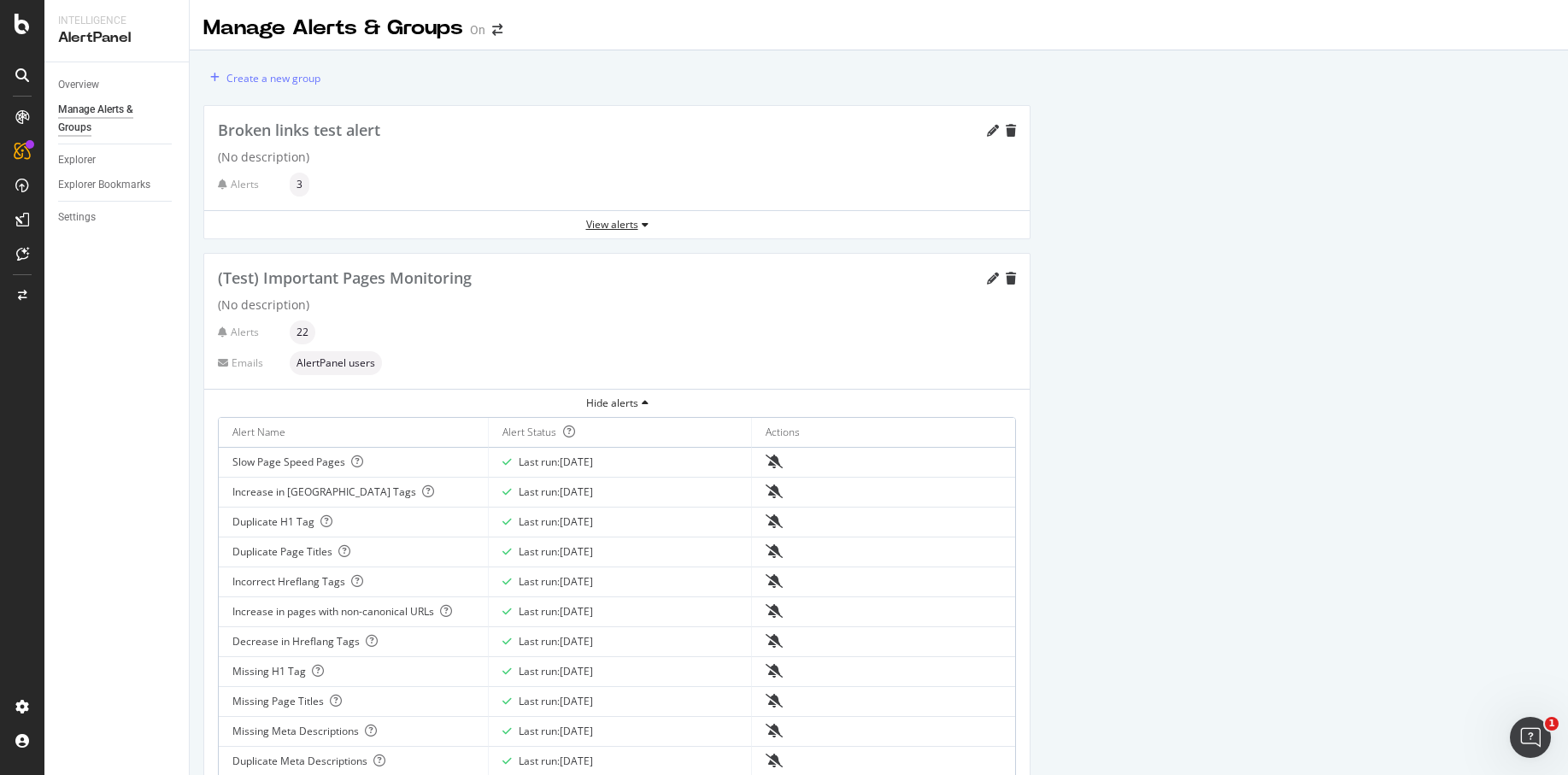
click at [599, 217] on div "View alerts" at bounding box center [617, 224] width 826 height 14
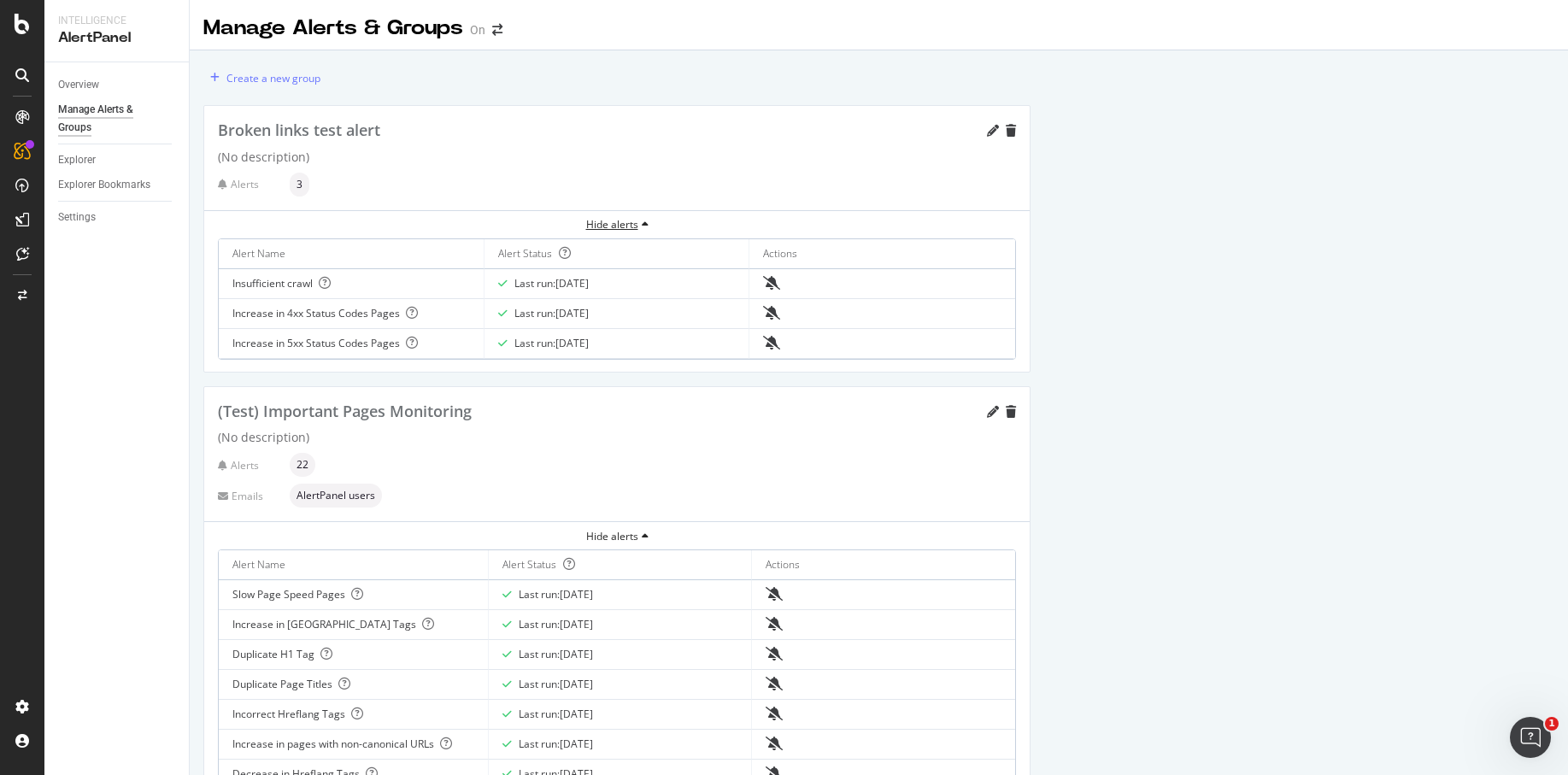
click at [600, 217] on div "Hide alerts" at bounding box center [617, 224] width 826 height 14
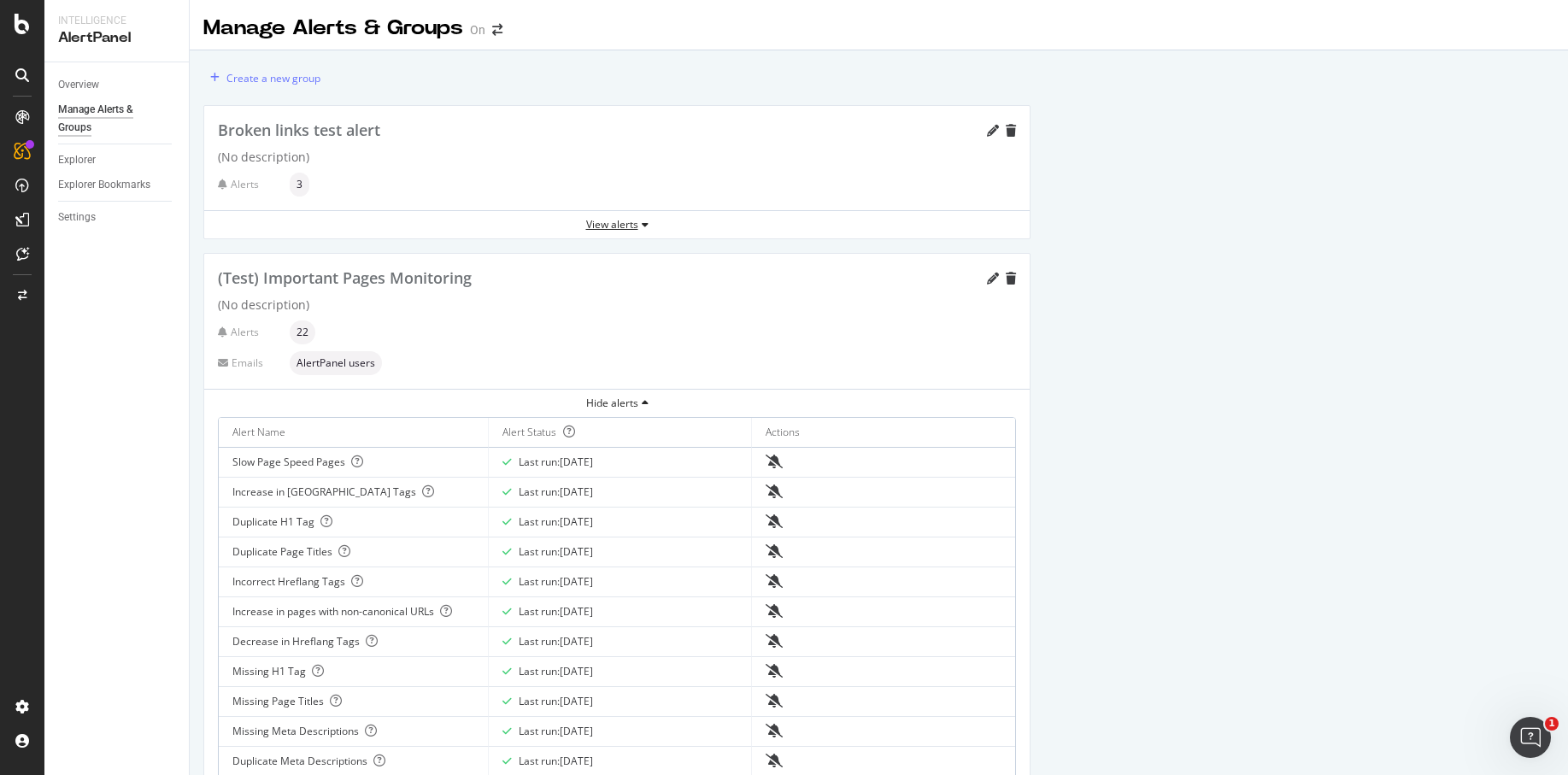
click at [598, 219] on div "View alerts" at bounding box center [617, 224] width 826 height 14
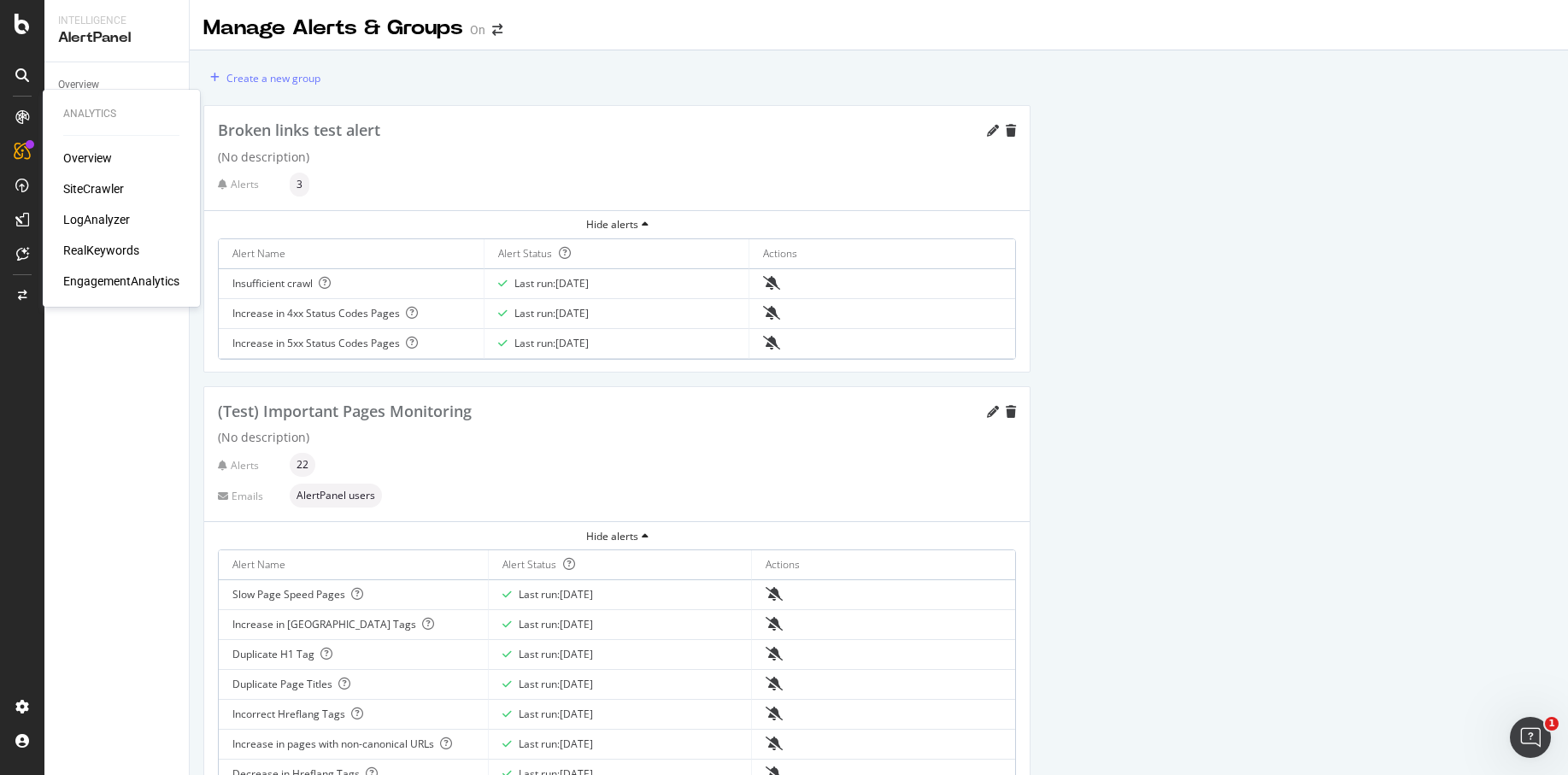
click at [95, 157] on div "Overview" at bounding box center [87, 158] width 49 height 17
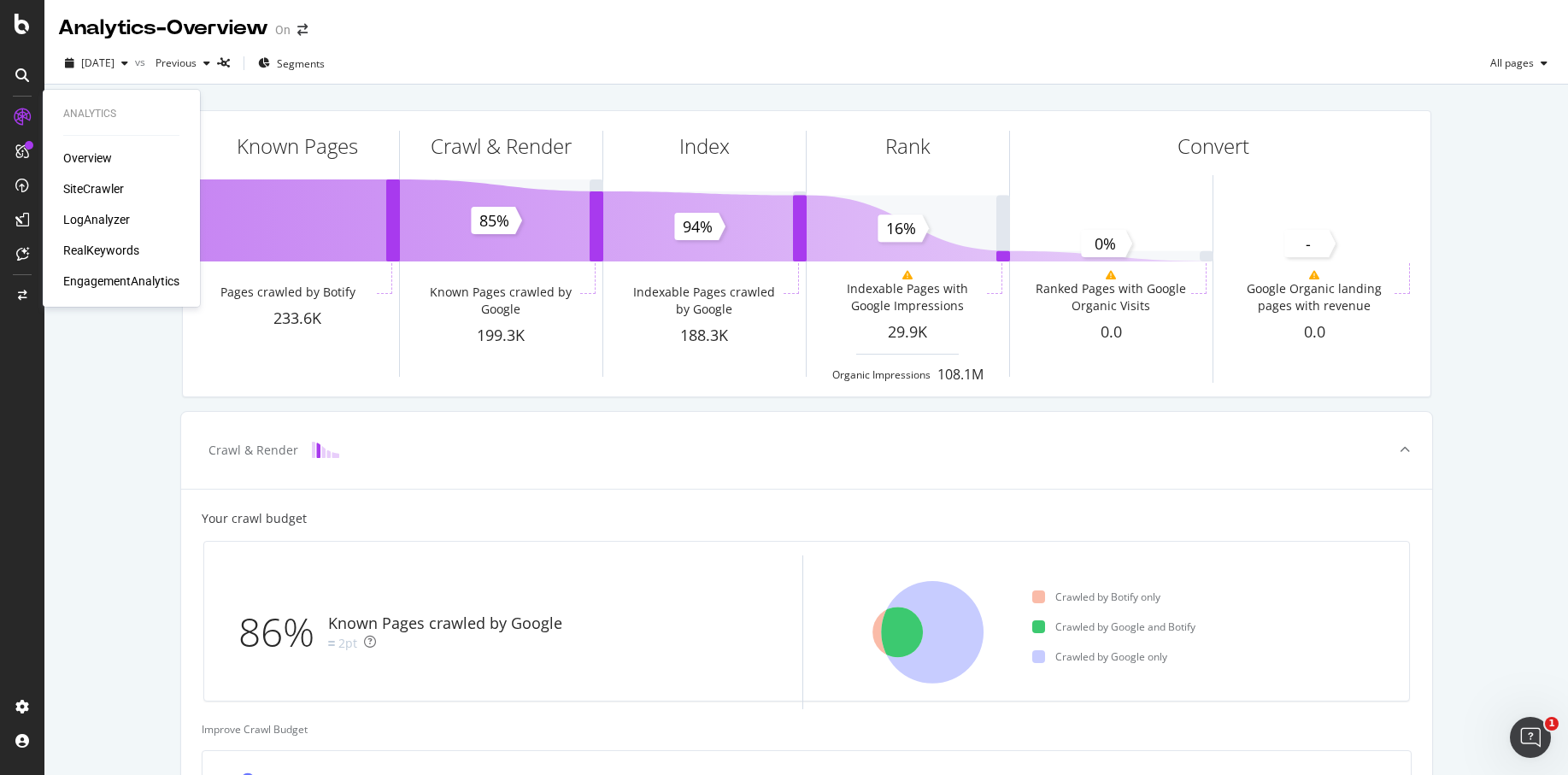
click at [102, 183] on div "SiteCrawler" at bounding box center [93, 189] width 60 height 17
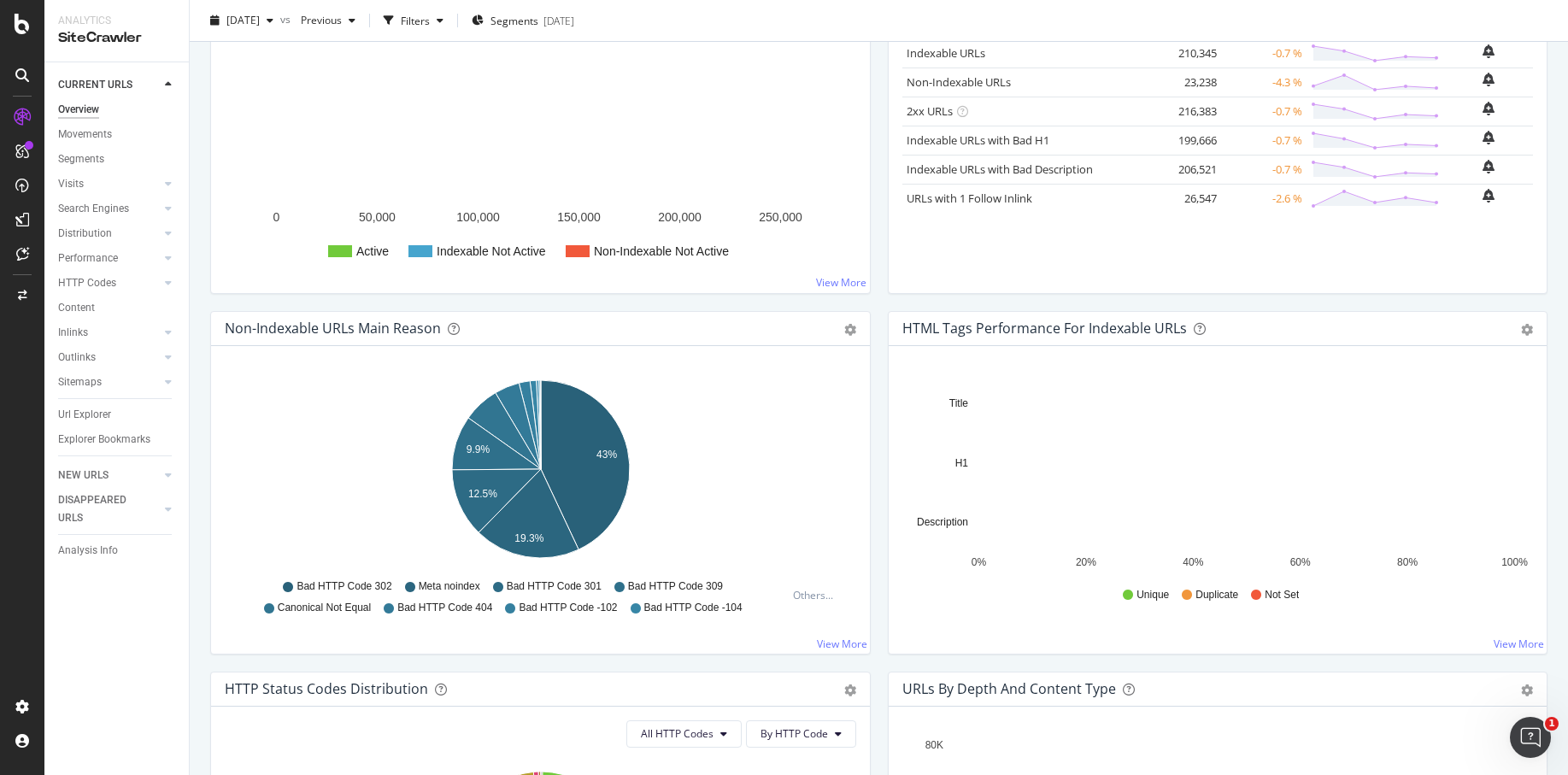
scroll to position [562, 0]
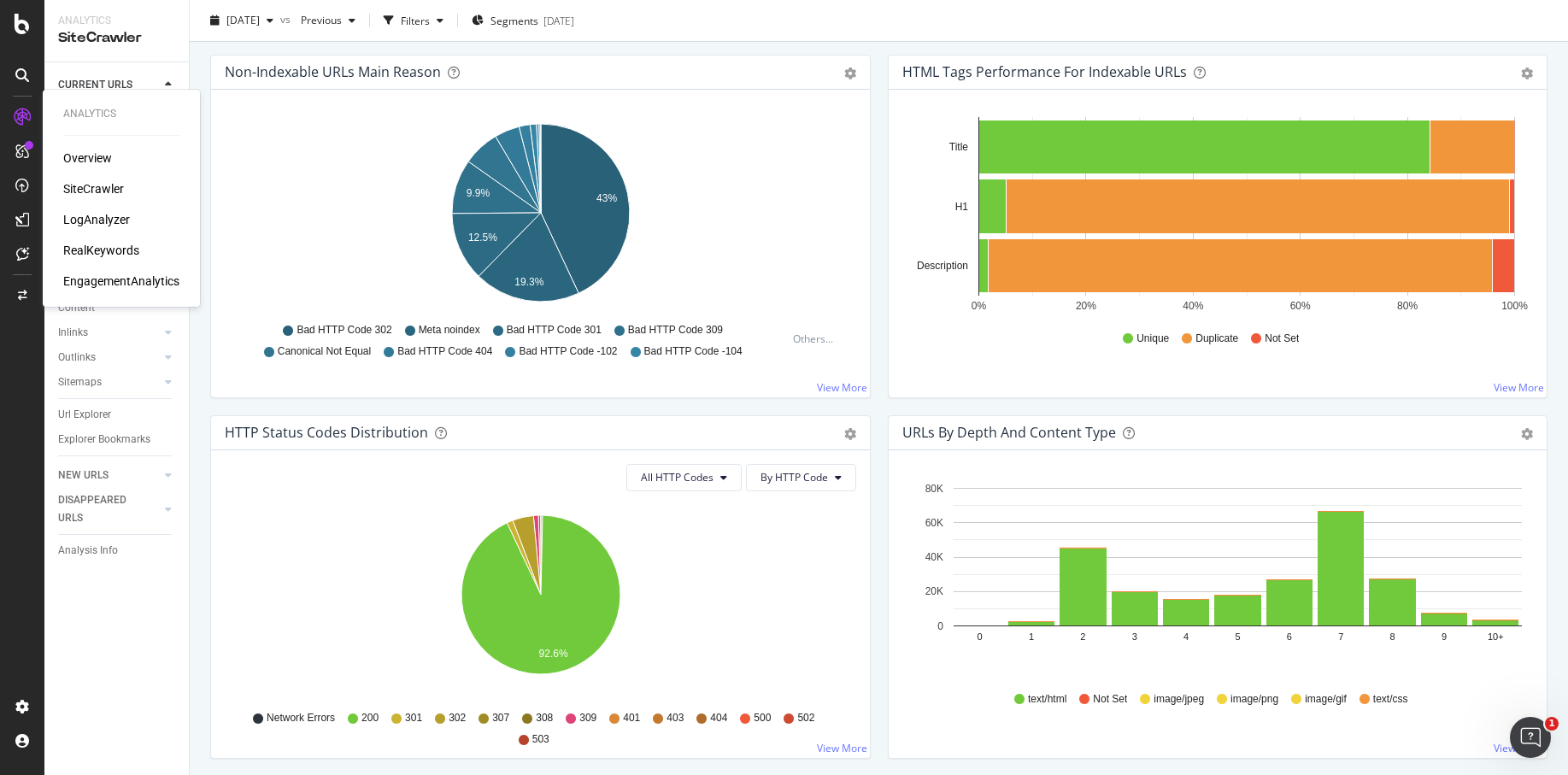
click at [87, 224] on div "LogAnalyzer" at bounding box center [96, 220] width 66 height 17
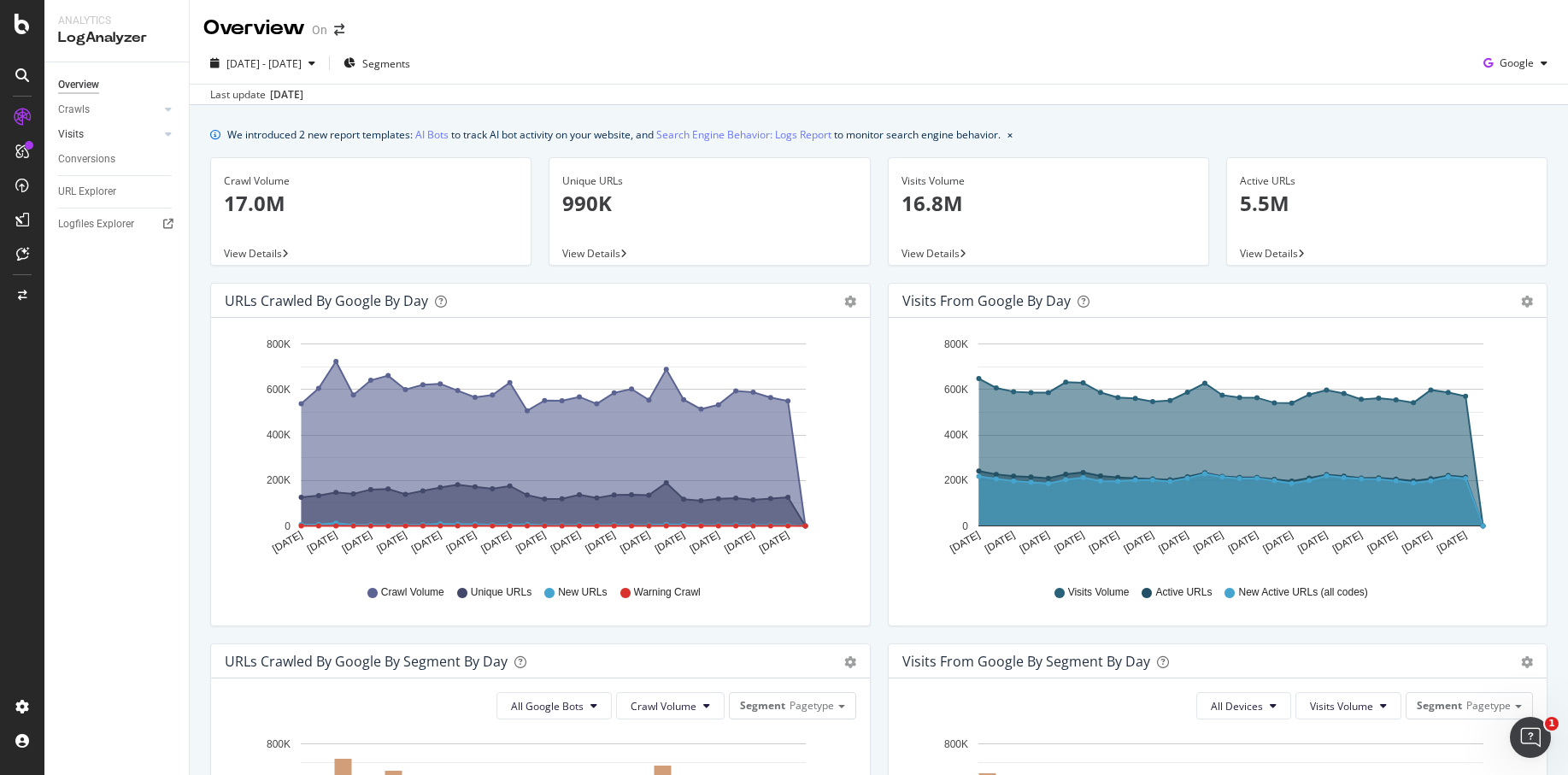
click at [110, 132] on link "Visits" at bounding box center [109, 134] width 102 height 18
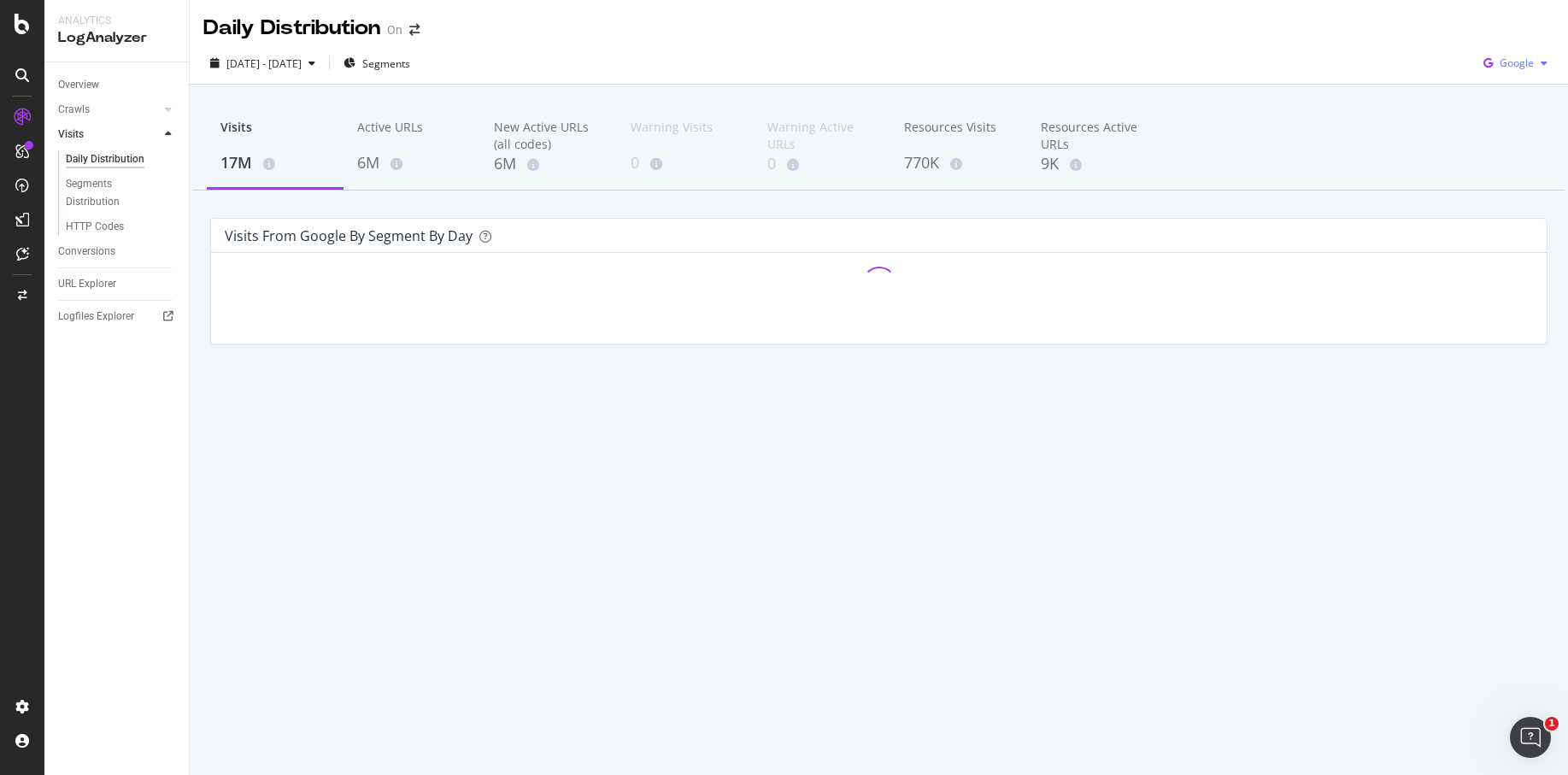
click at [1536, 70] on div "Google" at bounding box center [1515, 63] width 78 height 26
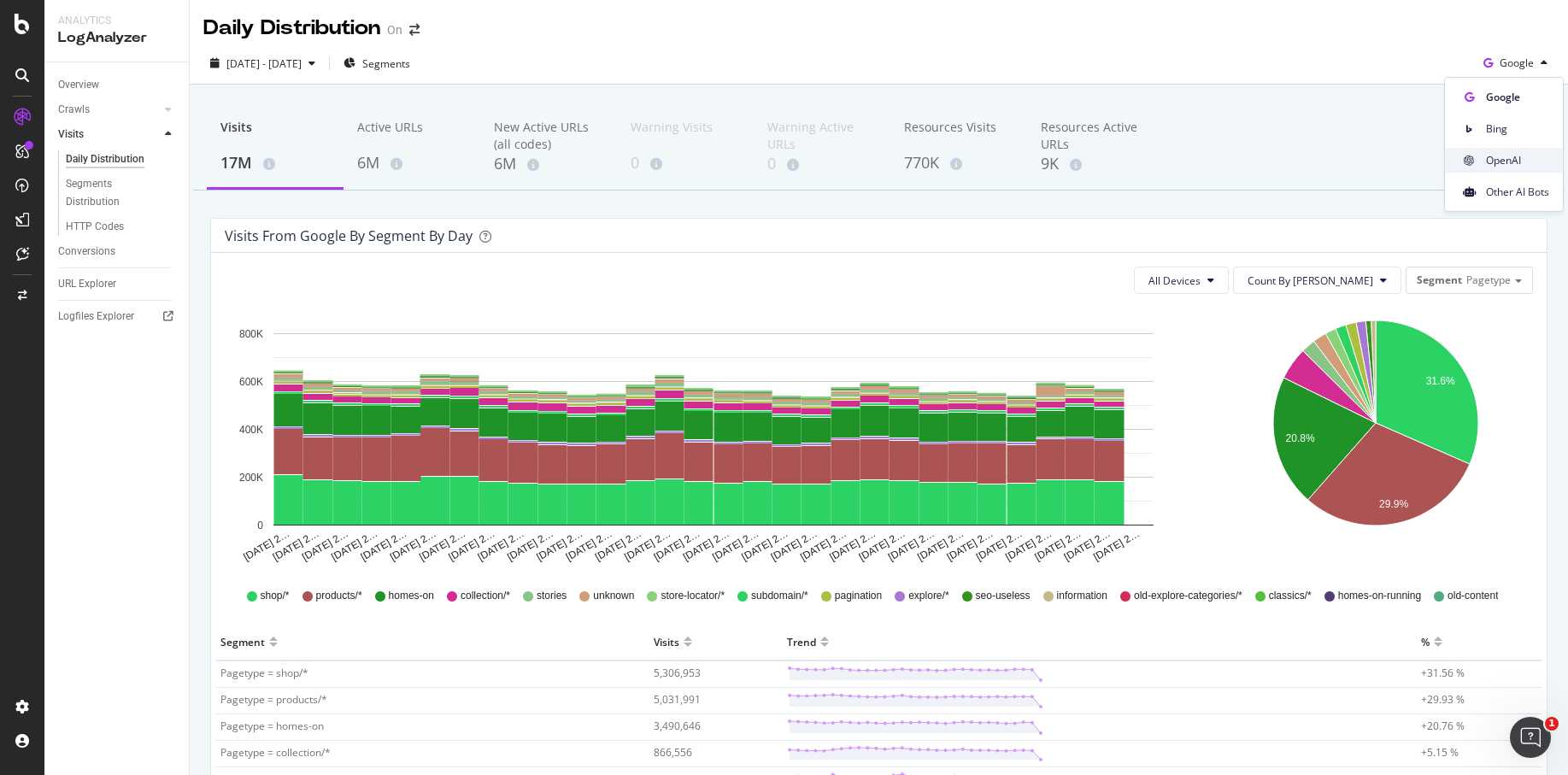
click at [1536, 163] on span "OpenAI" at bounding box center [1518, 160] width 63 height 15
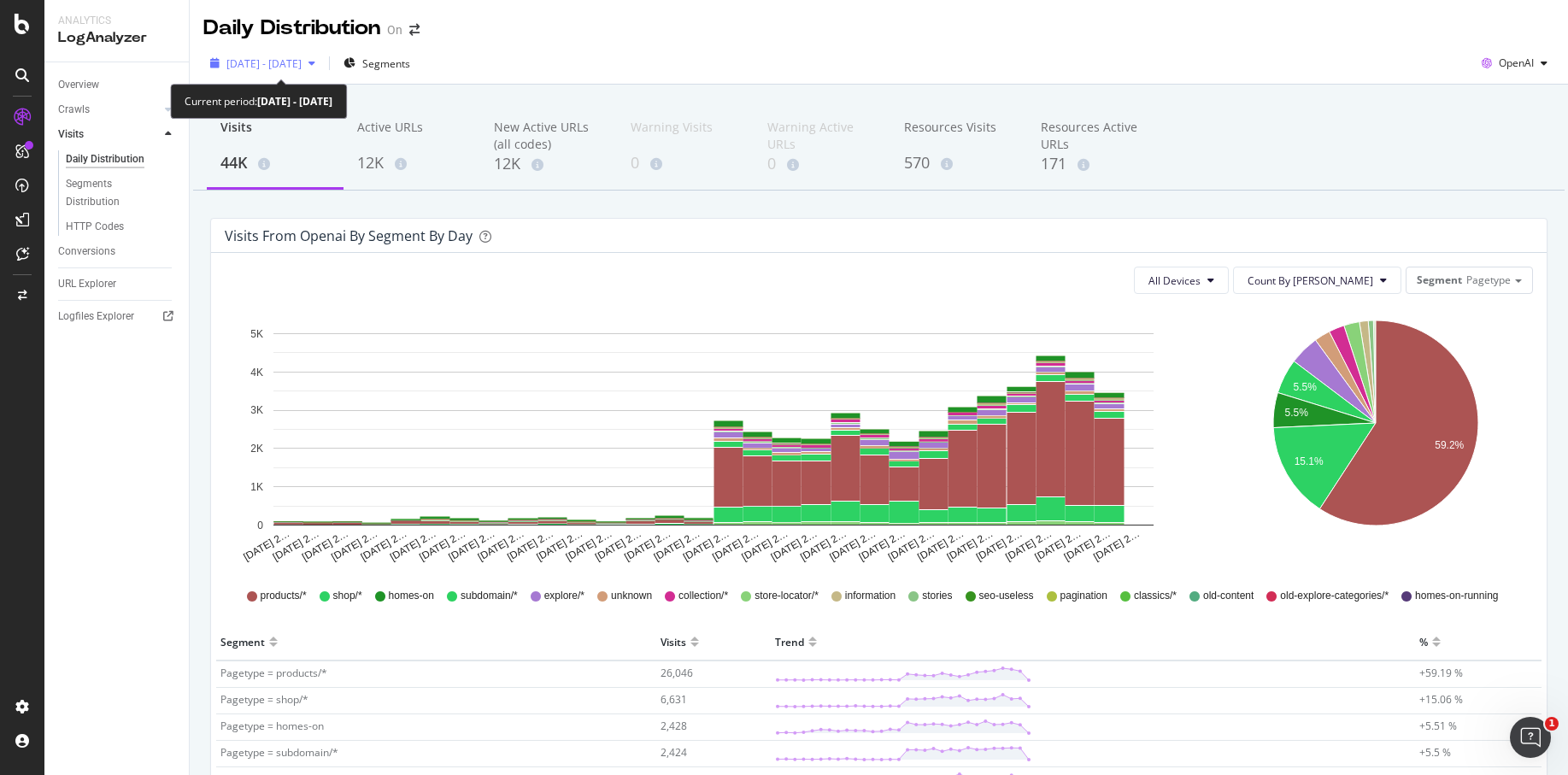
click at [302, 61] on span "2025 Sep. 2nd - Oct. 1st" at bounding box center [264, 63] width 75 height 14
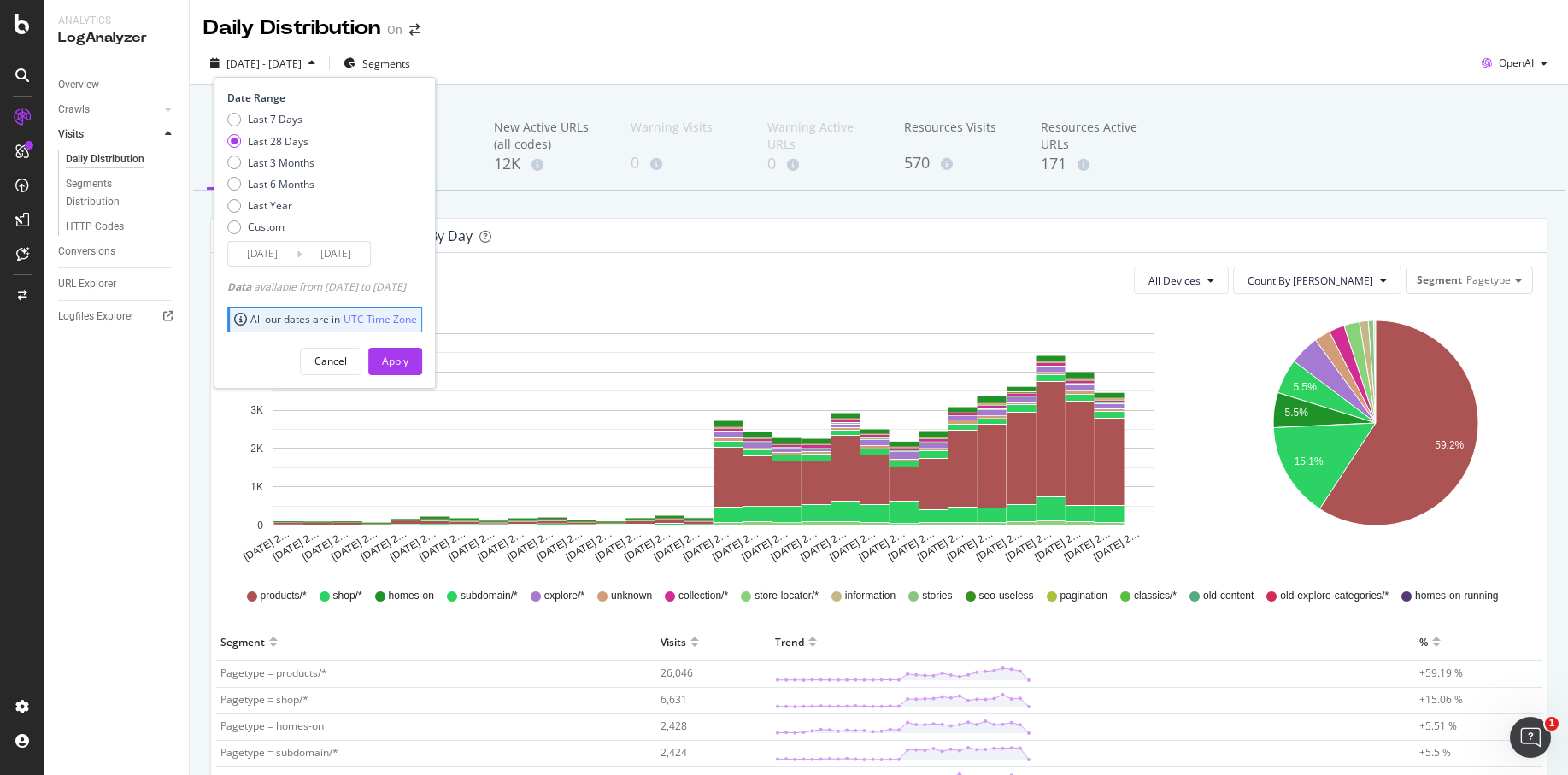
click at [286, 256] on input "2025/09/04" at bounding box center [262, 254] width 68 height 24
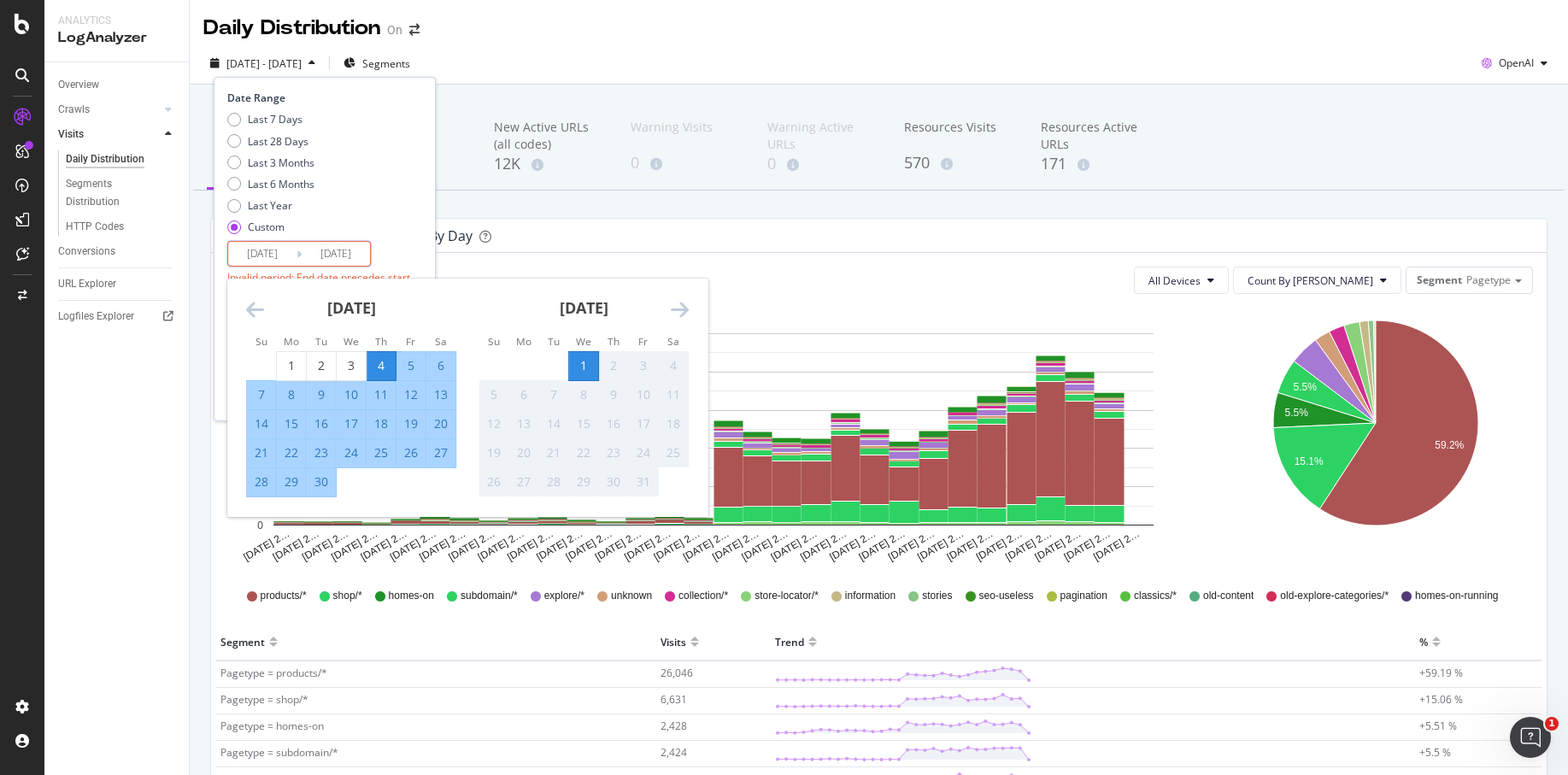
type input "2025/09/17"
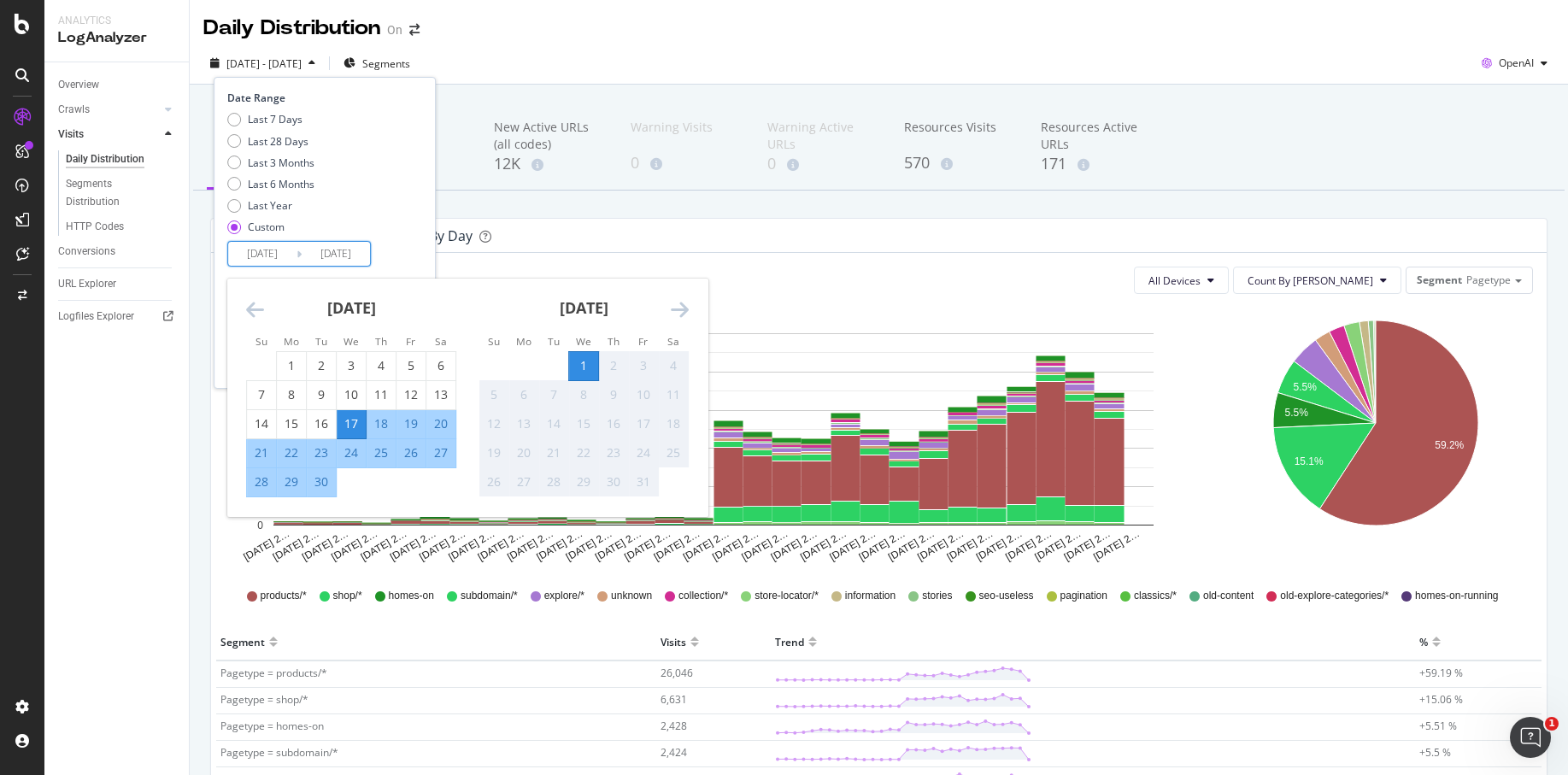
click at [393, 268] on div "Date Range Last 7 Days Last 28 Days Last 3 Months Last 6 Months Last Year Custo…" at bounding box center [325, 232] width 222 height 311
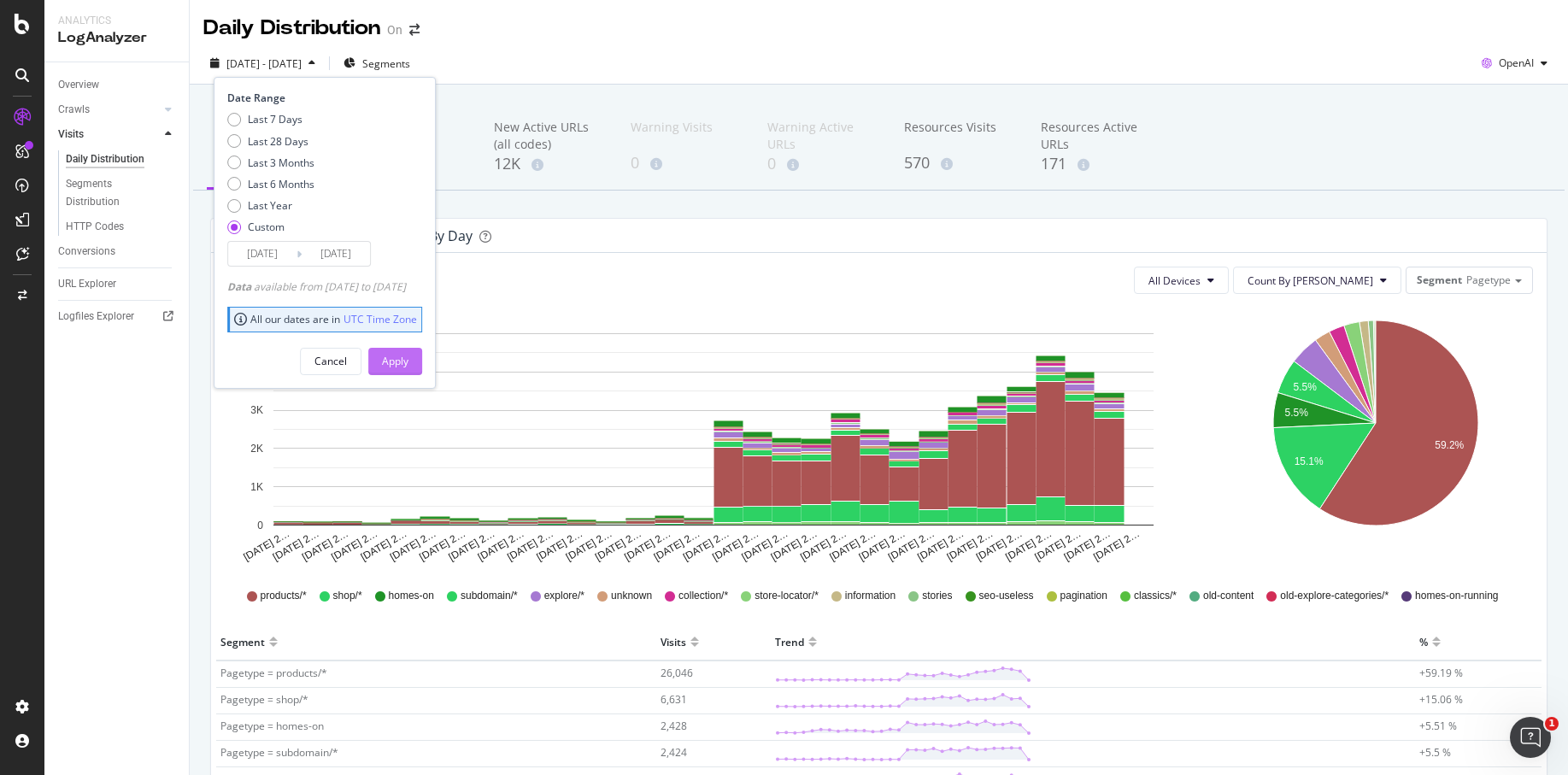
click at [408, 370] on div "Apply" at bounding box center [396, 361] width 27 height 26
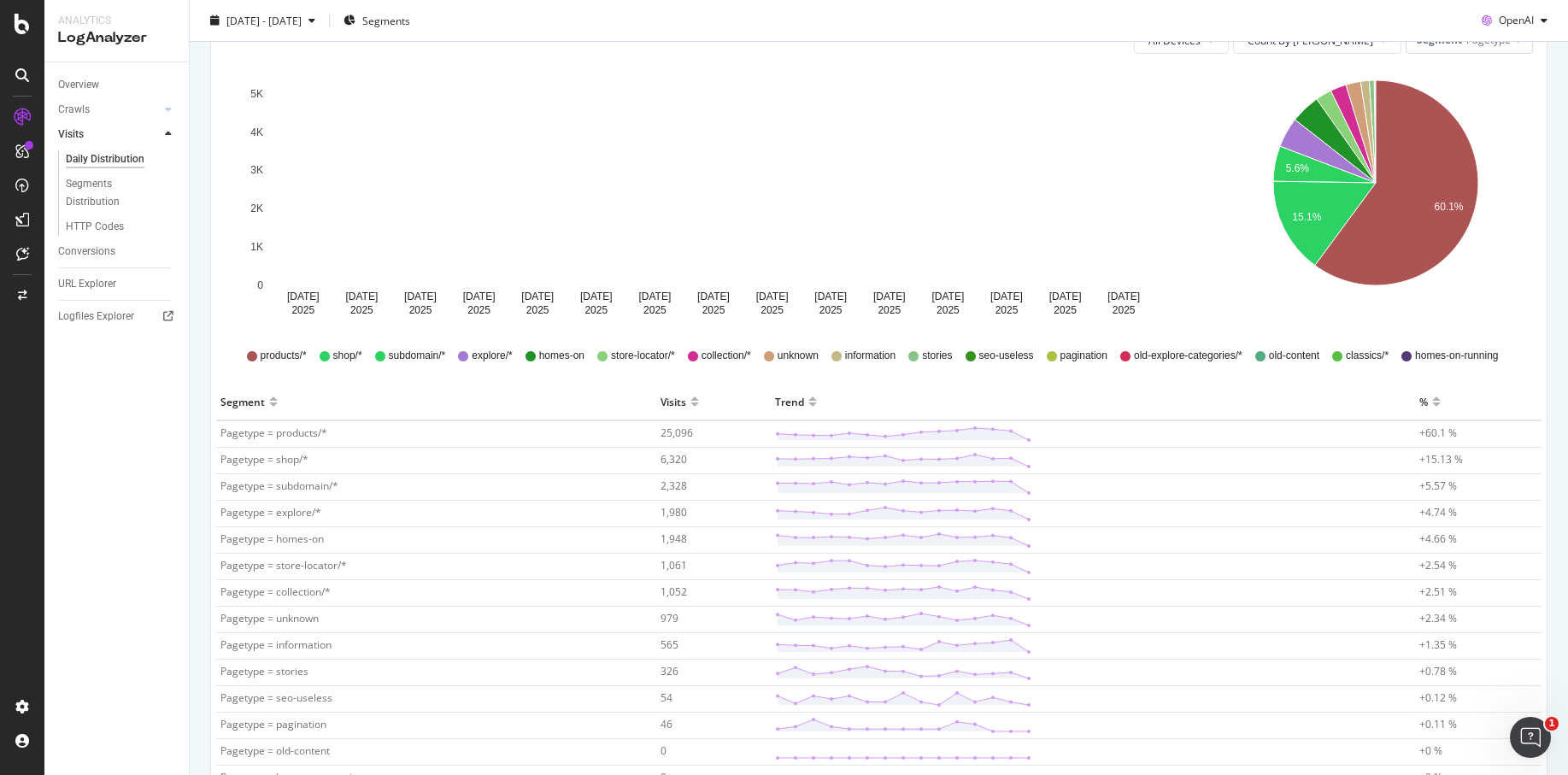
scroll to position [254, 0]
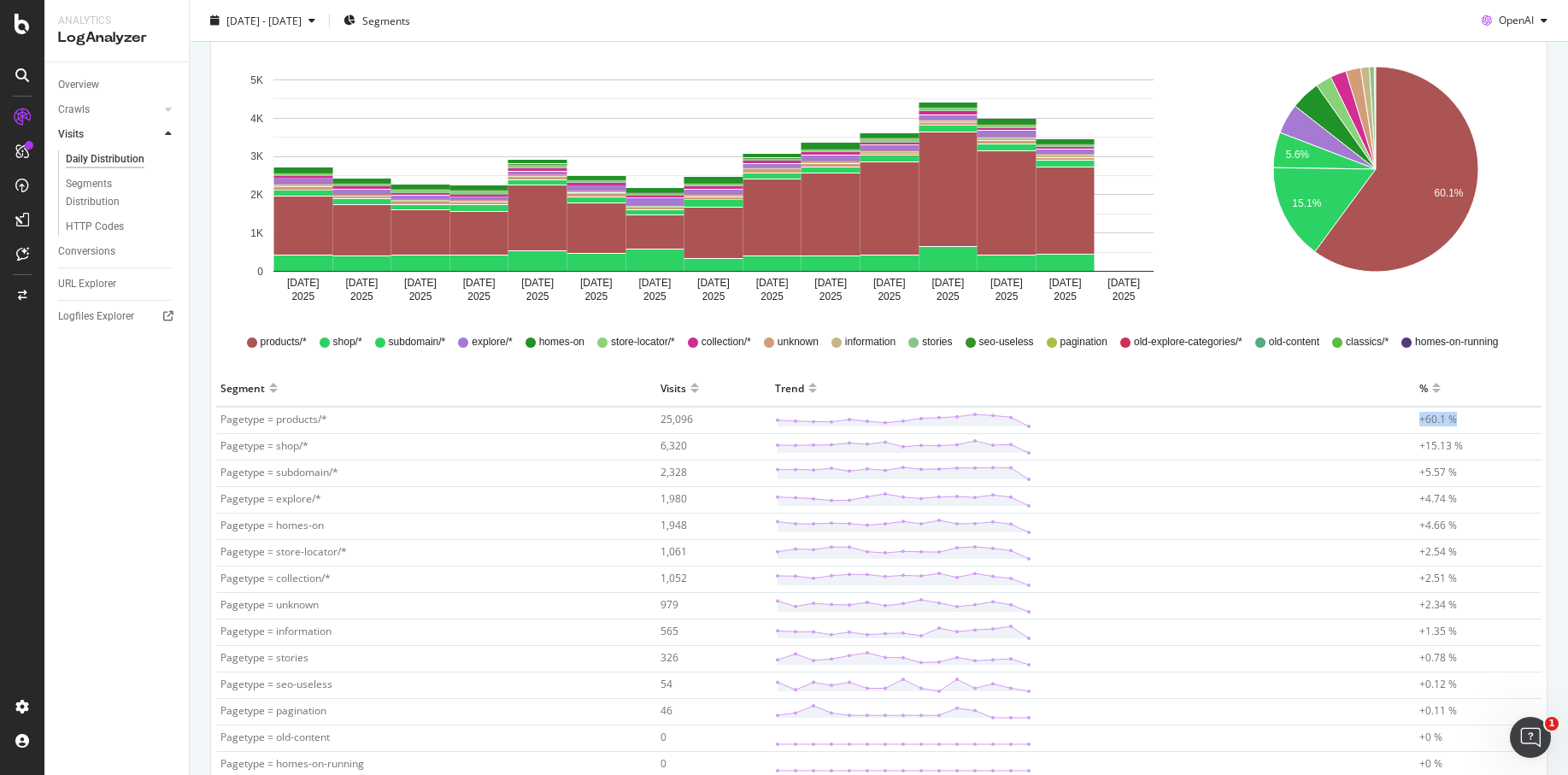
drag, startPoint x: 1412, startPoint y: 420, endPoint x: 1467, endPoint y: 418, distance: 55.0
click at [1467, 418] on tr "Pagetype = products/* 25,096 +60.1 %" at bounding box center [879, 421] width 1326 height 27
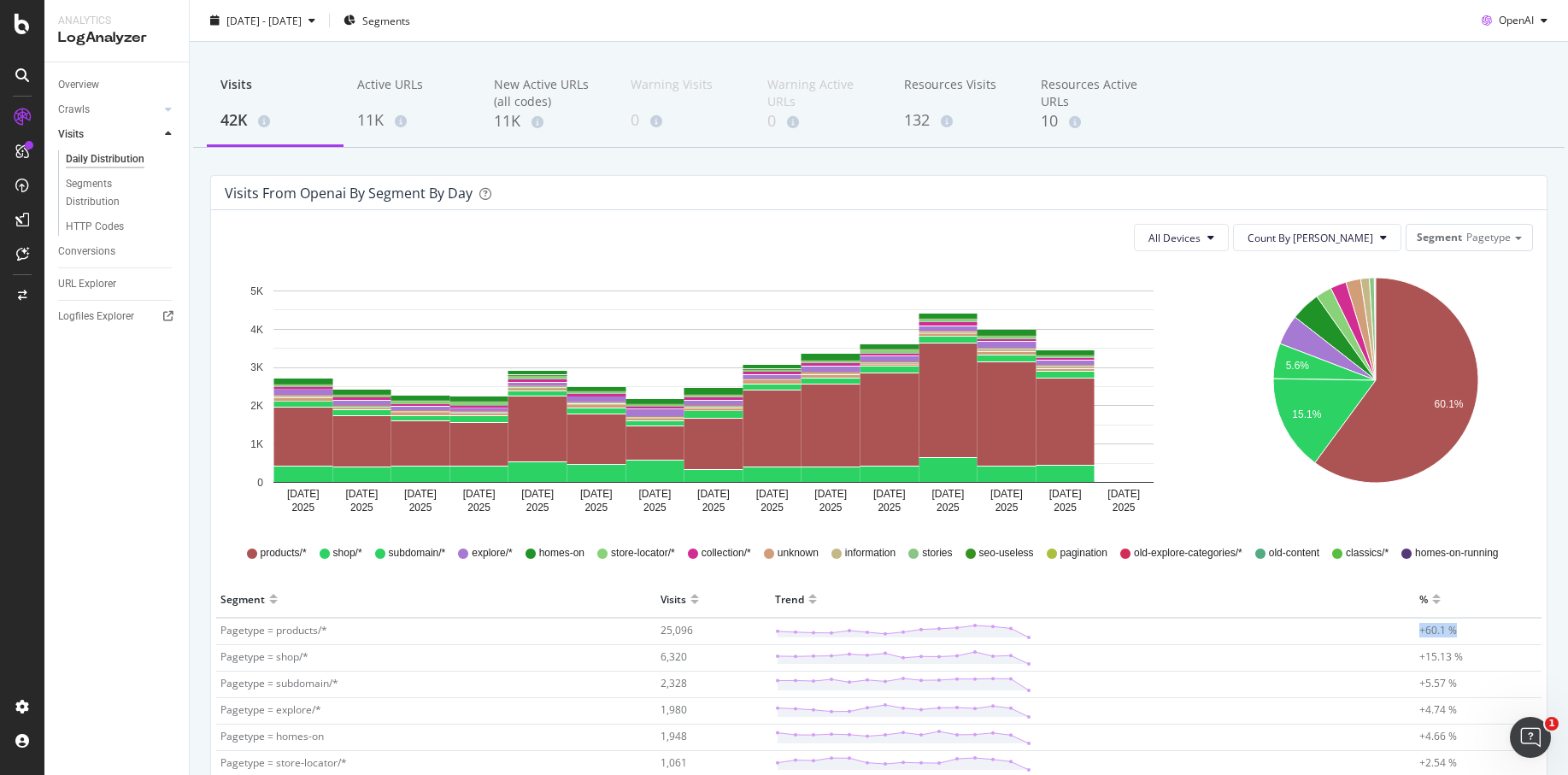
scroll to position [0, 0]
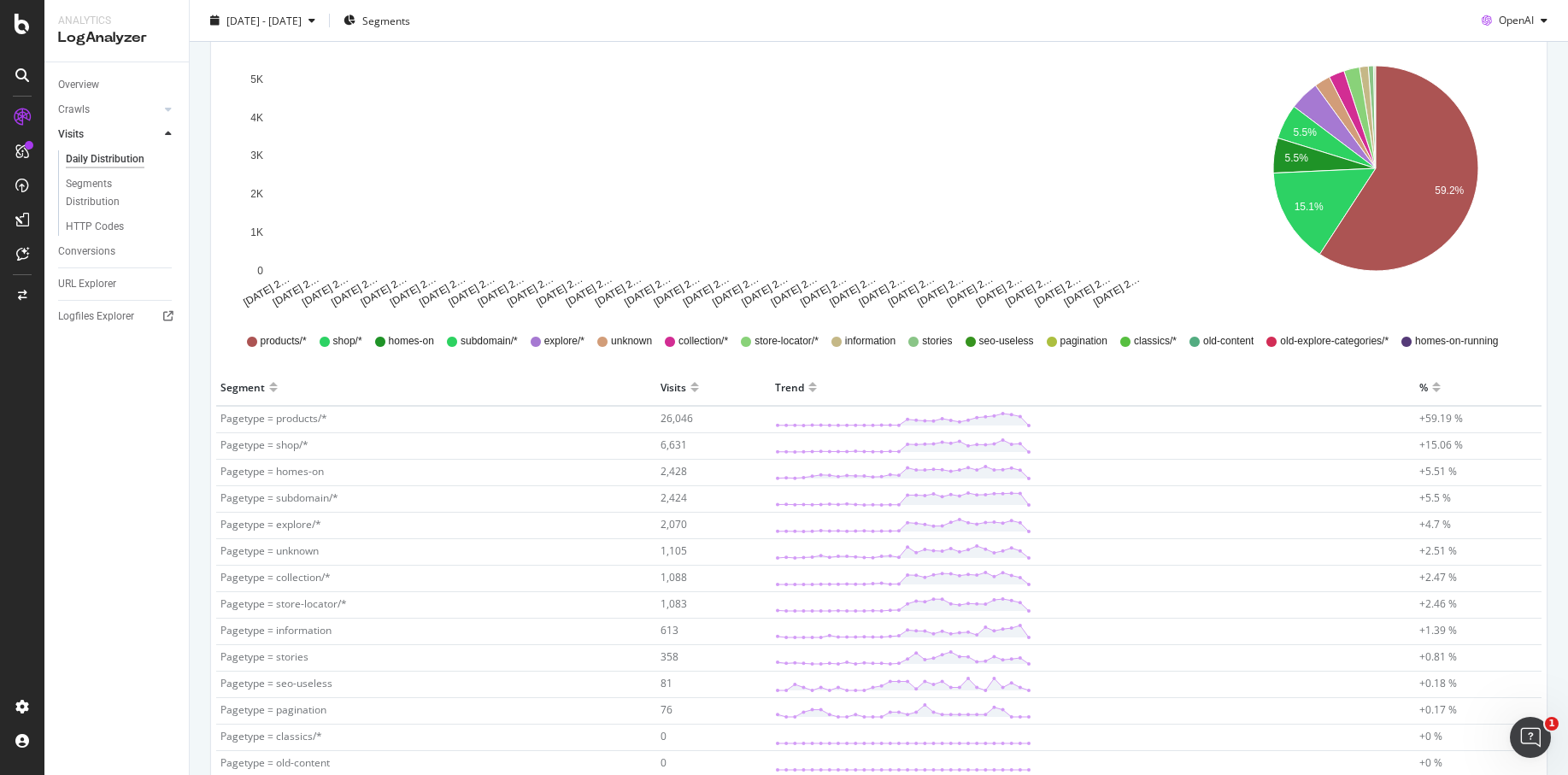
scroll to position [368, 0]
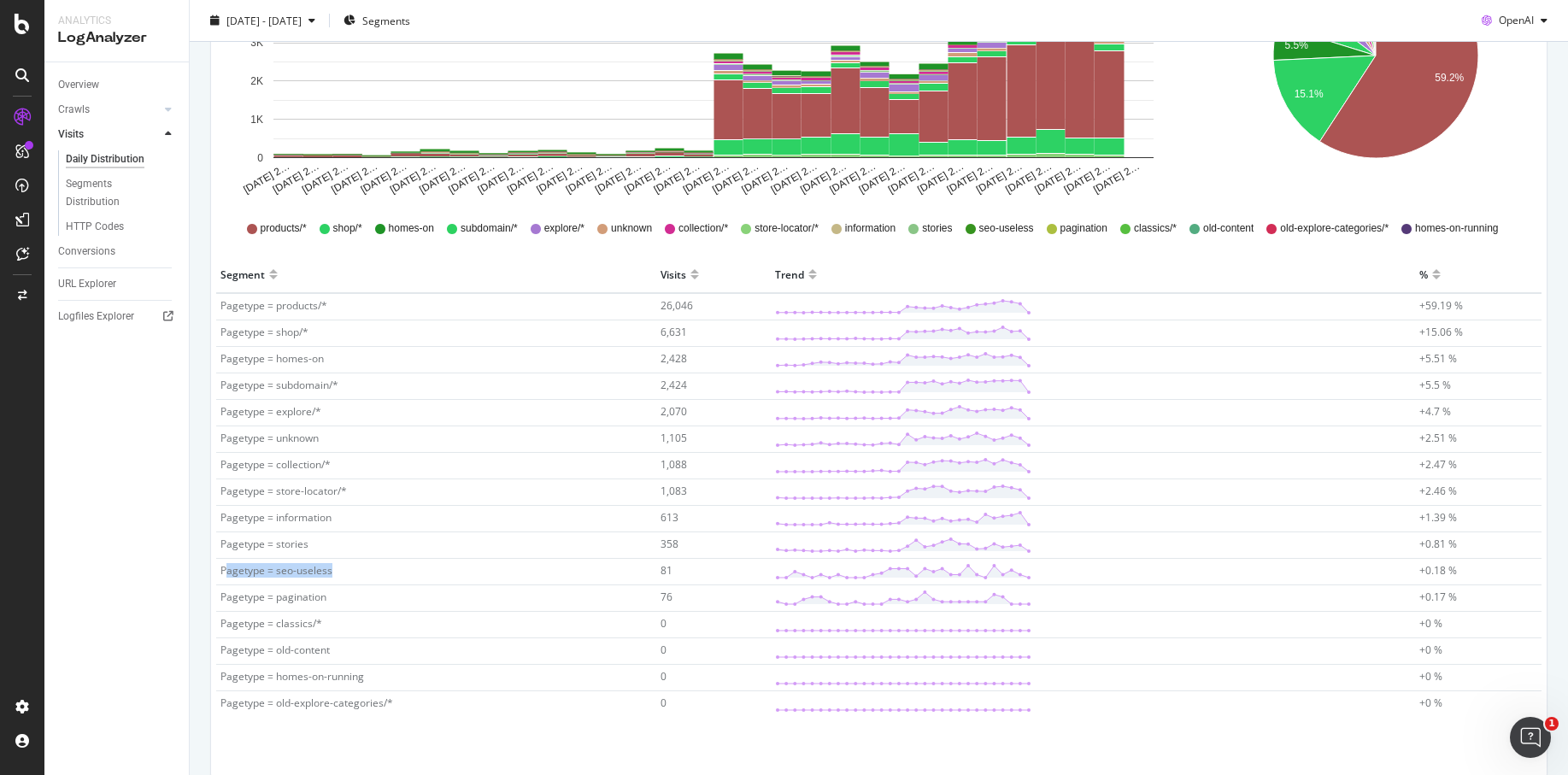
drag, startPoint x: 336, startPoint y: 569, endPoint x: 224, endPoint y: 568, distance: 112.0
click at [224, 568] on td "Pagetype = seo-useless" at bounding box center [436, 572] width 440 height 27
click at [221, 568] on span "Pagetype = seo-useless" at bounding box center [277, 570] width 112 height 14
drag, startPoint x: 221, startPoint y: 568, endPoint x: 349, endPoint y: 567, distance: 128.0
click at [349, 567] on td "Pagetype = seo-useless" at bounding box center [436, 572] width 440 height 27
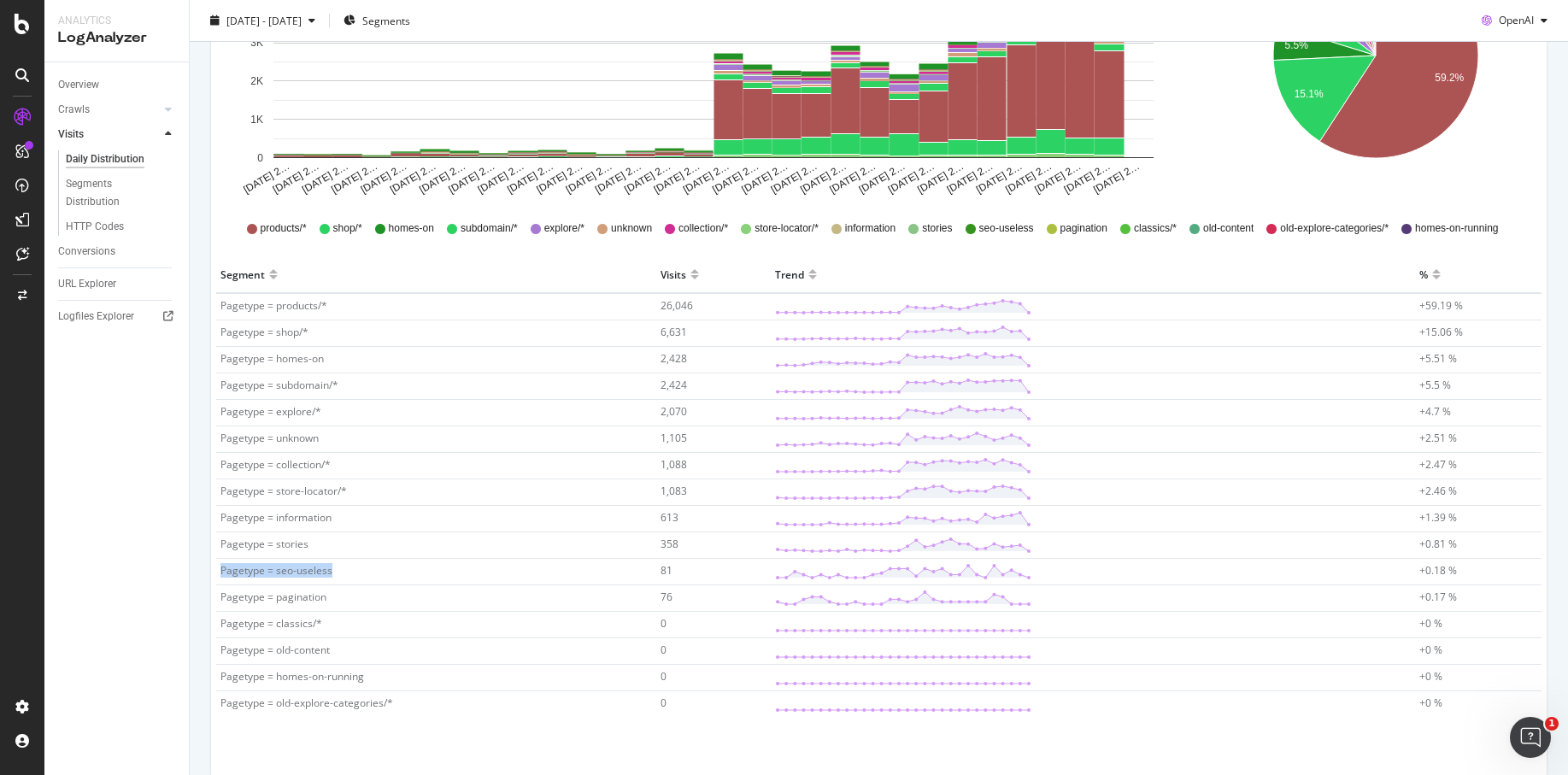
click at [324, 569] on span "Pagetype = seo-useless" at bounding box center [277, 570] width 112 height 14
drag, startPoint x: 345, startPoint y: 569, endPoint x: 219, endPoint y: 567, distance: 126.0
click at [219, 567] on td "Pagetype = seo-useless" at bounding box center [436, 572] width 440 height 27
drag, startPoint x: 219, startPoint y: 567, endPoint x: 329, endPoint y: 569, distance: 110.0
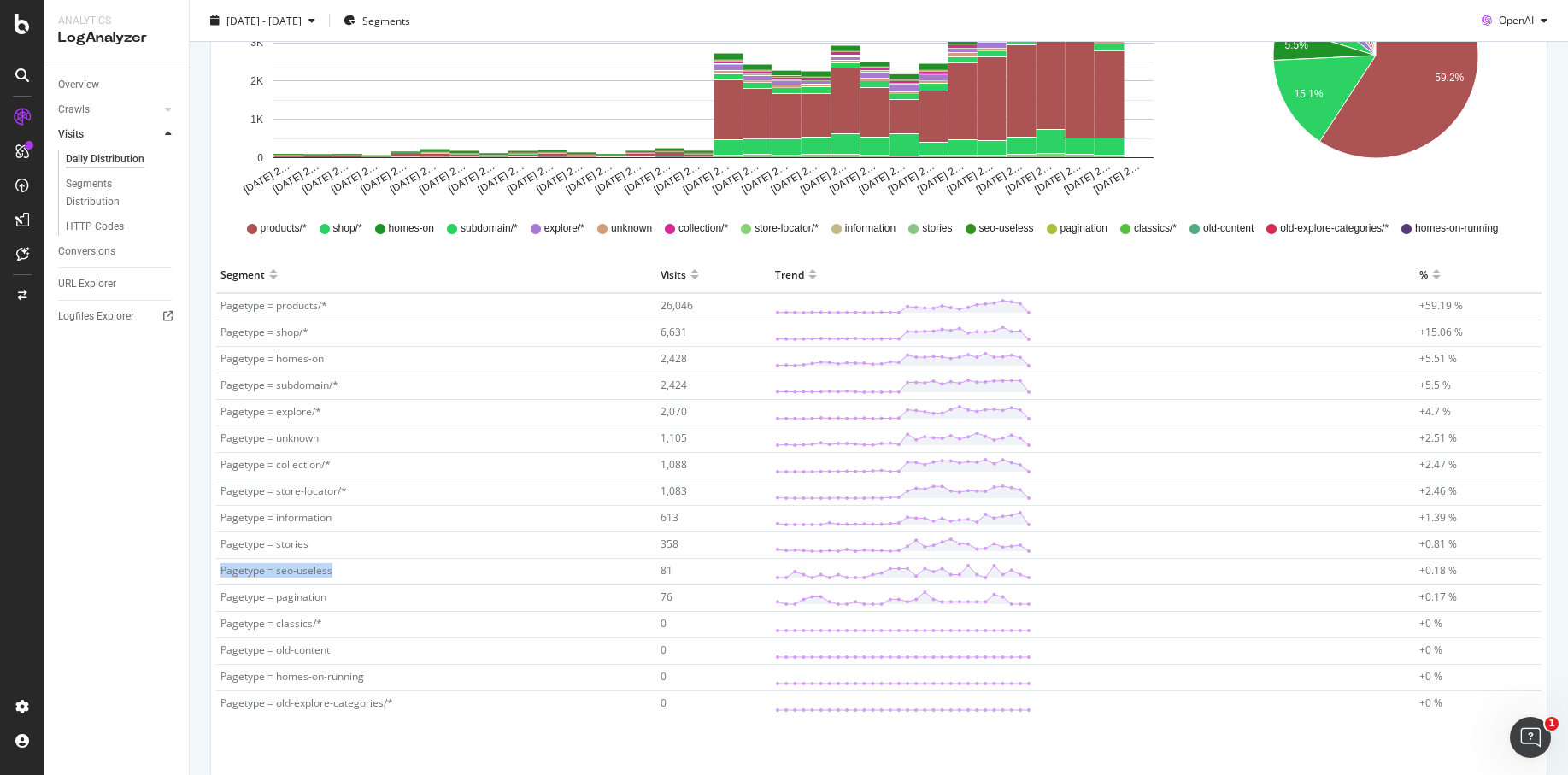
click at [329, 569] on td "Pagetype = seo-useless" at bounding box center [436, 572] width 440 height 27
click at [331, 569] on td "Pagetype = seo-useless" at bounding box center [436, 572] width 440 height 27
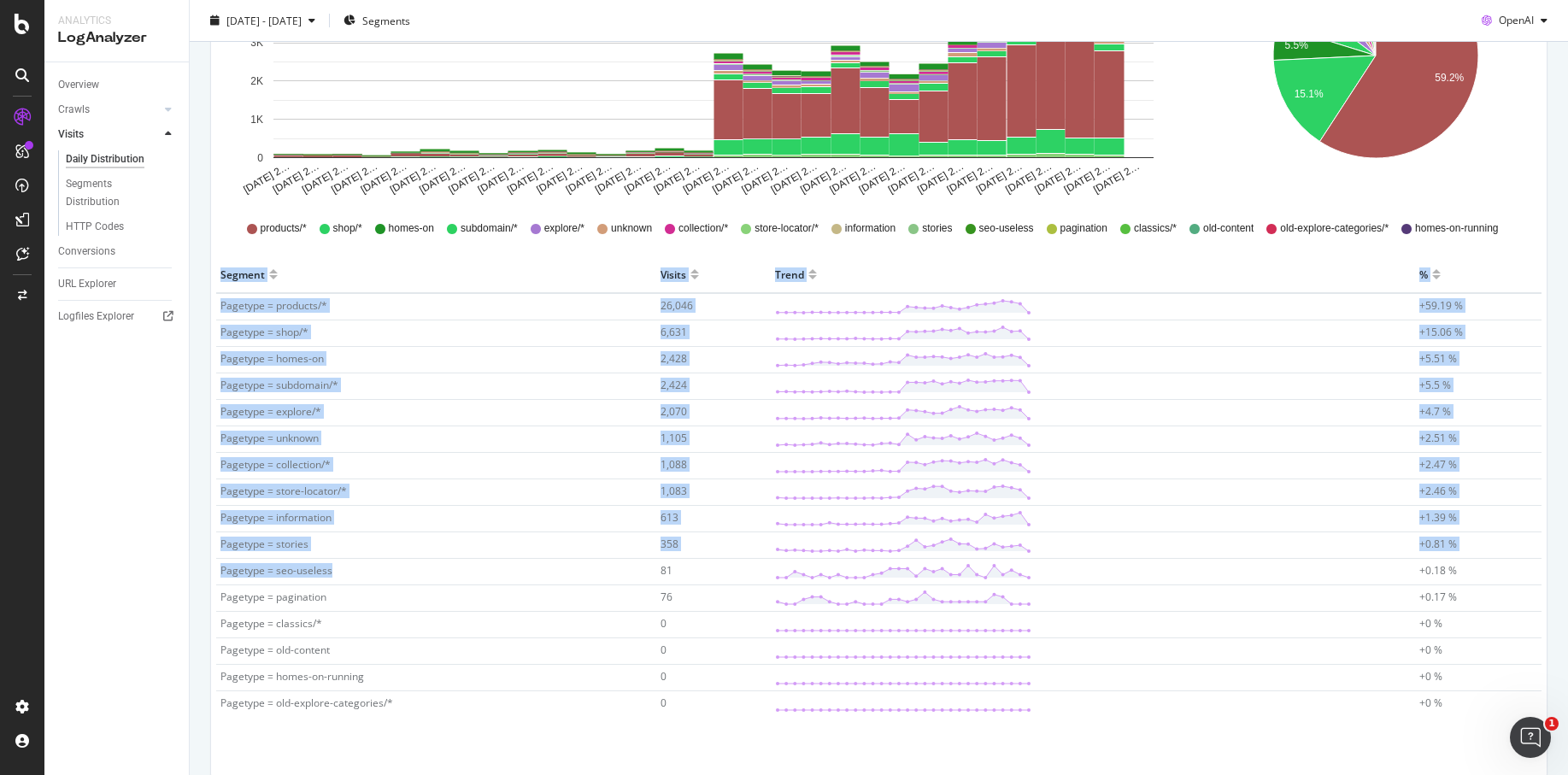
drag, startPoint x: 331, startPoint y: 569, endPoint x: 205, endPoint y: 565, distance: 126.1
click at [205, 565] on div "Visits from openai by Segment by Day All Devices Count By Day Segment Pagetype …" at bounding box center [879, 323] width 1355 height 945
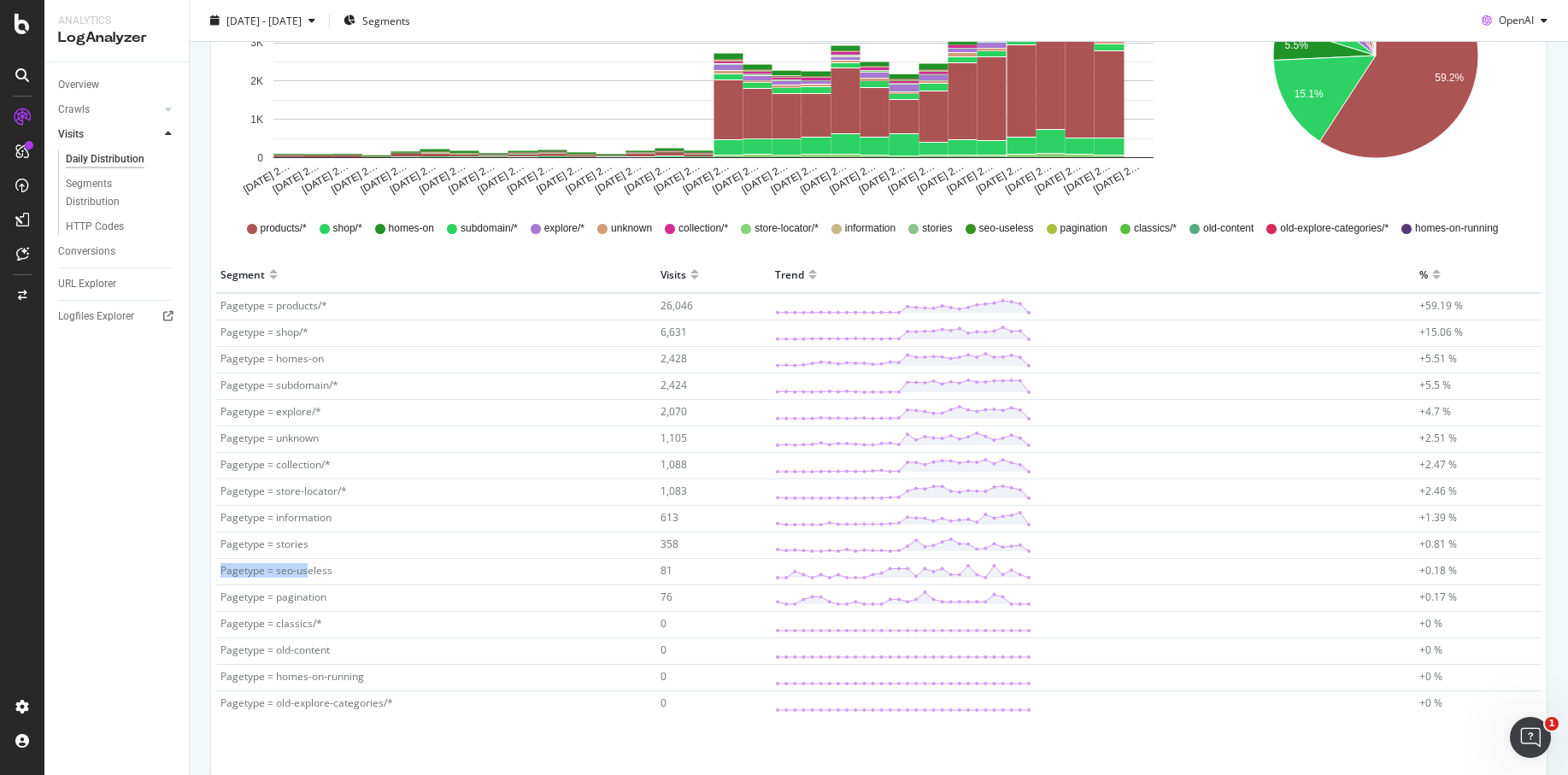
drag, startPoint x: 217, startPoint y: 567, endPoint x: 309, endPoint y: 570, distance: 92.0
click at [309, 570] on td "Pagetype = seo-useless" at bounding box center [436, 572] width 440 height 27
click at [309, 570] on span "Pagetype = seo-useless" at bounding box center [277, 570] width 112 height 14
drag, startPoint x: 309, startPoint y: 570, endPoint x: 330, endPoint y: 570, distance: 21.0
click at [330, 570] on td "Pagetype = seo-useless" at bounding box center [436, 572] width 440 height 27
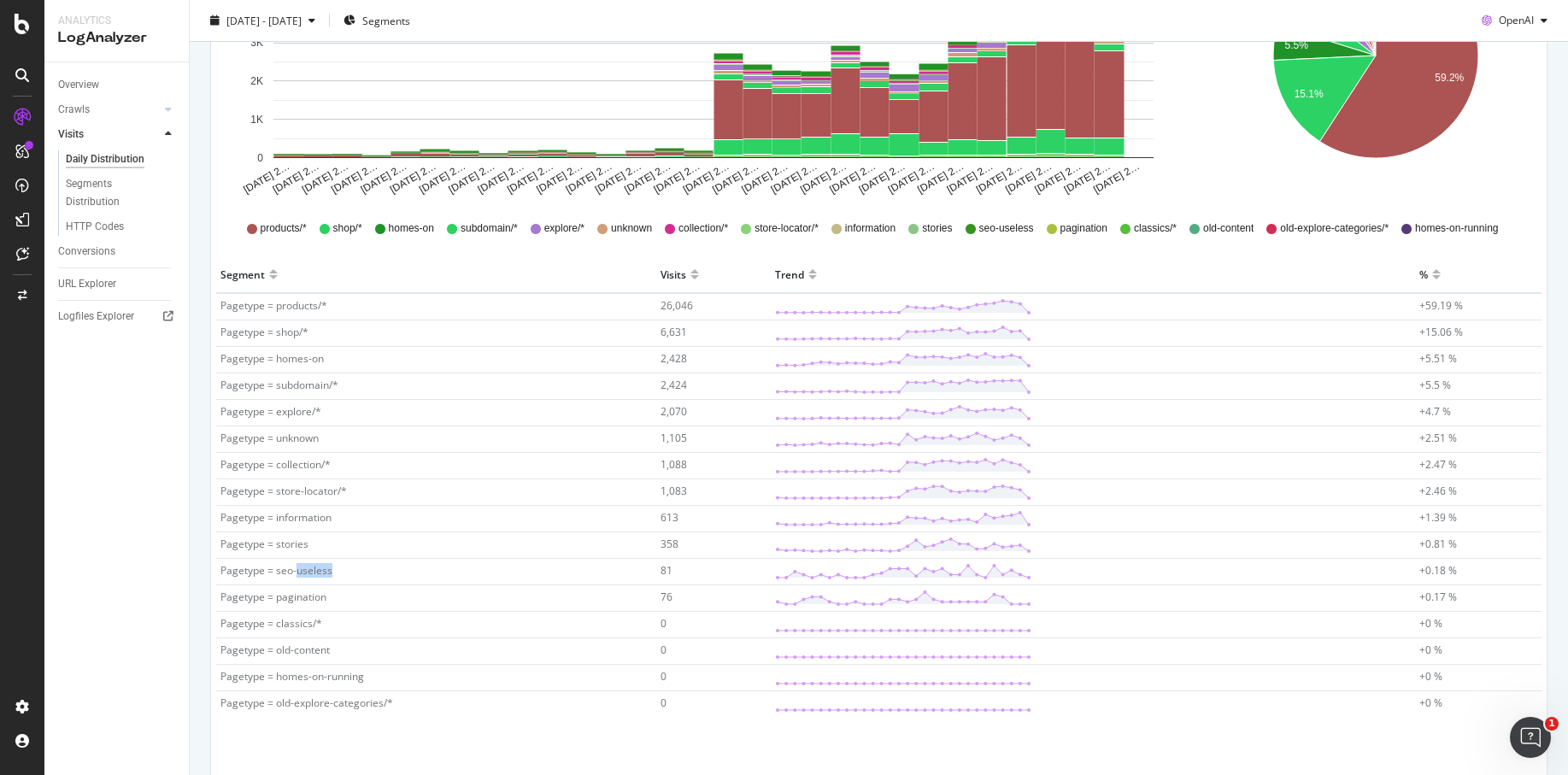
click at [330, 570] on td "Pagetype = seo-useless" at bounding box center [436, 572] width 440 height 27
drag, startPoint x: 330, startPoint y: 570, endPoint x: 271, endPoint y: 569, distance: 59.0
click at [277, 567] on td "Pagetype = seo-useless" at bounding box center [436, 572] width 440 height 27
click at [271, 569] on span "Pagetype = seo-useless" at bounding box center [277, 570] width 112 height 14
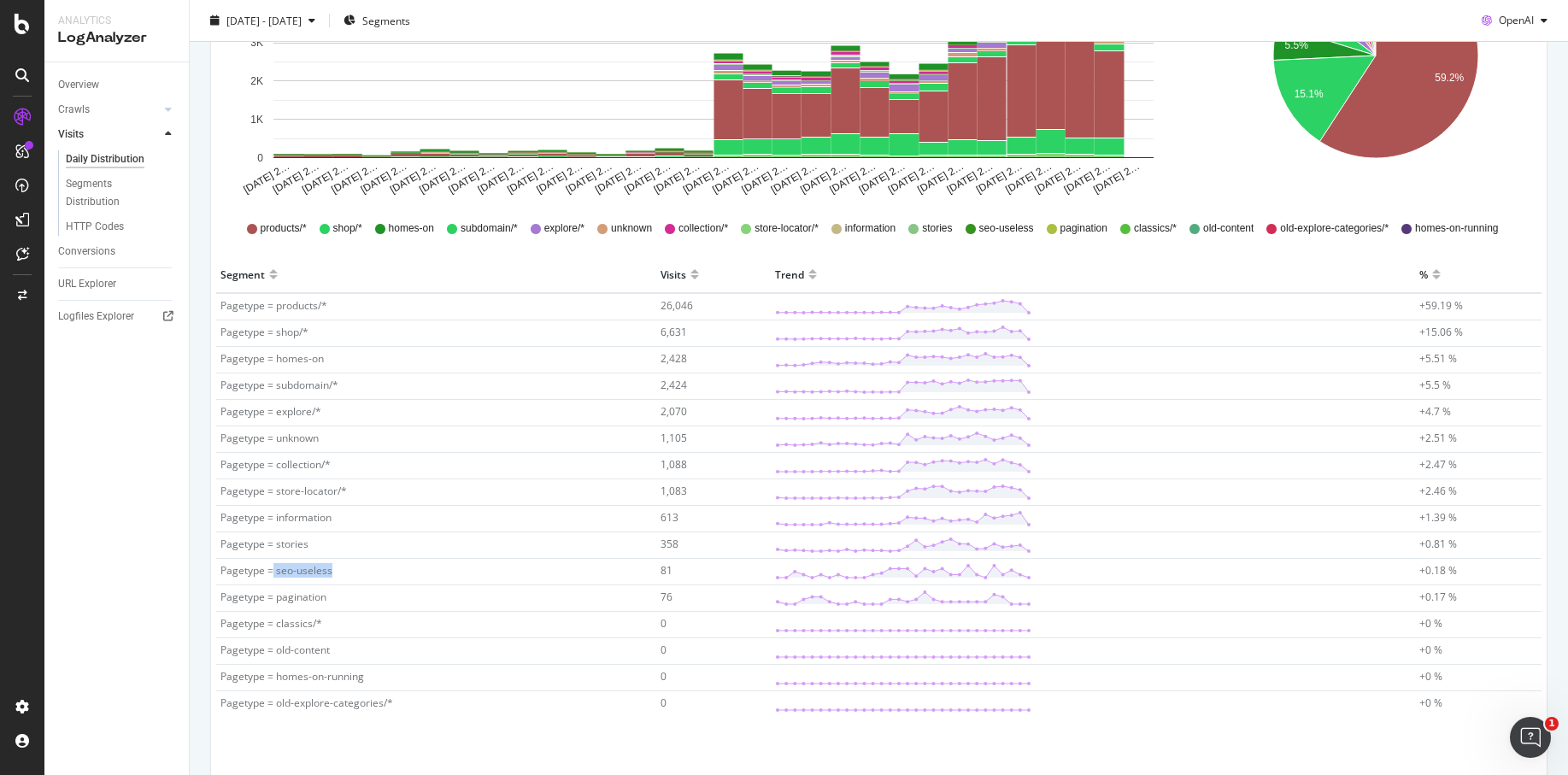
drag, startPoint x: 271, startPoint y: 569, endPoint x: 348, endPoint y: 569, distance: 77.0
click at [348, 569] on td "Pagetype = seo-useless" at bounding box center [436, 572] width 440 height 27
drag, startPoint x: 348, startPoint y: 569, endPoint x: 253, endPoint y: 569, distance: 95.0
click at [253, 569] on td "Pagetype = seo-useless" at bounding box center [436, 572] width 440 height 27
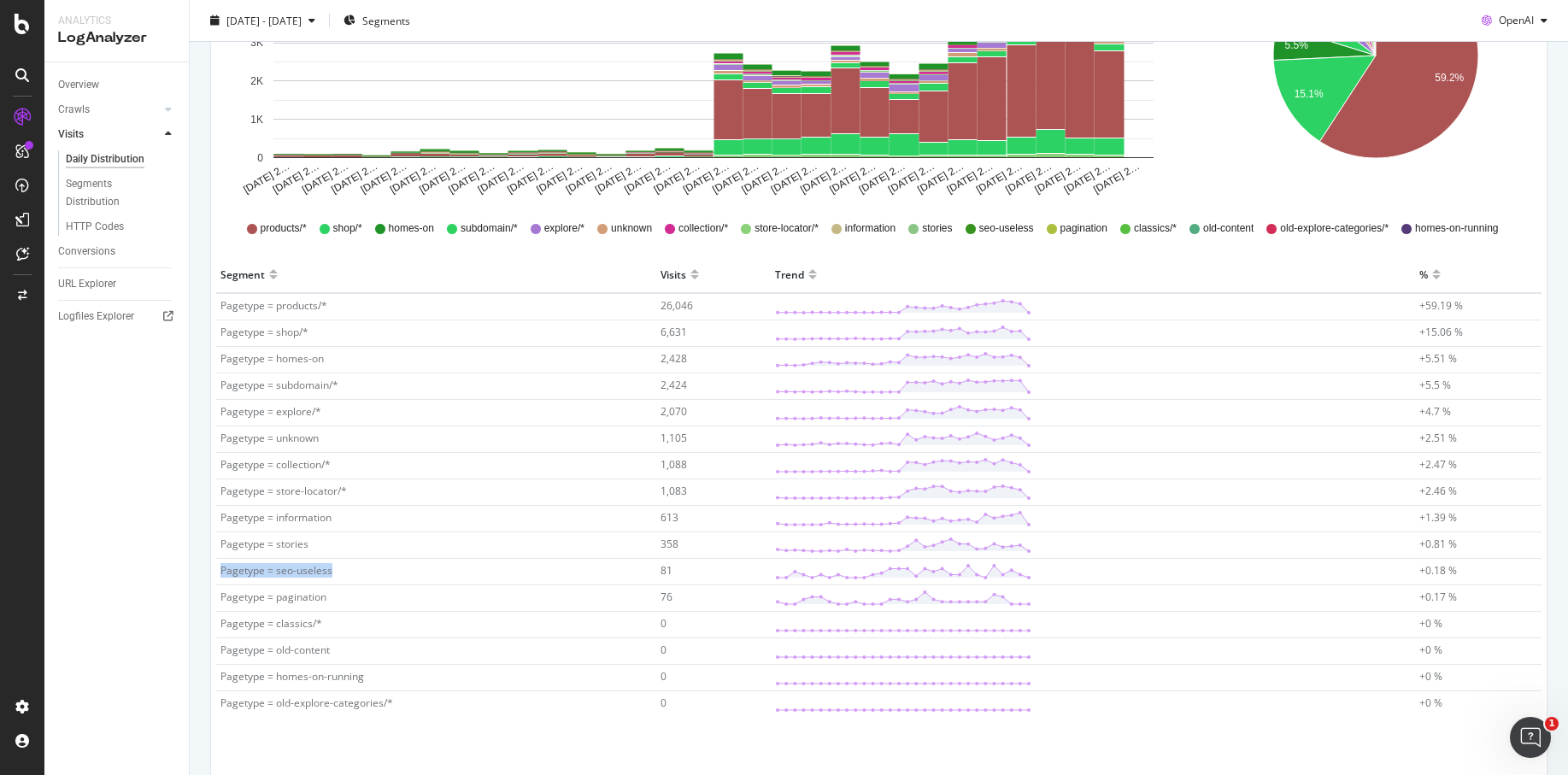
click at [253, 569] on span "Pagetype = seo-useless" at bounding box center [277, 570] width 112 height 14
drag, startPoint x: 222, startPoint y: 569, endPoint x: 355, endPoint y: 568, distance: 133.0
click at [351, 568] on td "Pagetype = seo-useless" at bounding box center [436, 572] width 440 height 27
click at [355, 568] on td "Pagetype = seo-useless" at bounding box center [436, 572] width 440 height 27
drag, startPoint x: 609, startPoint y: 571, endPoint x: 721, endPoint y: 571, distance: 112.0
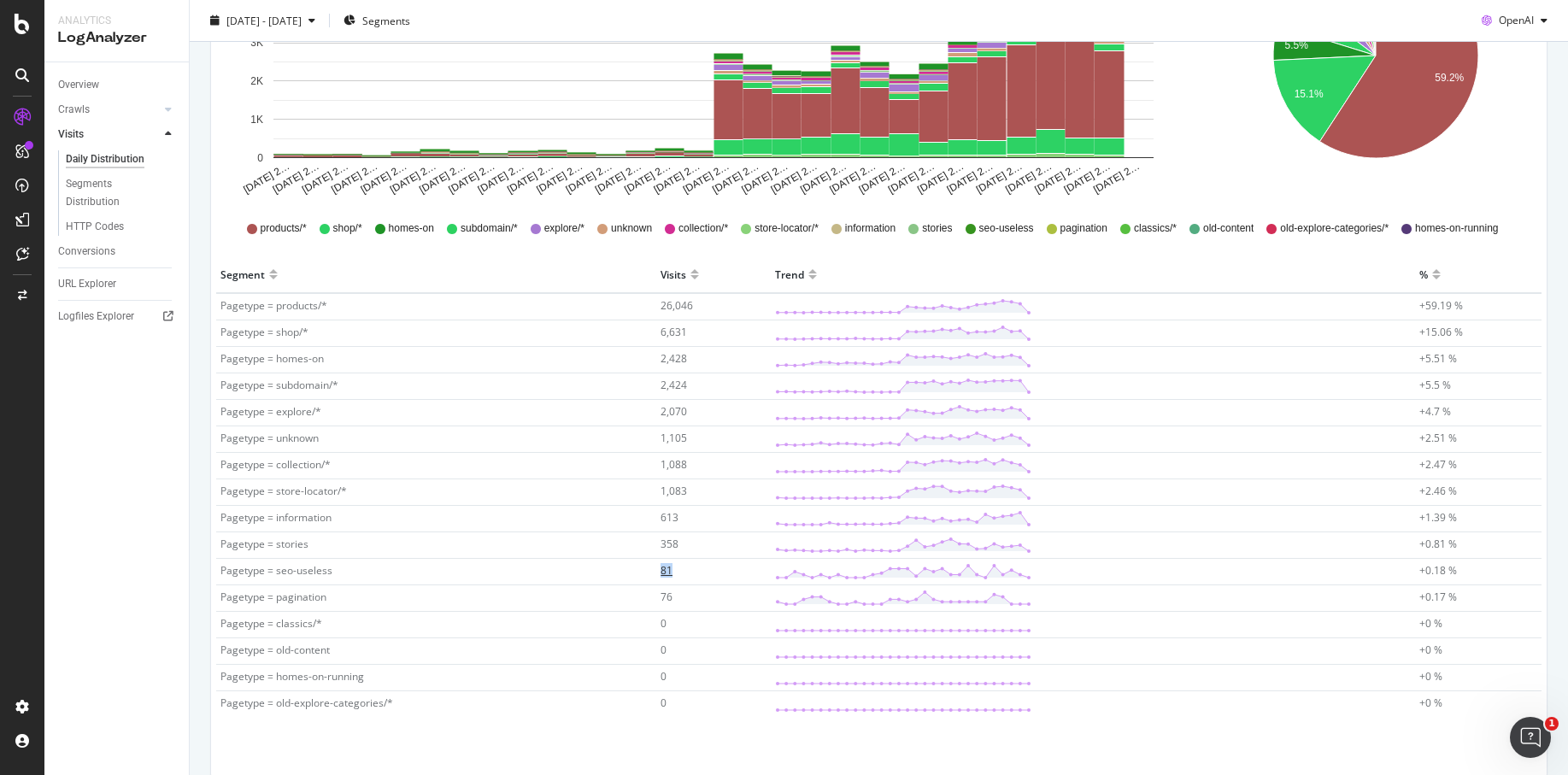
click at [722, 571] on tr "Pagetype = seo-useless 81 +0.18 %" at bounding box center [879, 572] width 1326 height 27
click at [273, 571] on span "Pagetype = seo-useless" at bounding box center [277, 570] width 112 height 14
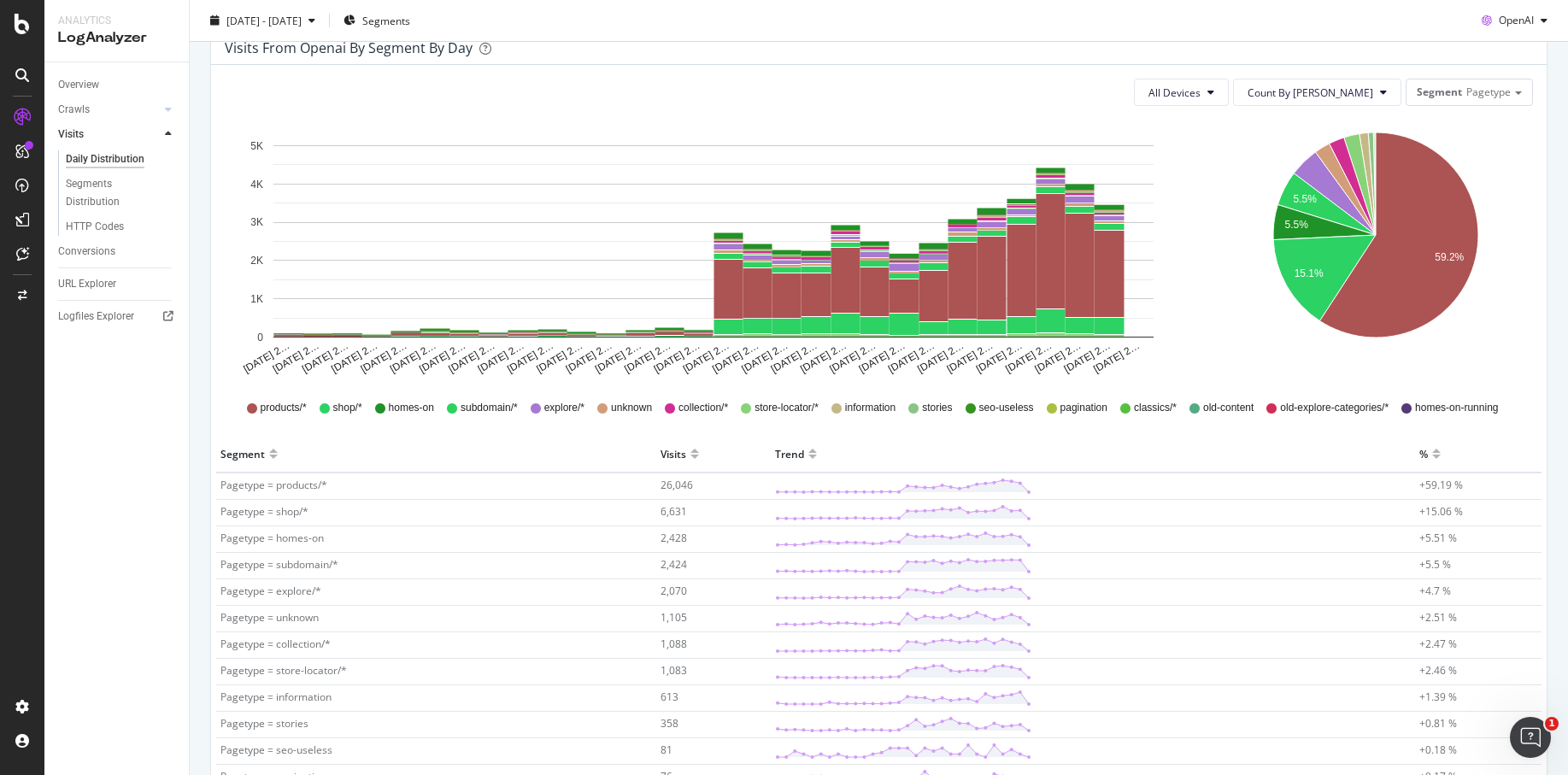
scroll to position [80, 0]
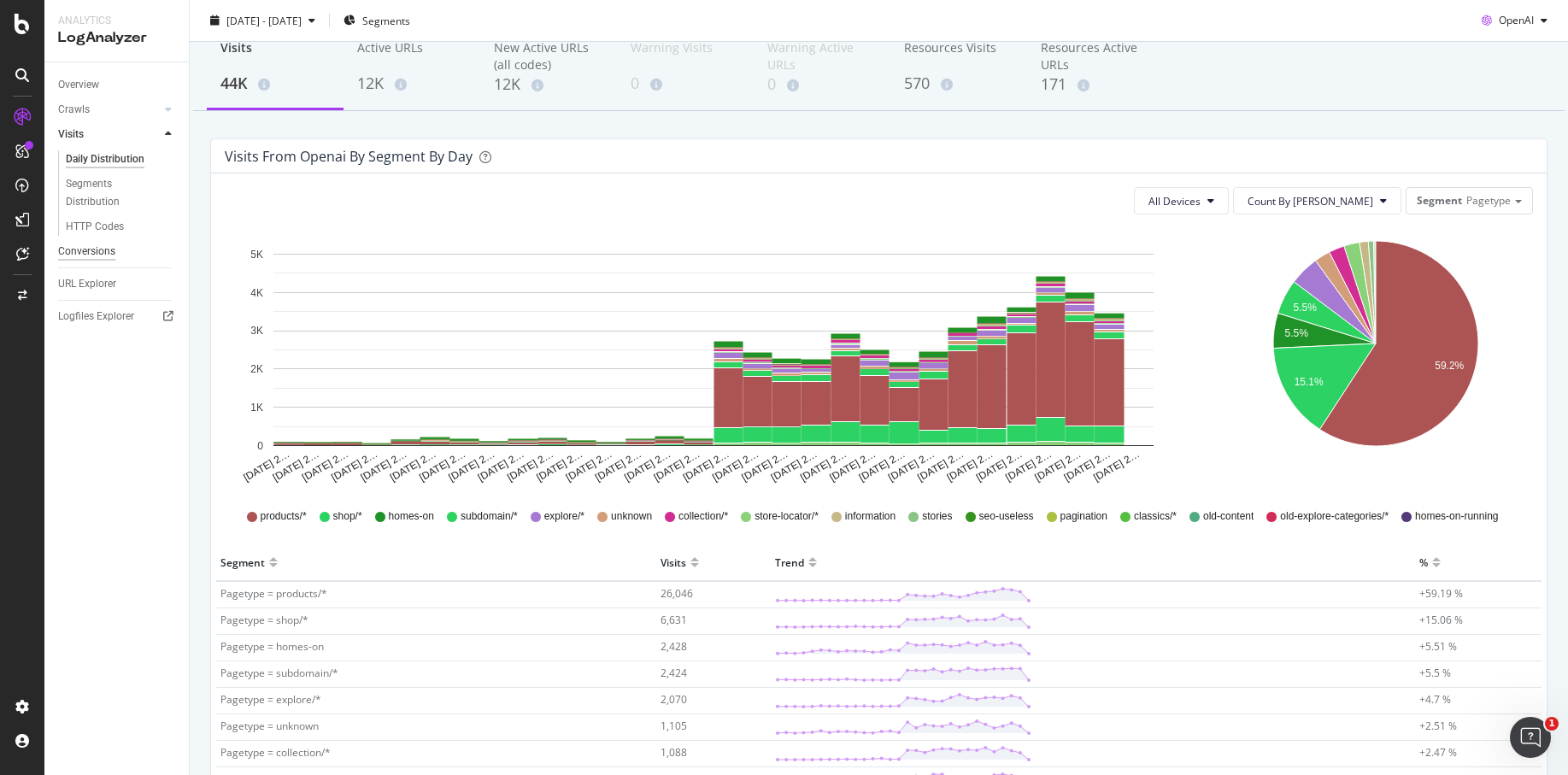
click at [101, 253] on div "Conversions" at bounding box center [87, 252] width 58 height 18
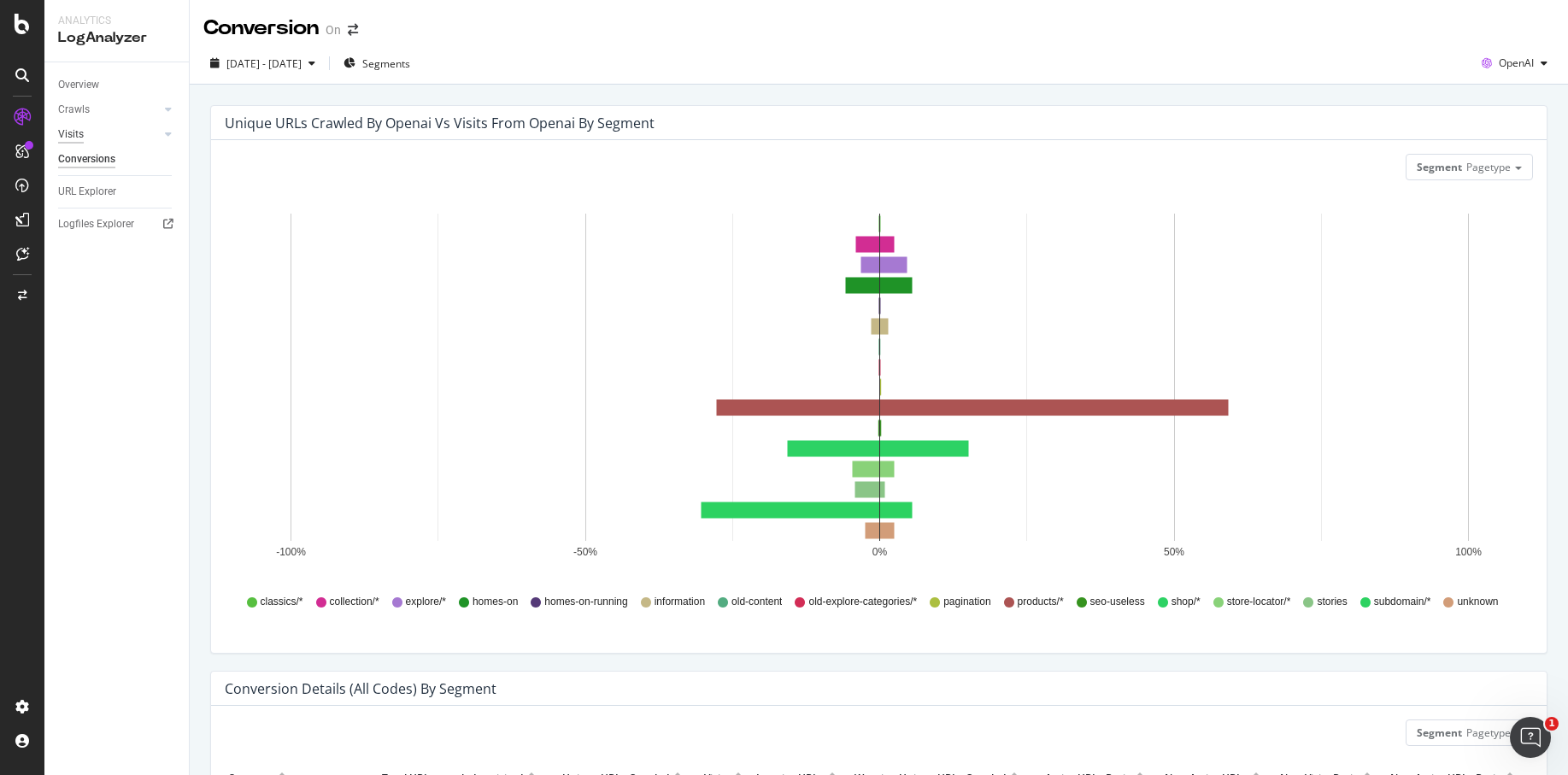
click at [82, 138] on div "Visits" at bounding box center [71, 134] width 26 height 18
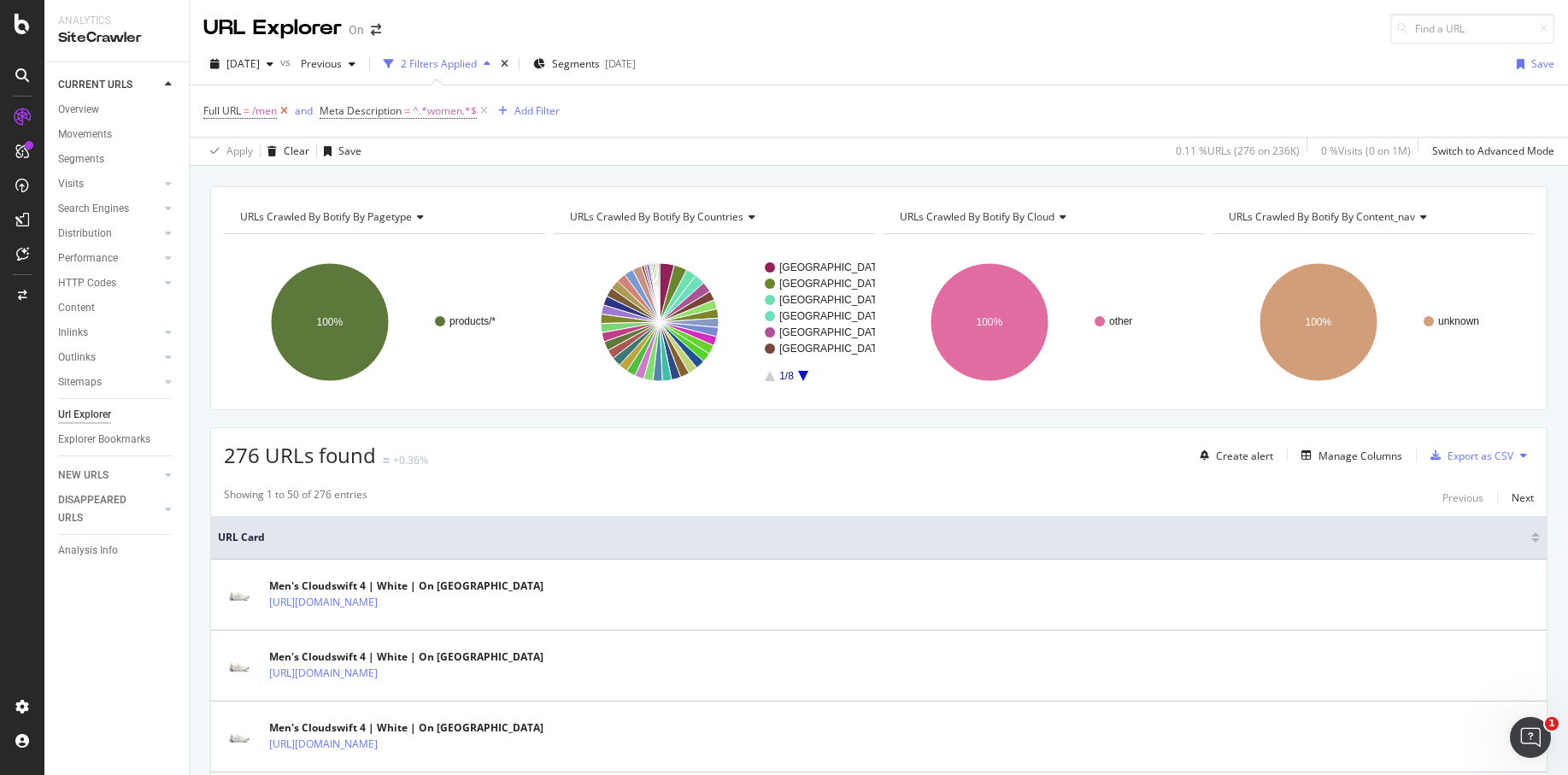
click at [285, 114] on icon at bounding box center [283, 111] width 14 height 17
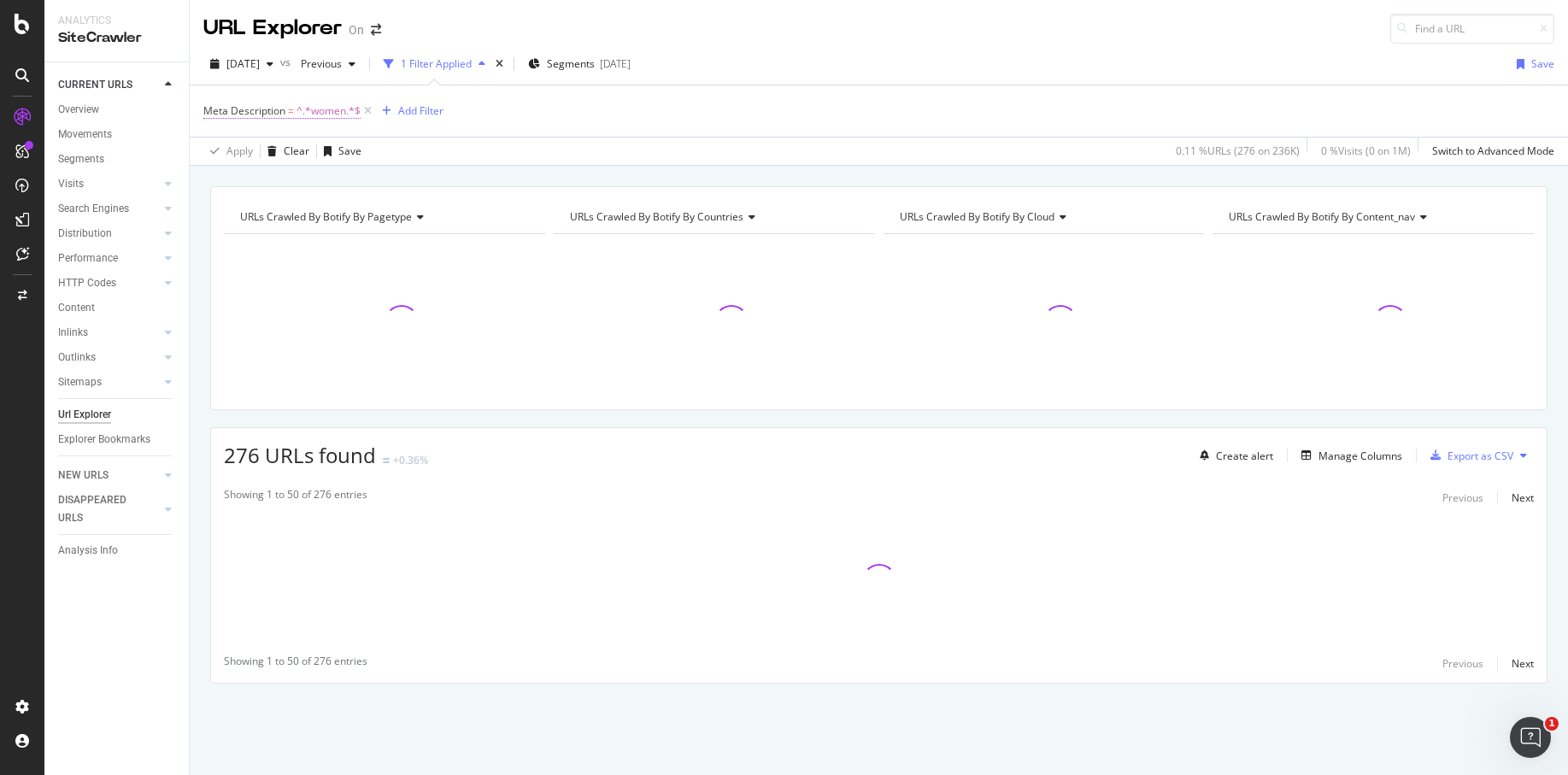
click at [300, 107] on span "^.*women.*$" at bounding box center [328, 110] width 64 height 24
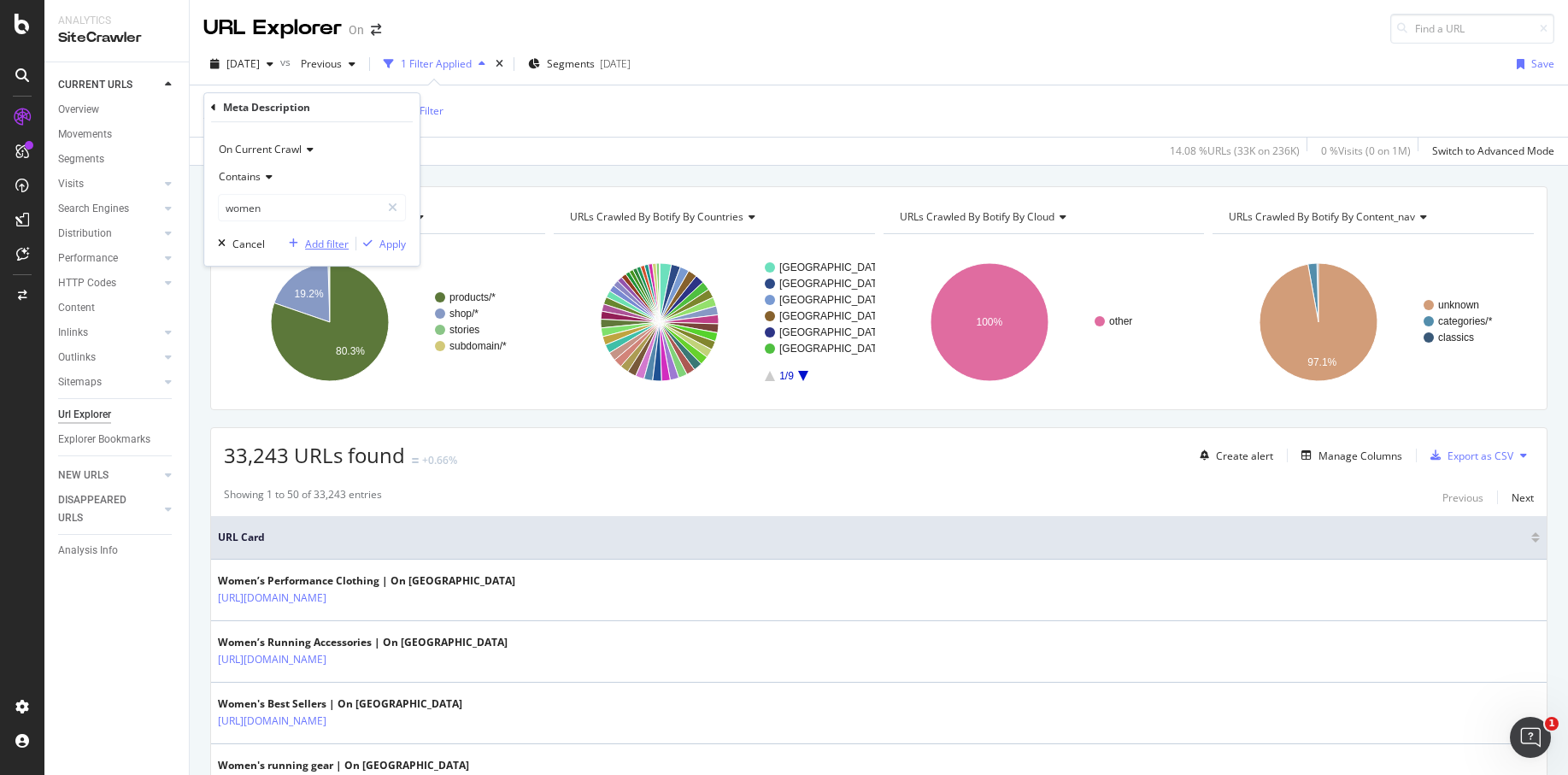
click at [316, 245] on div "Add filter" at bounding box center [326, 244] width 43 height 14
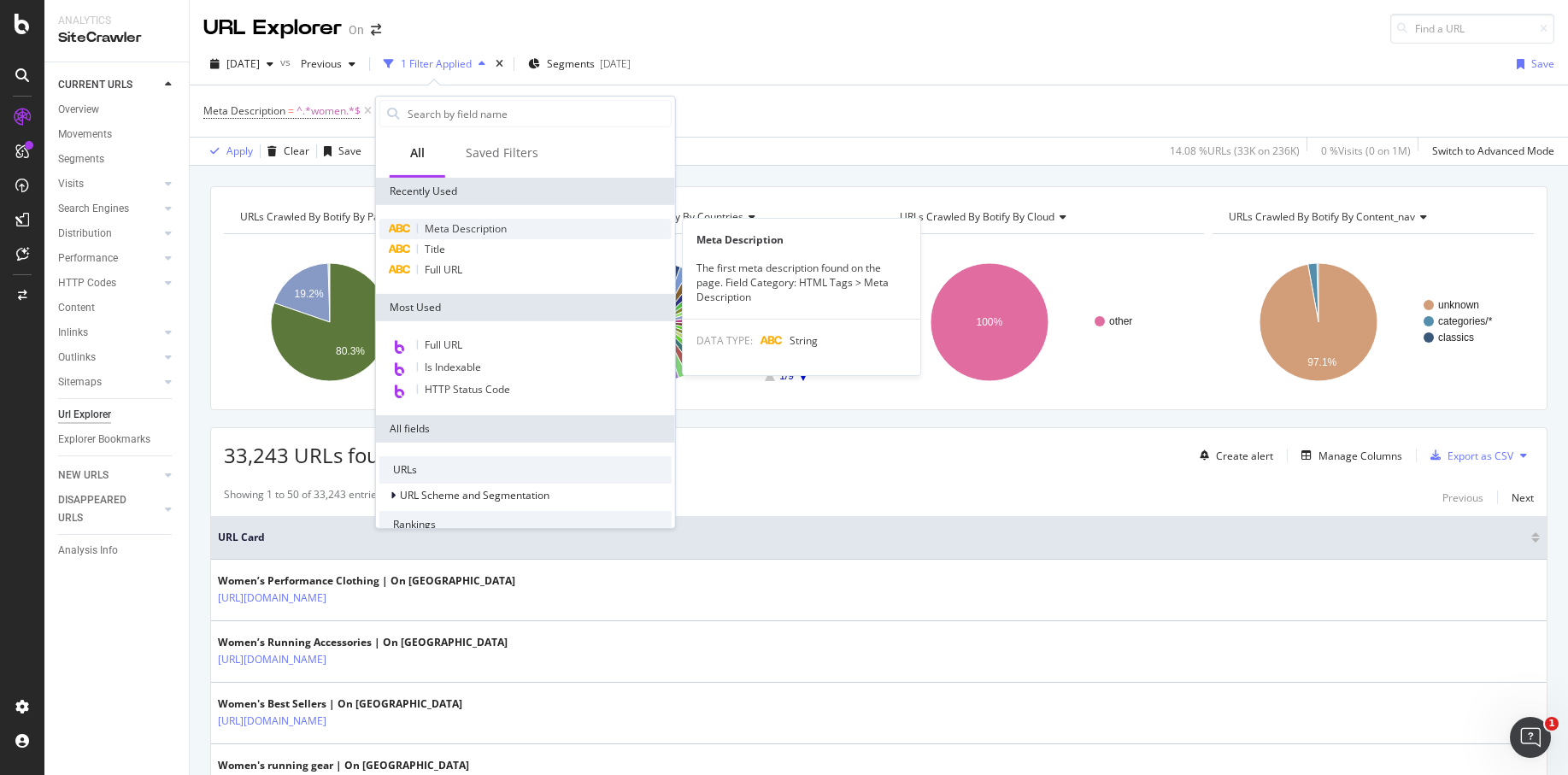
click at [470, 219] on div "Meta Description" at bounding box center [525, 229] width 292 height 20
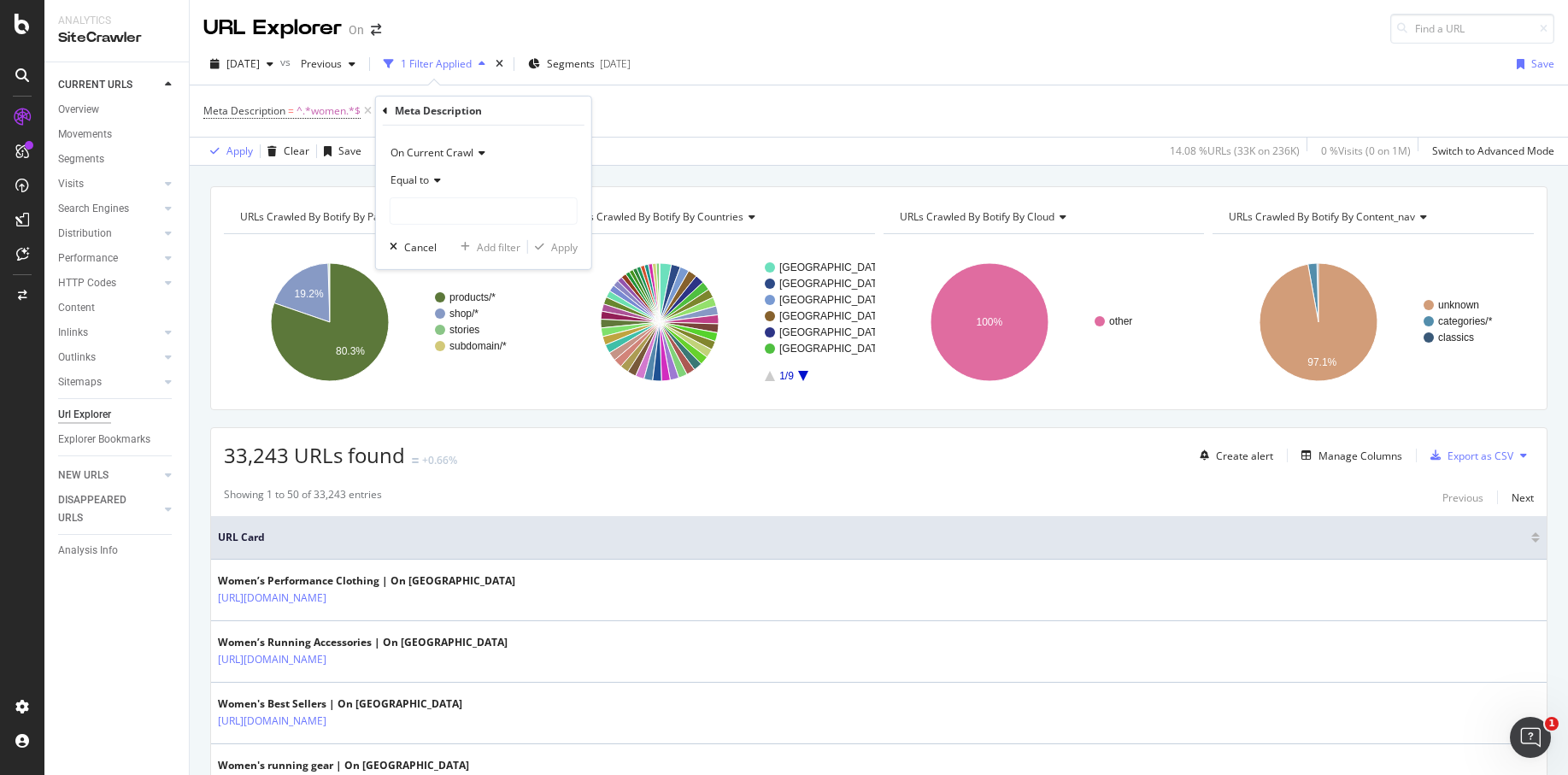
click at [451, 150] on span "On Current Crawl" at bounding box center [432, 152] width 83 height 14
click at [464, 232] on span "Diff Between Crawls" at bounding box center [446, 231] width 97 height 14
click at [425, 180] on span "Equal to" at bounding box center [410, 180] width 38 height 14
click at [462, 181] on div "Equal to" at bounding box center [484, 181] width 188 height 27
click at [451, 209] on input "text" at bounding box center [484, 211] width 186 height 27
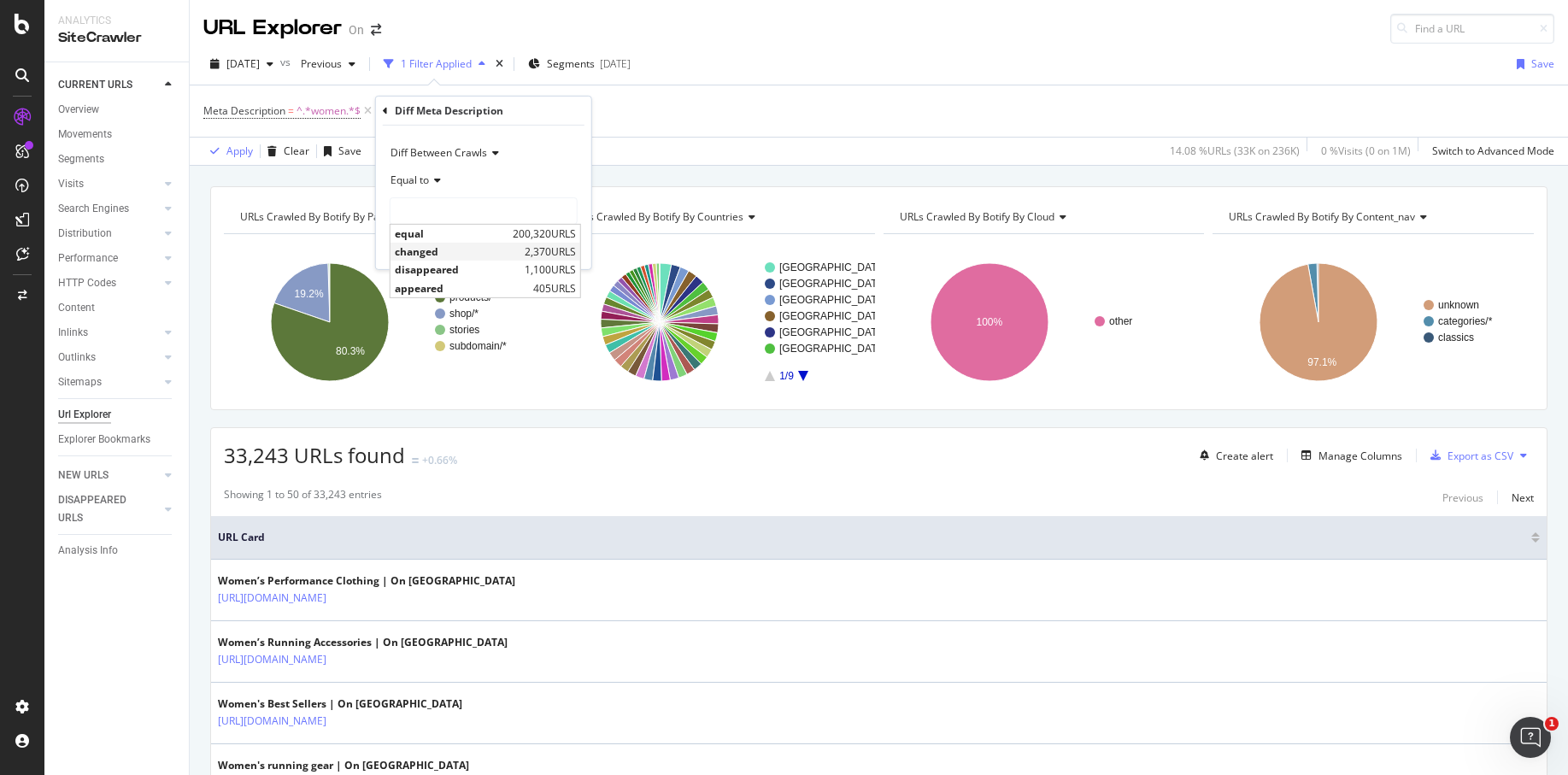
click at [461, 253] on span "changed" at bounding box center [457, 252] width 126 height 14
type input "changed"
click at [559, 249] on div "Apply" at bounding box center [565, 246] width 27 height 14
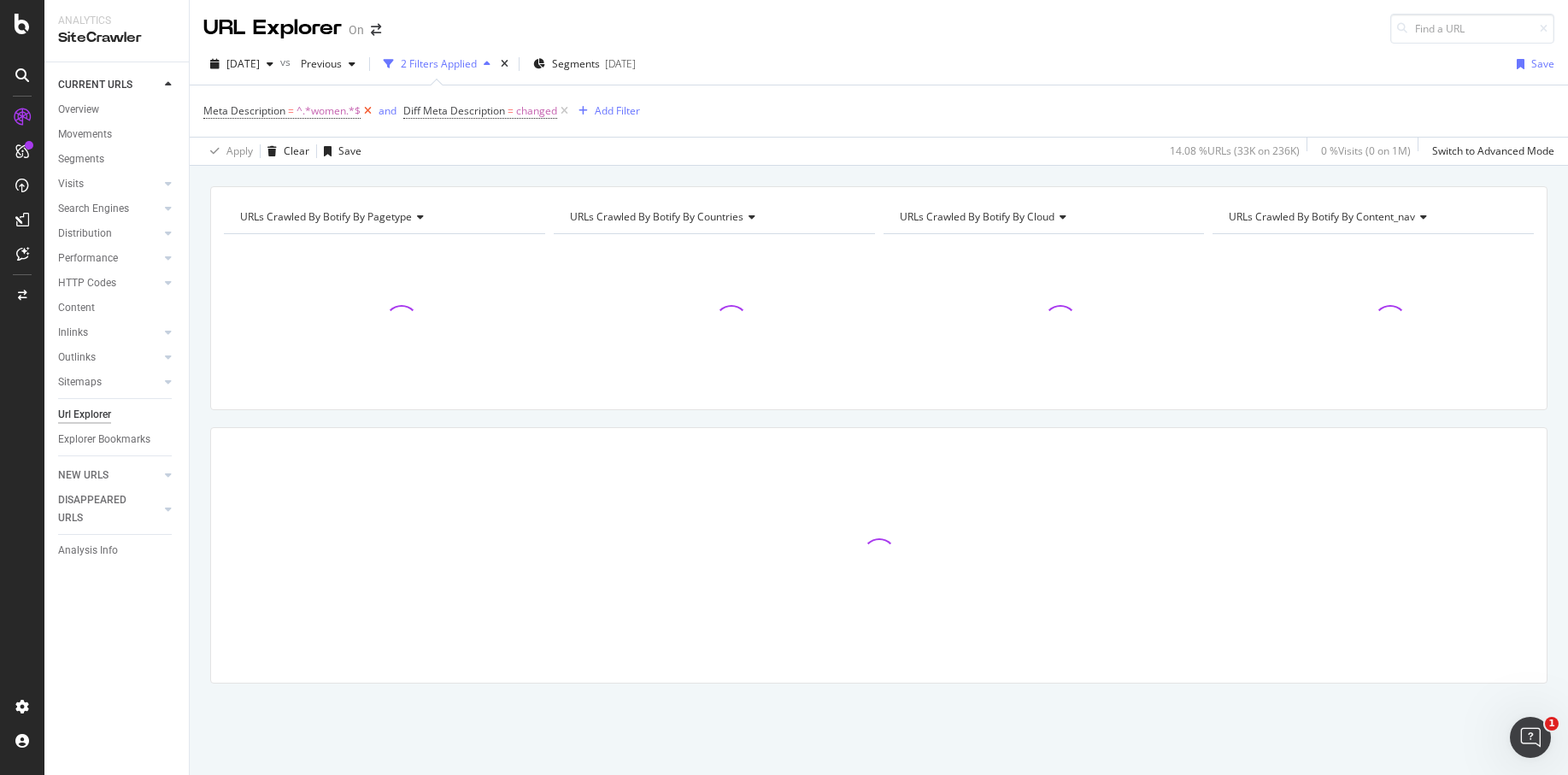
click at [367, 109] on icon at bounding box center [368, 111] width 14 height 17
click at [277, 111] on span "Diff Meta Description" at bounding box center [254, 110] width 102 height 14
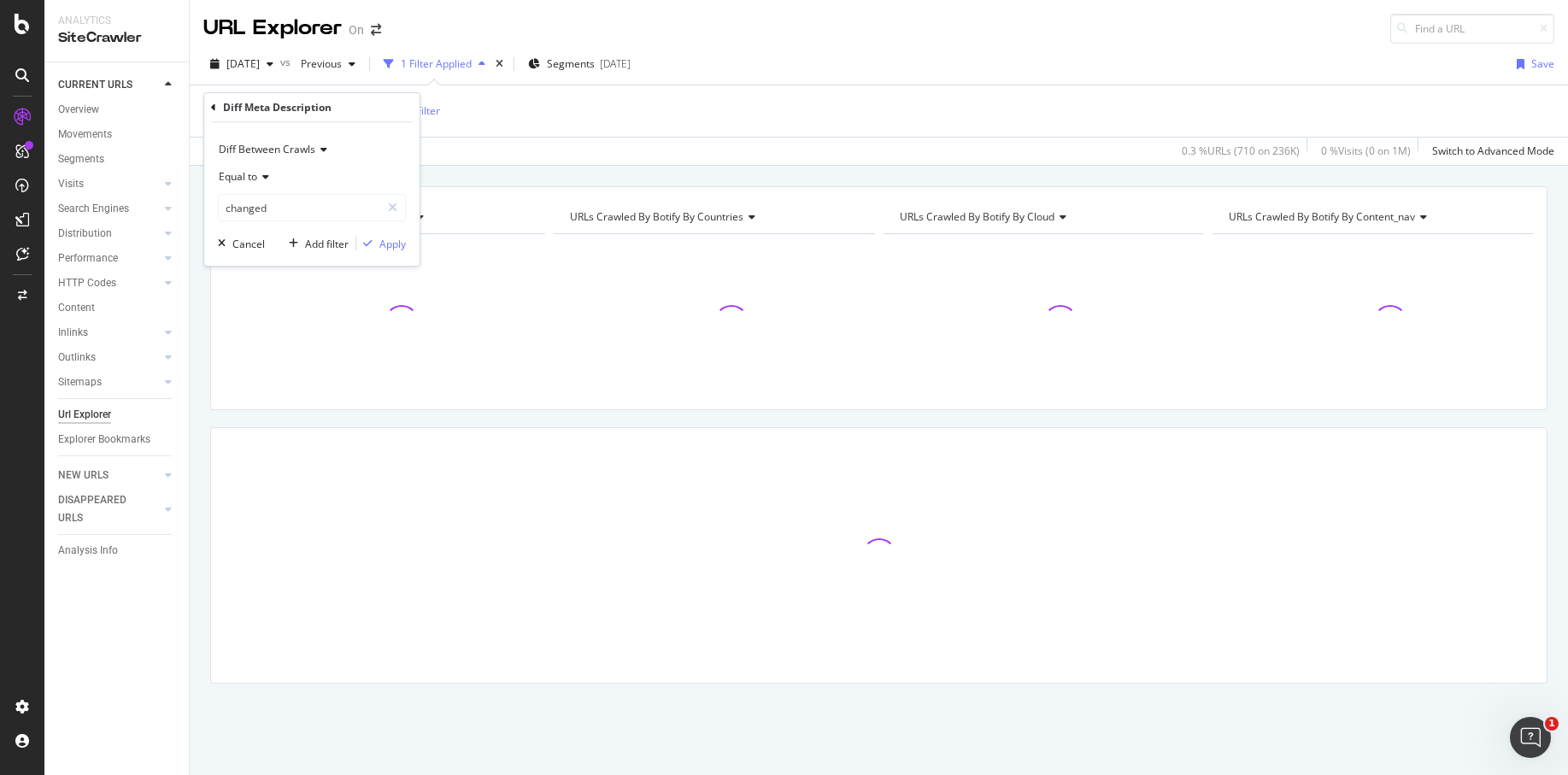
click at [566, 122] on div "Diff Meta Description = changed Add Filter" at bounding box center [879, 110] width 1351 height 51
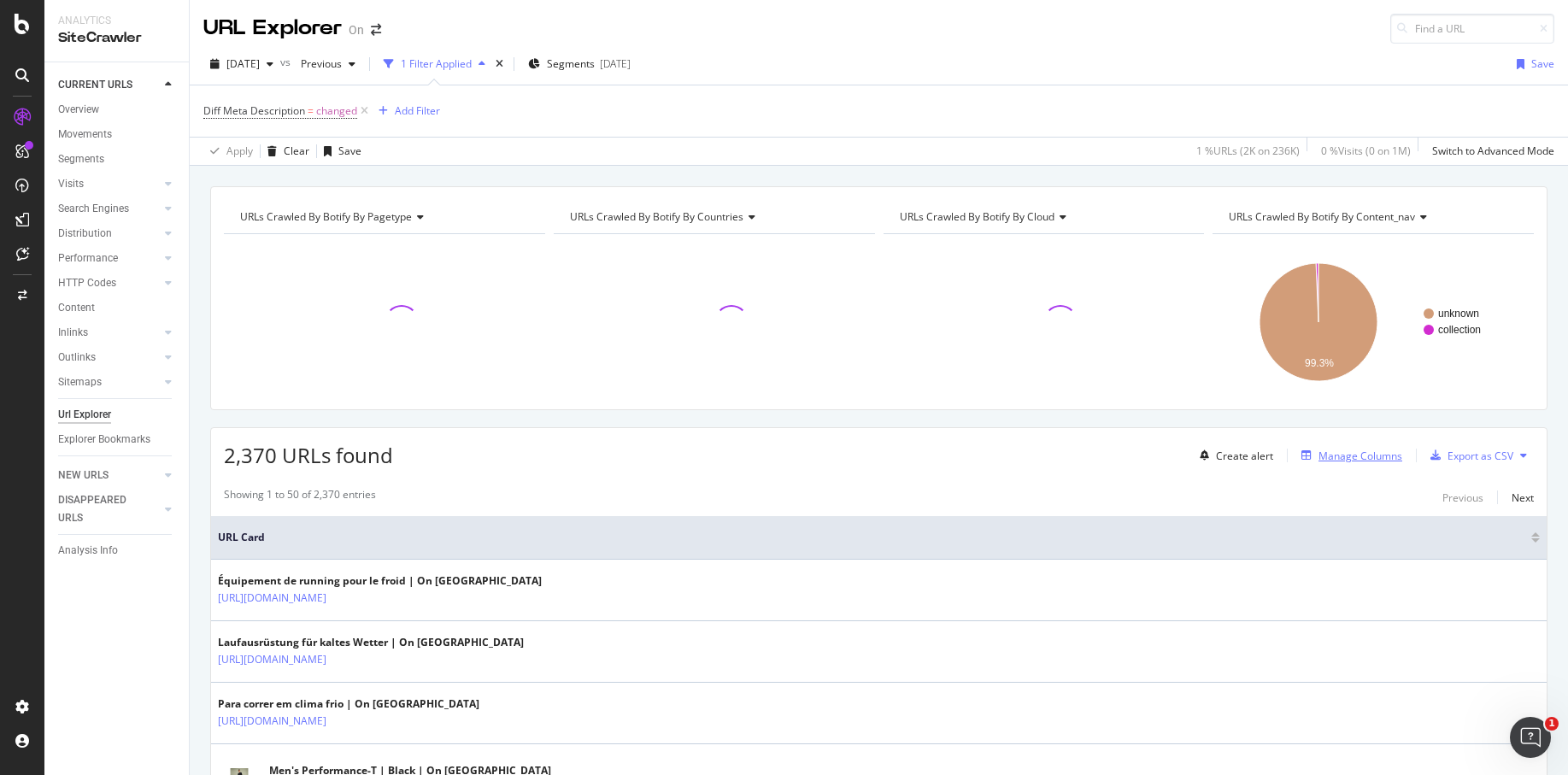
click at [1353, 457] on div "Manage Columns" at bounding box center [1361, 455] width 84 height 14
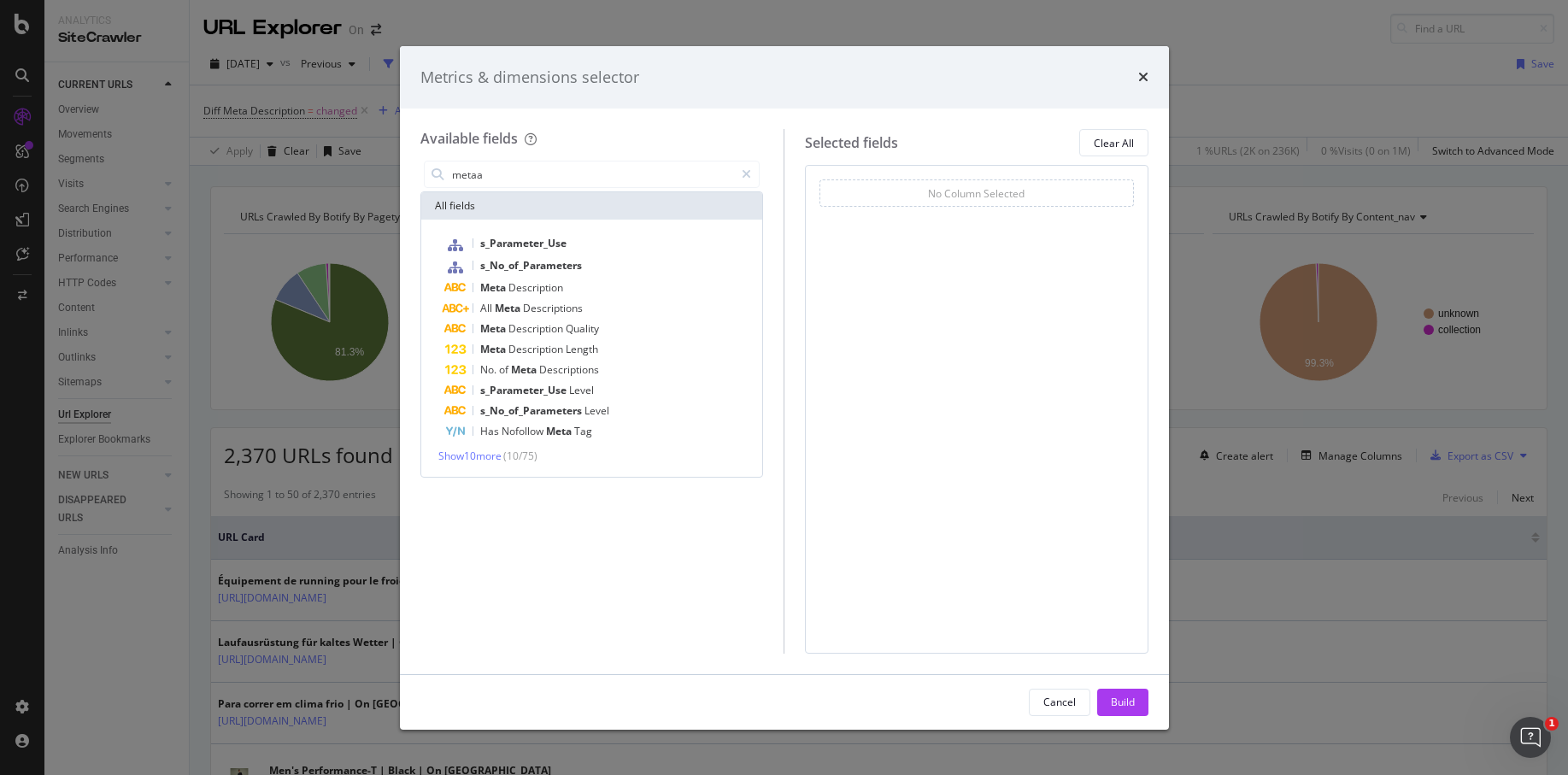
click at [686, 197] on div "All fields" at bounding box center [592, 206] width 342 height 27
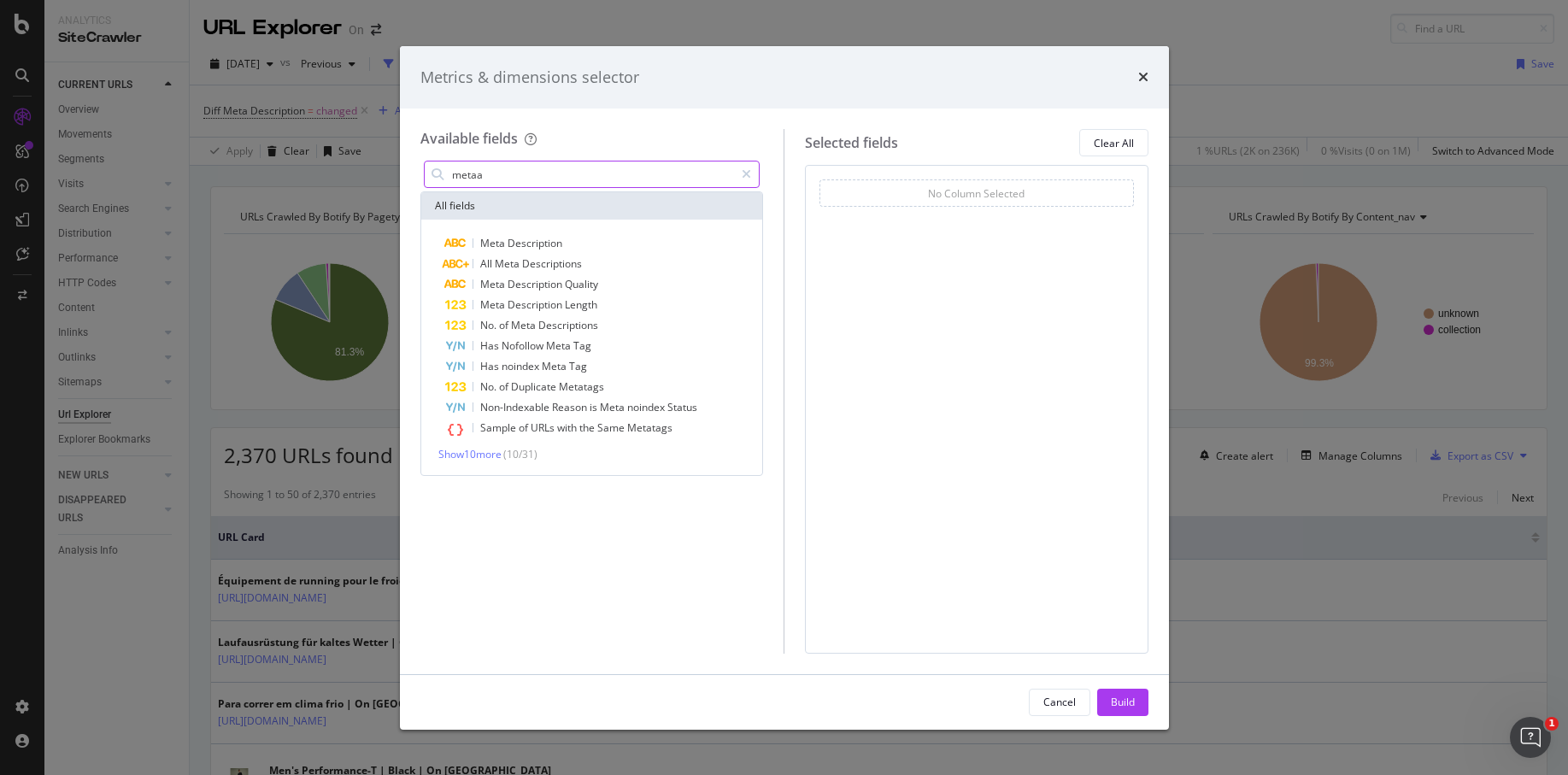
click at [523, 179] on input "metaa" at bounding box center [592, 174] width 284 height 26
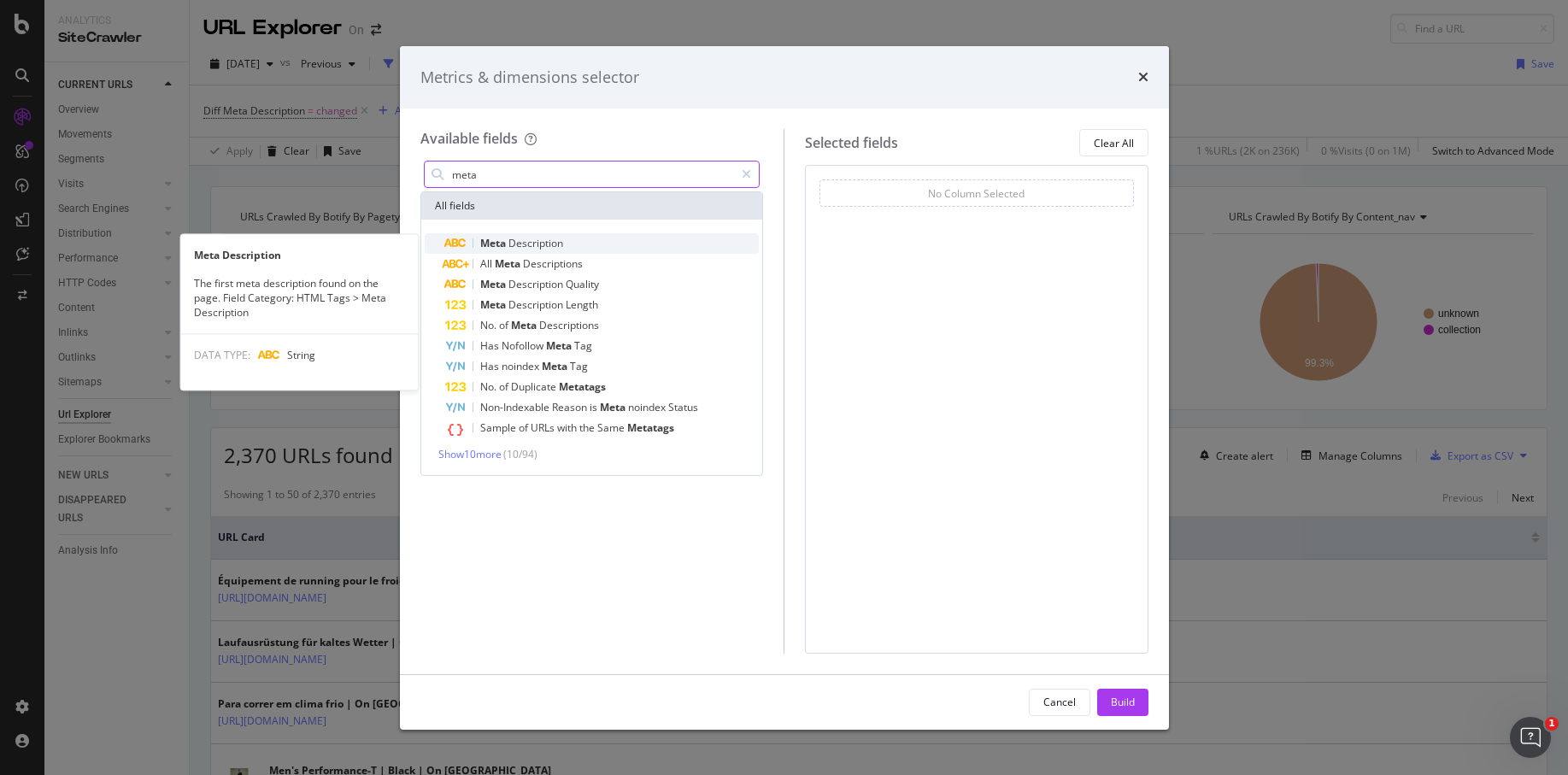
type input "meta"
click at [556, 242] on span "Description" at bounding box center [536, 243] width 55 height 14
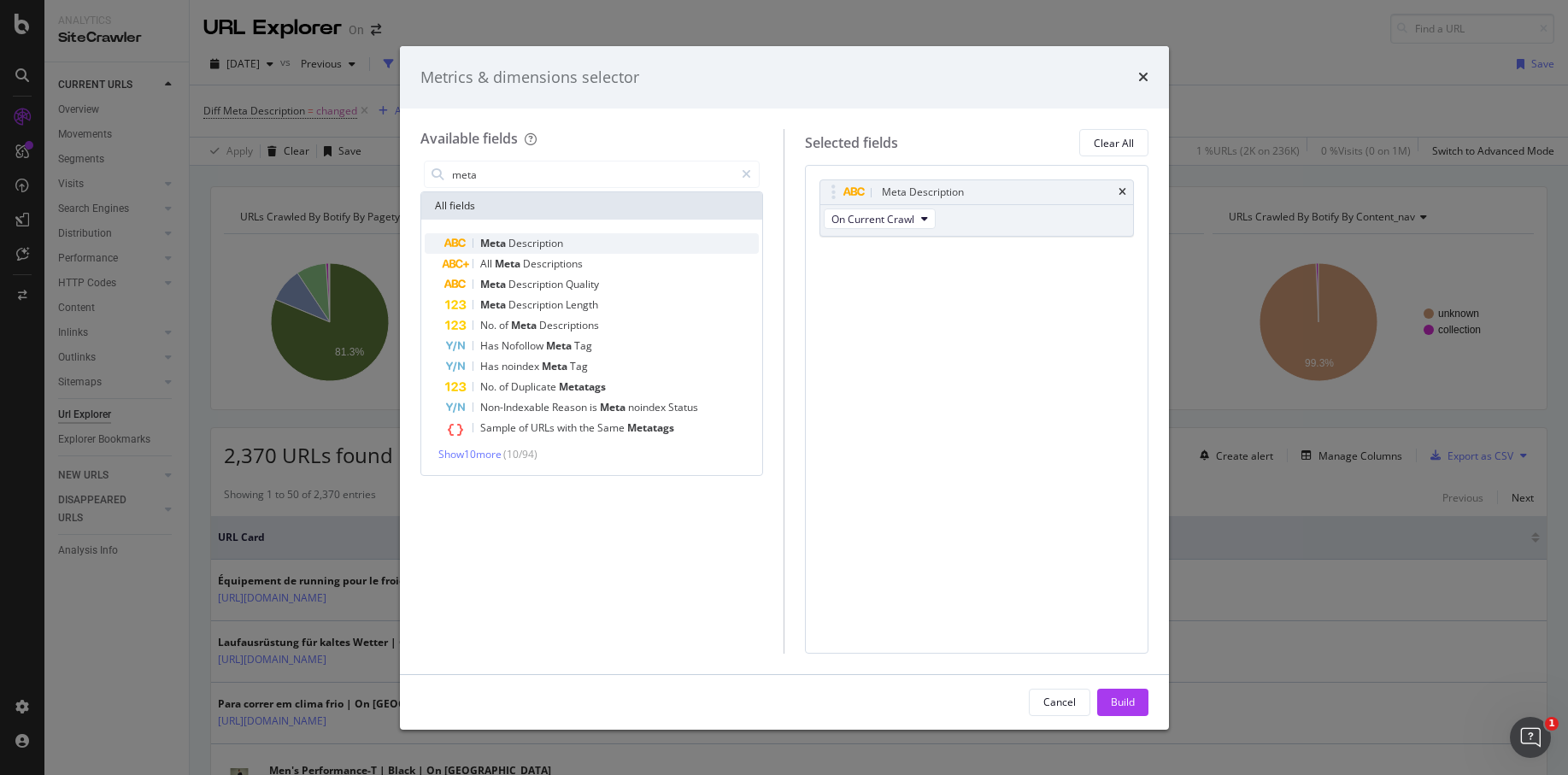
click at [572, 240] on div "Meta Description" at bounding box center [603, 243] width 315 height 20
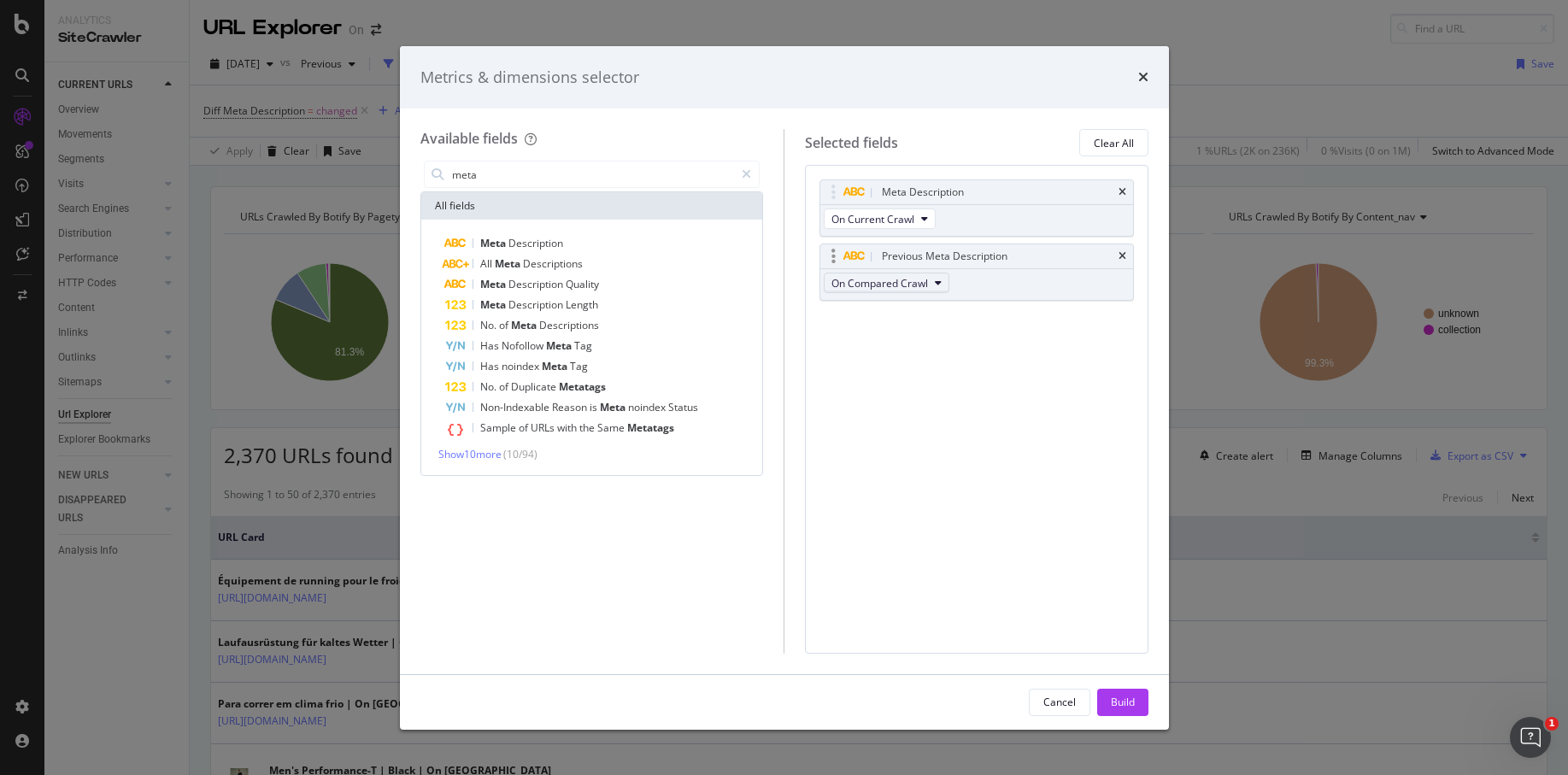
click at [922, 284] on span "On Compared Crawl" at bounding box center [880, 283] width 97 height 14
click at [1012, 330] on div "Meta Description On Current Crawl Previous Meta Description On Compared Crawl Y…" at bounding box center [977, 258] width 315 height 158
click at [1134, 689] on button "Build" at bounding box center [1122, 702] width 51 height 27
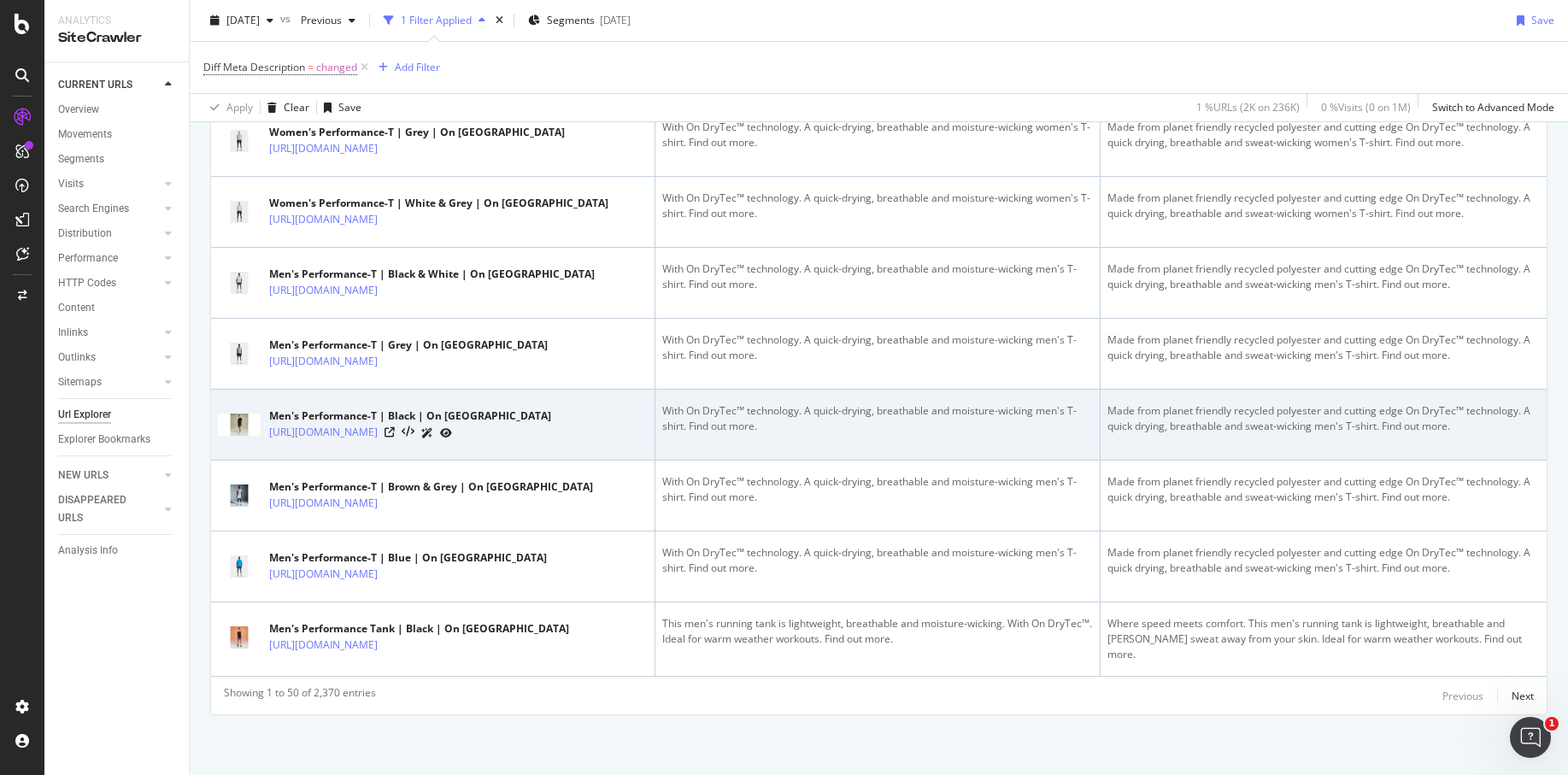
scroll to position [3428, 0]
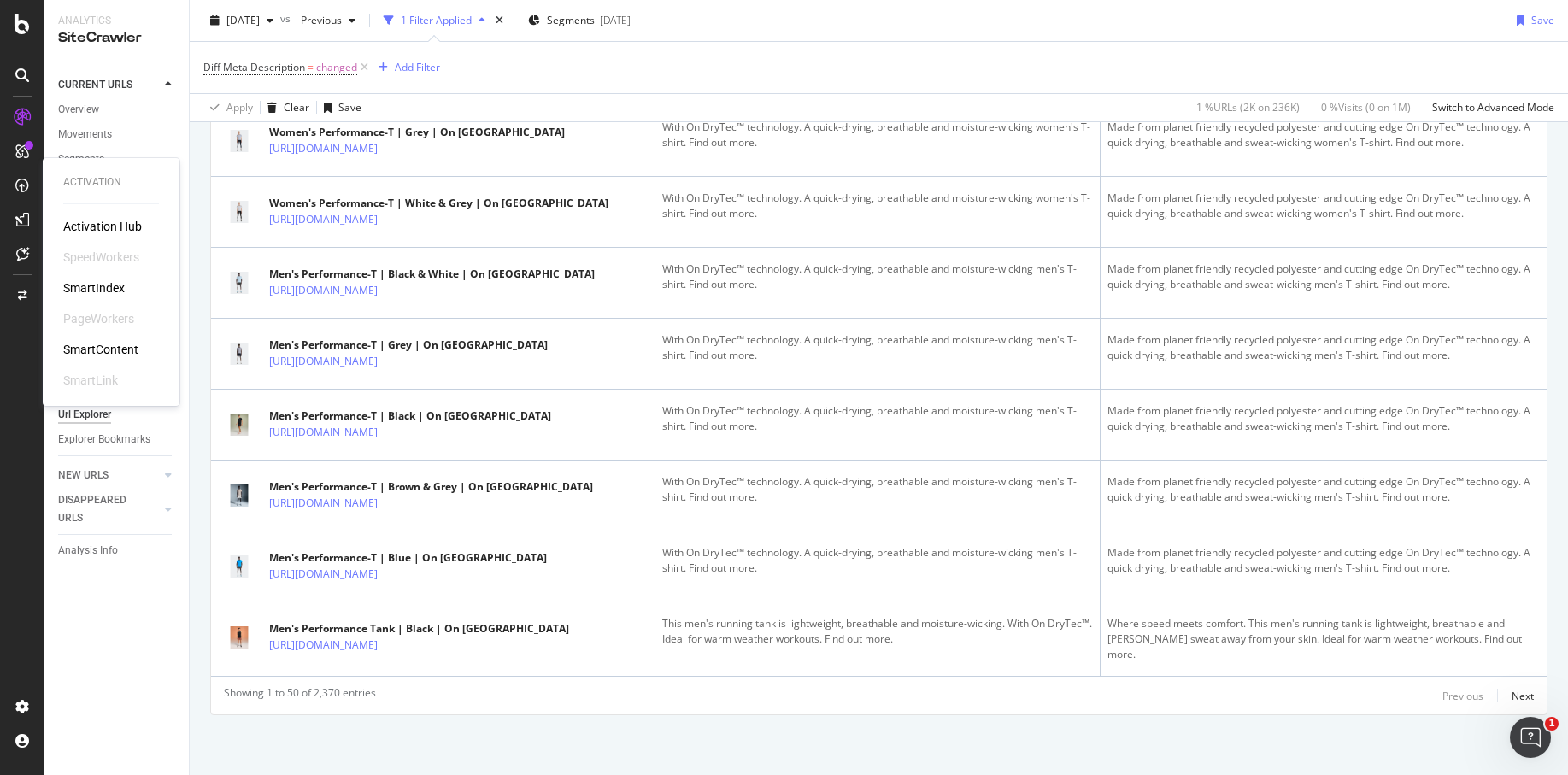
click at [108, 346] on div "SmartContent" at bounding box center [101, 350] width 75 height 17
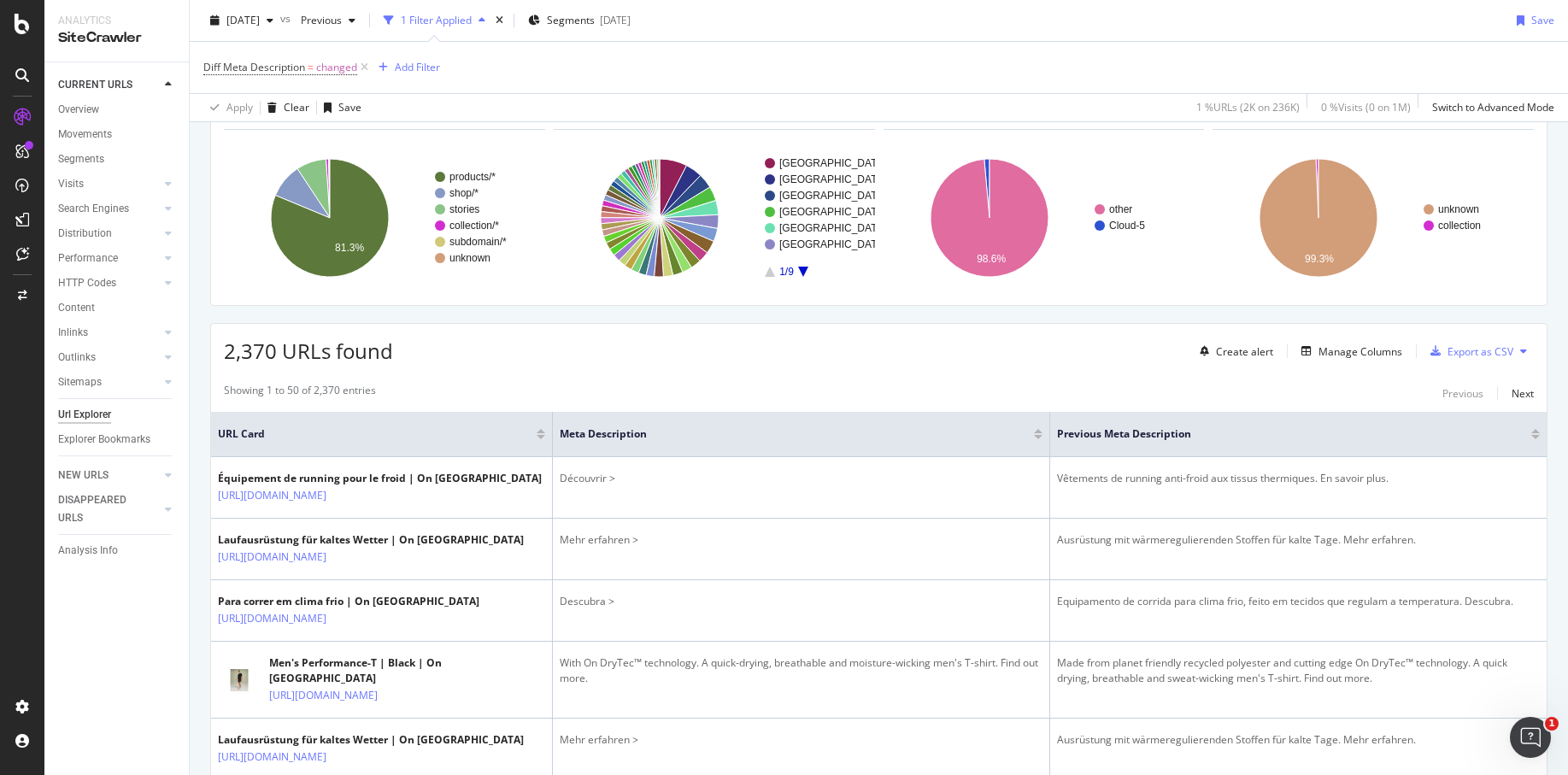
scroll to position [115, 0]
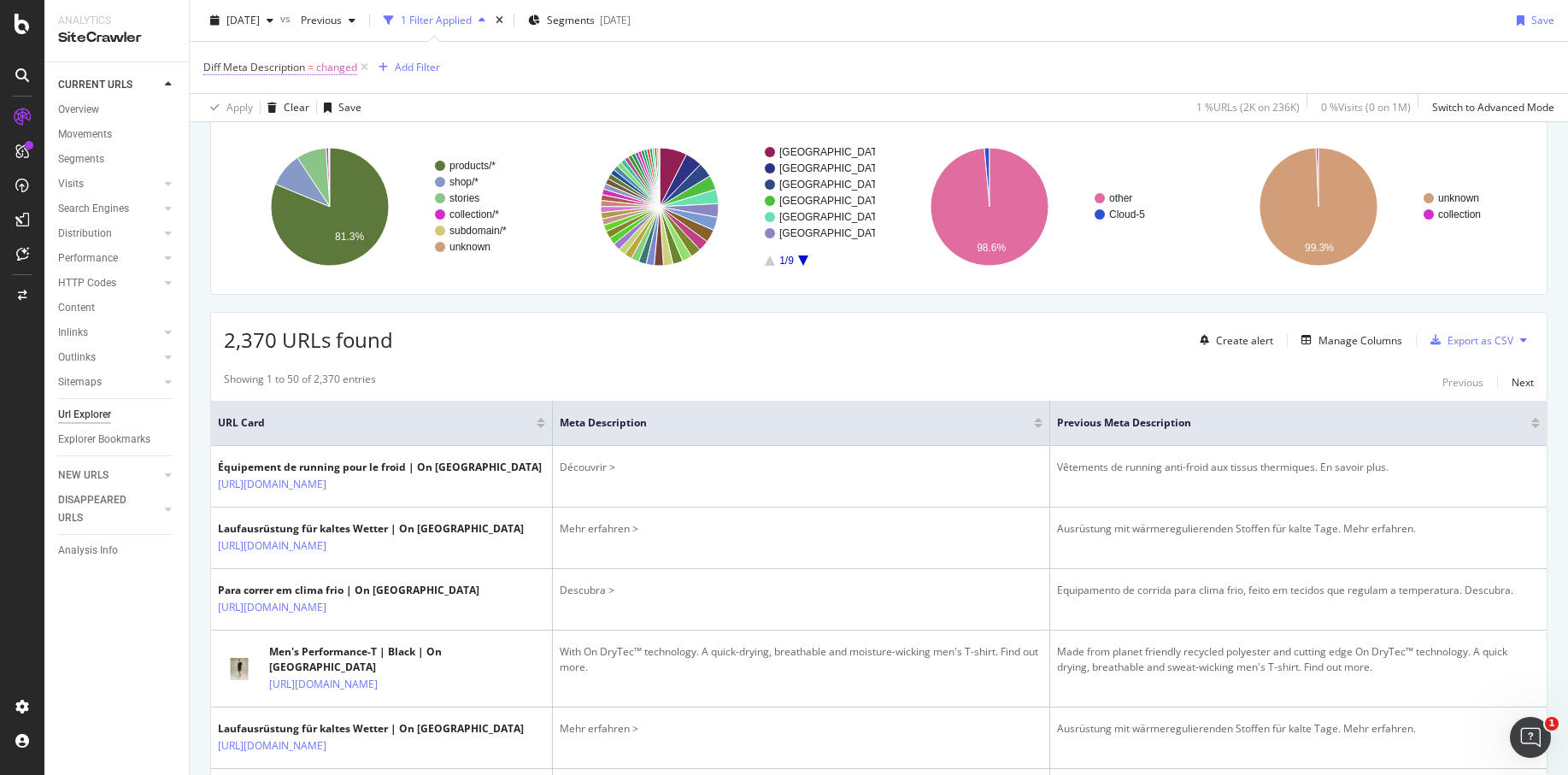
click at [318, 65] on span "changed" at bounding box center [336, 67] width 41 height 24
click at [604, 71] on div "Diff Meta Description = changed Add Filter" at bounding box center [879, 67] width 1351 height 51
click at [106, 227] on div "AlertPanel" at bounding box center [90, 223] width 55 height 17
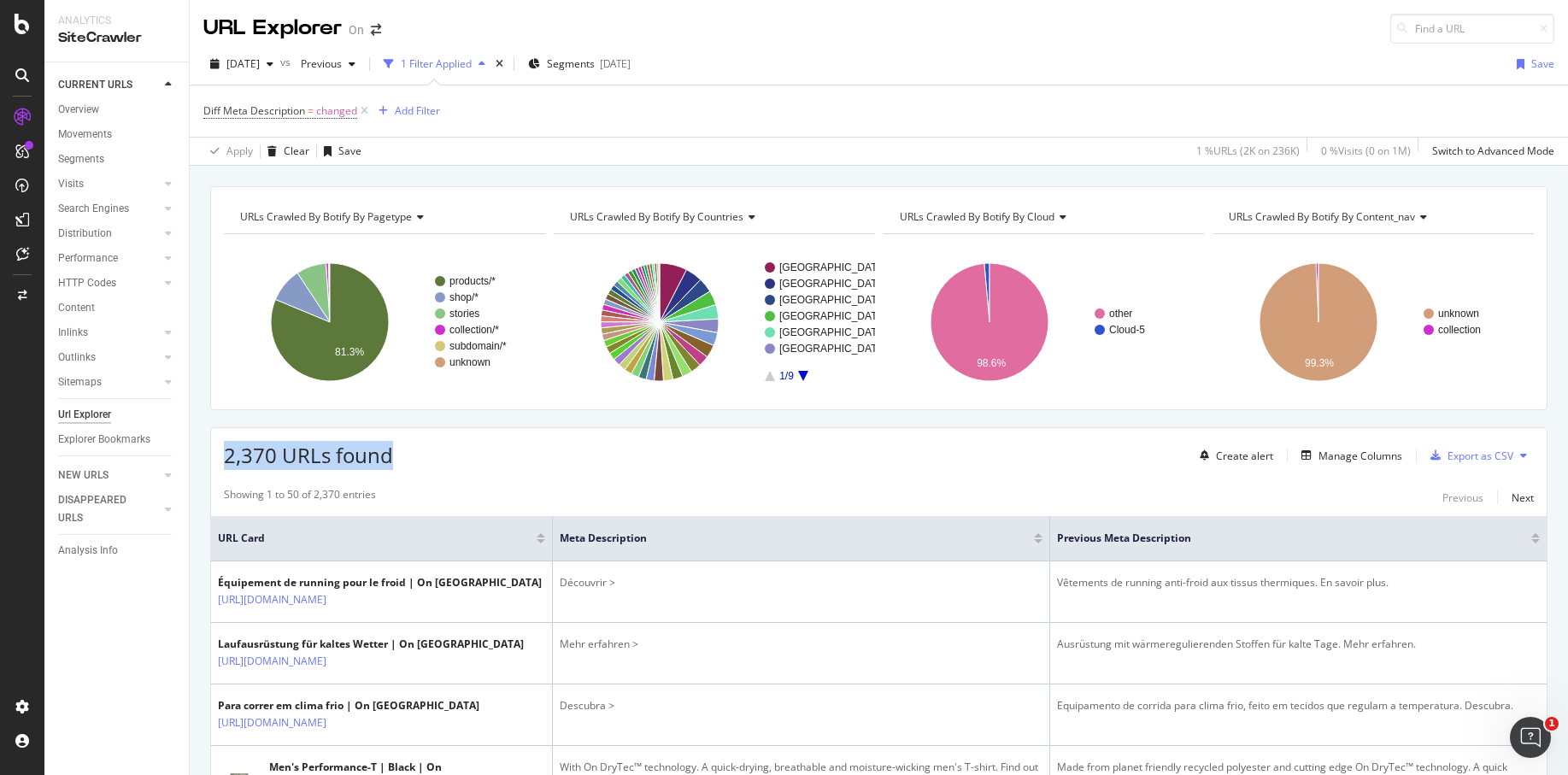
drag, startPoint x: 226, startPoint y: 455, endPoint x: 495, endPoint y: 448, distance: 269.1
click at [492, 448] on div "2,370 URLs found Create alert Manage Columns Export as CSV" at bounding box center [879, 449] width 1336 height 42
click at [495, 448] on div "2,370 URLs found Create alert Manage Columns Export as CSV" at bounding box center [879, 449] width 1336 height 42
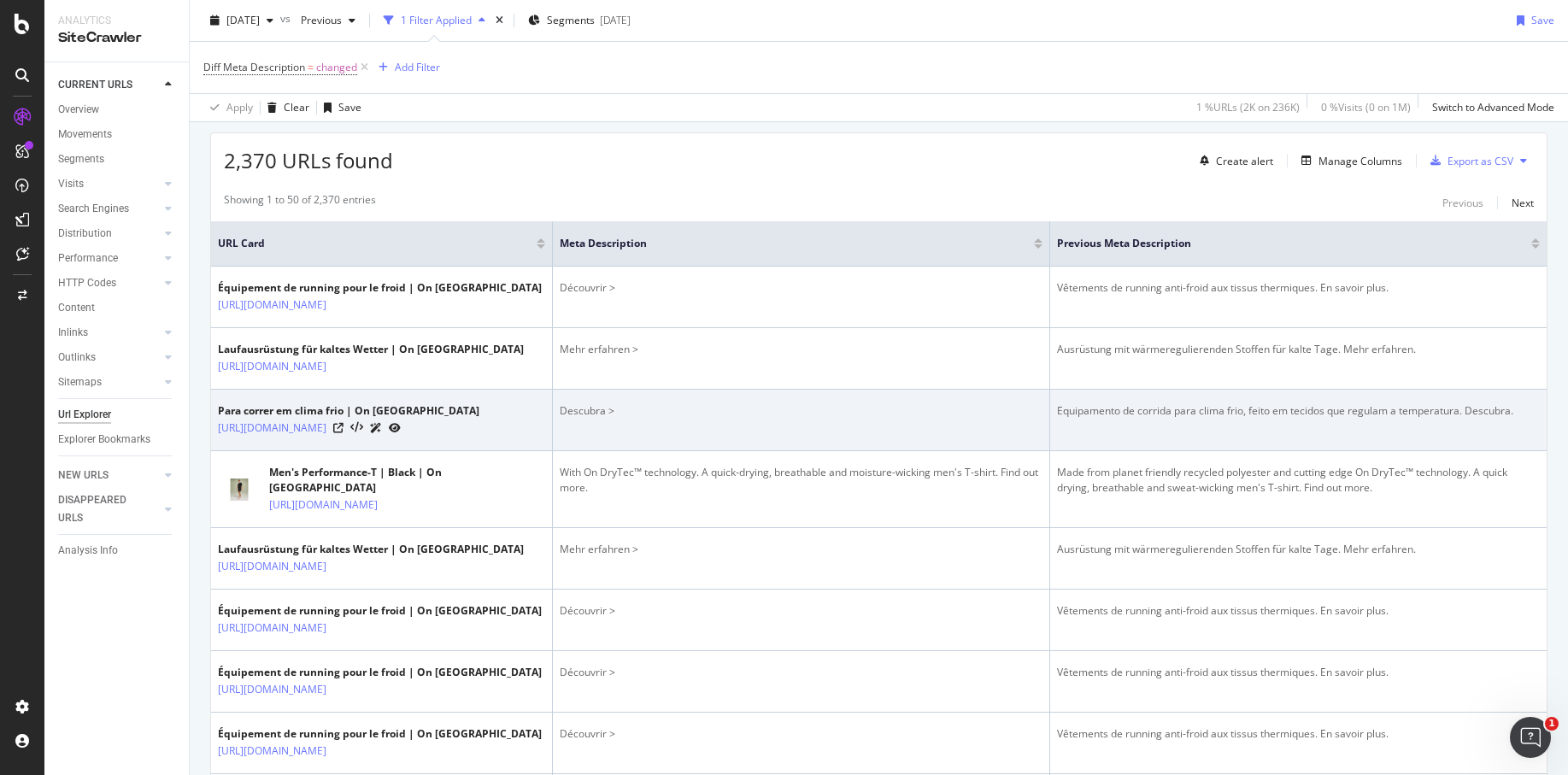
scroll to position [302, 0]
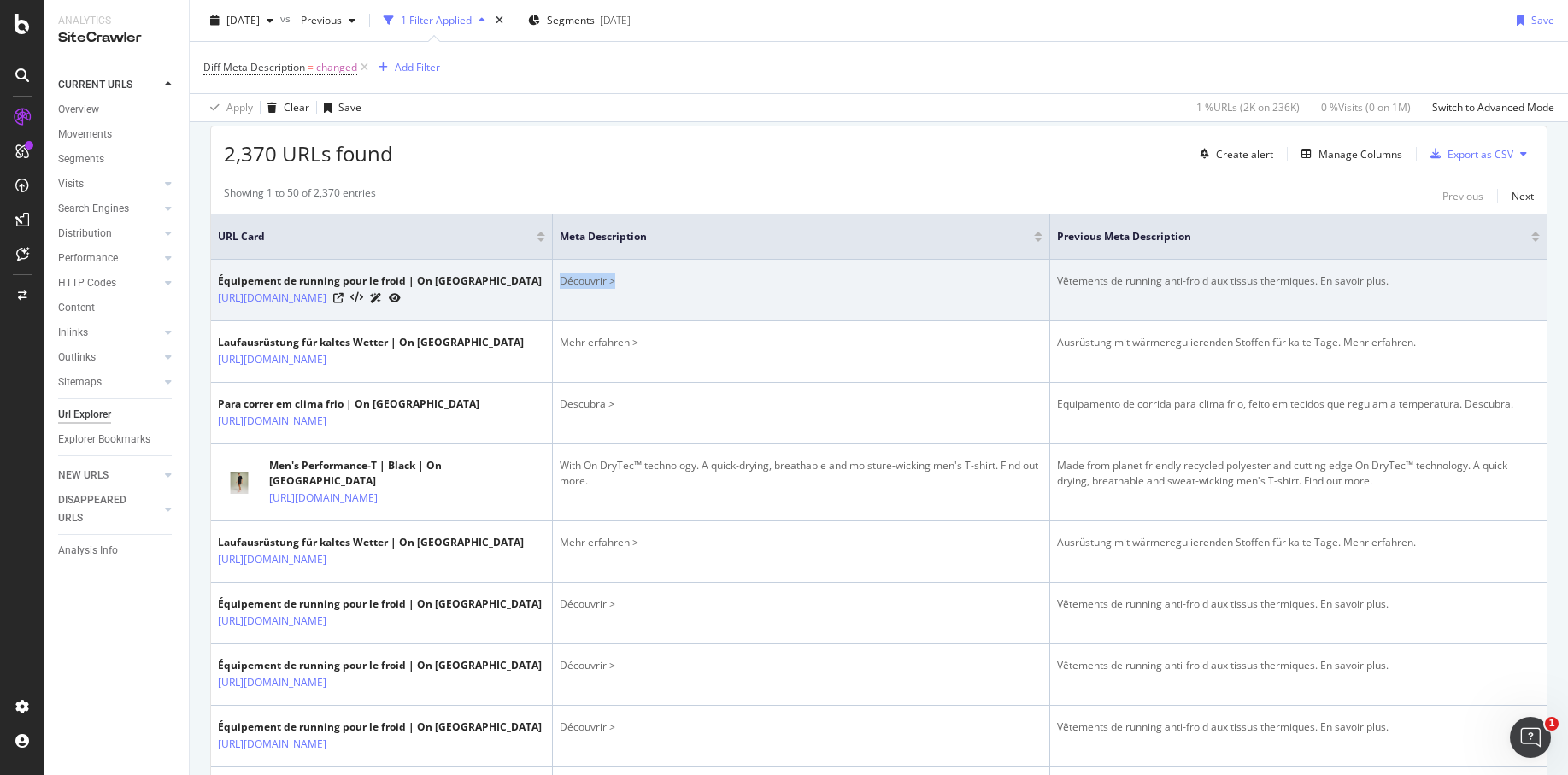
drag, startPoint x: 560, startPoint y: 281, endPoint x: 667, endPoint y: 286, distance: 107.1
click at [668, 285] on td "Découvrir >" at bounding box center [802, 291] width 497 height 61
click at [667, 285] on td "Découvrir >" at bounding box center [802, 291] width 497 height 61
click at [344, 303] on icon at bounding box center [338, 298] width 11 height 11
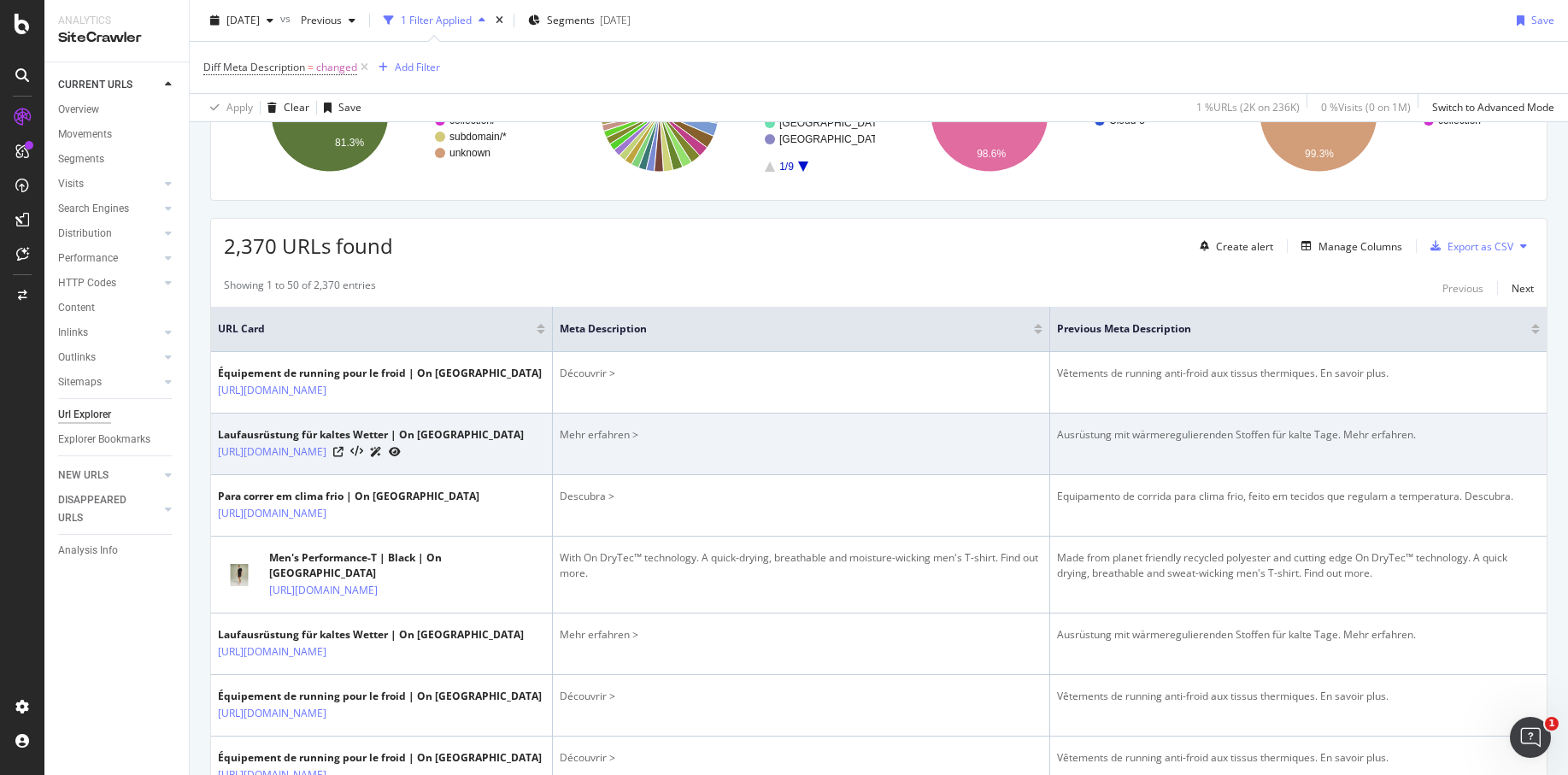
scroll to position [0, 0]
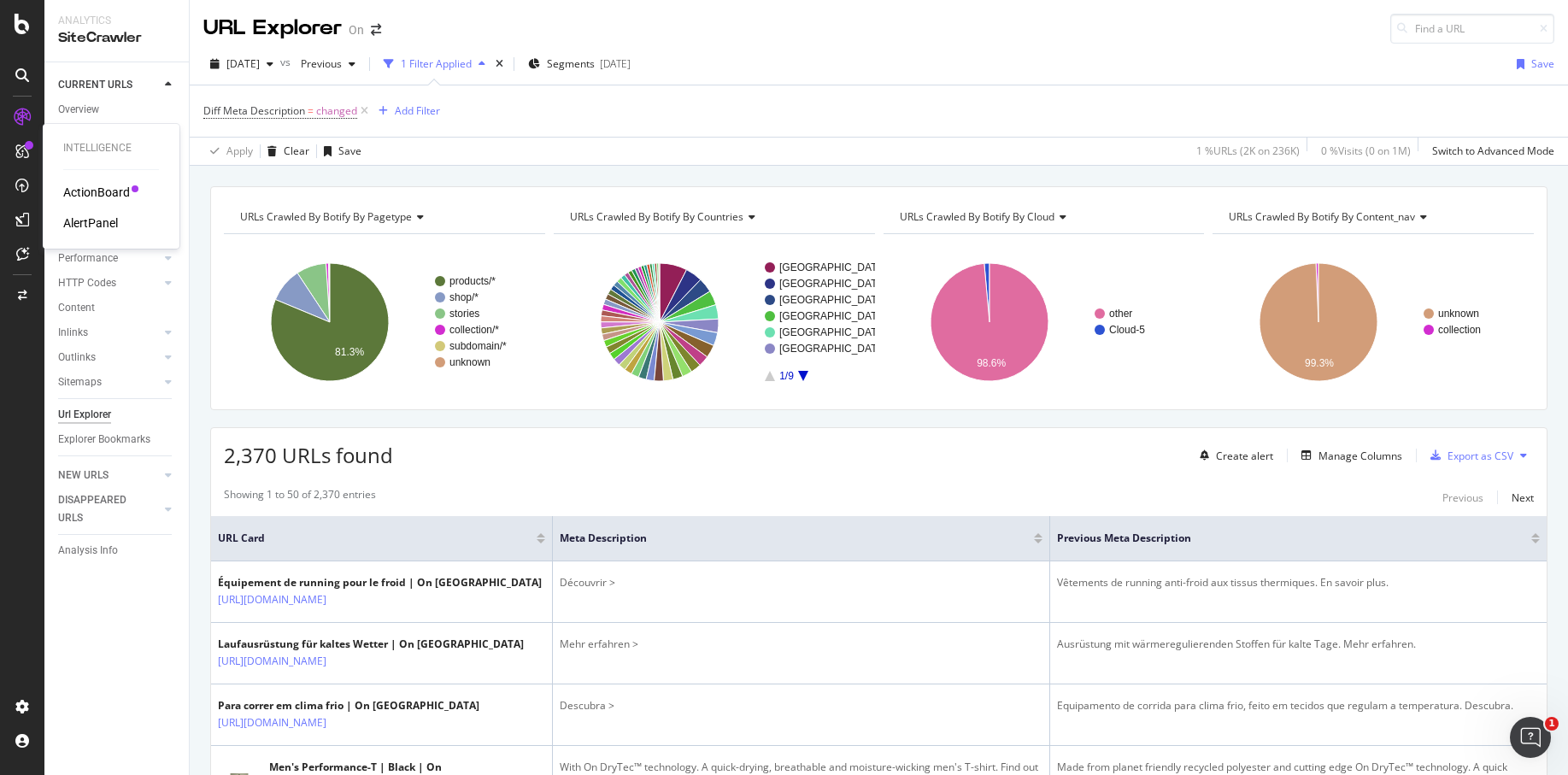
click at [97, 220] on div "AlertPanel" at bounding box center [90, 223] width 55 height 17
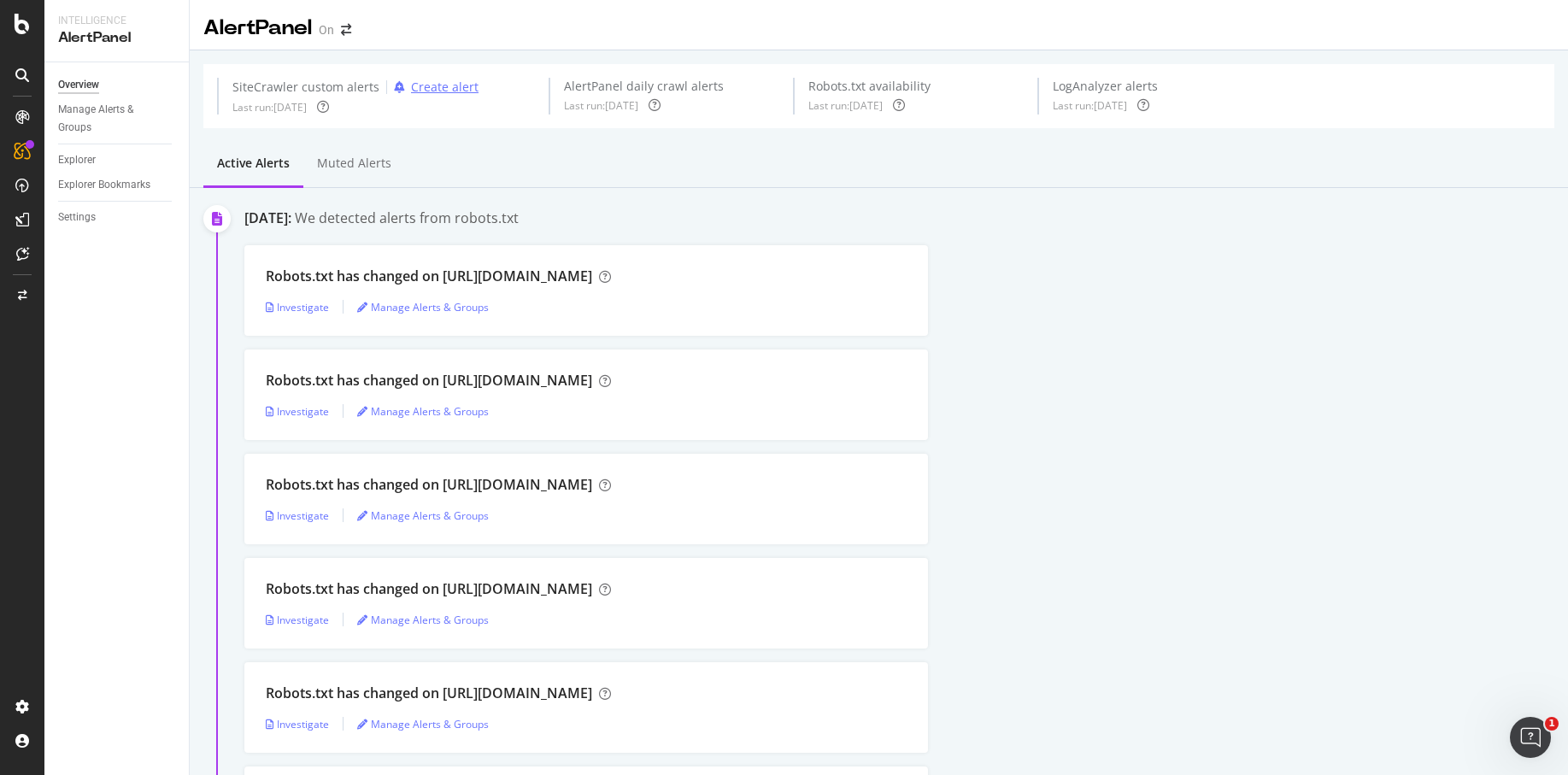
click at [440, 91] on div "Create alert" at bounding box center [445, 87] width 67 height 17
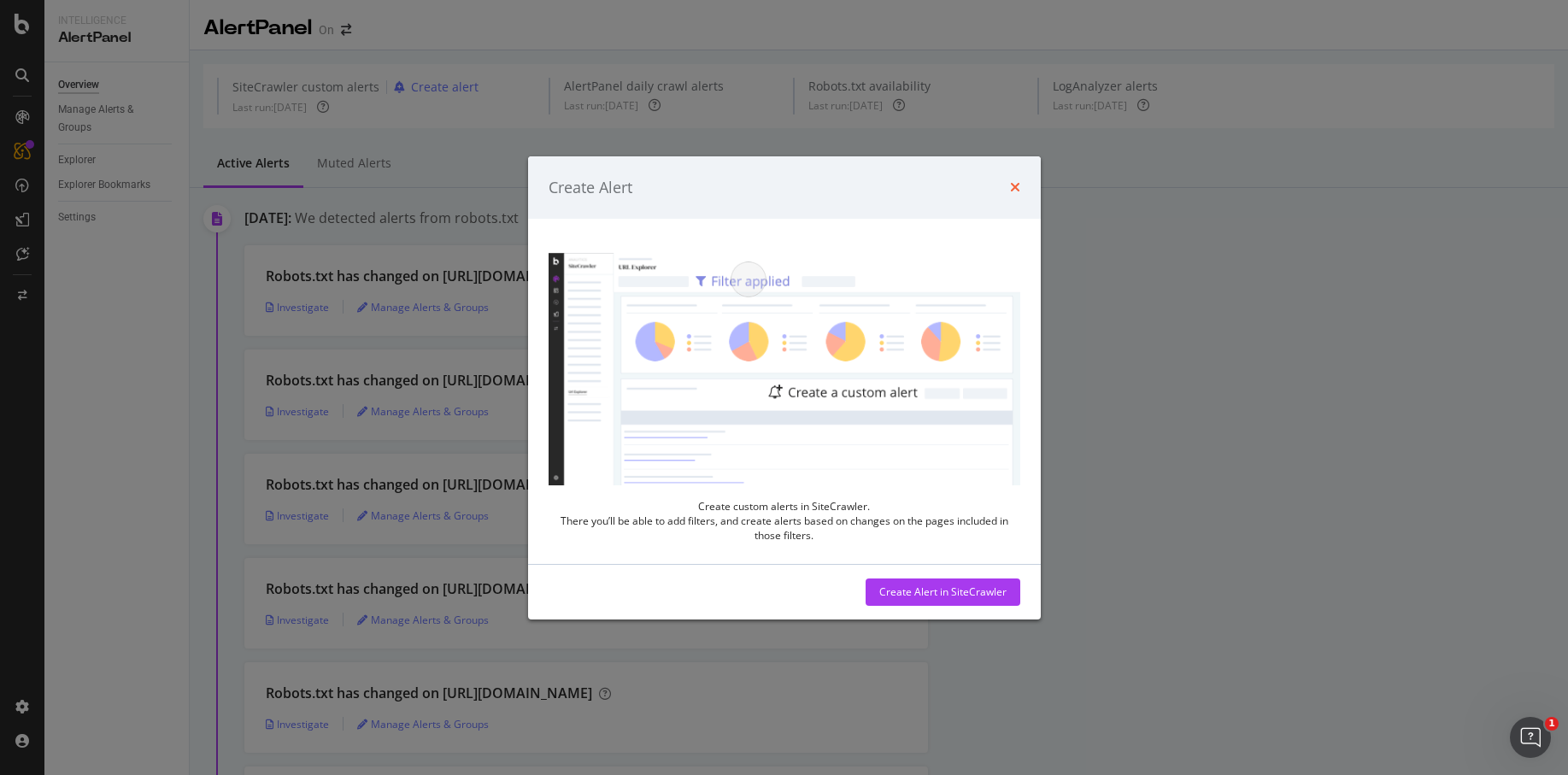
click at [1013, 190] on icon "times" at bounding box center [1015, 187] width 11 height 13
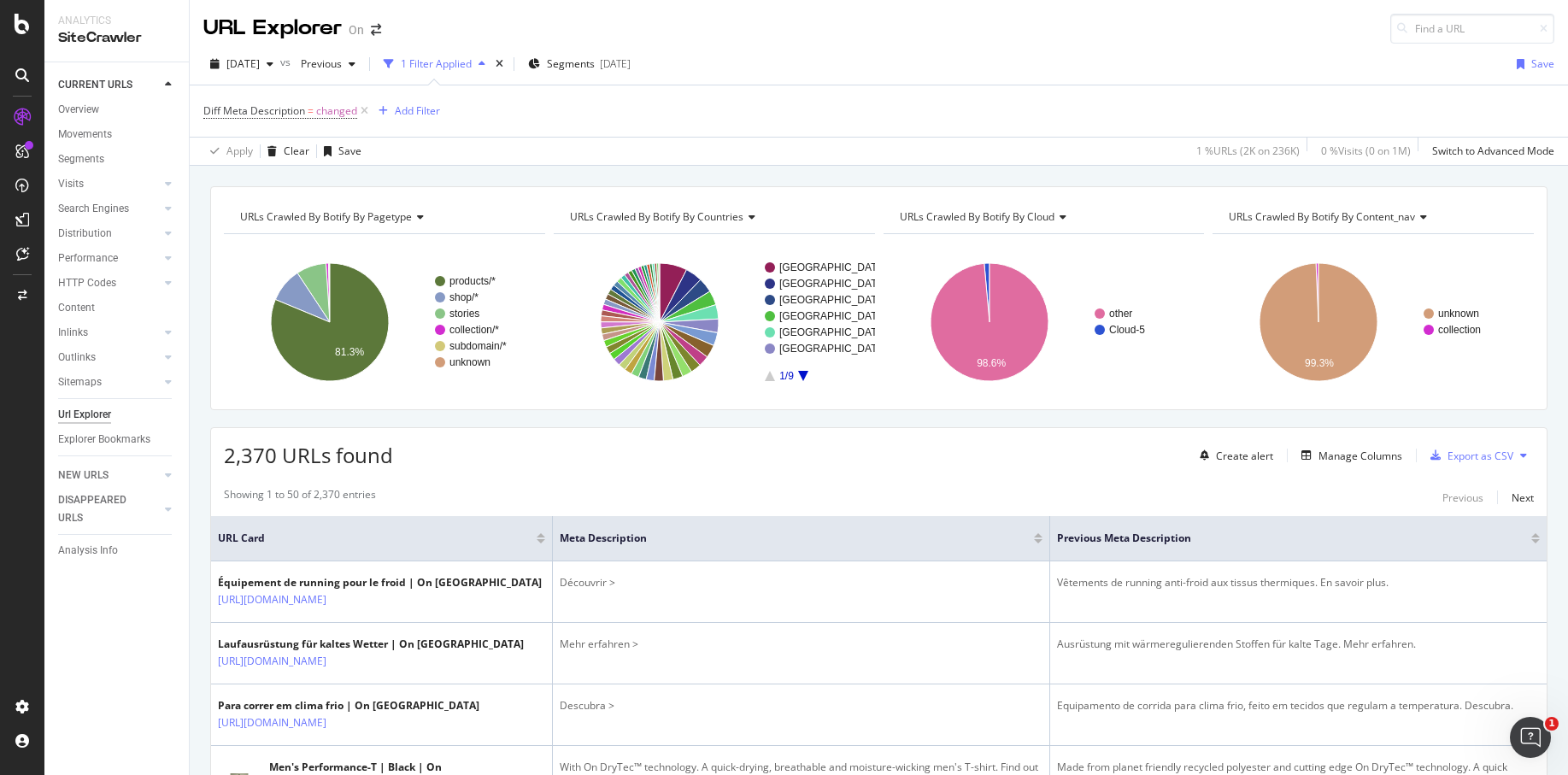
click at [1054, 93] on div "Diff Meta Description = changed Add Filter" at bounding box center [879, 110] width 1351 height 51
click at [1535, 64] on div "Save" at bounding box center [1543, 63] width 23 height 14
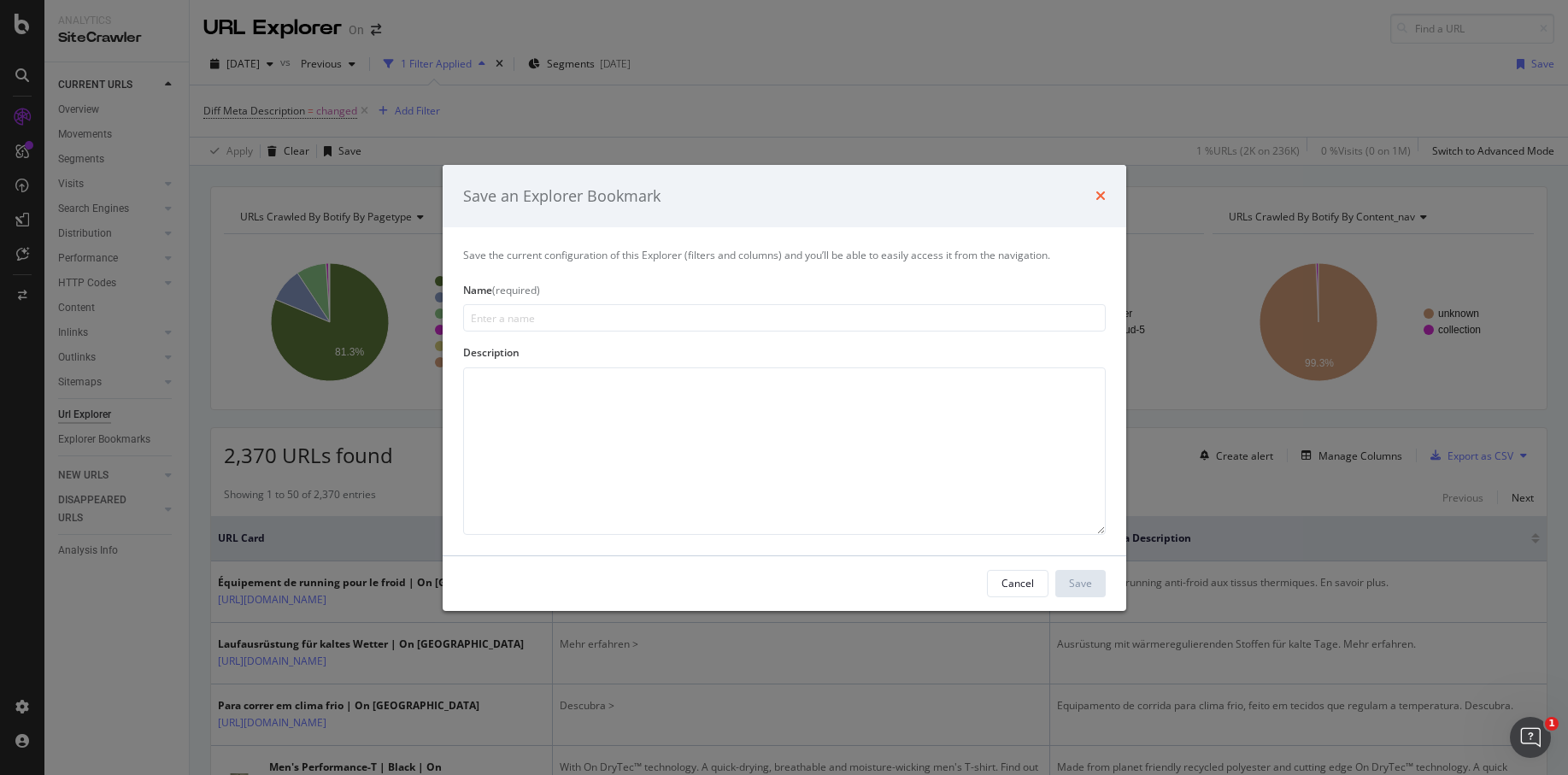
click at [1101, 191] on icon "times" at bounding box center [1100, 196] width 11 height 13
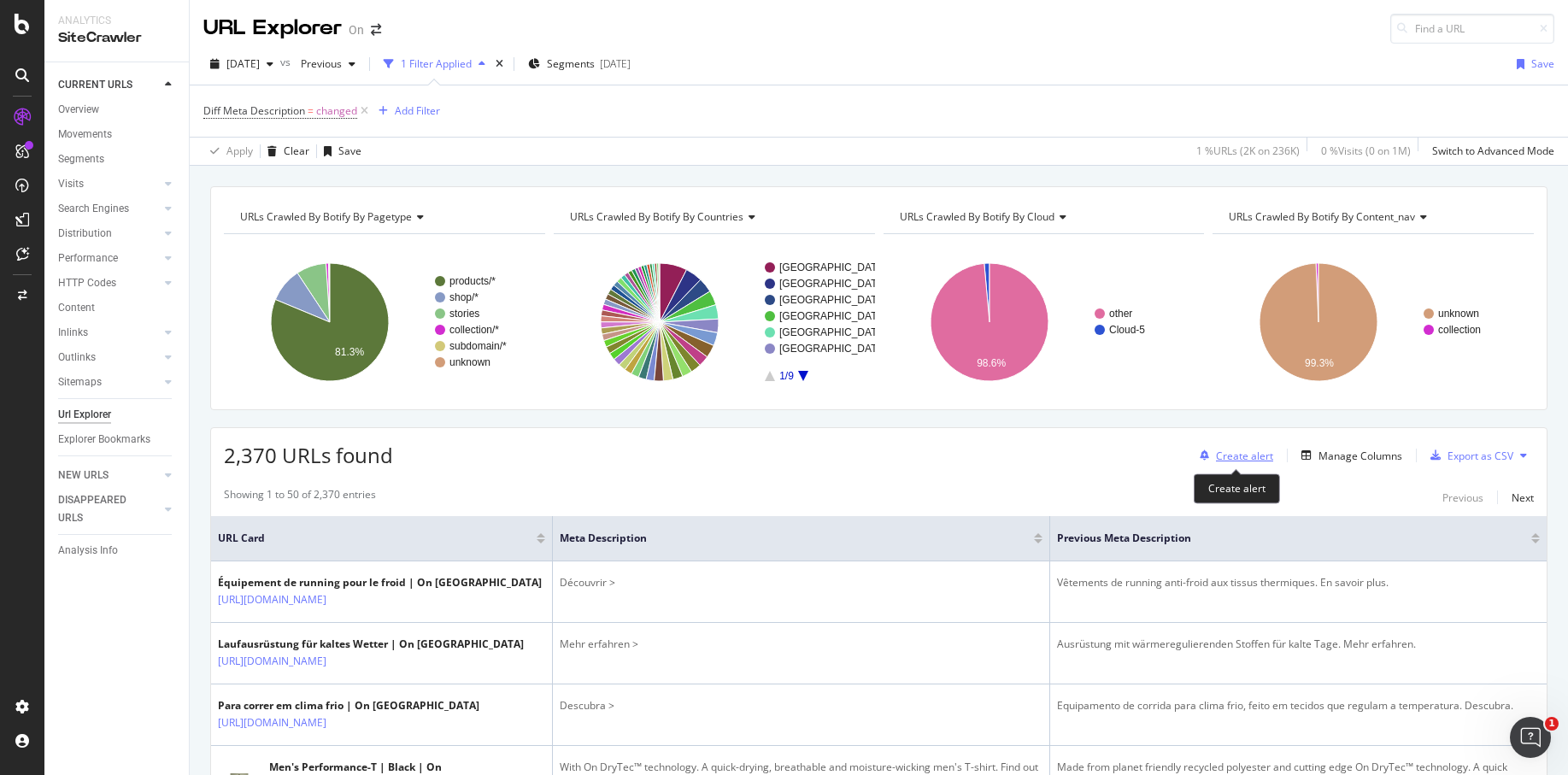
click at [1240, 451] on div "Create alert" at bounding box center [1245, 455] width 58 height 14
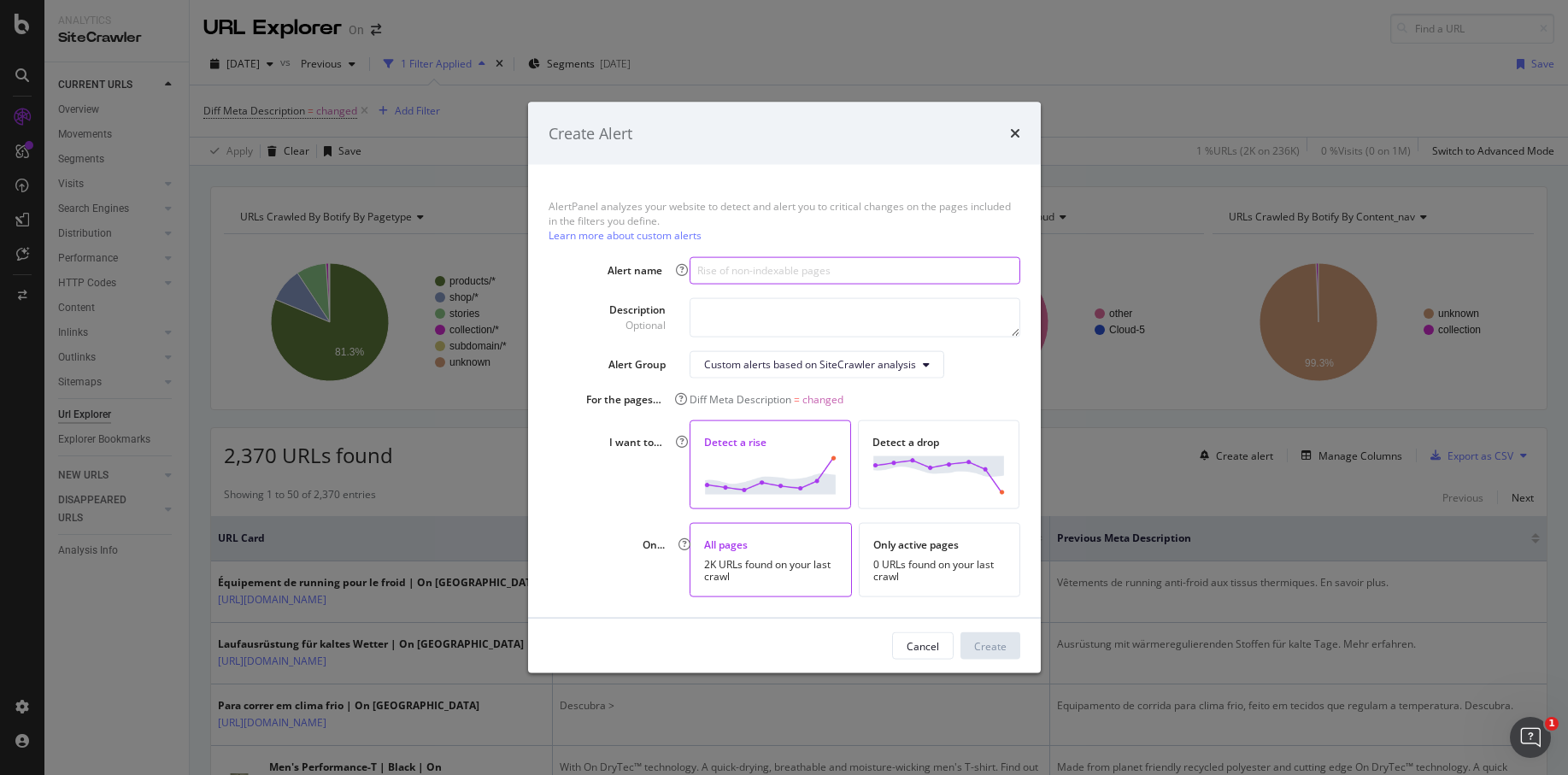
click at [751, 274] on input "modal" at bounding box center [855, 270] width 330 height 27
click at [743, 277] on input "modal" at bounding box center [855, 270] width 330 height 27
click at [703, 313] on textarea "modal" at bounding box center [855, 317] width 330 height 39
click at [593, 510] on div "AlertPanel analyzes your website to detect and alert you to critical changes on…" at bounding box center [784, 392] width 513 height 453
click at [889, 581] on div "0 URLs found on your last crawl" at bounding box center [940, 570] width 133 height 24
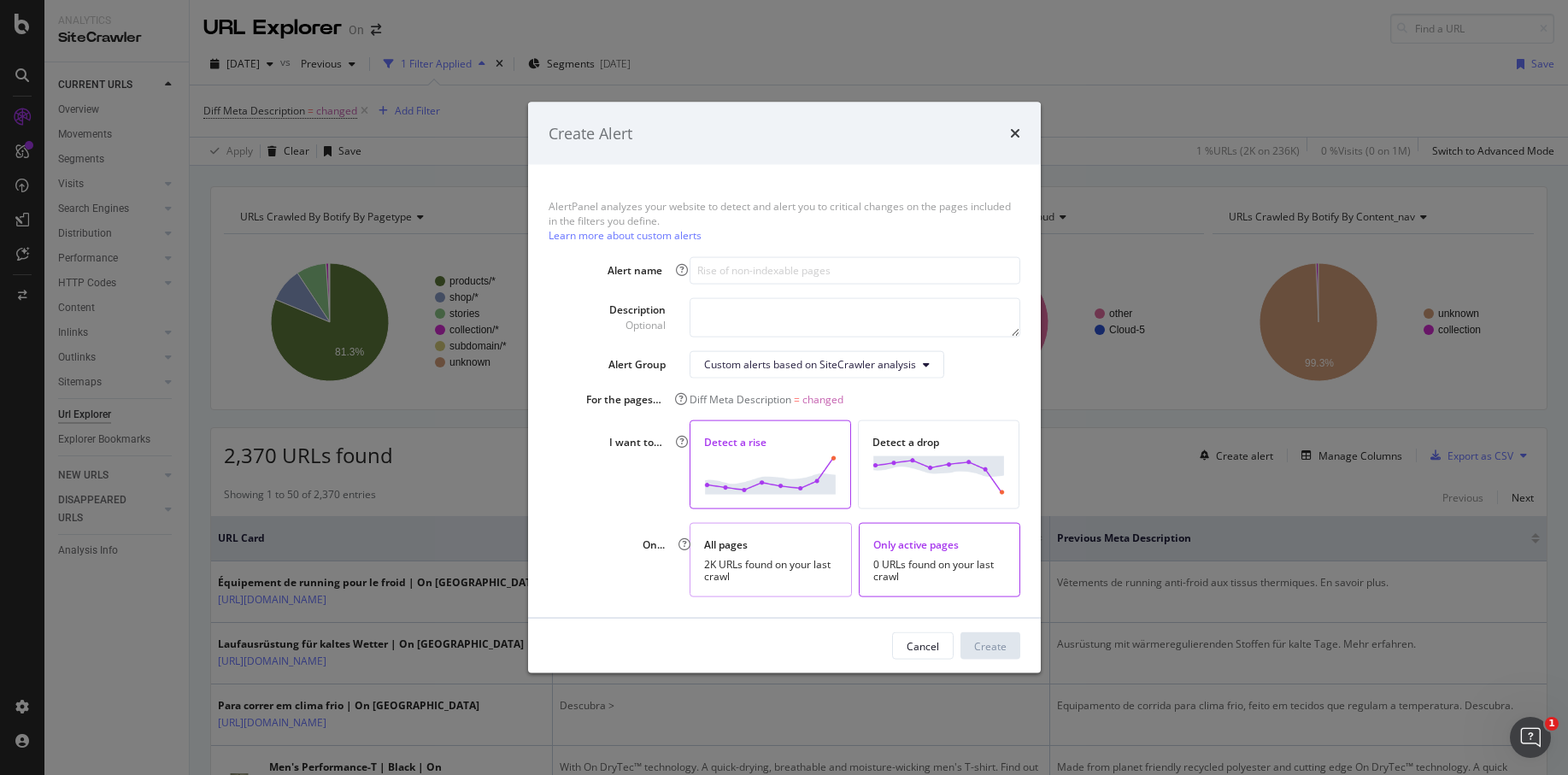
click at [790, 579] on div "2K URLs found on your last crawl" at bounding box center [770, 570] width 133 height 24
click at [812, 318] on textarea "modal" at bounding box center [855, 317] width 330 height 39
drag, startPoint x: 954, startPoint y: 319, endPoint x: 690, endPoint y: 311, distance: 264.1
click at [690, 311] on textarea "Meta Description changed compared to last Crawl" at bounding box center [855, 317] width 330 height 39
type textarea "Meta Description changed compared to last Crawl"
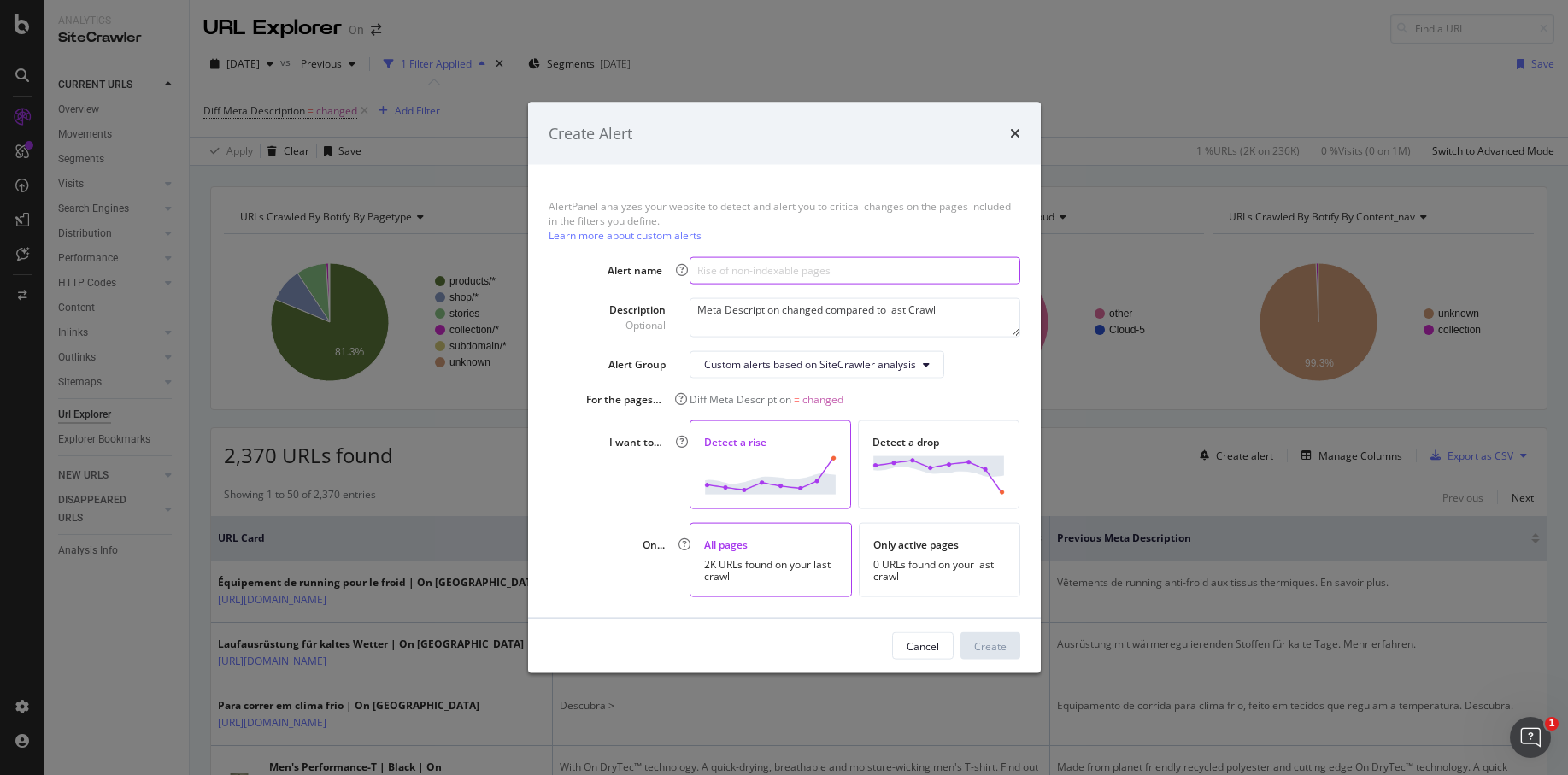
click at [836, 274] on input "modal" at bounding box center [855, 270] width 330 height 27
paste input "Meta Description changed compared to last Crawl"
drag, startPoint x: 783, startPoint y: 277, endPoint x: 934, endPoint y: 275, distance: 151.0
click at [934, 275] on input "Meta Description changed compared to last Crawl" at bounding box center [855, 270] width 330 height 27
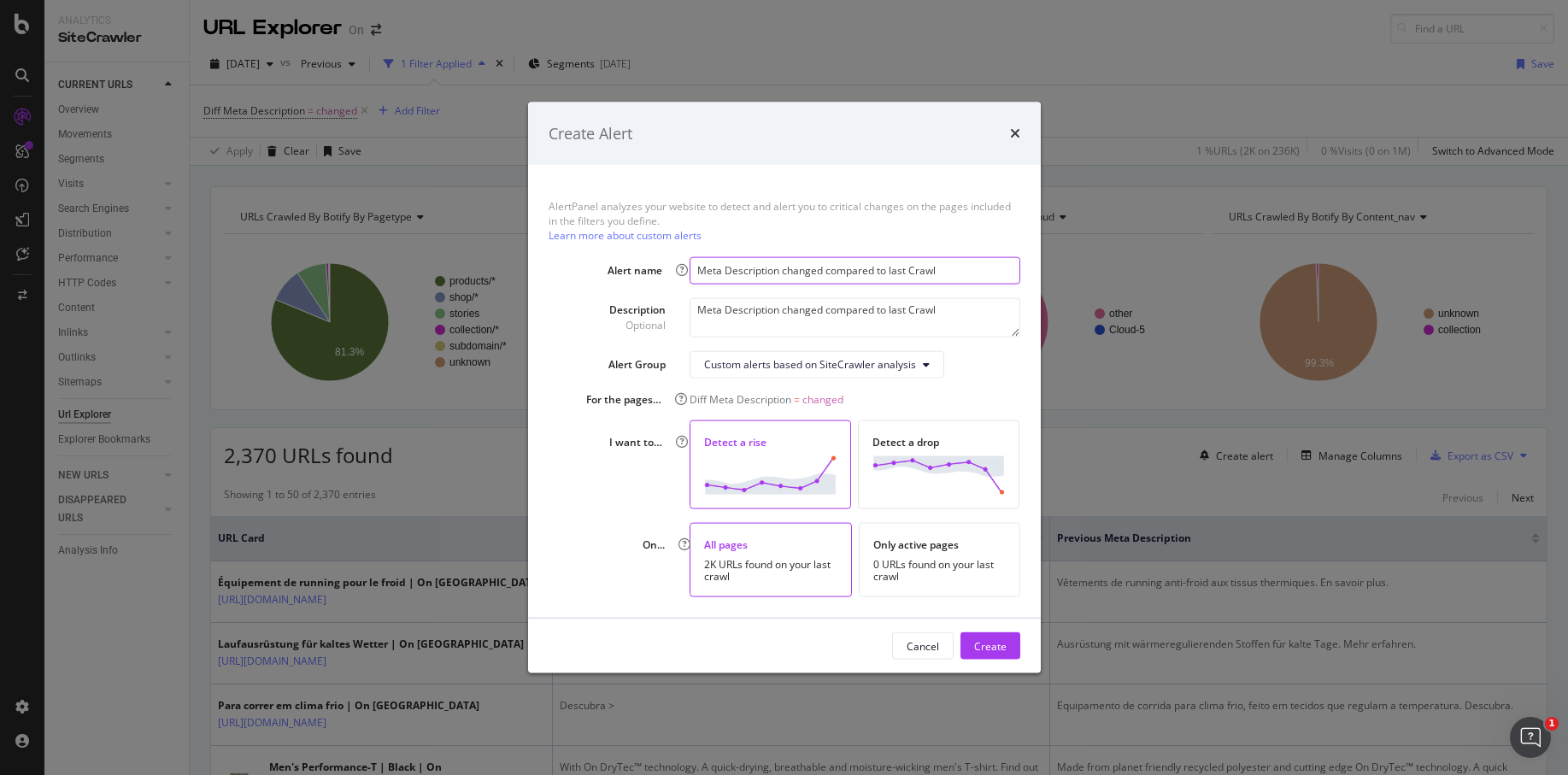
drag, startPoint x: 826, startPoint y: 273, endPoint x: 951, endPoint y: 272, distance: 125.0
click at [951, 272] on input "Meta Description changed compared to last Crawl" at bounding box center [855, 270] width 330 height 27
type input "Meta Description changed"
click at [852, 240] on div "AlertPanel analyzes your website to detect and alert you to critical changes on…" at bounding box center [784, 220] width 471 height 43
click at [953, 313] on textarea "Meta Description changed compared to last Crawl" at bounding box center [855, 317] width 330 height 39
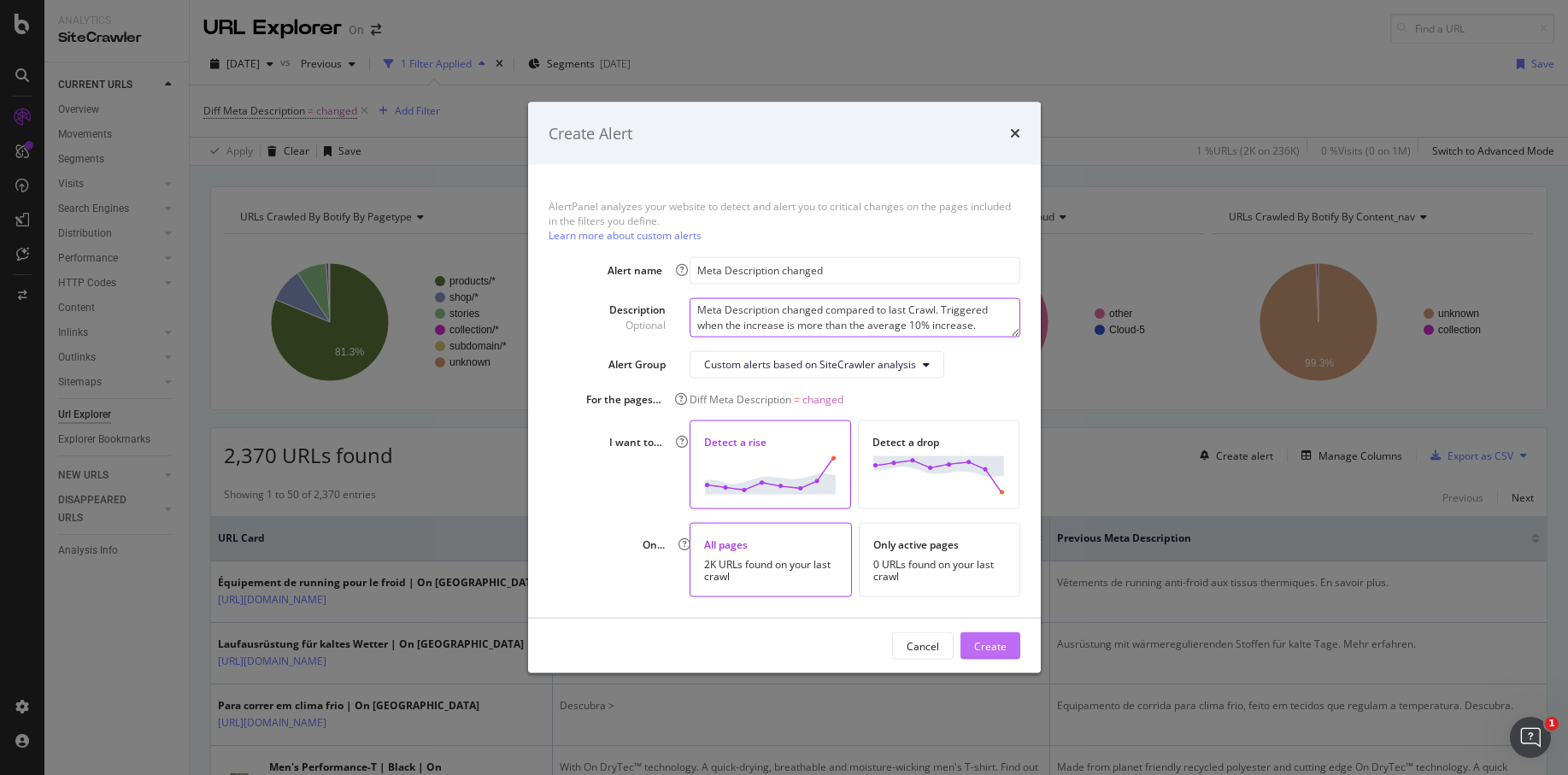
type textarea "Meta Description changed compared to last Crawl. Triggered when the increase is…"
click at [998, 643] on div "Create" at bounding box center [991, 645] width 33 height 14
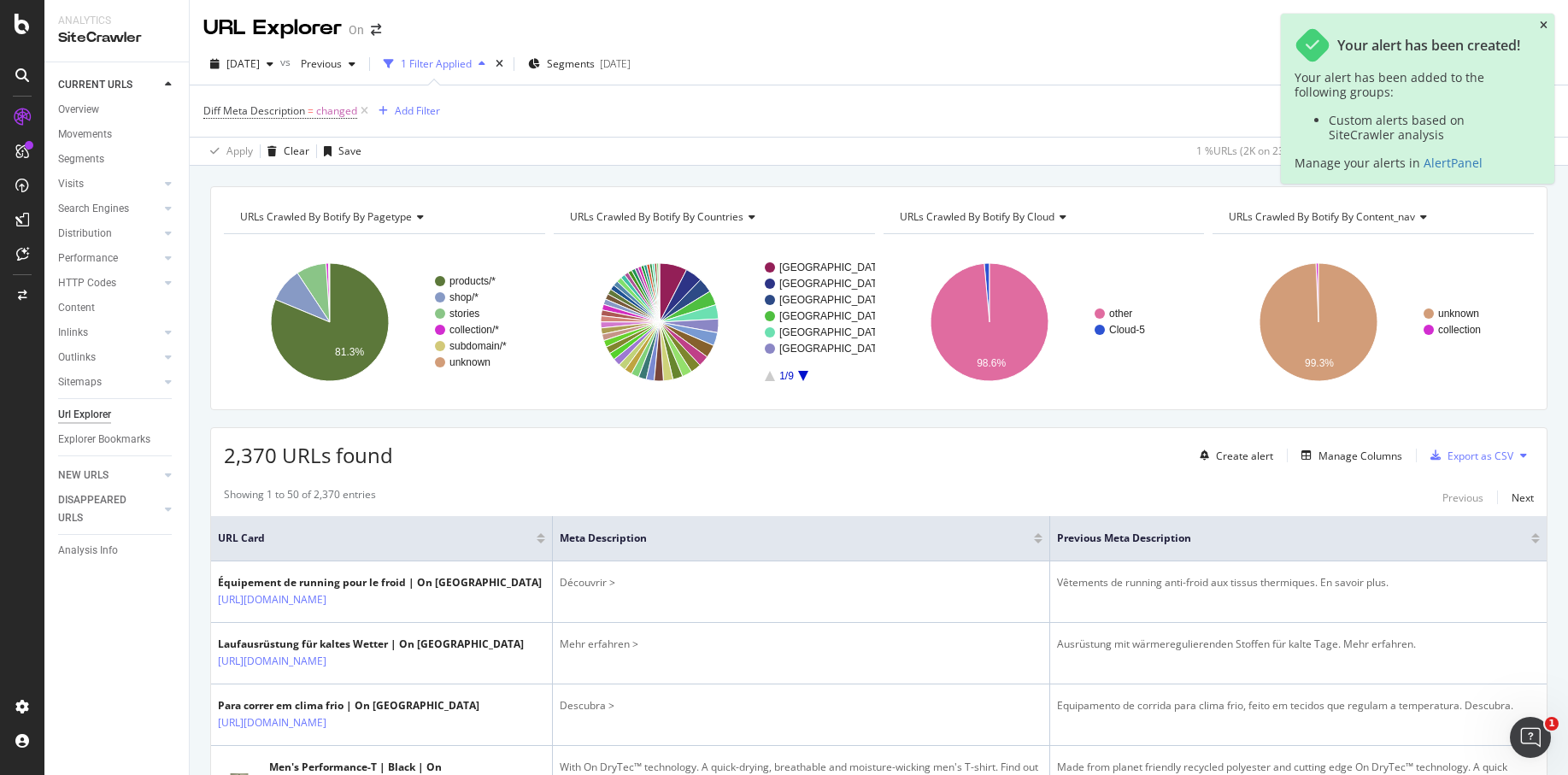
click at [1544, 24] on icon "close toast" at bounding box center [1544, 25] width 8 height 11
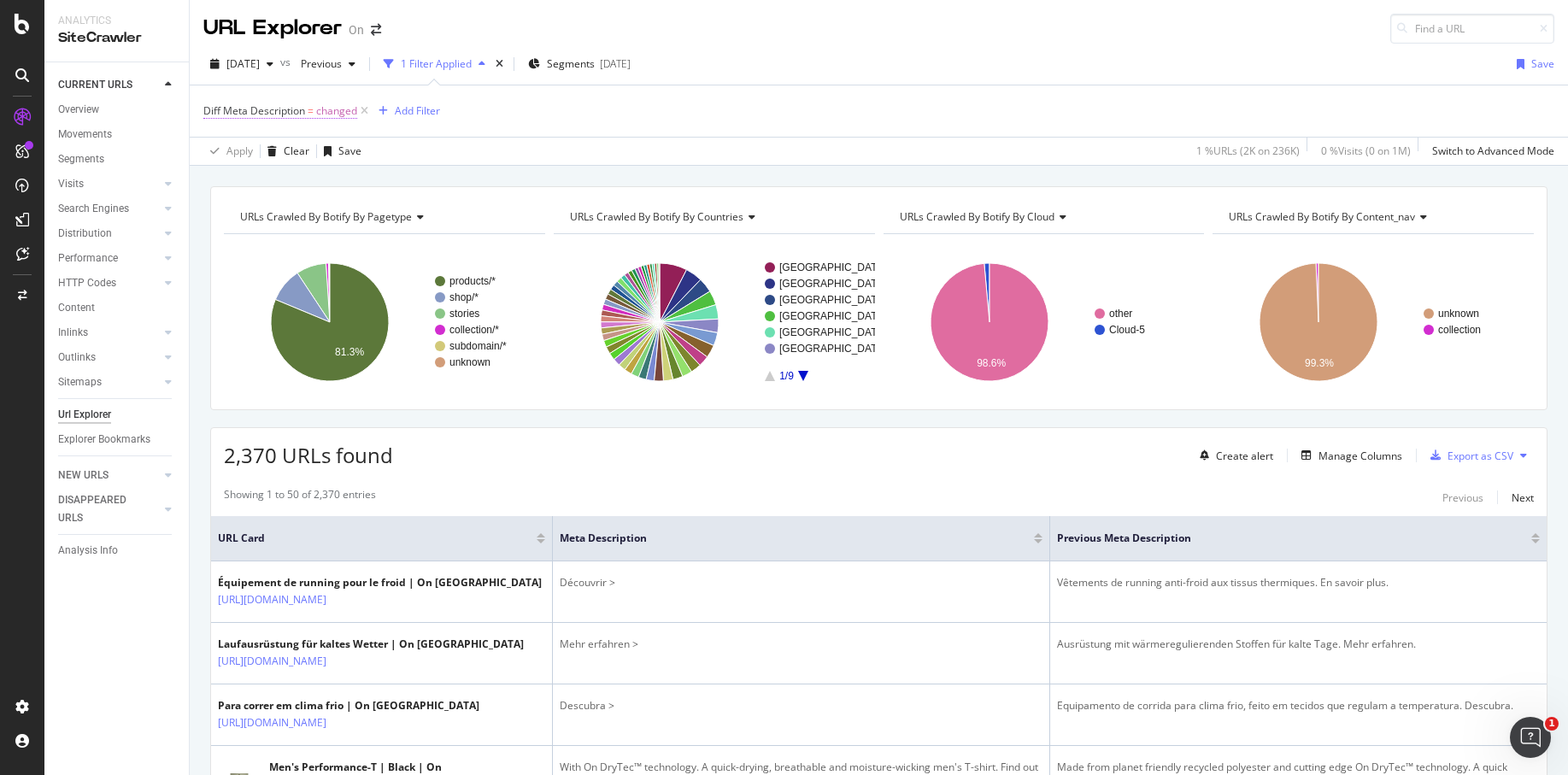
click at [309, 106] on span "=" at bounding box center [310, 110] width 6 height 14
click at [209, 244] on div "Diff Between Crawls Equal to changed changed Cancel Add filter Apply" at bounding box center [312, 194] width 215 height 144
click at [240, 251] on button "Cancel" at bounding box center [238, 244] width 54 height 17
click at [364, 109] on icon at bounding box center [364, 111] width 14 height 17
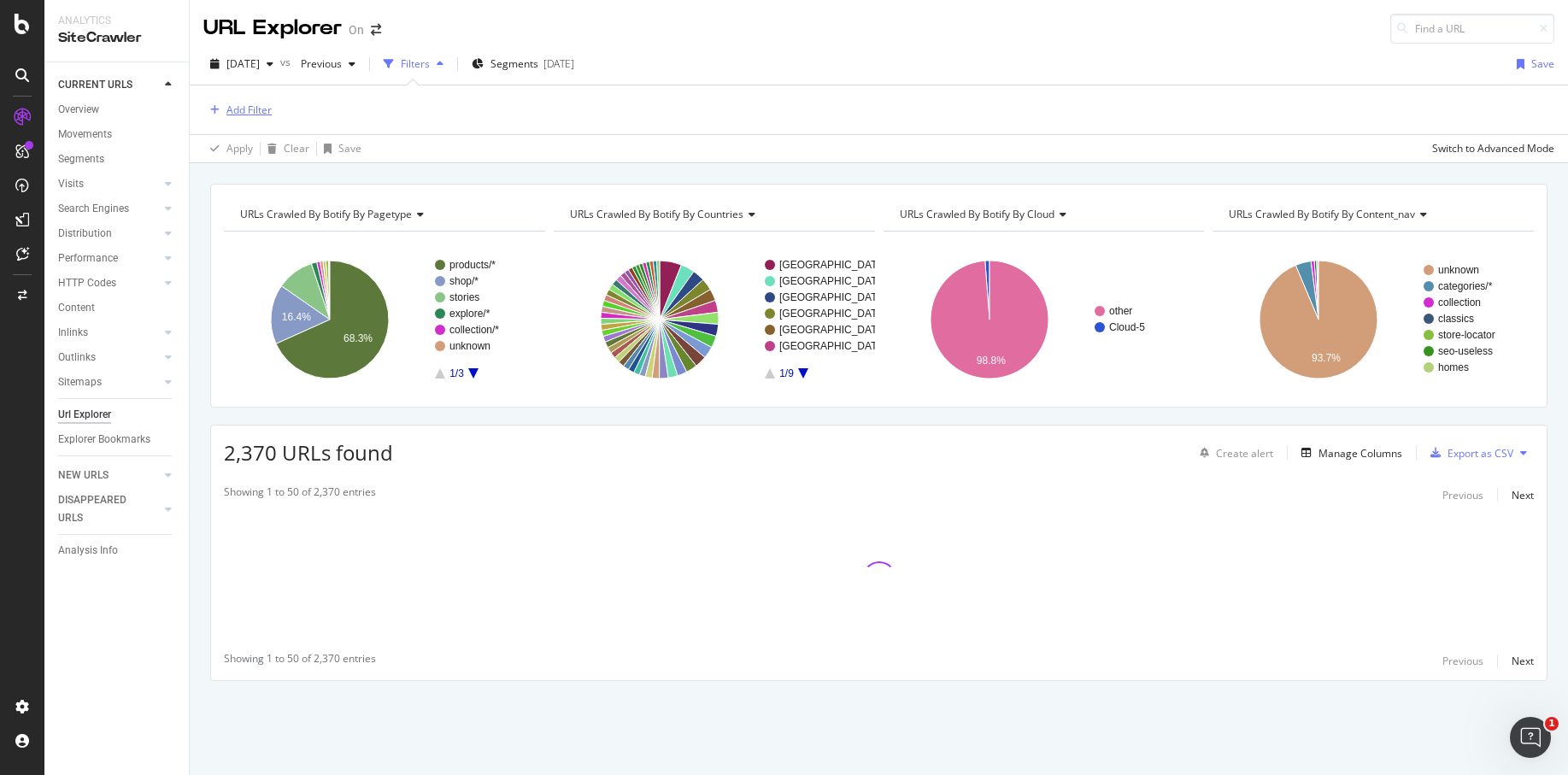
click at [262, 110] on div "Add Filter" at bounding box center [249, 109] width 45 height 14
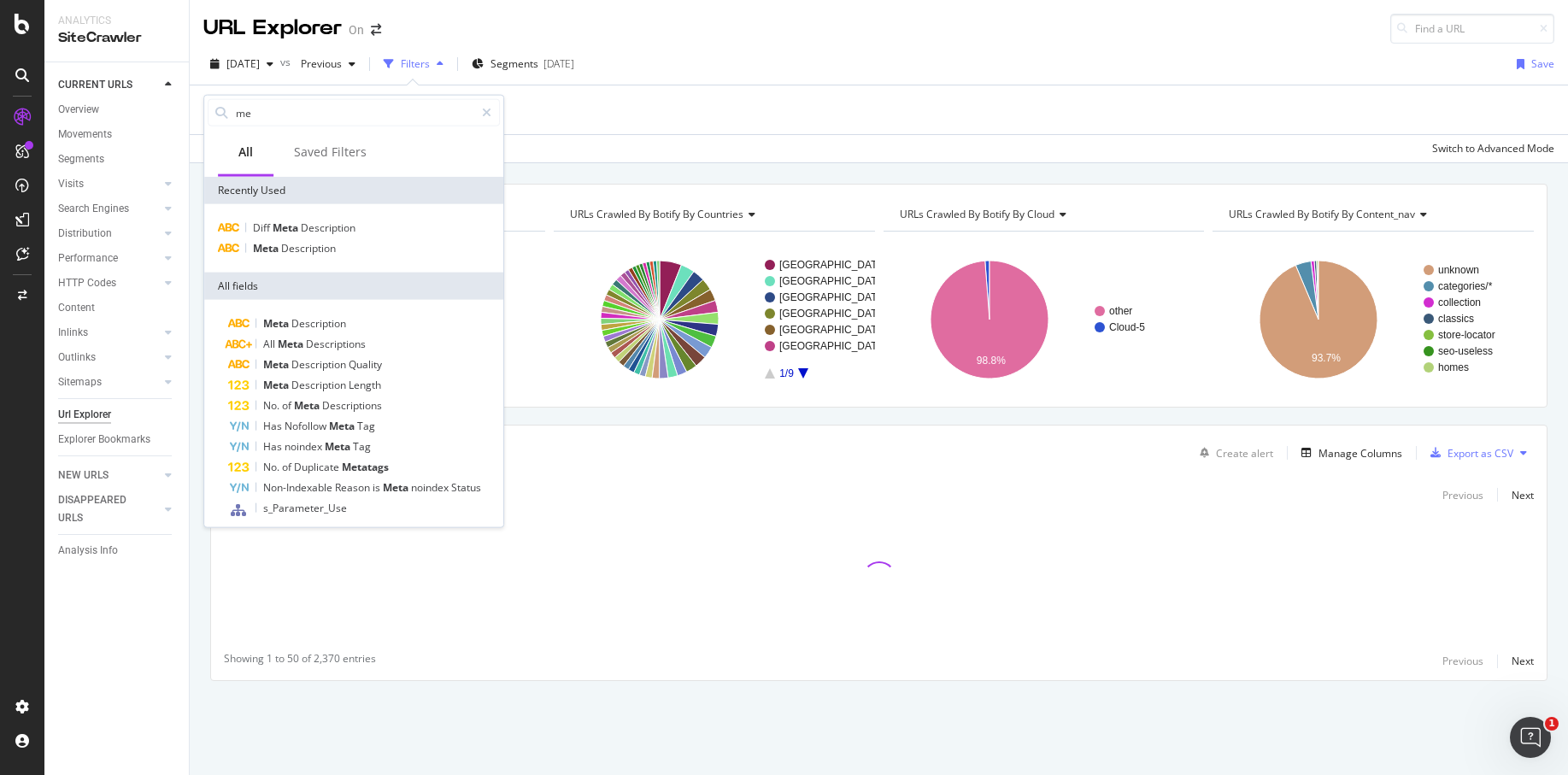
type input "m"
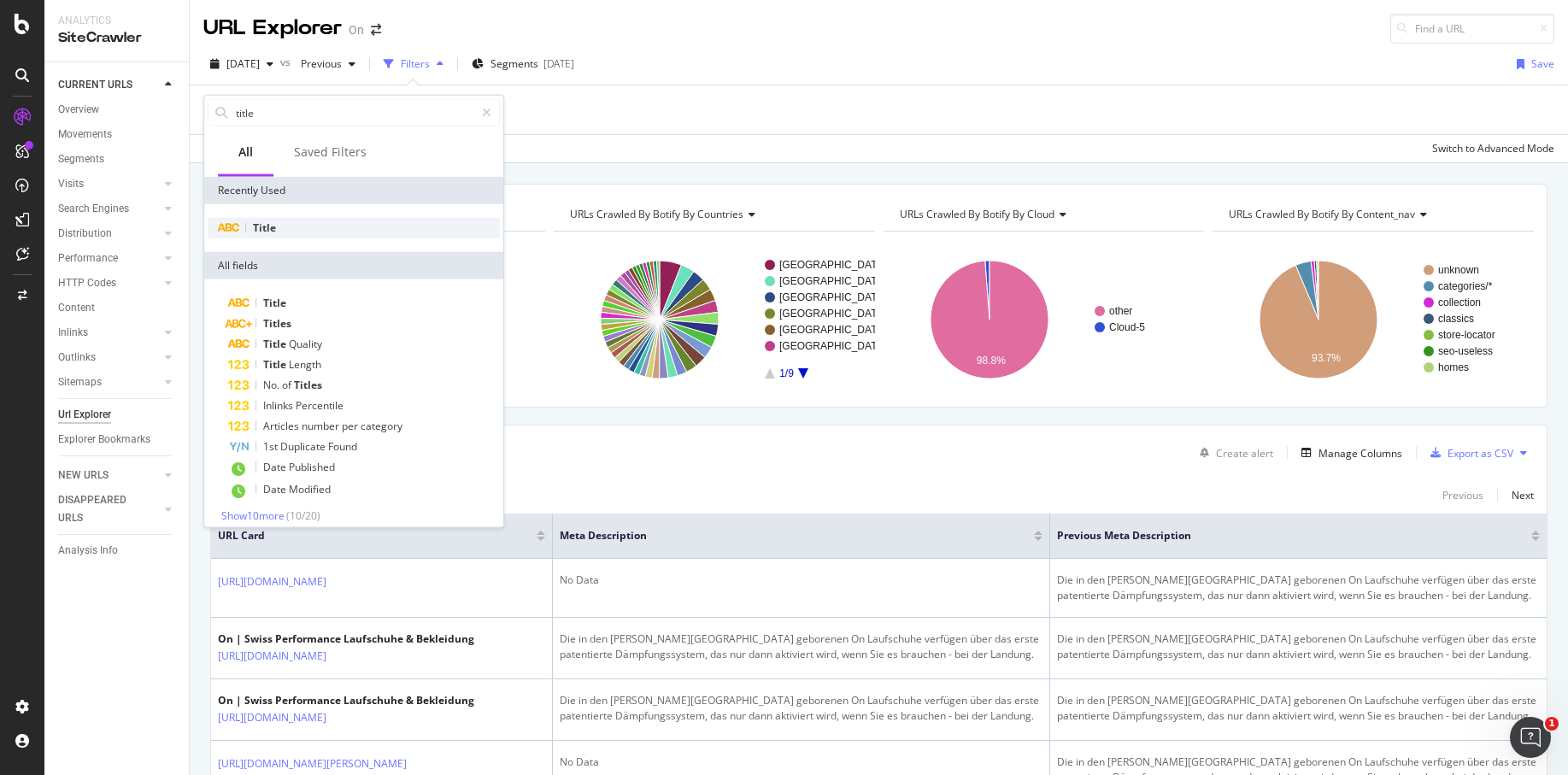
type input "title"
click at [279, 230] on div "Title" at bounding box center [353, 228] width 292 height 20
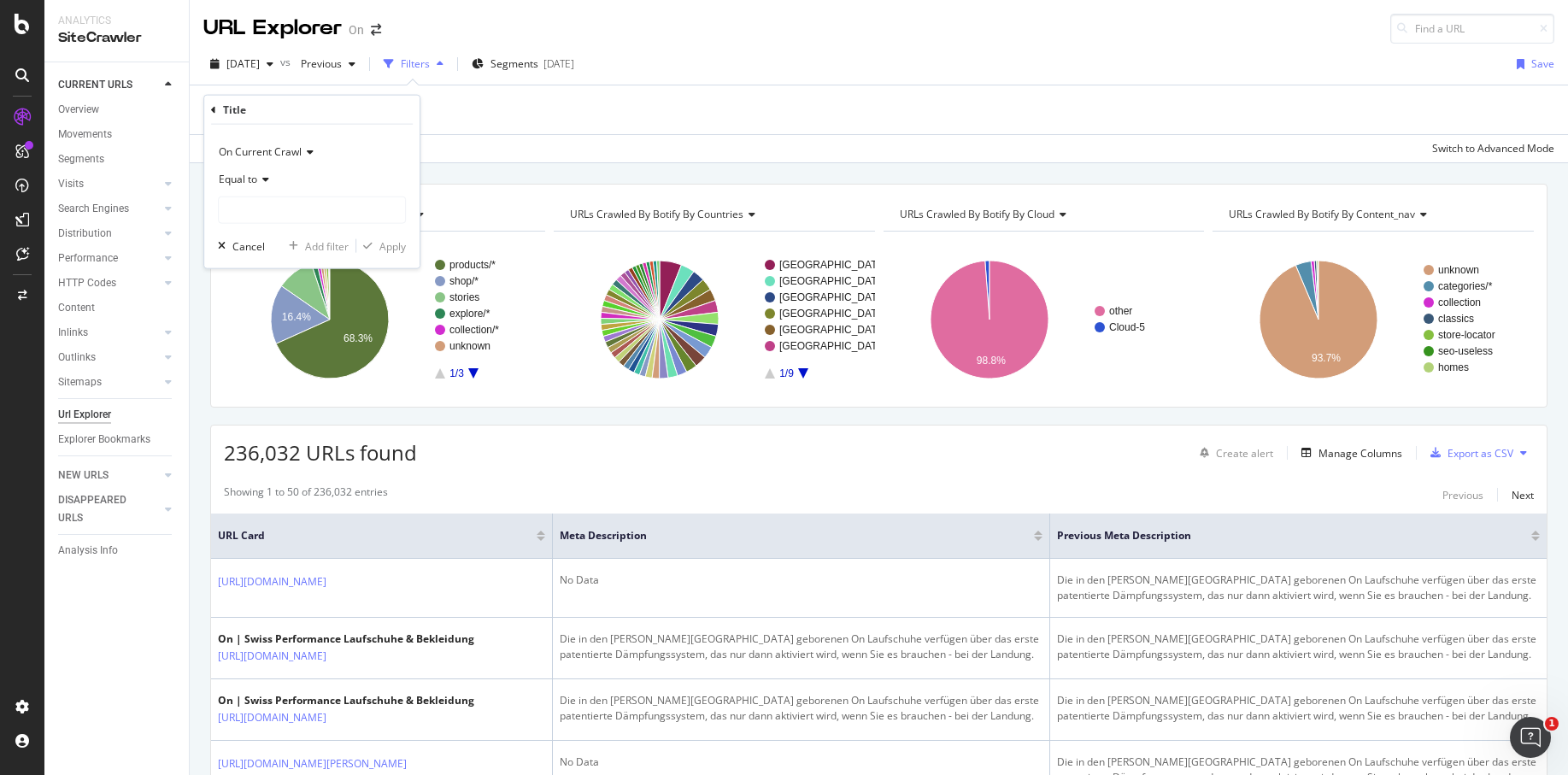
click at [278, 155] on span "On Current Crawl" at bounding box center [260, 151] width 83 height 14
click at [302, 231] on span "Diff Between Crawls" at bounding box center [275, 230] width 97 height 14
click at [267, 206] on input "text" at bounding box center [312, 210] width 186 height 27
click at [280, 251] on span "changed" at bounding box center [282, 251] width 120 height 14
type input "changed"
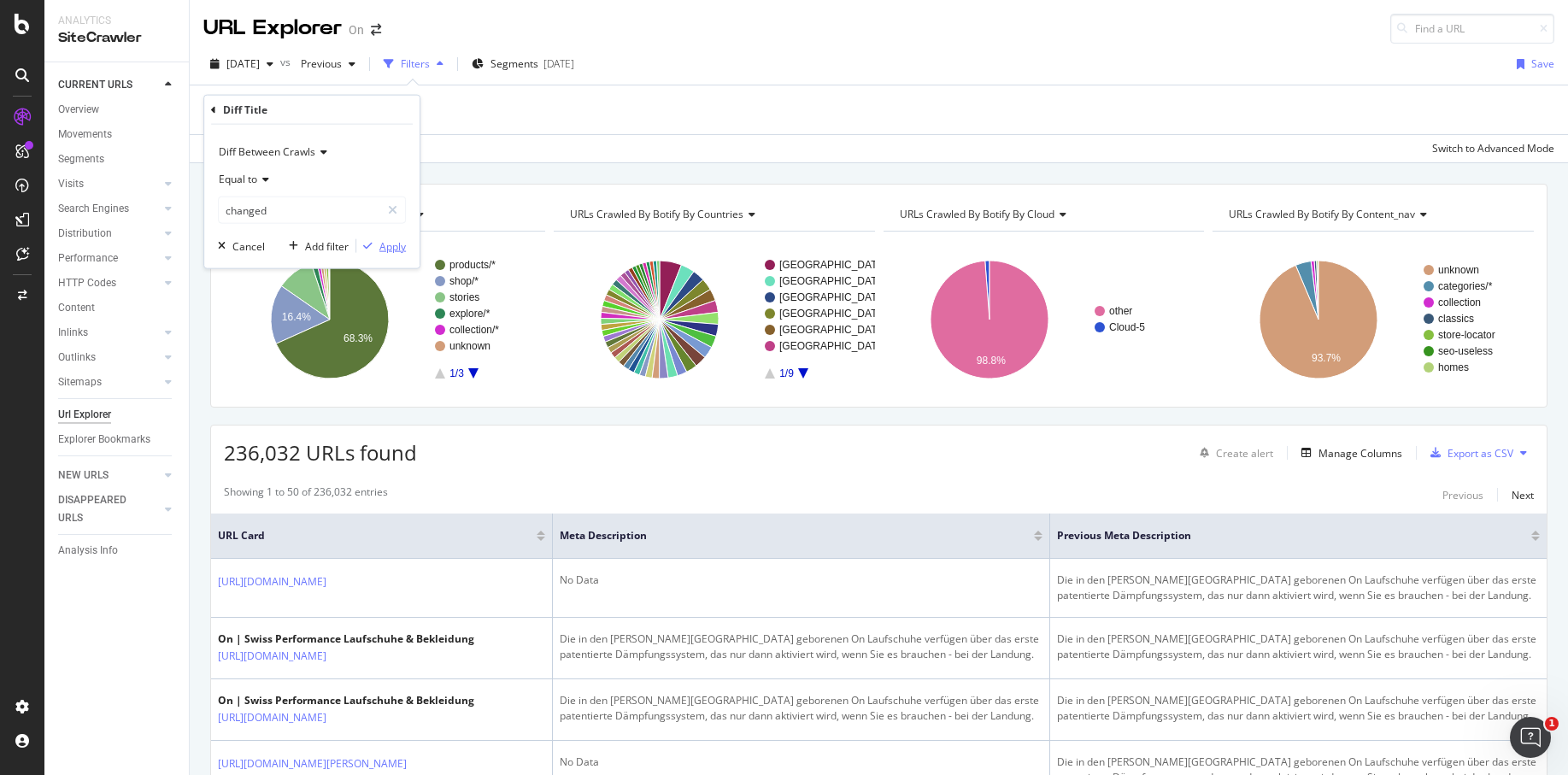
click at [393, 246] on div "Apply" at bounding box center [393, 245] width 27 height 14
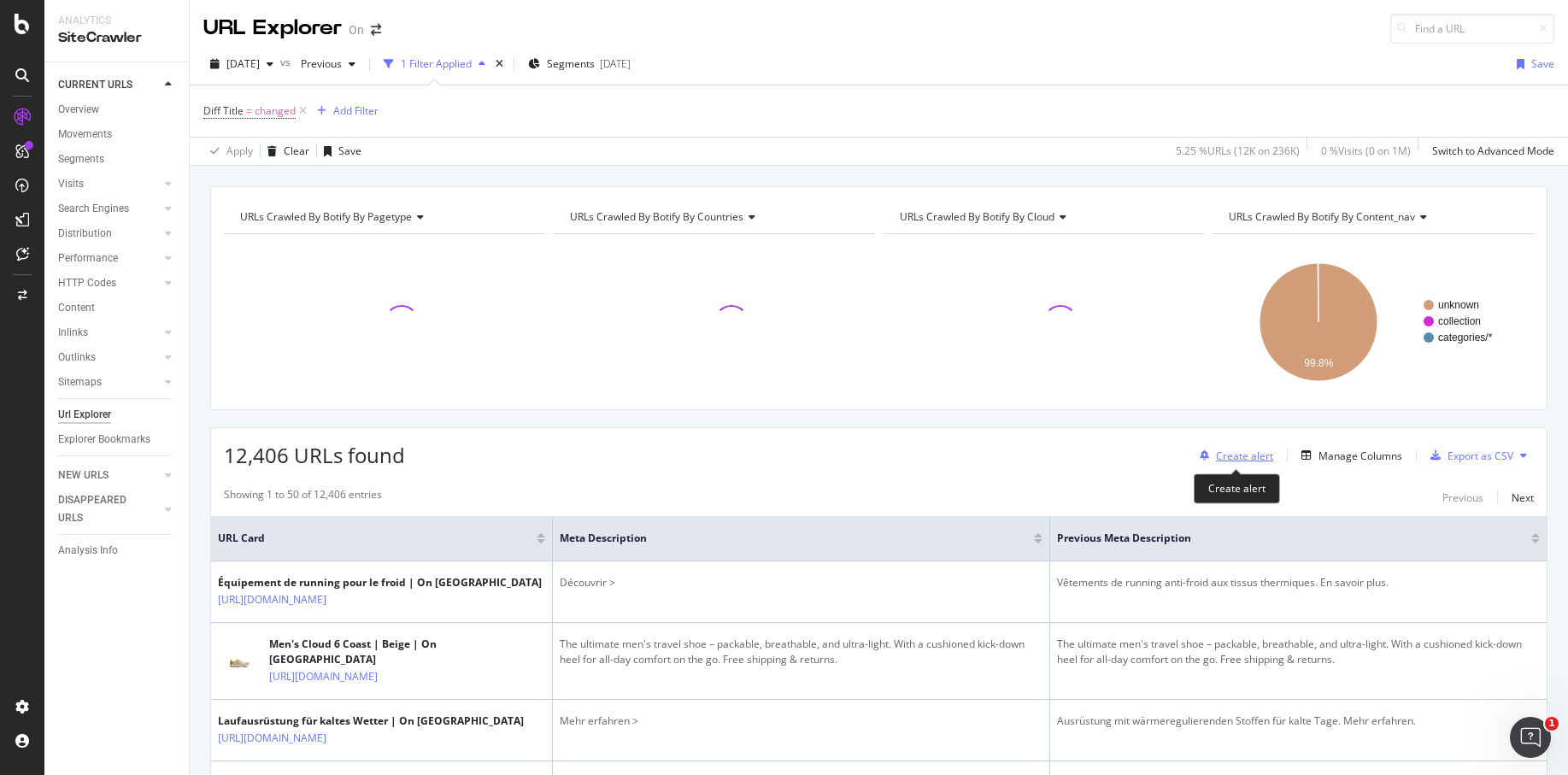
click at [1248, 451] on div "Create alert" at bounding box center [1245, 455] width 58 height 14
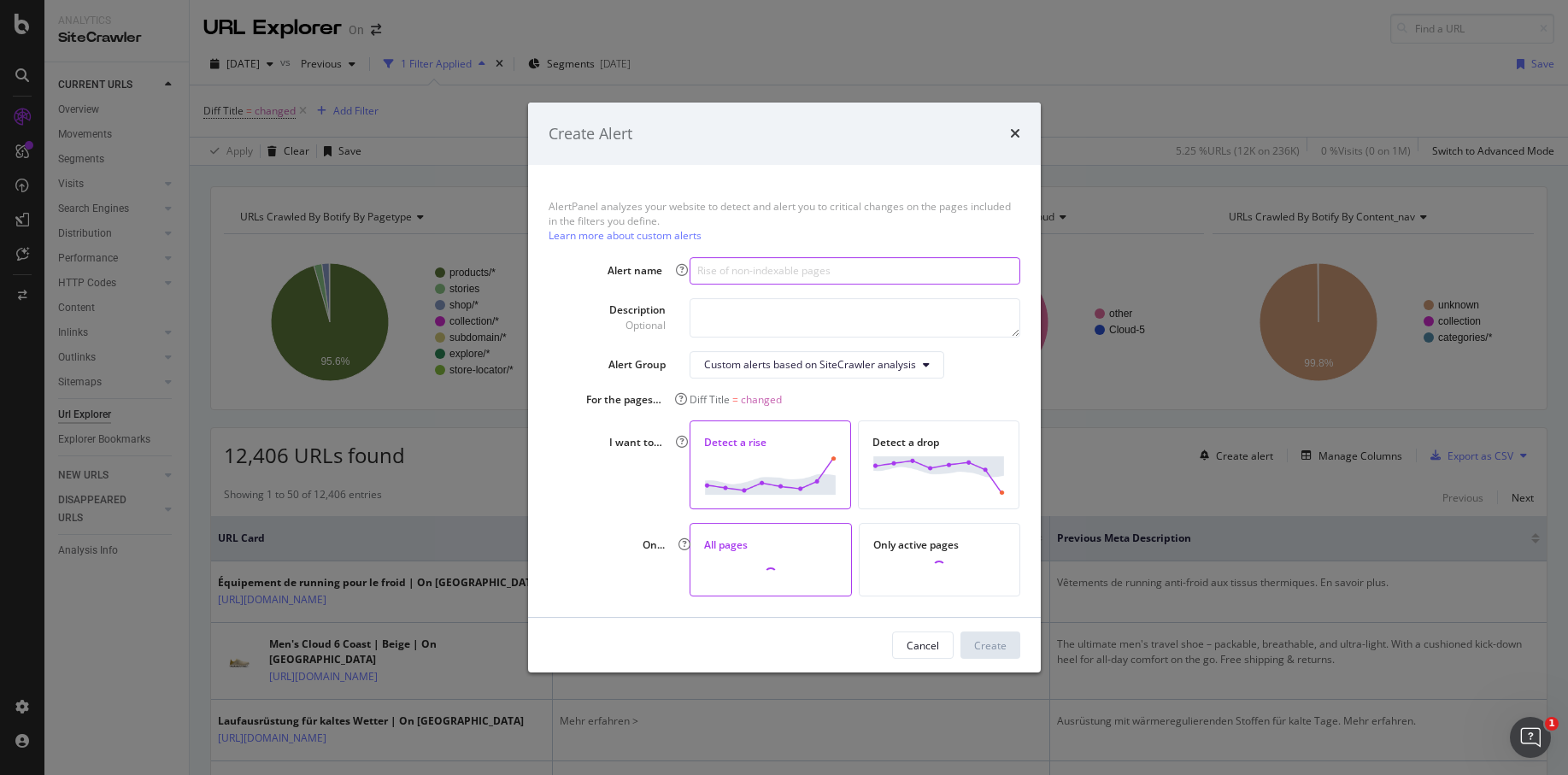
click at [864, 263] on input "modal" at bounding box center [855, 271] width 330 height 27
click at [750, 319] on textarea "modal" at bounding box center [855, 318] width 330 height 39
click at [823, 365] on div "Custom alerts based on SiteCrawler analysis" at bounding box center [809, 364] width 212 height 14
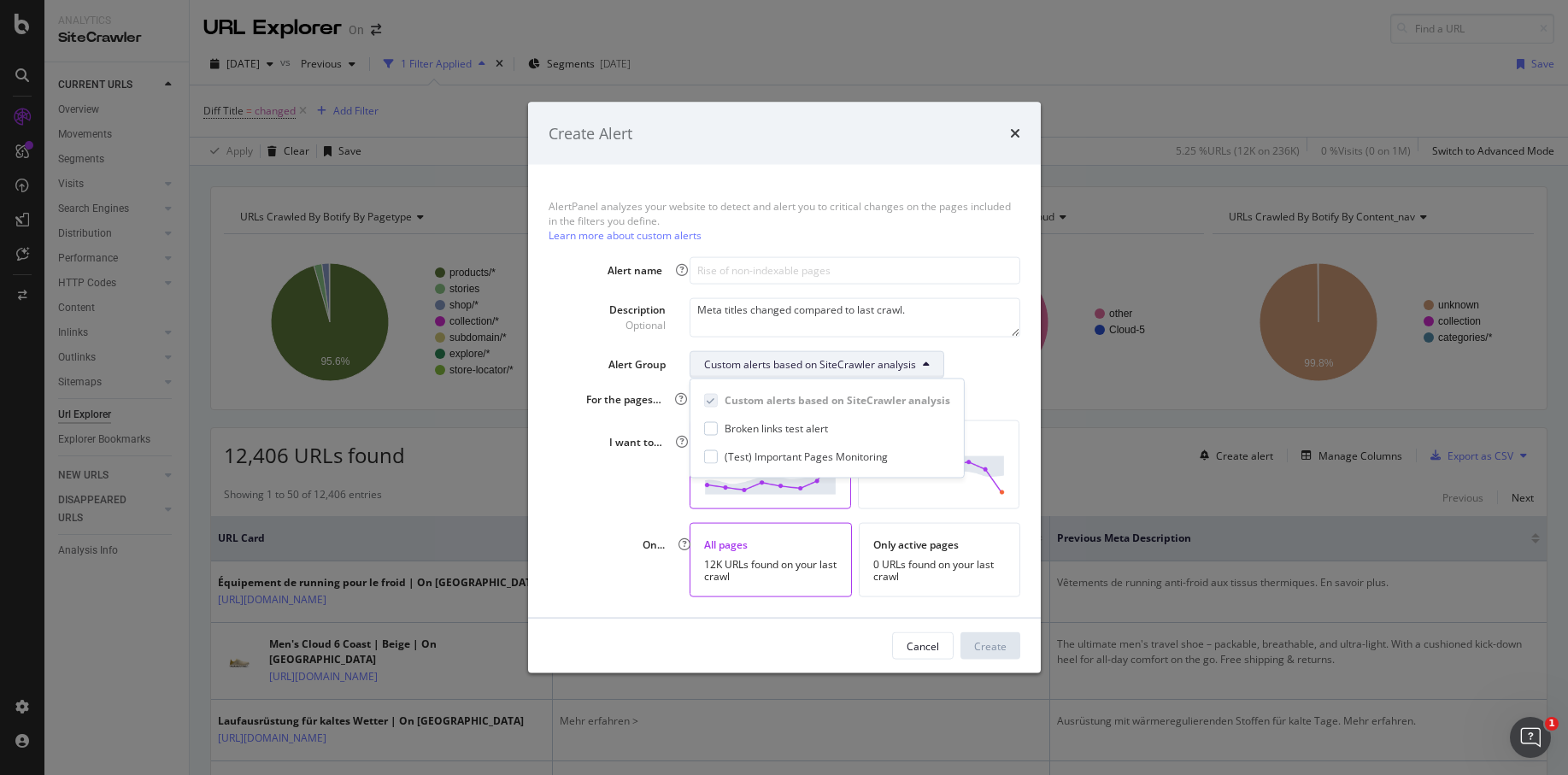
click at [971, 362] on div "Custom alerts based on SiteCrawler analysis" at bounding box center [855, 364] width 330 height 27
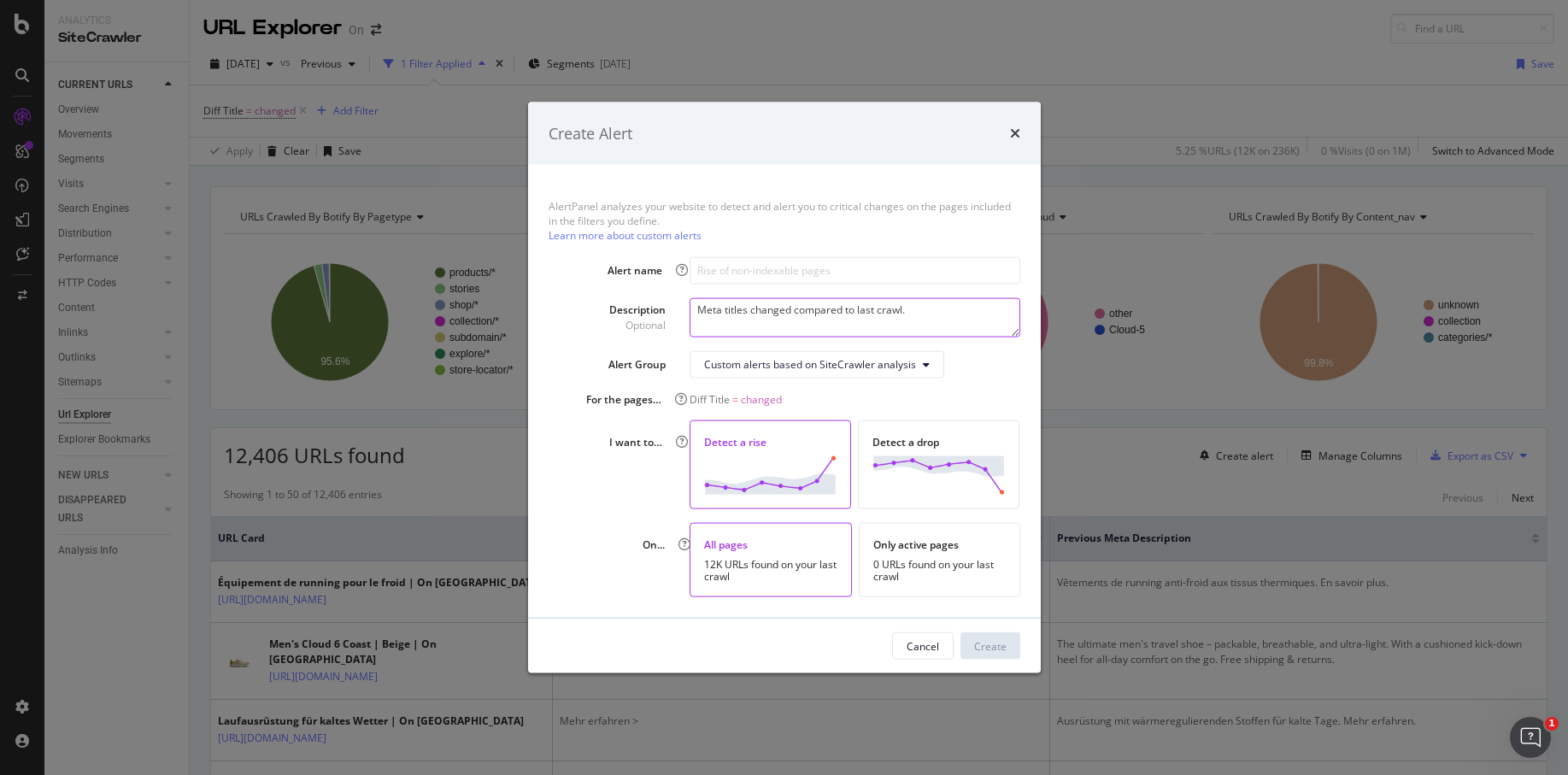
click at [937, 325] on textarea "Meta titles changed compared to last crawl." at bounding box center [855, 317] width 330 height 39
drag, startPoint x: 696, startPoint y: 309, endPoint x: 790, endPoint y: 310, distance: 94.0
click at [791, 310] on textarea "Meta titles changed compared to last crawl. 10% increase compared to average in…" at bounding box center [855, 317] width 330 height 39
type textarea "Meta titles changed compared to last crawl. 10% increase compared to average in…"
click at [759, 274] on input "modal" at bounding box center [855, 270] width 330 height 27
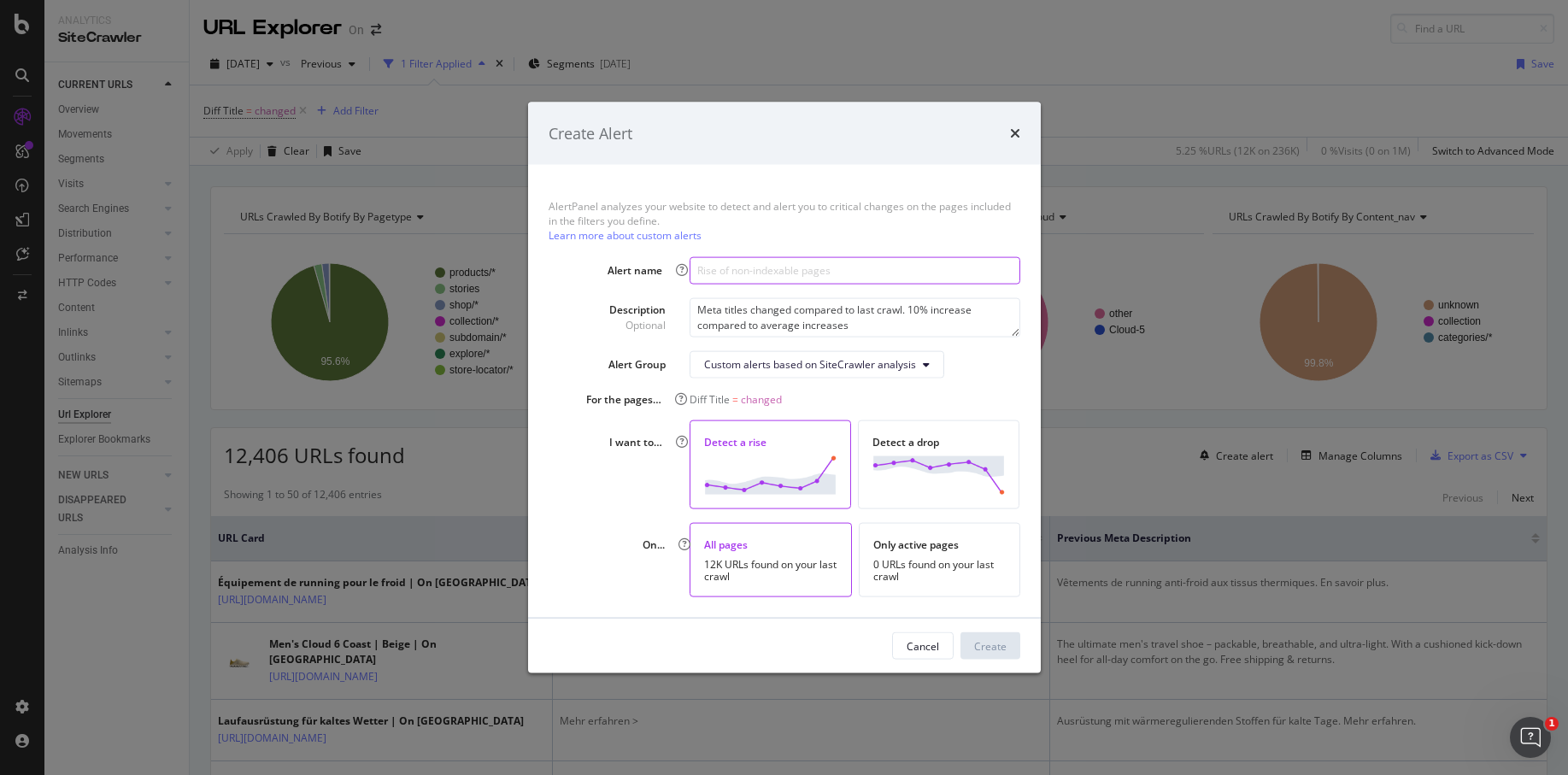
paste input "Meta titles changed"
type input "Meta titles changed"
click at [837, 230] on div "AlertPanel analyzes your website to detect and alert you to critical changes on…" at bounding box center [784, 220] width 471 height 43
click at [1002, 643] on div "Create" at bounding box center [991, 645] width 33 height 14
